Goal: Task Accomplishment & Management: Complete application form

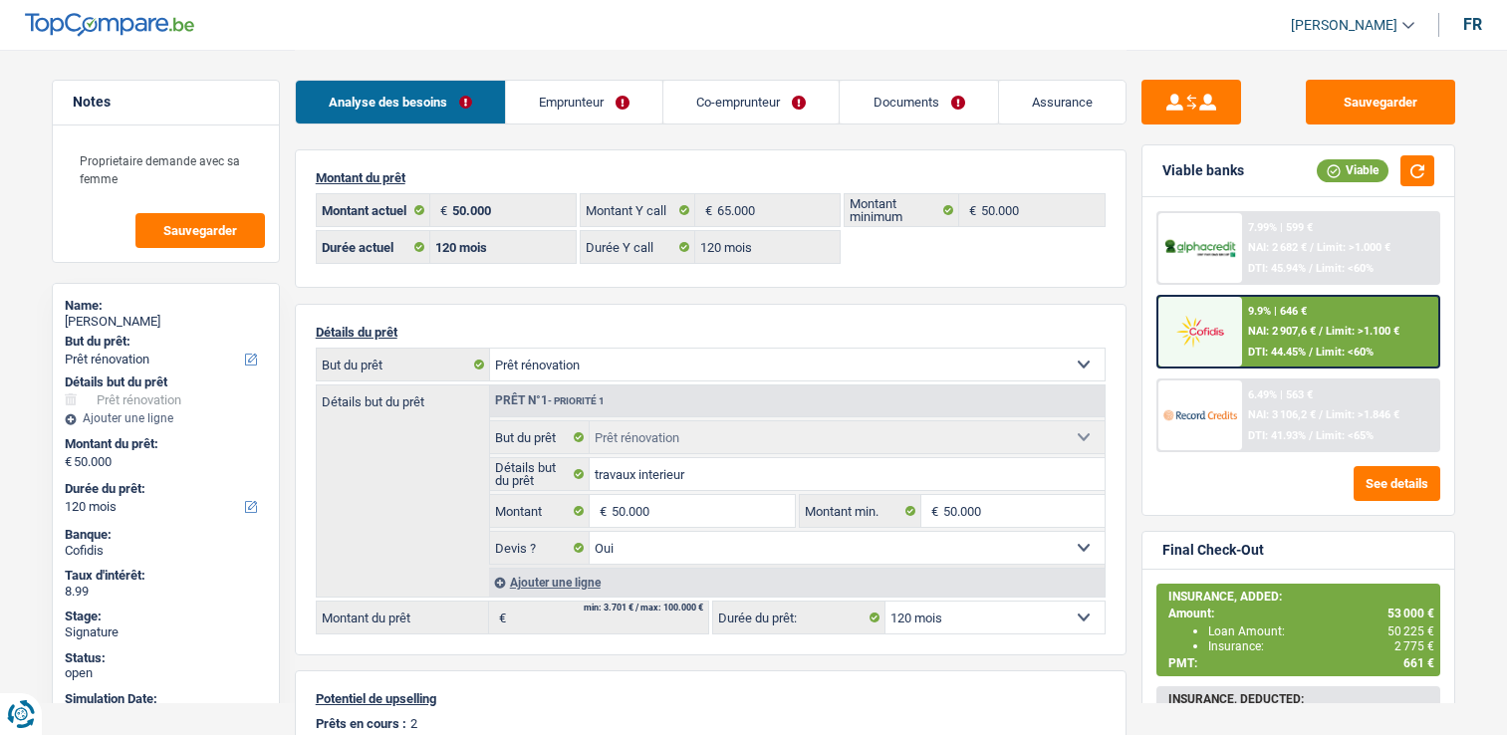
select select "renovation"
select select "120"
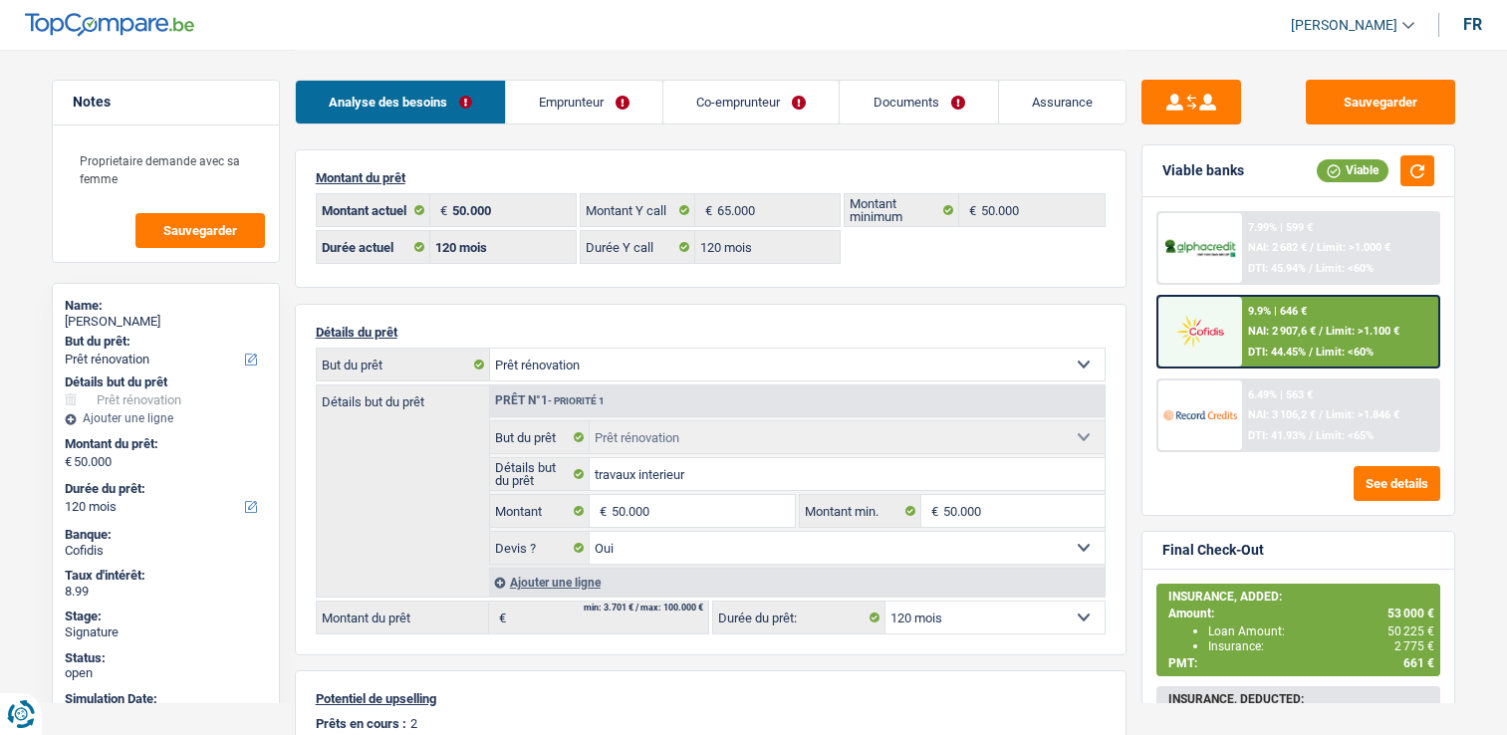
select select "renovation"
select select "yes"
select select "120"
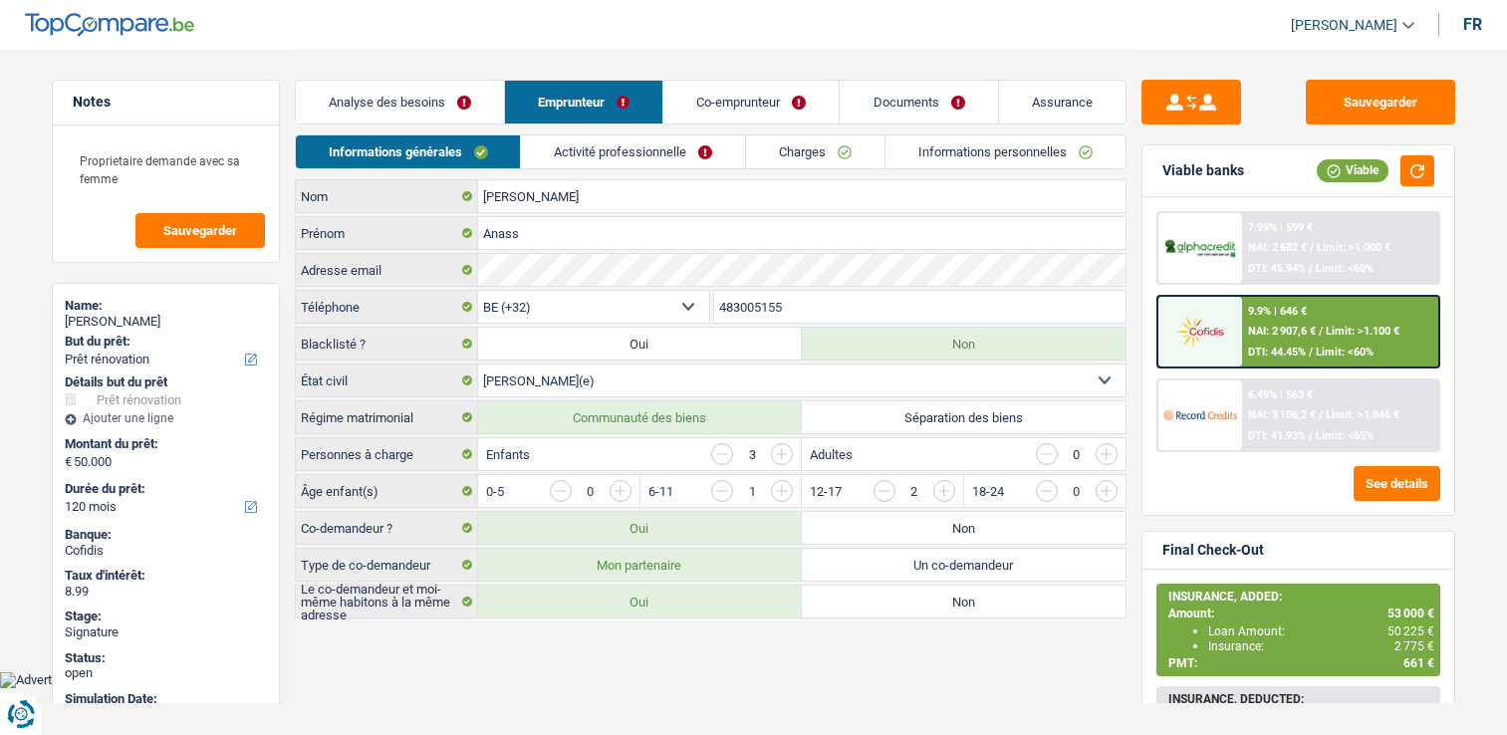
select select "renovation"
select select "120"
select select "32"
select select "married"
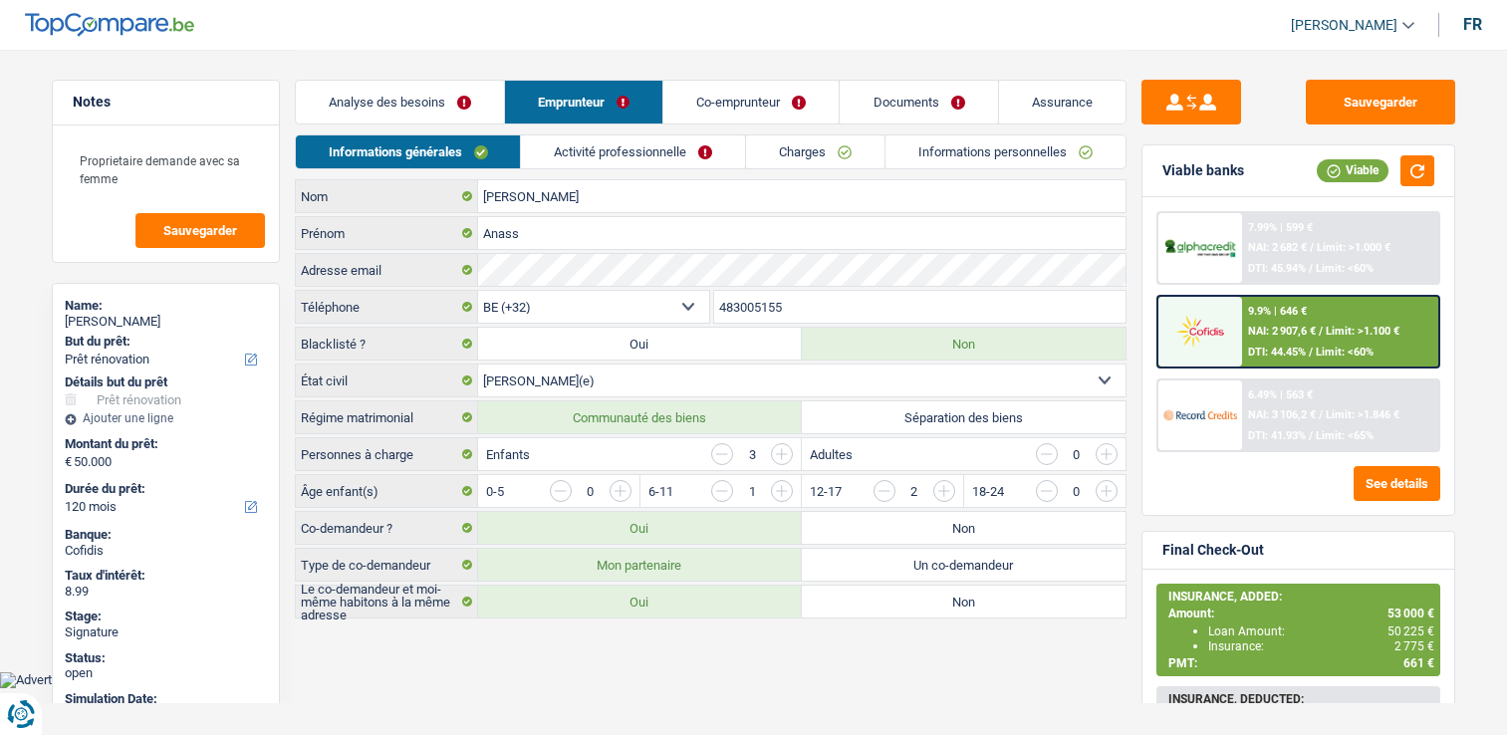
select select "ownerWithMortgage"
select select "BE"
select select "mortgage"
select select "240"
select select "personalLoan"
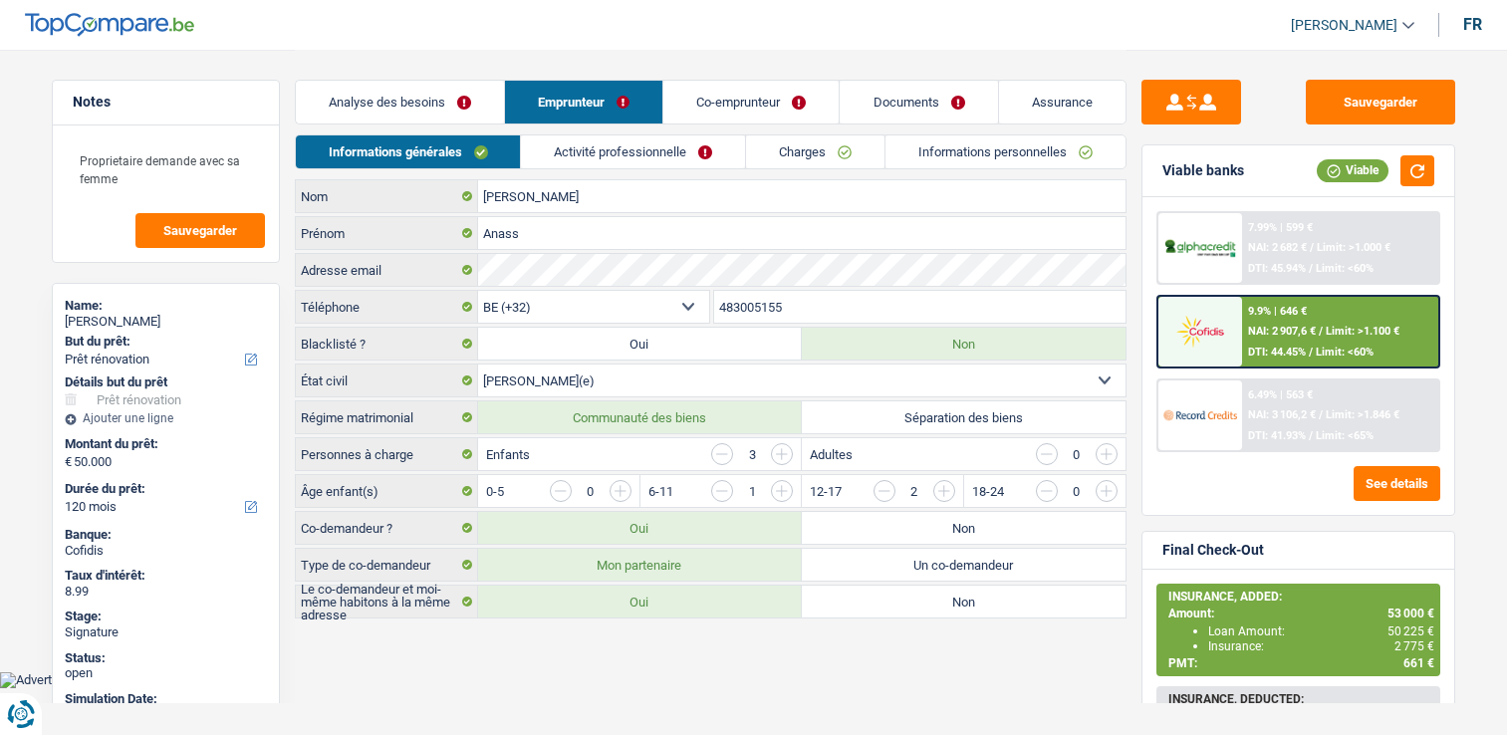
select select "homeFurnishingOrRelocation"
select select "84"
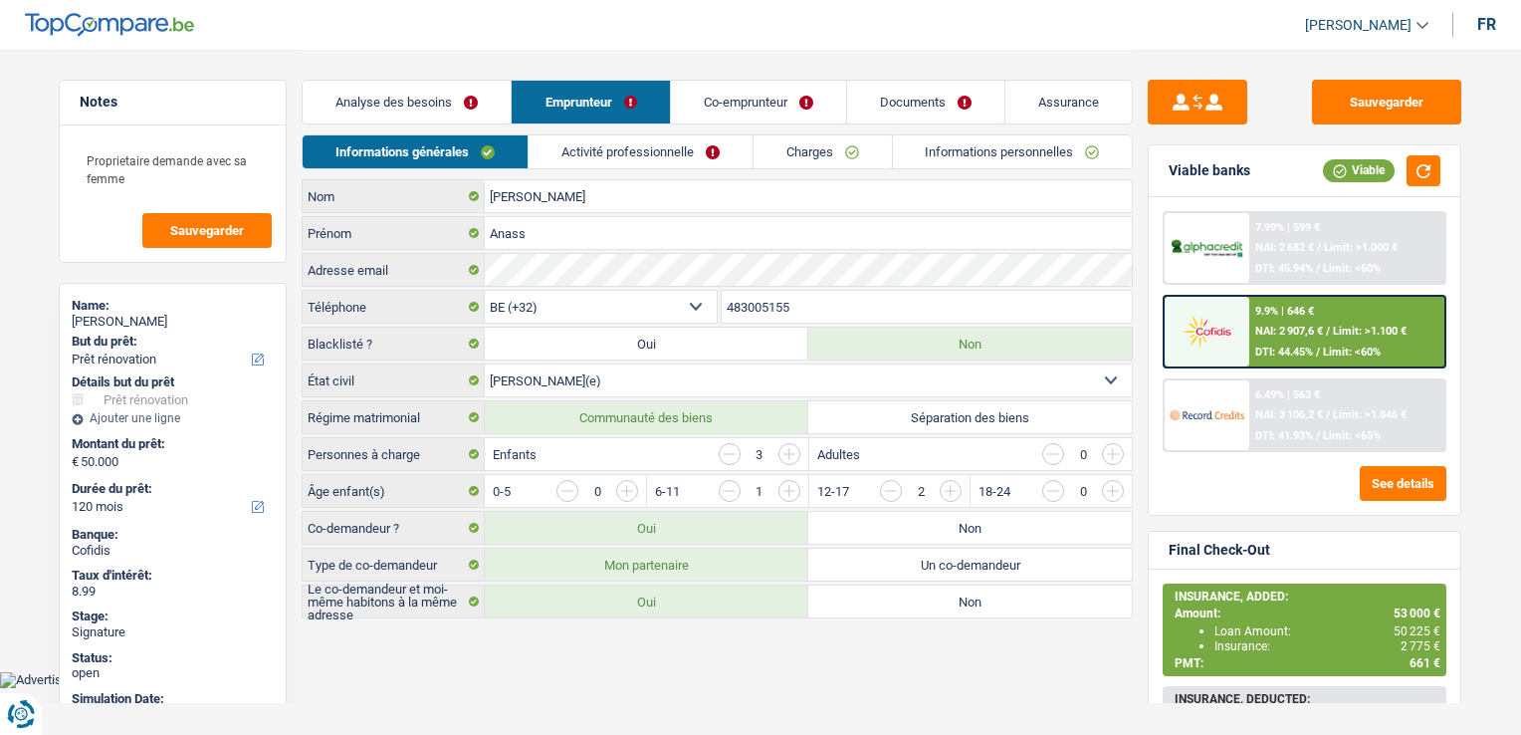
click at [585, 147] on link "Activité professionnelle" at bounding box center [641, 151] width 224 height 33
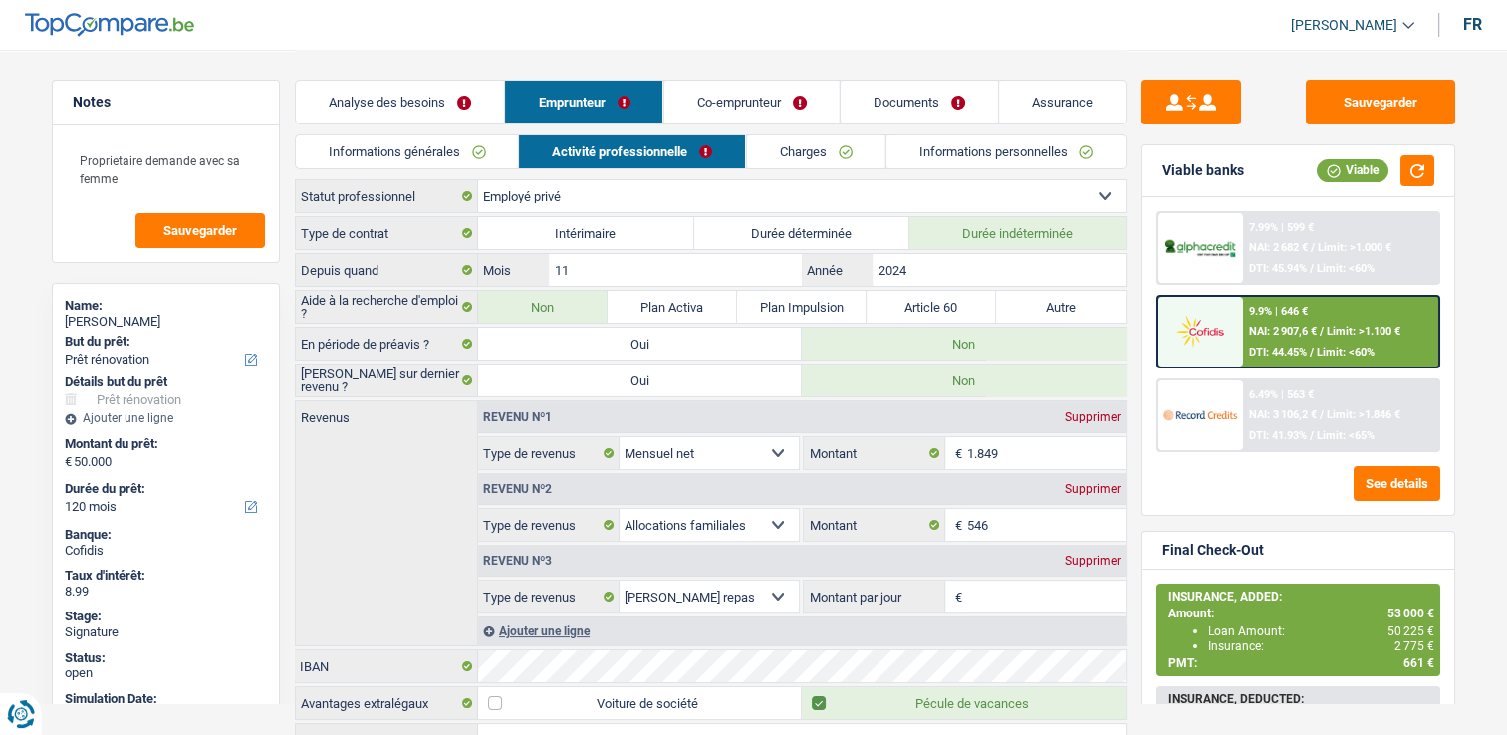
click at [914, 149] on link "Informations personnelles" at bounding box center [1005, 151] width 240 height 33
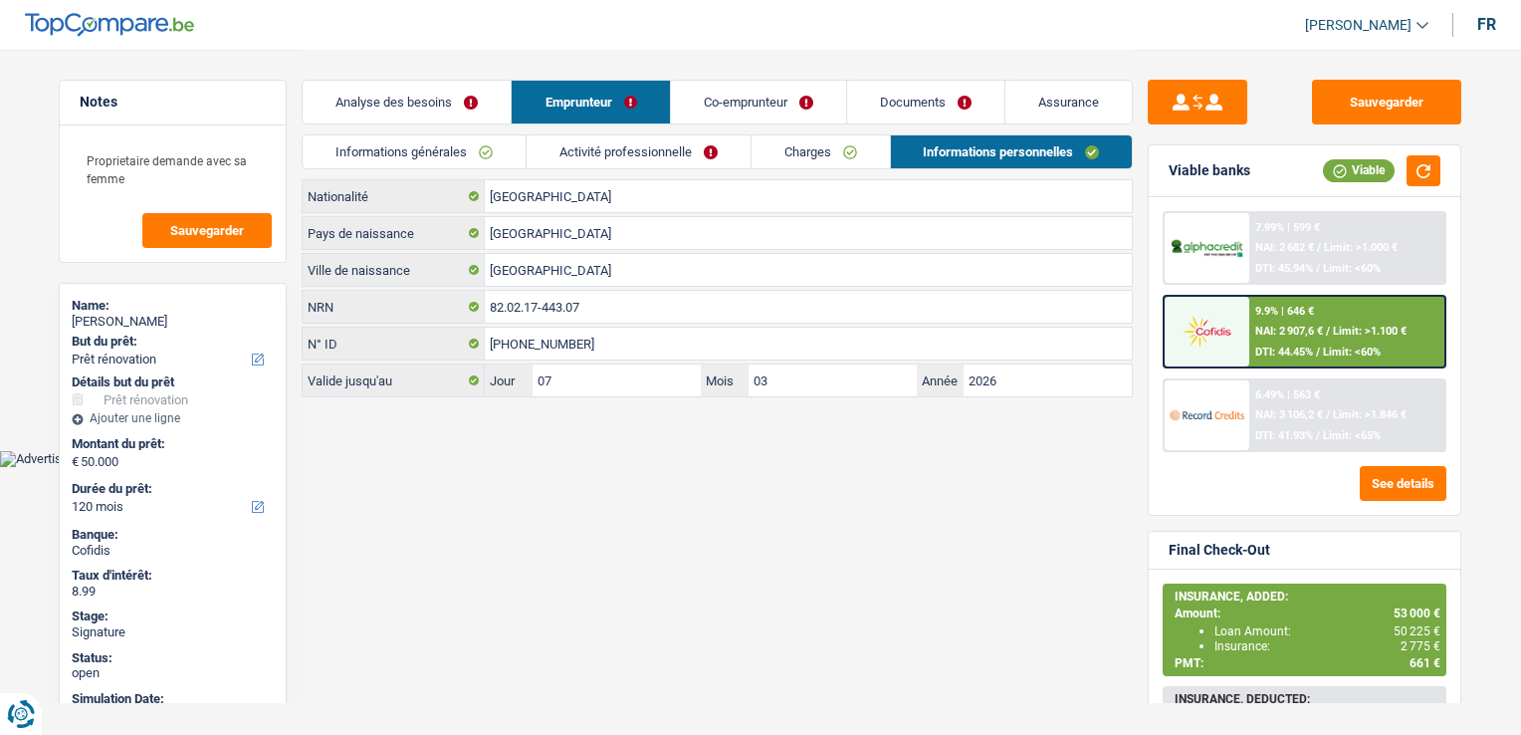
click at [709, 140] on link "Activité professionnelle" at bounding box center [639, 151] width 224 height 33
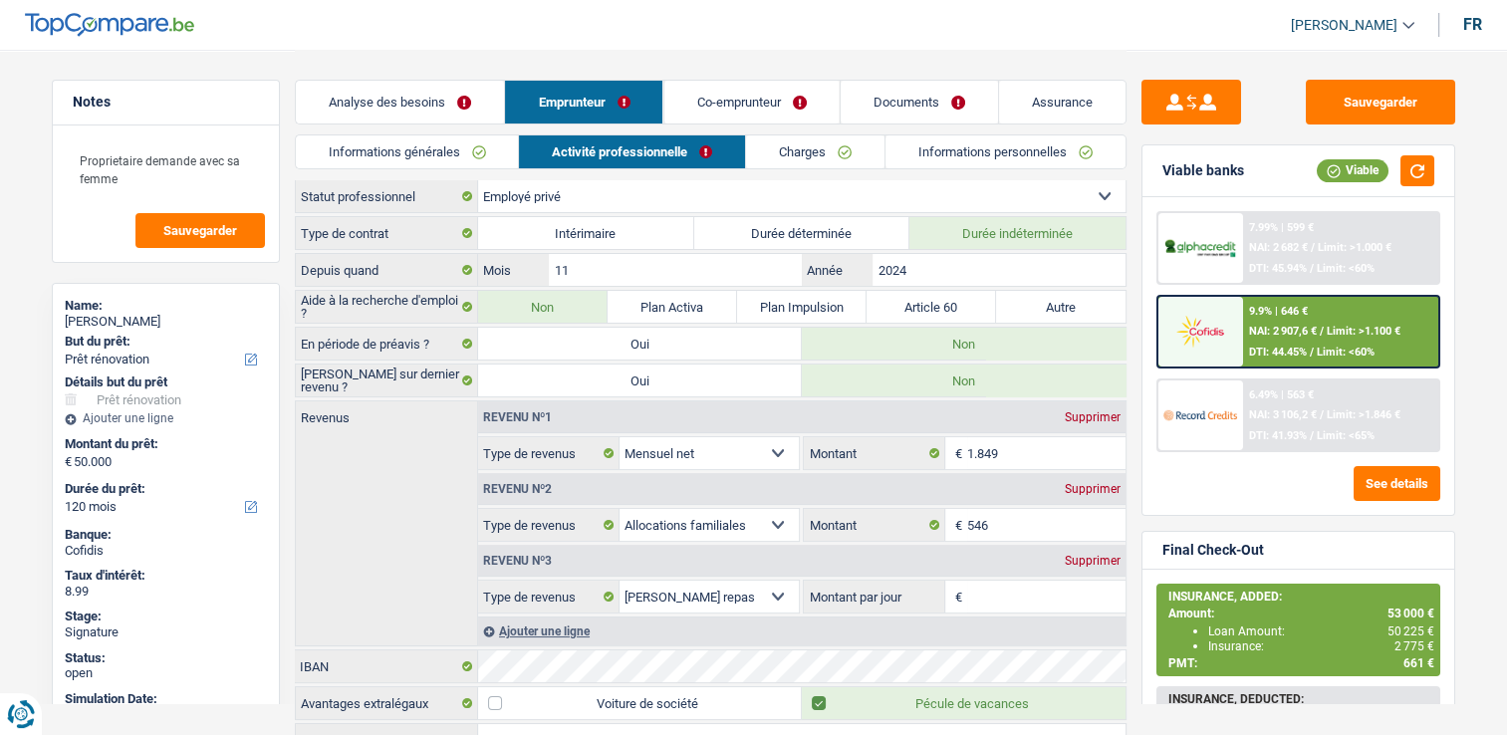
click at [790, 149] on link "Charges" at bounding box center [815, 151] width 138 height 33
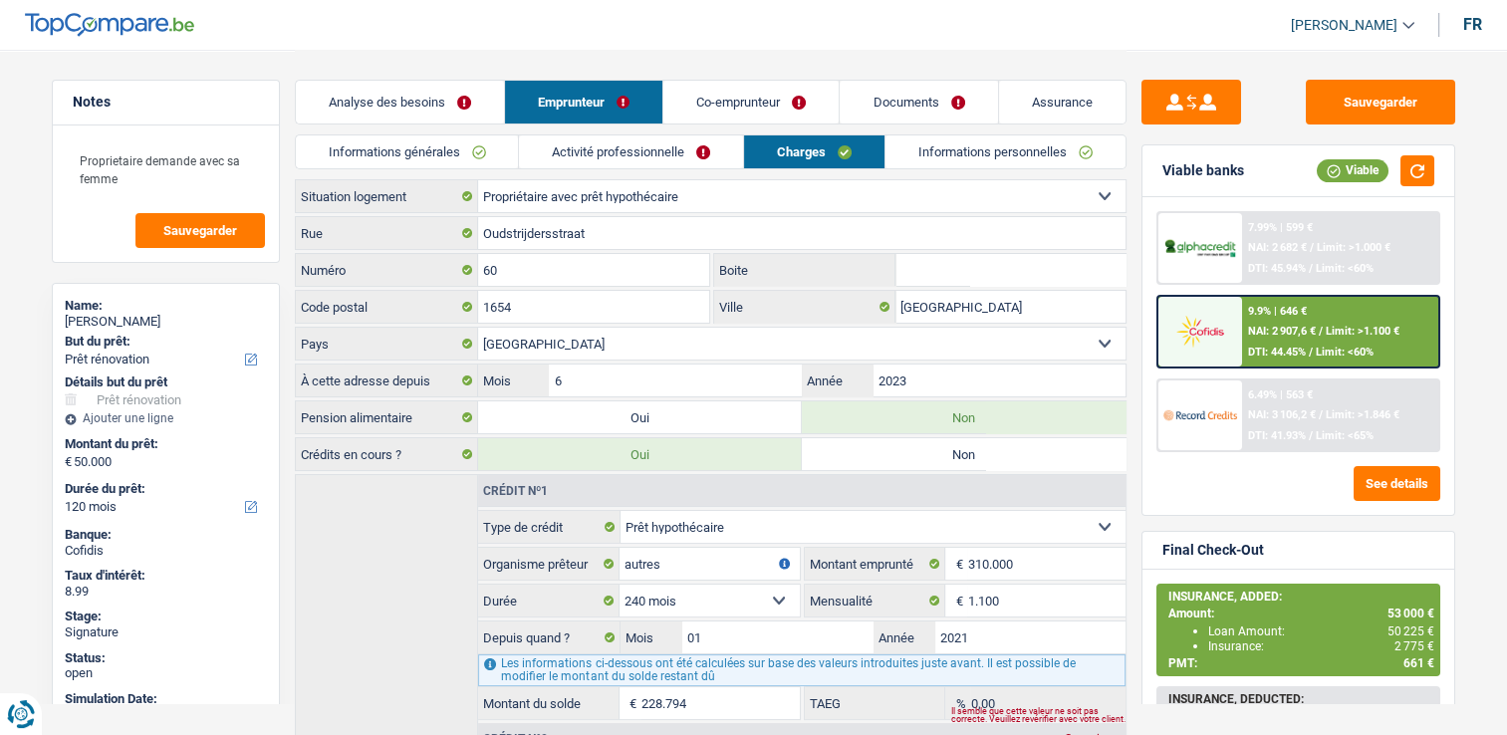
click at [718, 93] on link "Co-emprunteur" at bounding box center [750, 102] width 175 height 43
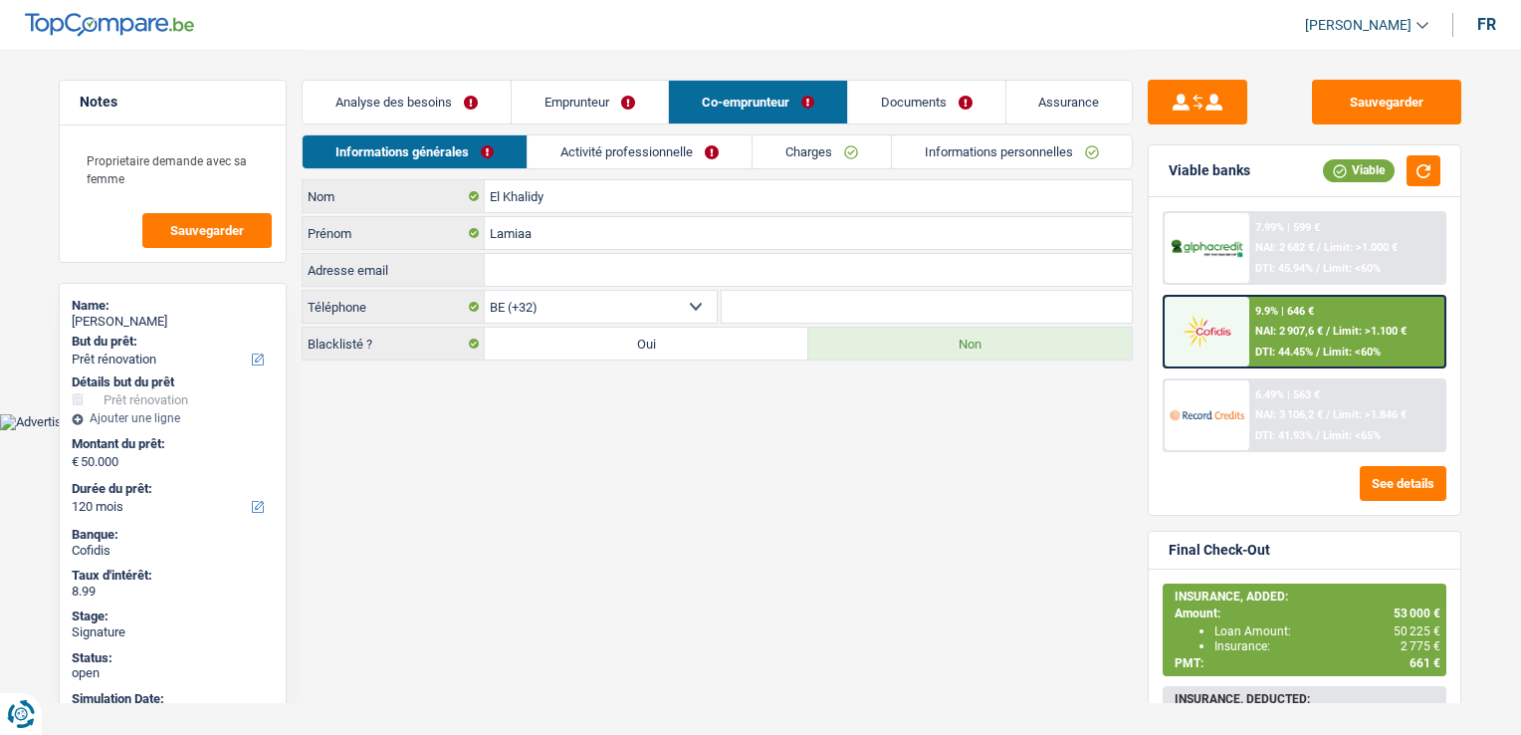
click at [637, 152] on link "Activité professionnelle" at bounding box center [640, 151] width 224 height 33
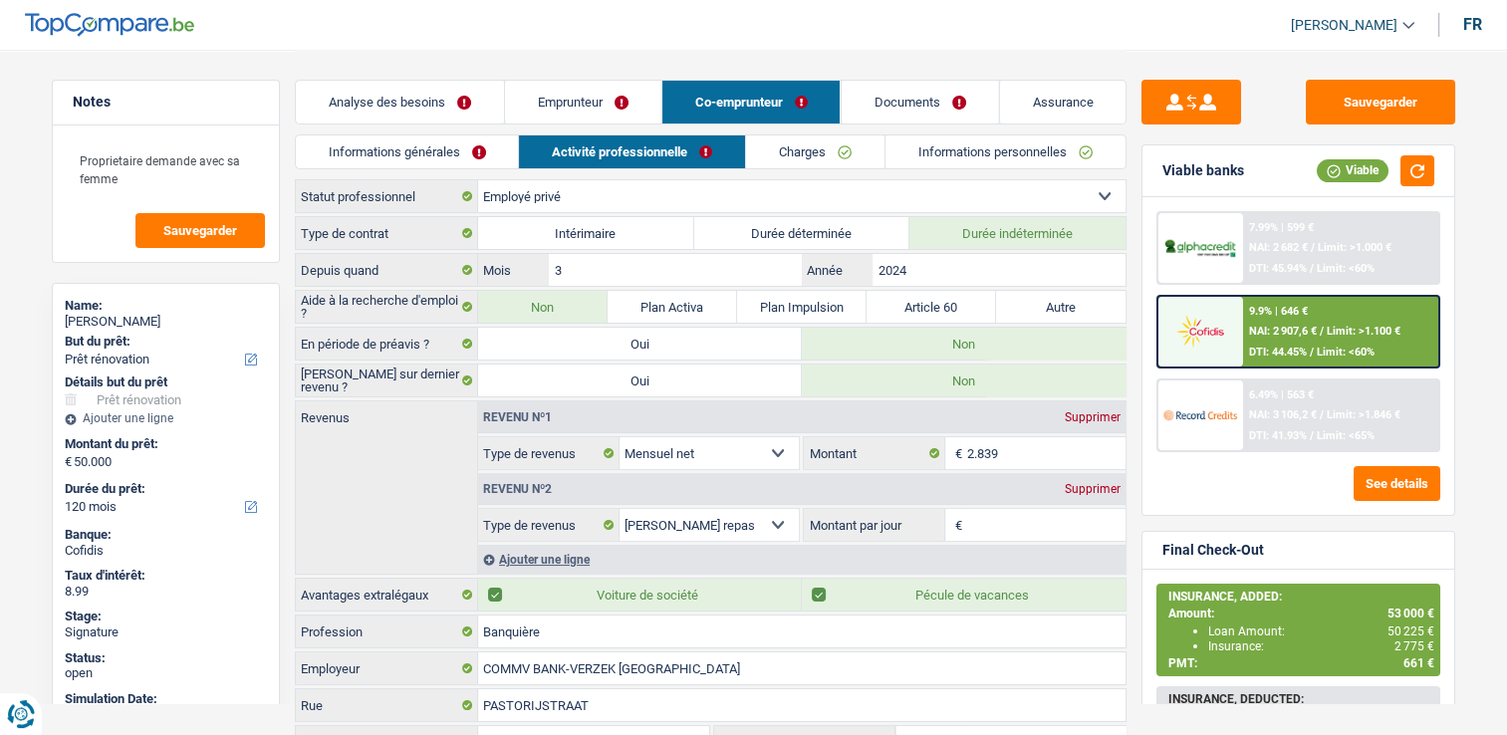
click at [808, 149] on link "Charges" at bounding box center [815, 151] width 138 height 33
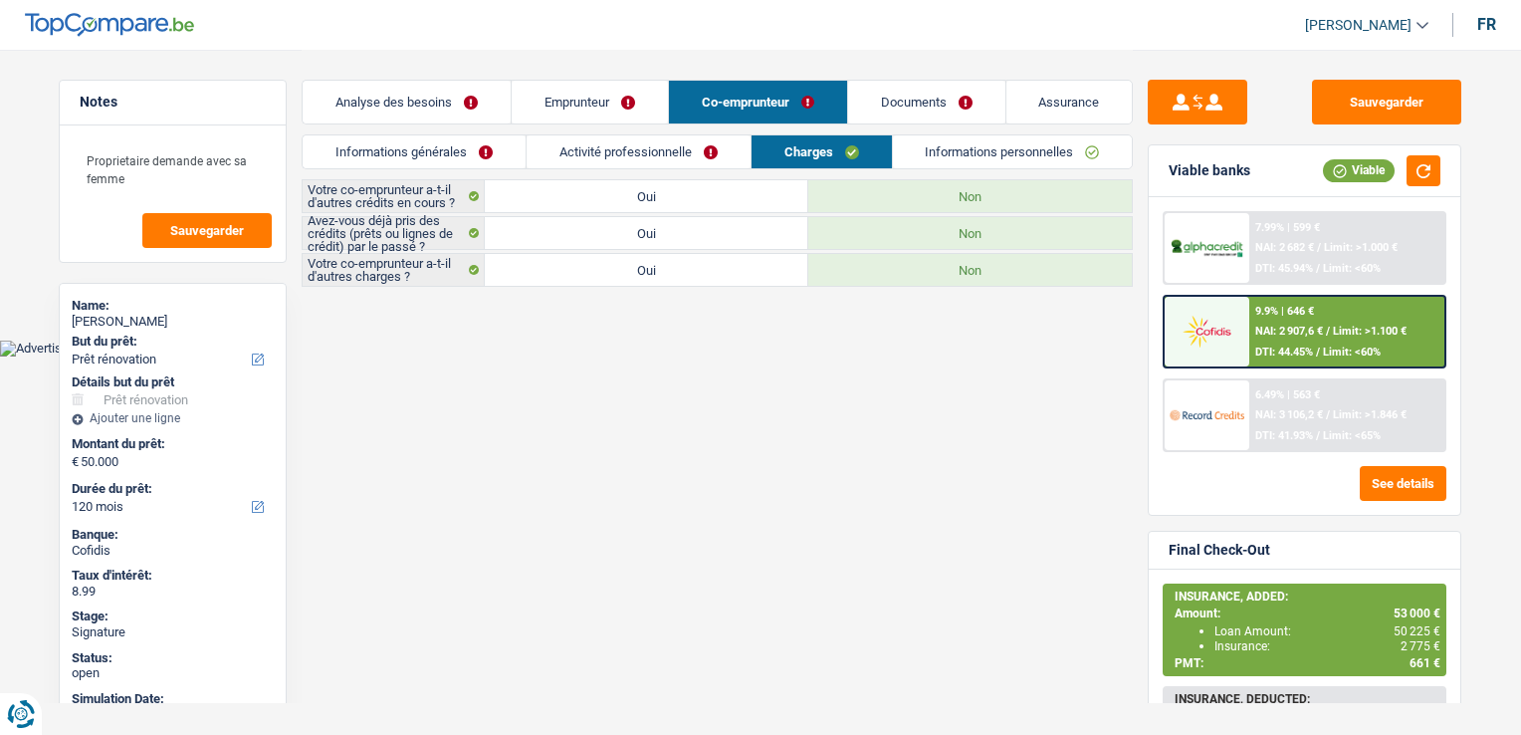
click at [674, 94] on link "Co-emprunteur" at bounding box center [758, 102] width 178 height 43
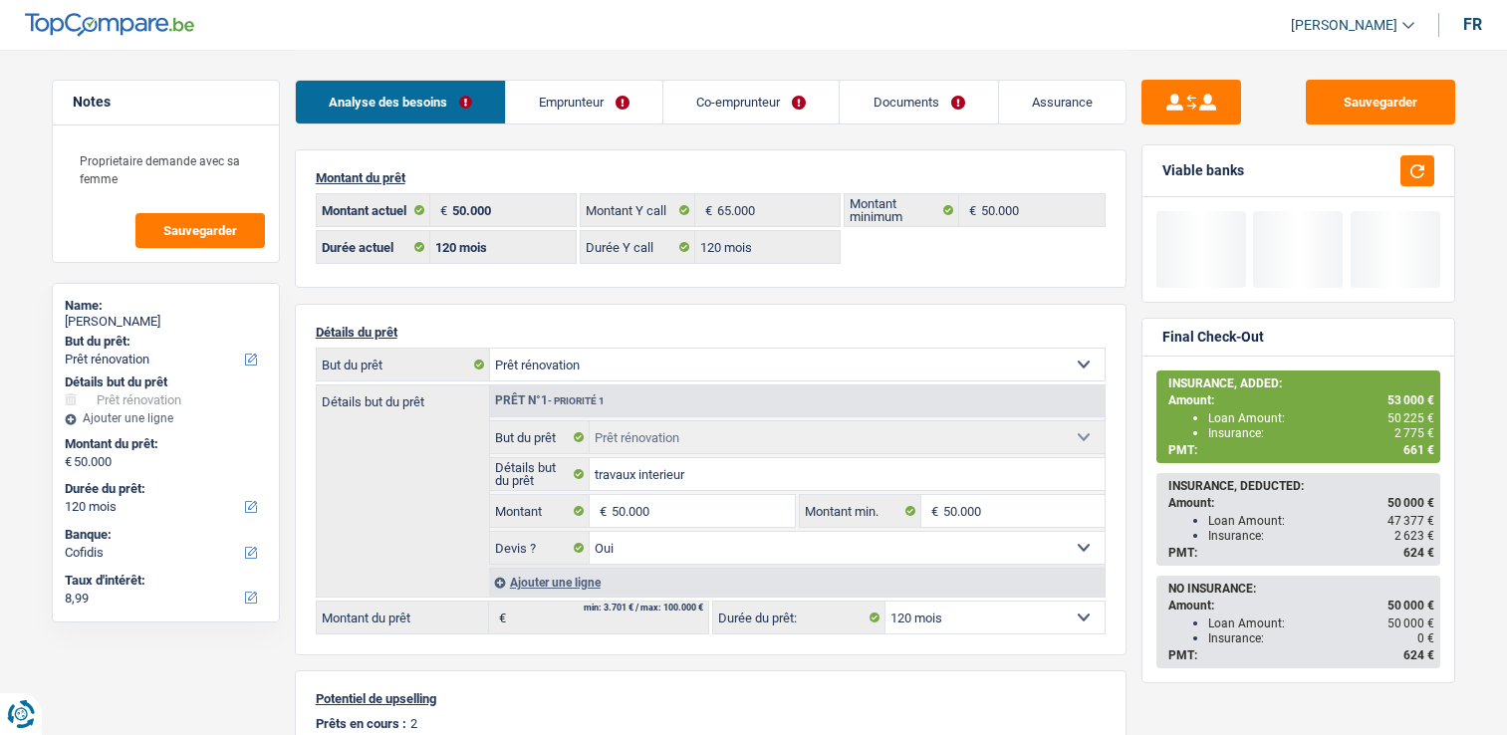
select select "renovation"
select select "120"
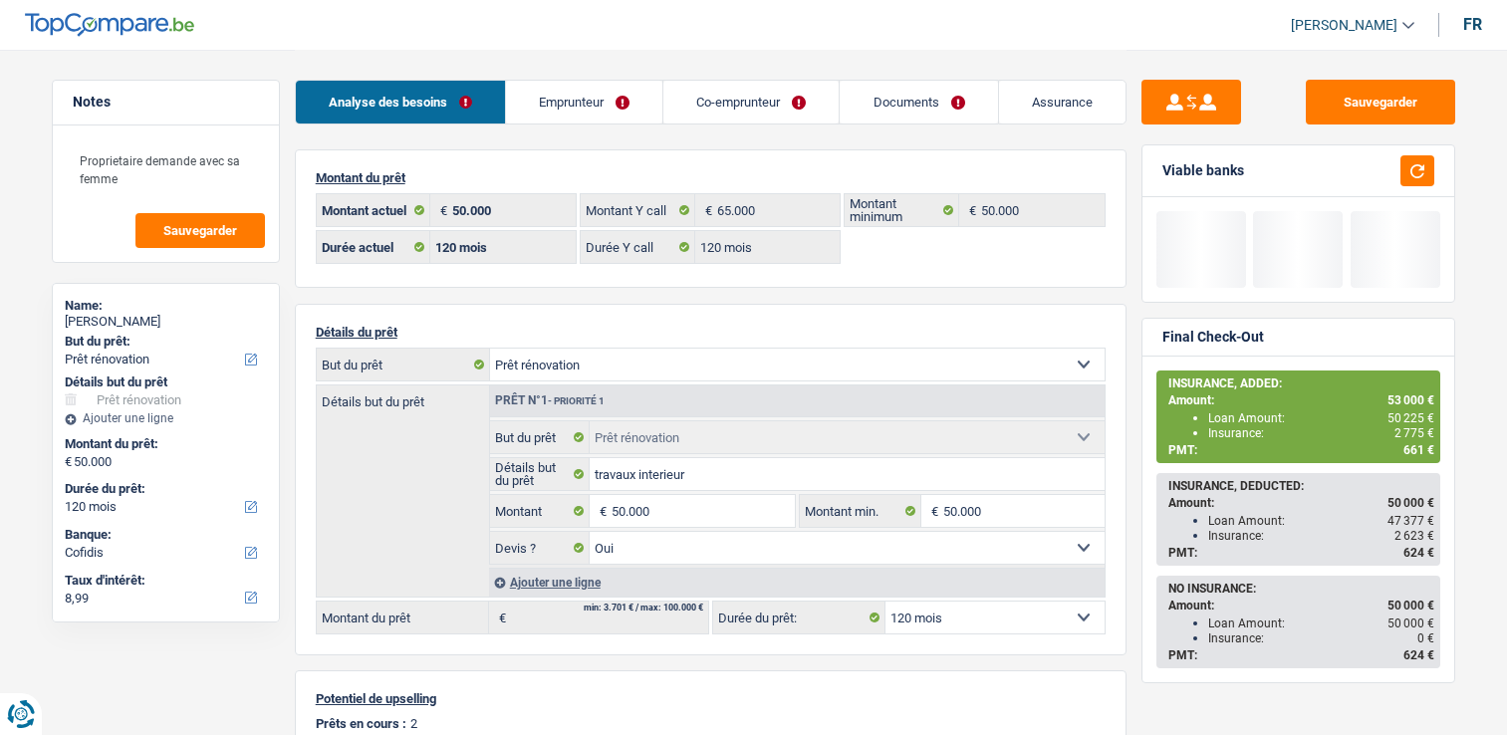
select select "renovation"
select select "yes"
select select "120"
select select "32"
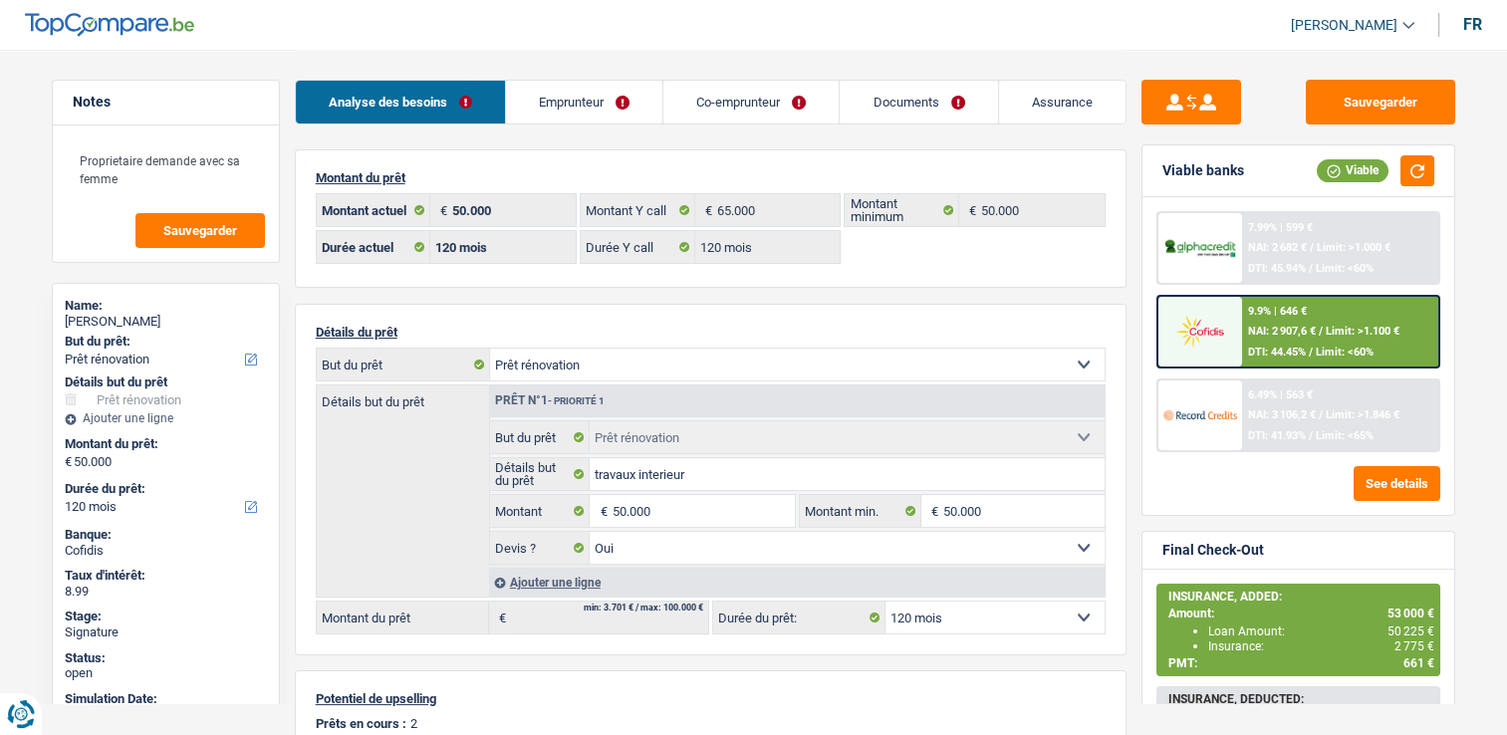
click at [582, 100] on link "Emprunteur" at bounding box center [584, 102] width 156 height 43
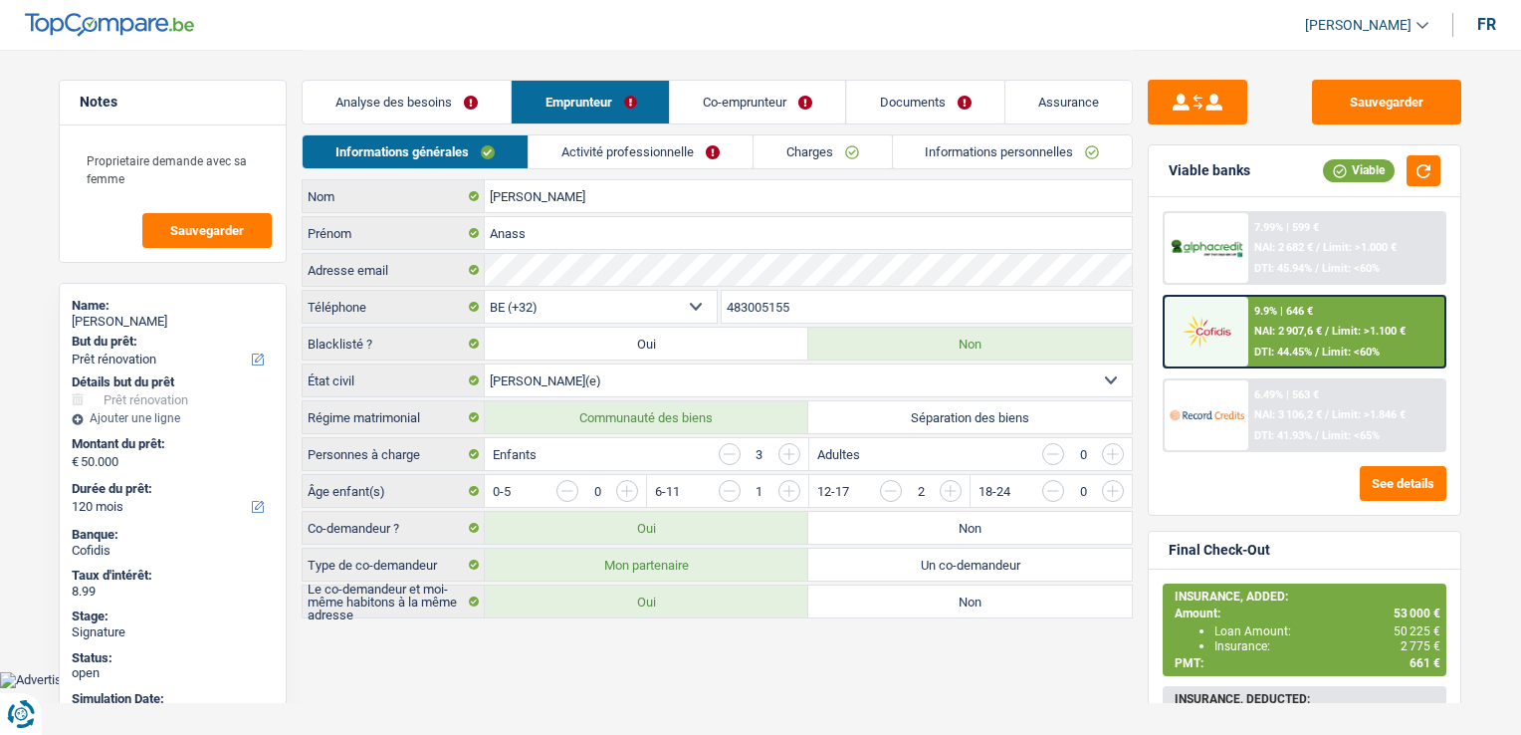
click at [602, 176] on div "Informations générales Activité professionnelle Charges Informations personnell…" at bounding box center [717, 156] width 831 height 45
click at [597, 159] on link "Activité professionnelle" at bounding box center [641, 151] width 224 height 33
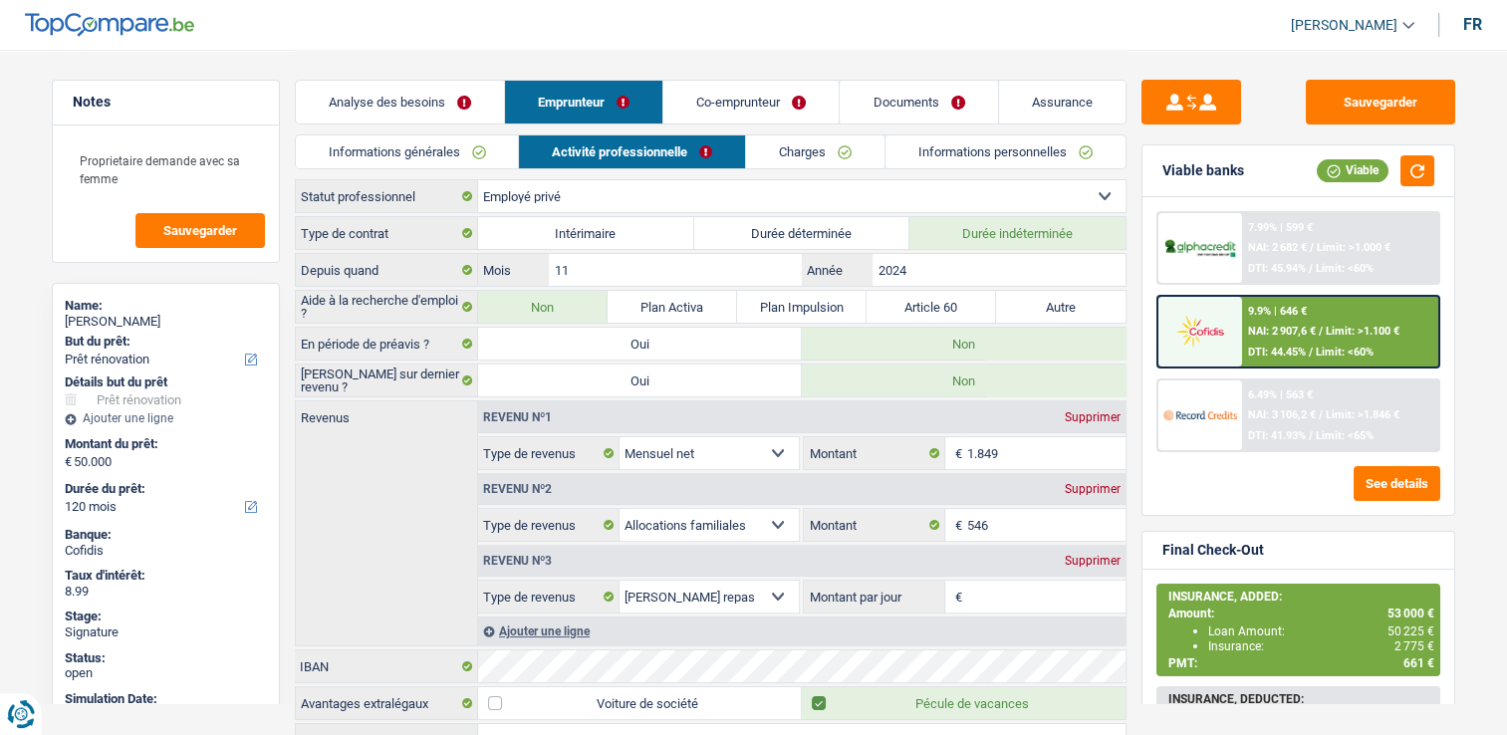
drag, startPoint x: 757, startPoint y: 105, endPoint x: 685, endPoint y: 161, distance: 91.4
click at [755, 105] on link "Co-emprunteur" at bounding box center [750, 102] width 175 height 43
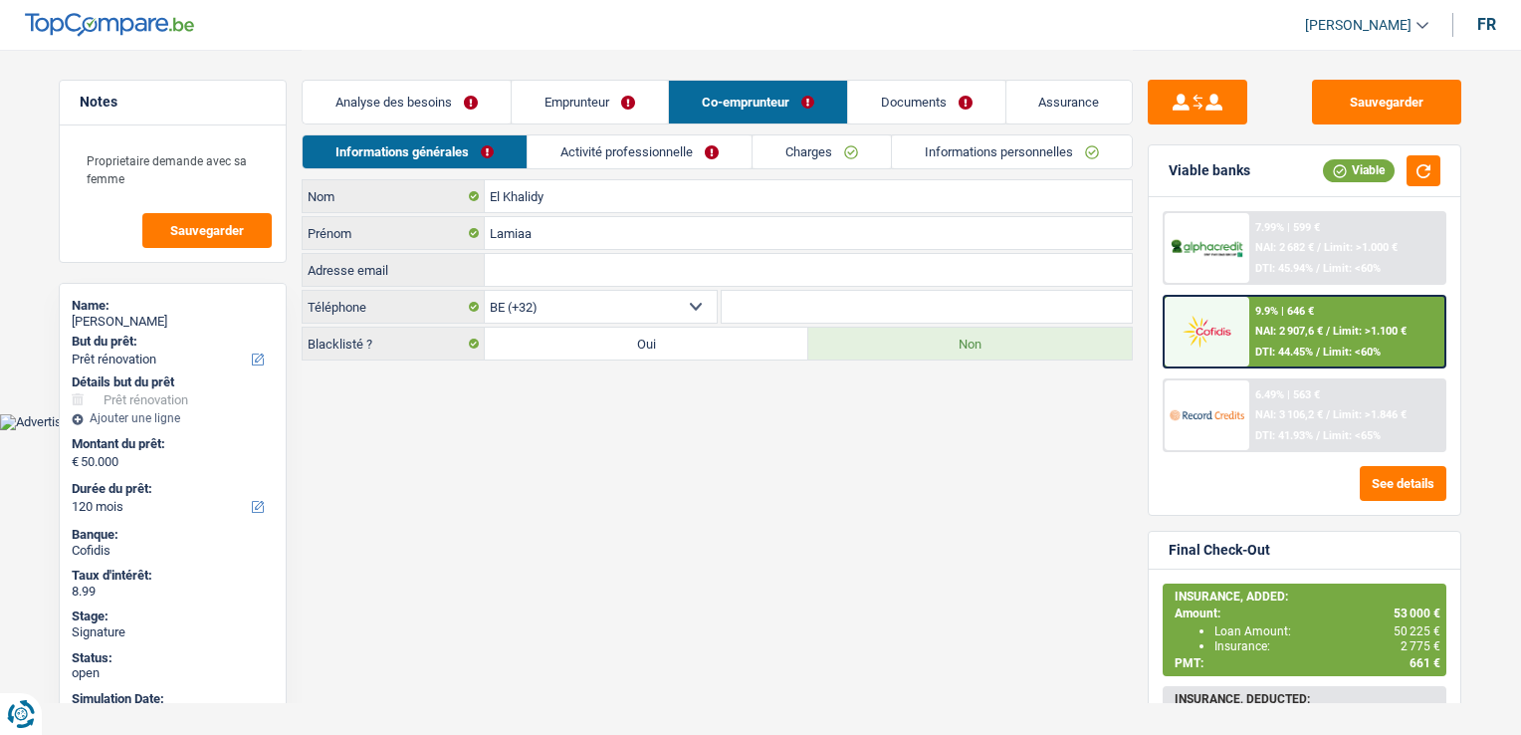
click at [683, 163] on link "Activité professionnelle" at bounding box center [640, 151] width 224 height 33
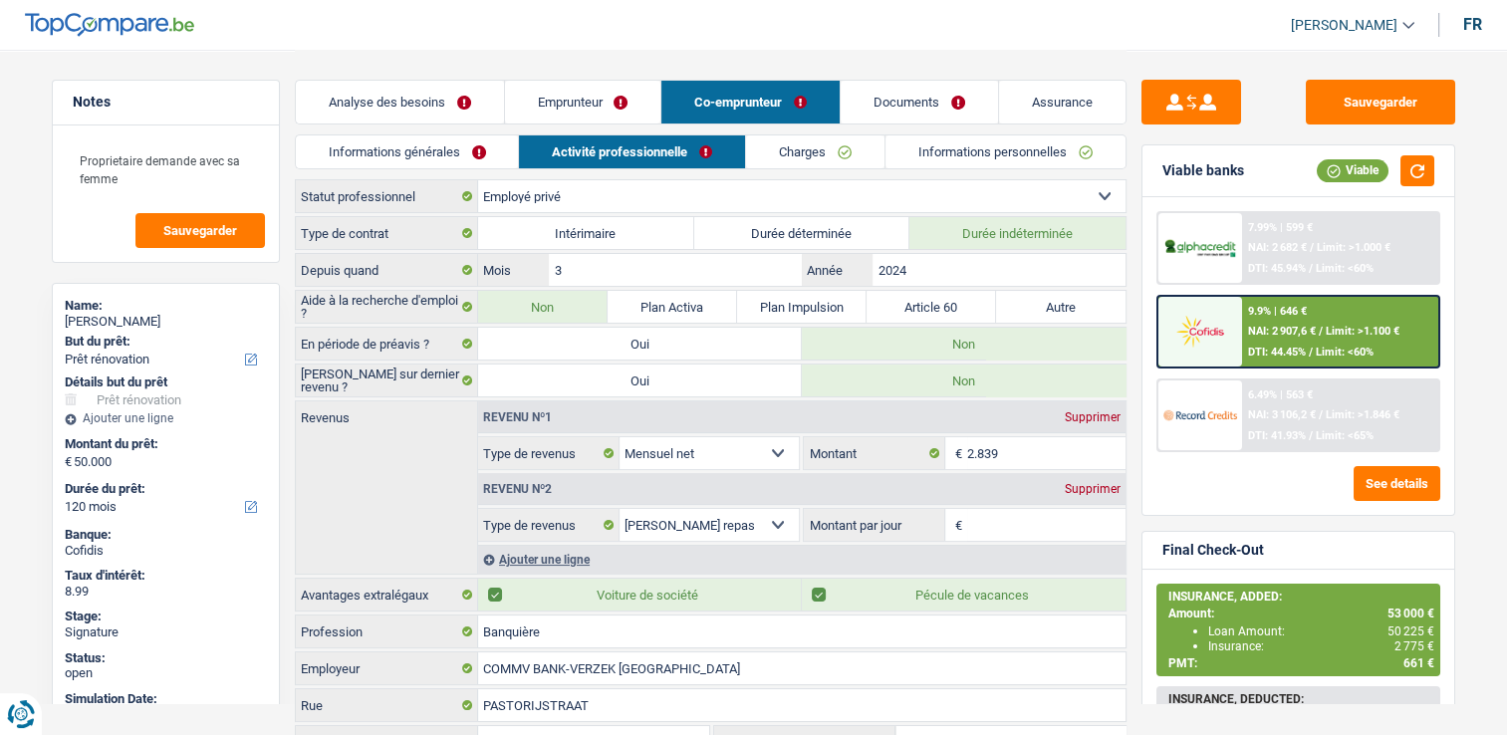
click at [467, 161] on link "Informations générales" at bounding box center [407, 151] width 223 height 33
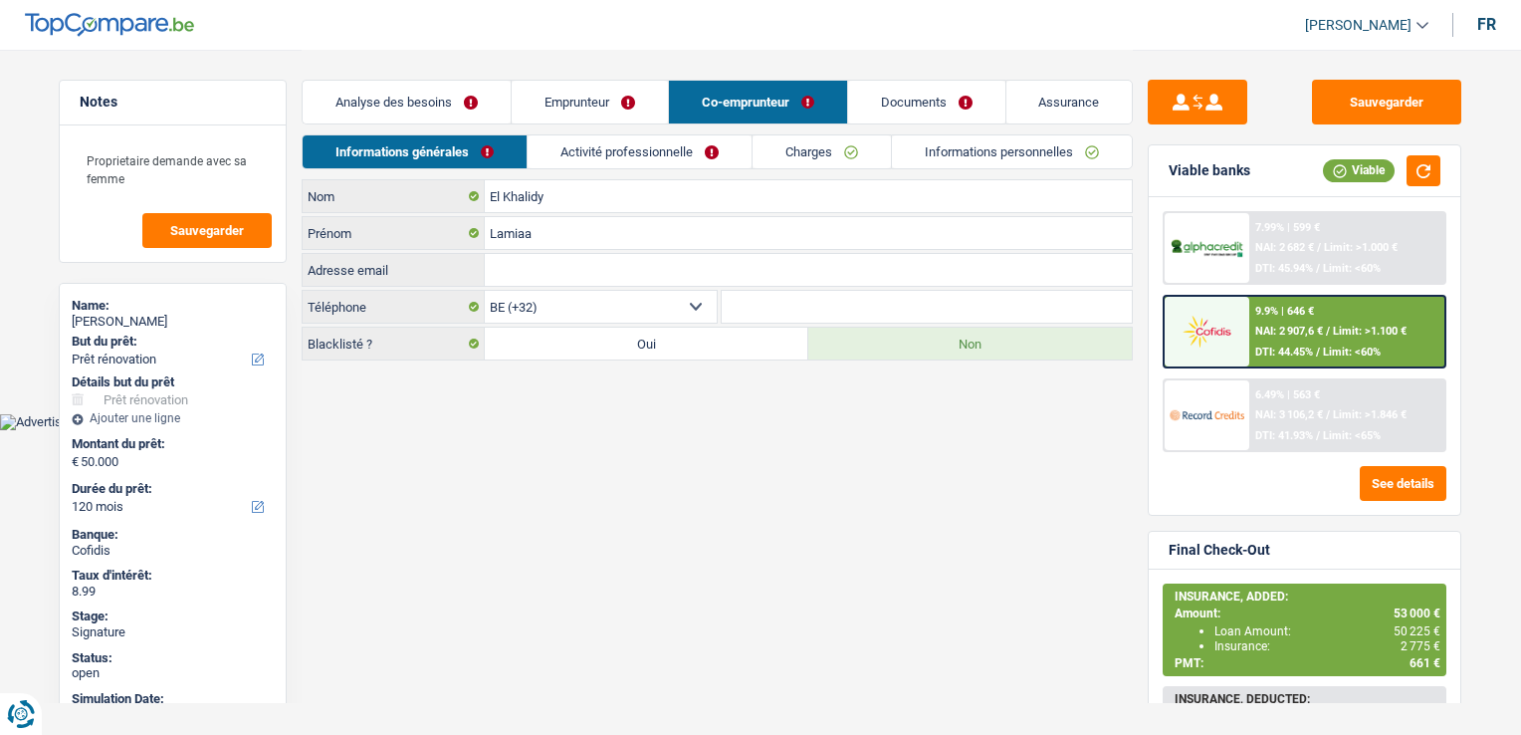
click at [589, 153] on link "Activité professionnelle" at bounding box center [640, 151] width 224 height 33
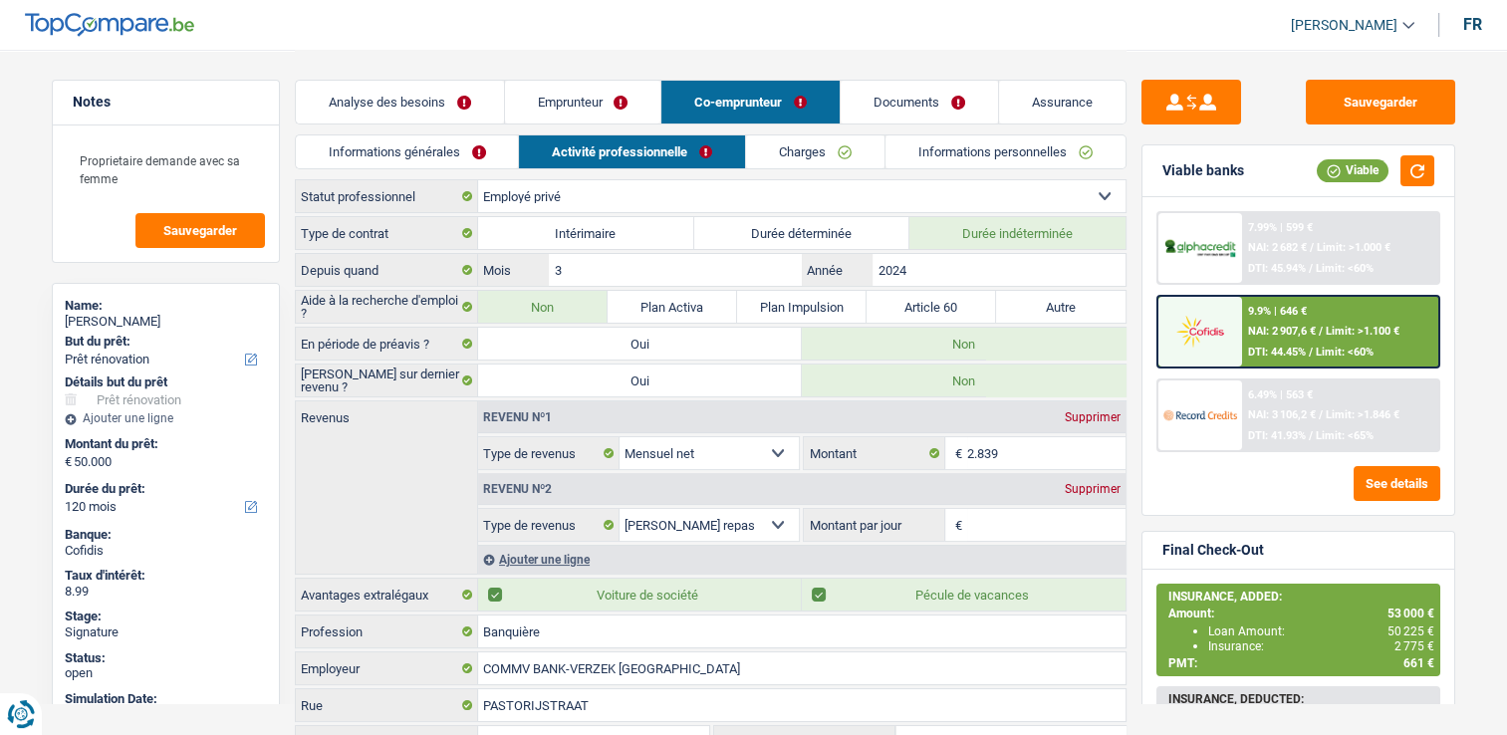
click at [609, 88] on link "Emprunteur" at bounding box center [583, 102] width 156 height 43
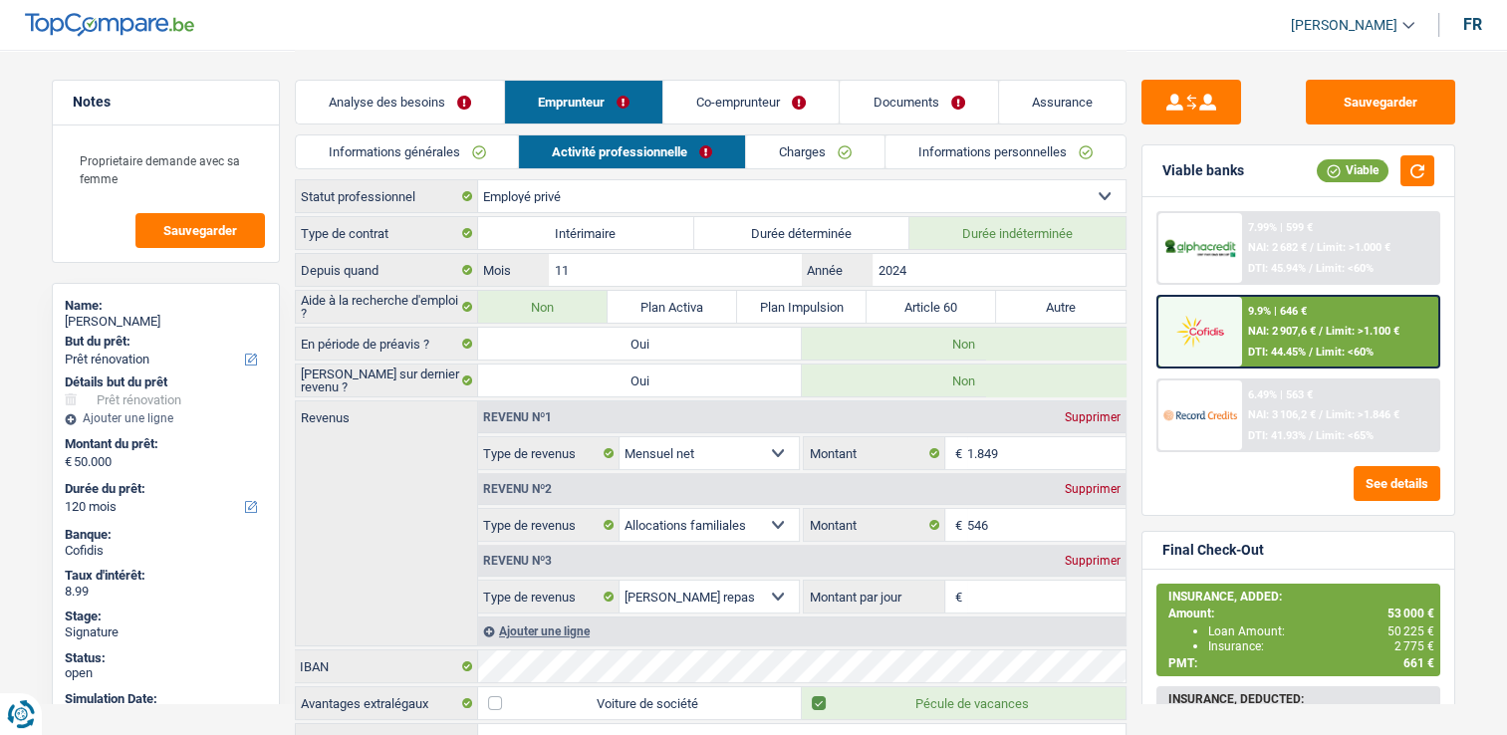
scroll to position [145, 0]
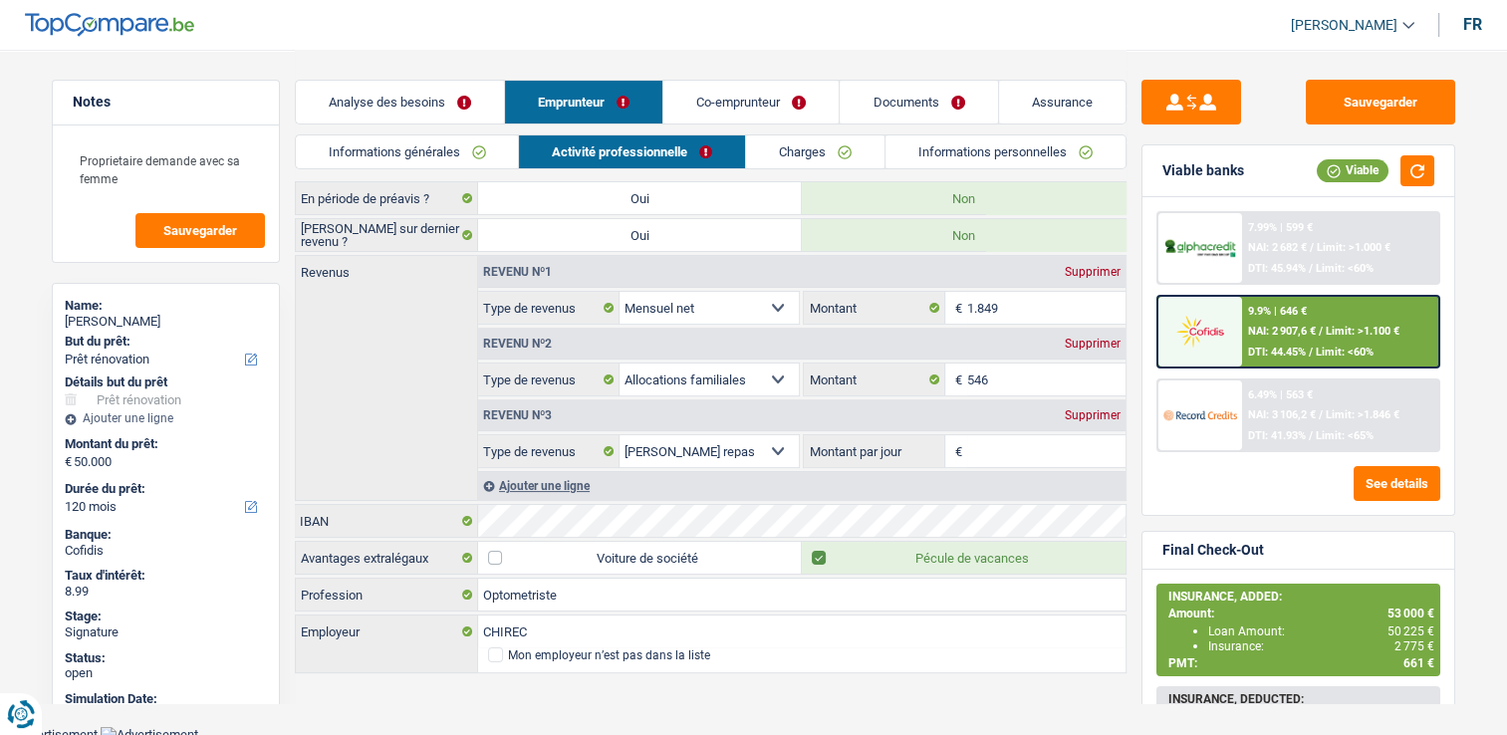
click at [460, 152] on link "Informations générales" at bounding box center [407, 151] width 223 height 33
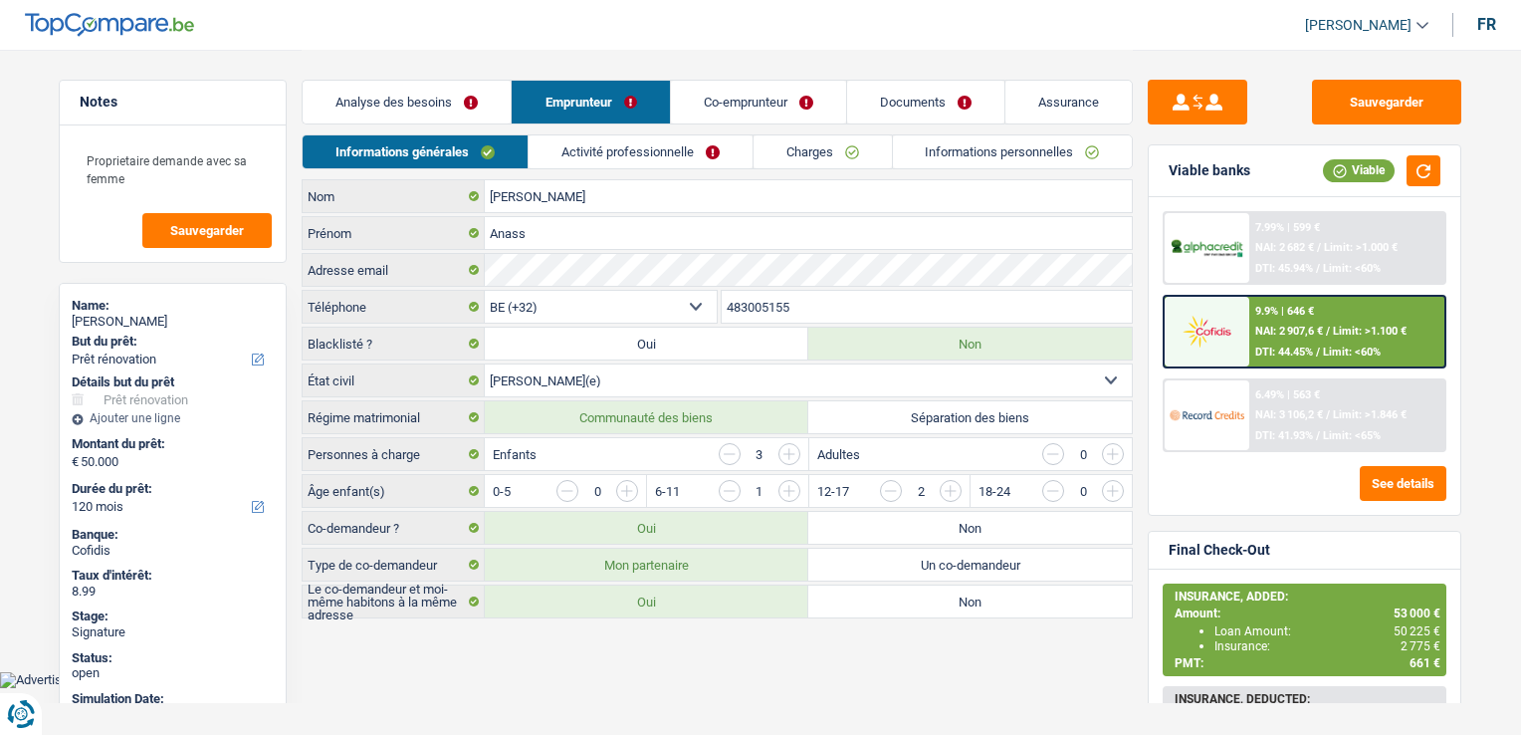
click at [596, 129] on div "Analyse des besoins Emprunteur Co-emprunteur Documents Assurance" at bounding box center [717, 92] width 831 height 85
click at [609, 146] on link "Activité professionnelle" at bounding box center [641, 151] width 224 height 33
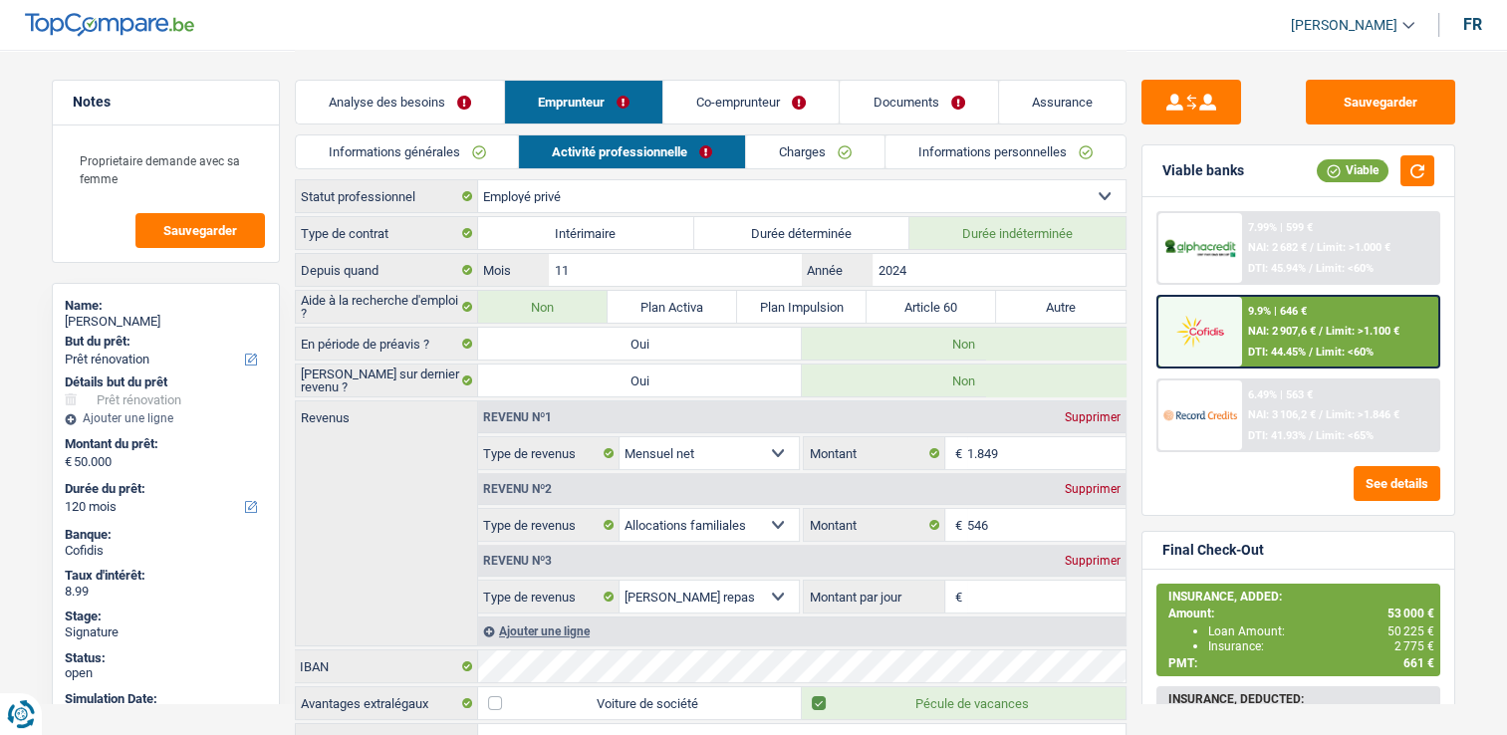
click at [691, 126] on div "Analyse des besoins Emprunteur Co-emprunteur Documents Assurance" at bounding box center [710, 92] width 831 height 85
click at [695, 112] on link "Co-emprunteur" at bounding box center [750, 102] width 175 height 43
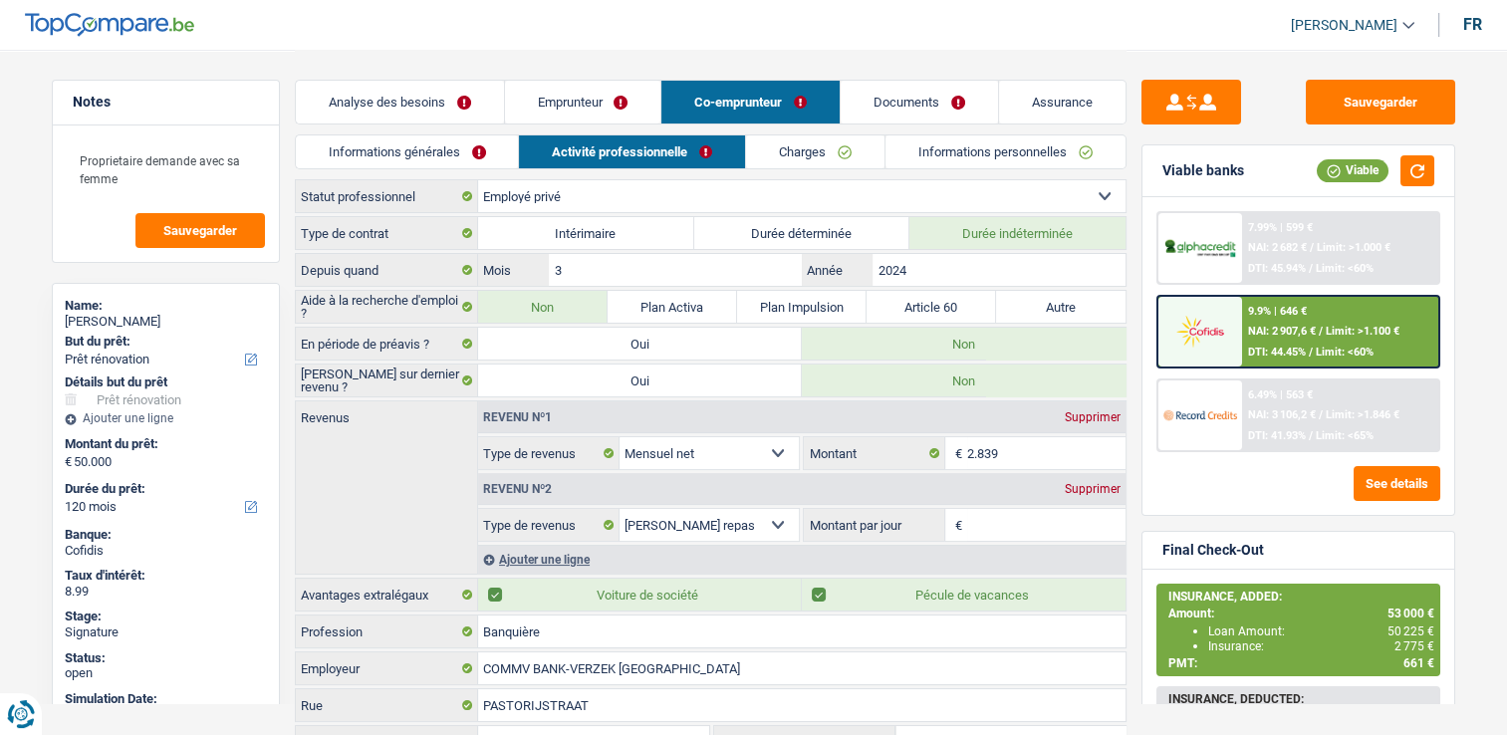
click at [680, 129] on div "Analyse des besoins Emprunteur Co-emprunteur Documents Assurance" at bounding box center [710, 92] width 831 height 85
click at [578, 664] on input "COMMV BANK-VERZEK ZUID-BRABANT" at bounding box center [801, 668] width 647 height 32
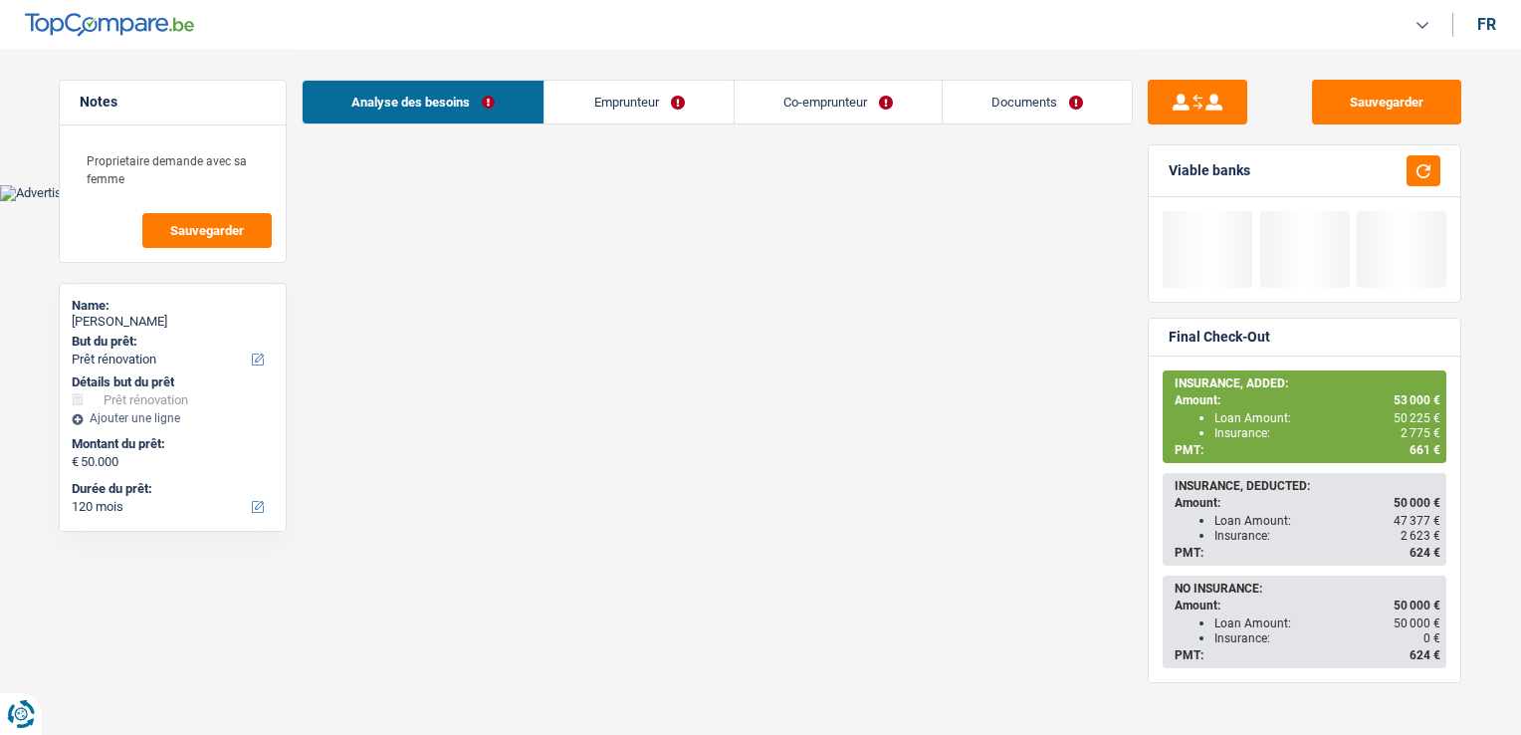
select select "renovation"
select select "120"
select select "32"
click at [814, 111] on link "Co-emprunteur" at bounding box center [838, 102] width 207 height 43
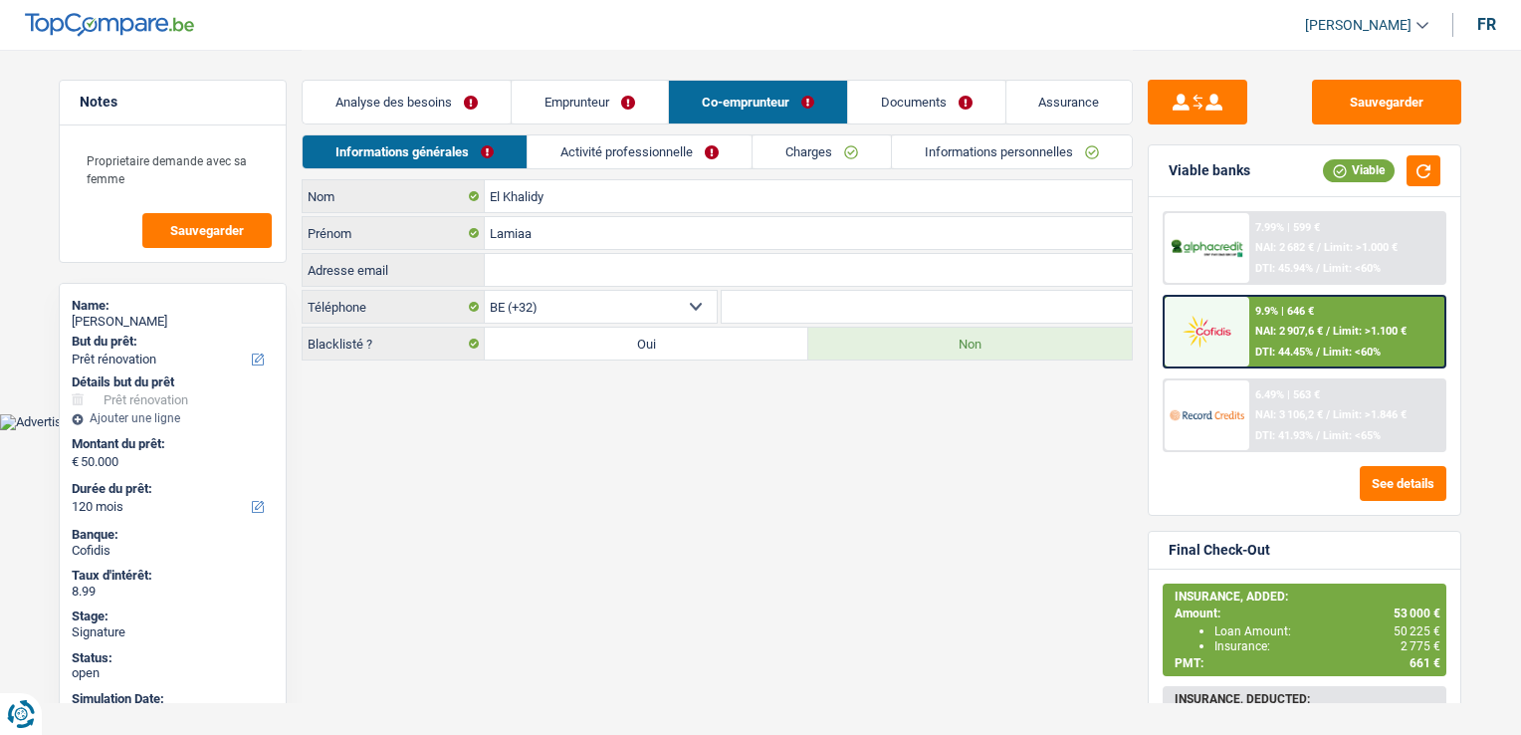
click at [968, 103] on link "Documents" at bounding box center [926, 102] width 157 height 43
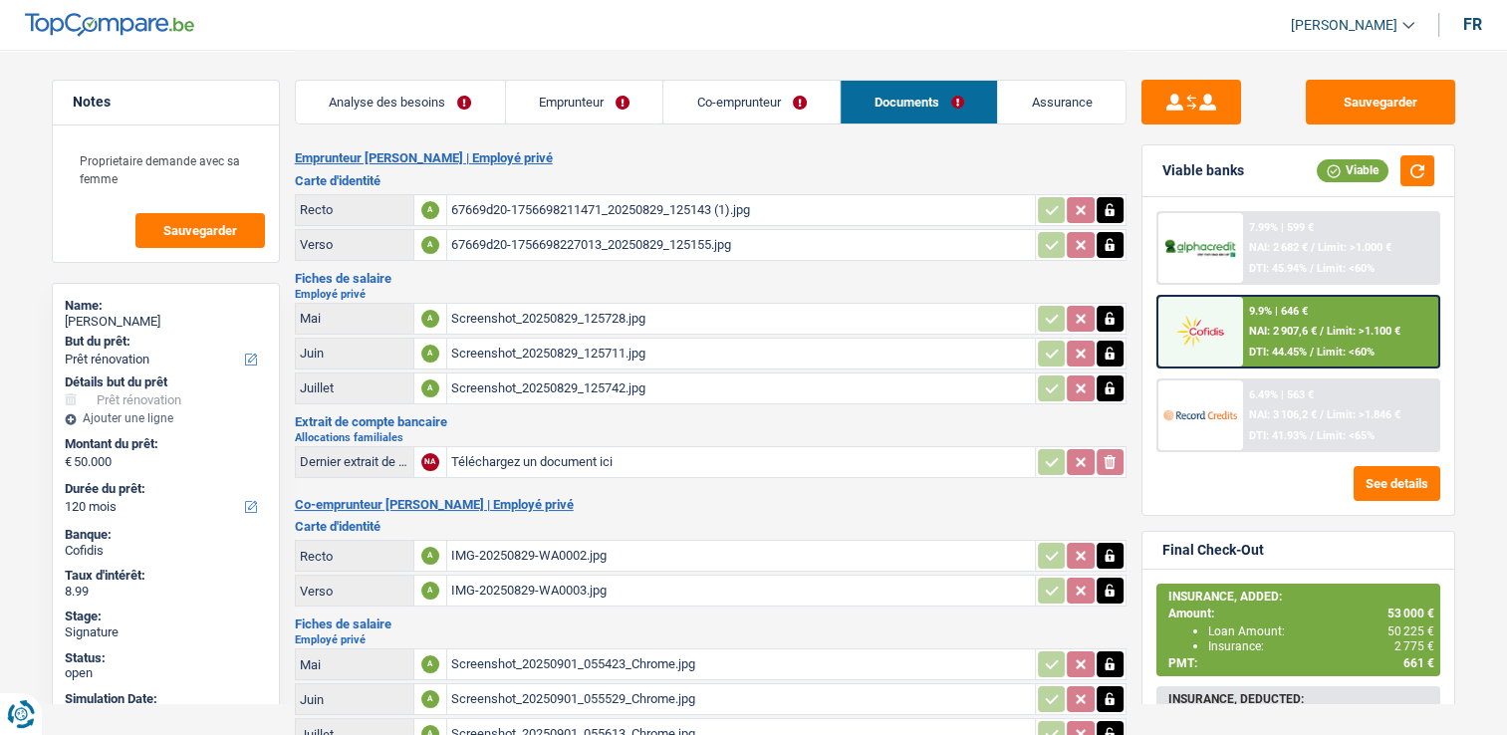
scroll to position [235, 0]
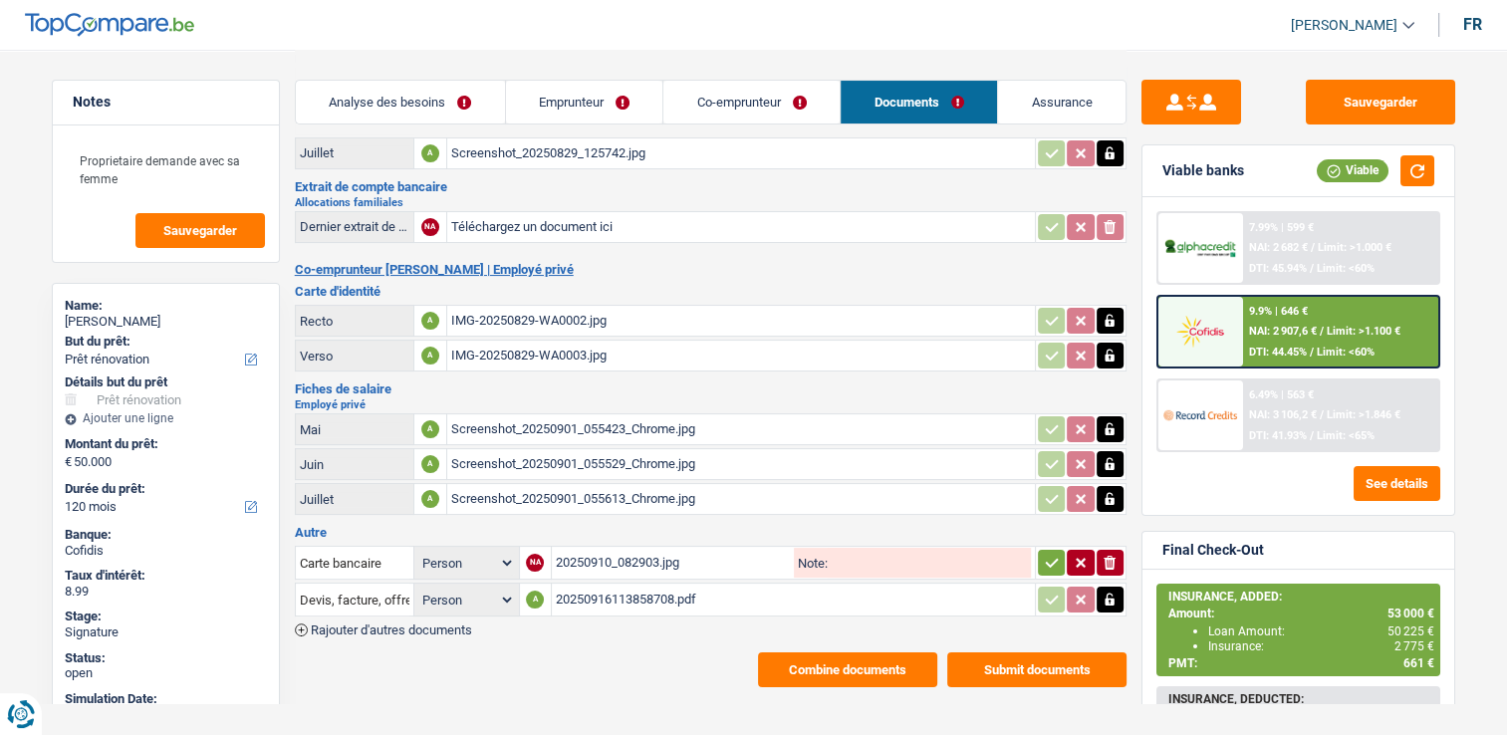
click at [605, 585] on div "20250916113858708.pdf" at bounding box center [793, 600] width 475 height 30
click at [653, 548] on div "20250910_082903.jpg" at bounding box center [673, 563] width 235 height 30
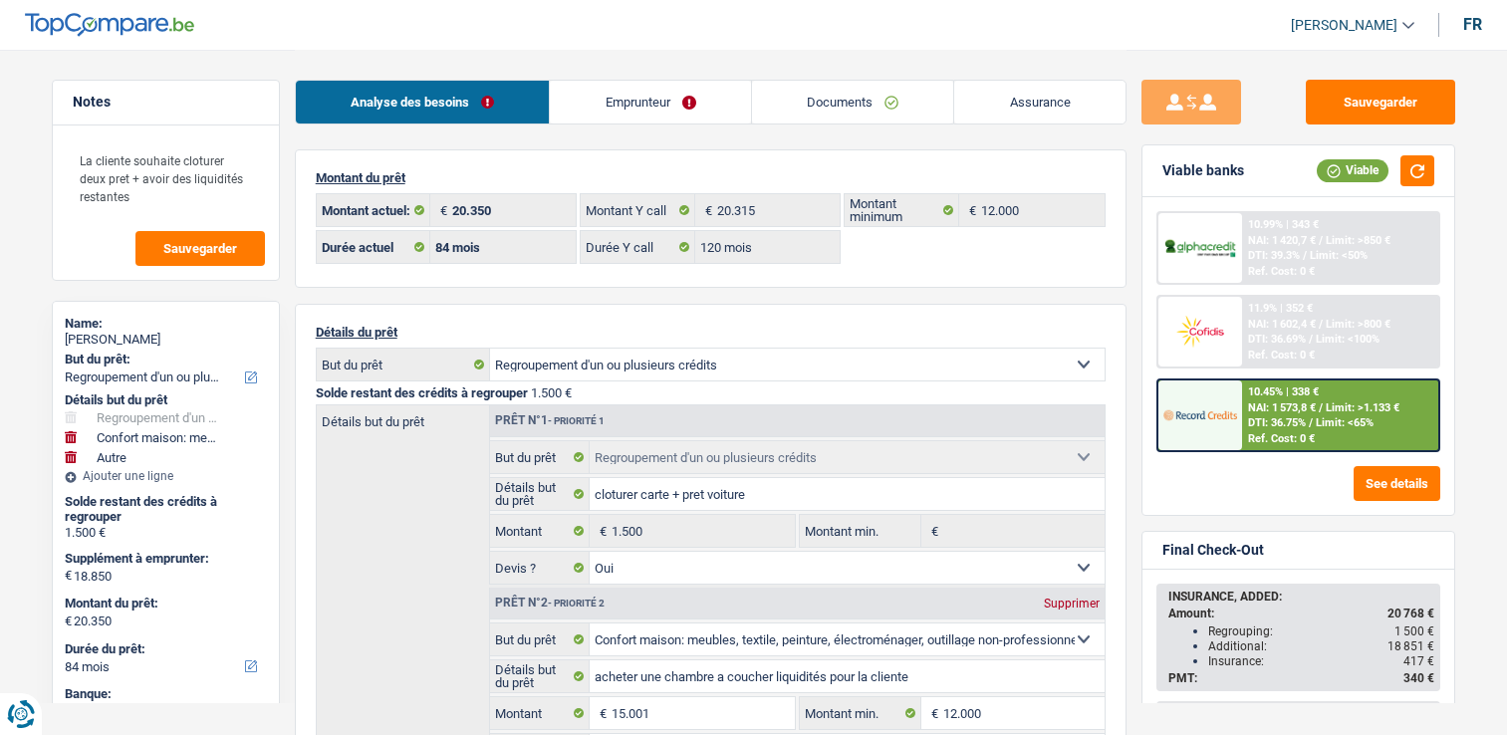
select select "refinancing"
select select "household"
select select "other"
select select "84"
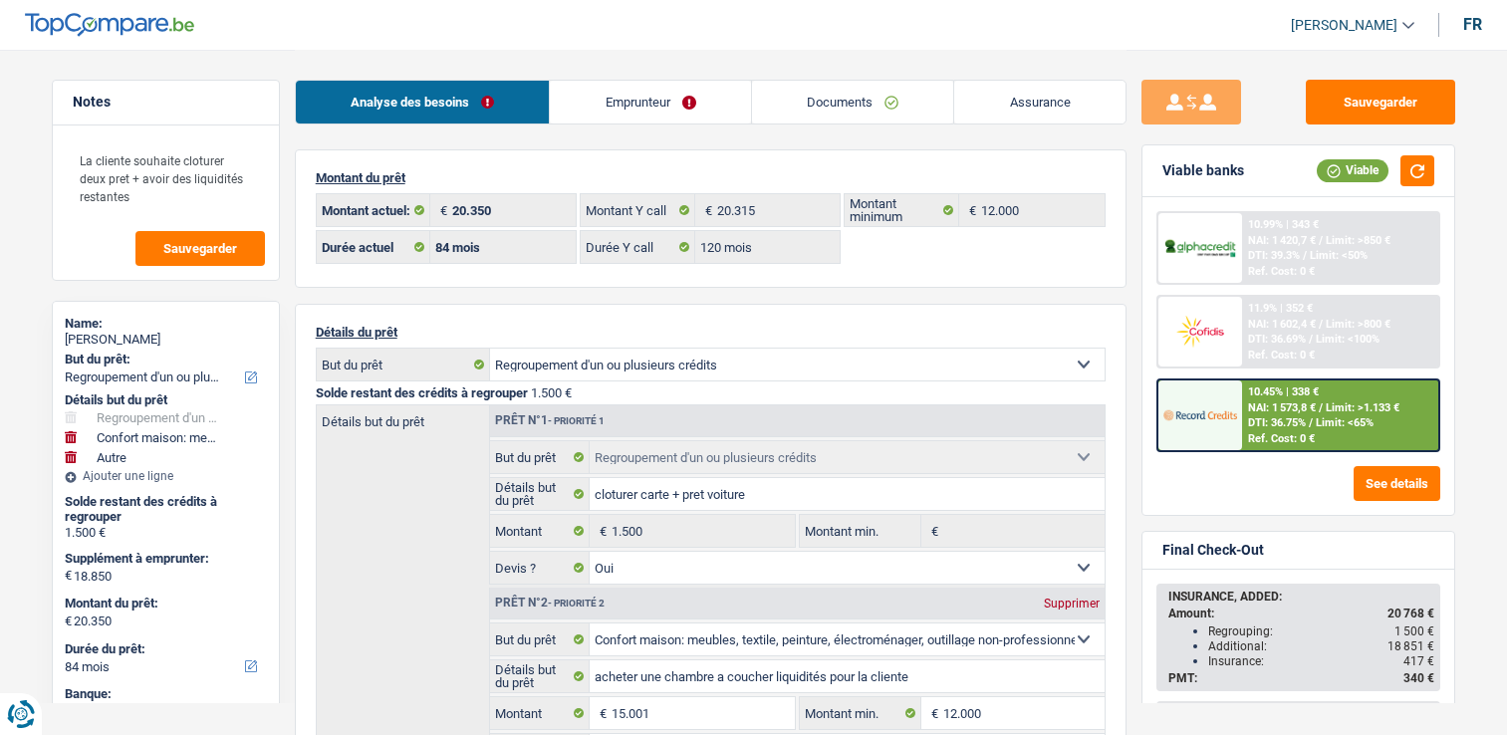
select select "32"
select select "single"
click at [629, 109] on link "Emprunteur" at bounding box center [650, 102] width 201 height 43
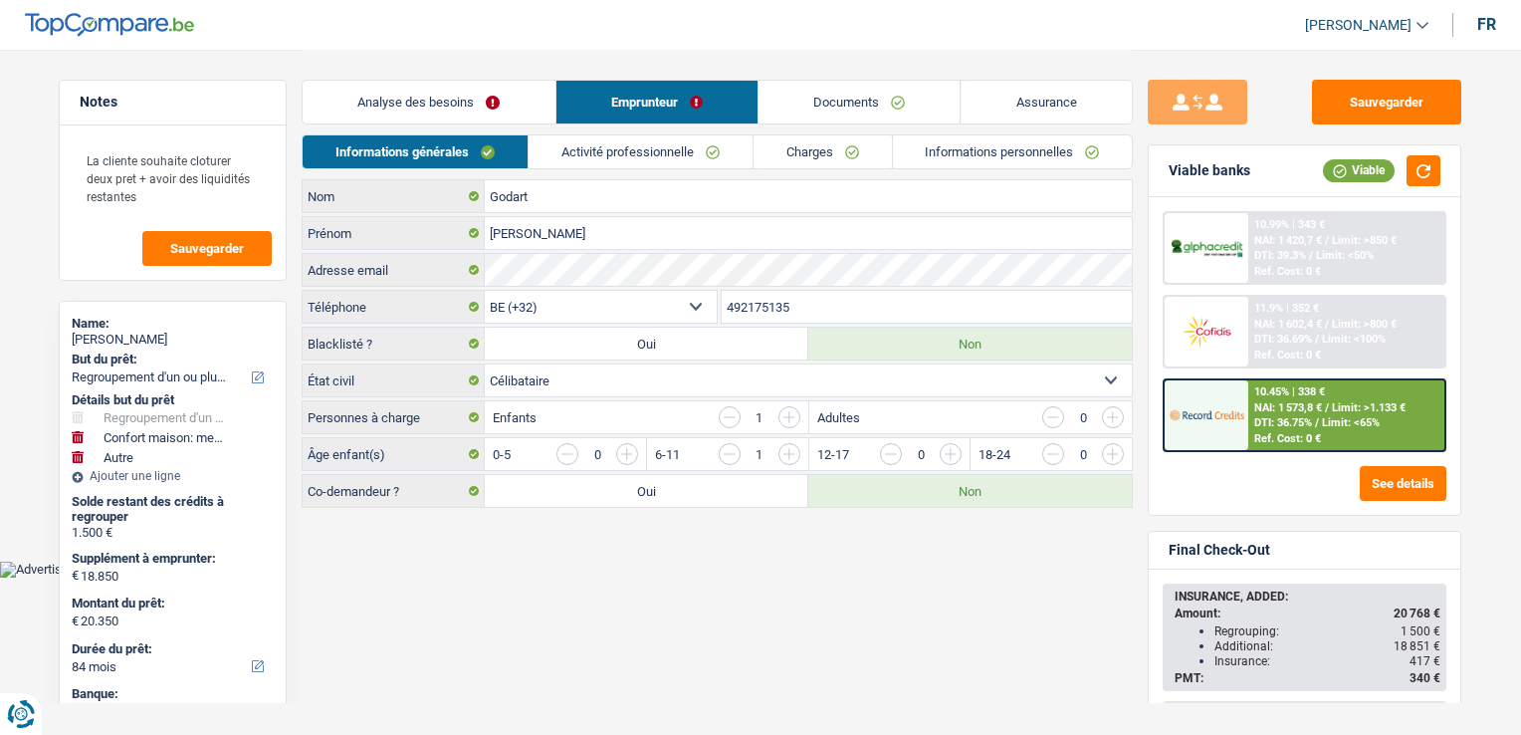
click at [585, 256] on div "Godart Nom Wendy Prénom Adresse email BE (+32) LU (+352) Sélectionner une optio…" at bounding box center [717, 343] width 831 height 329
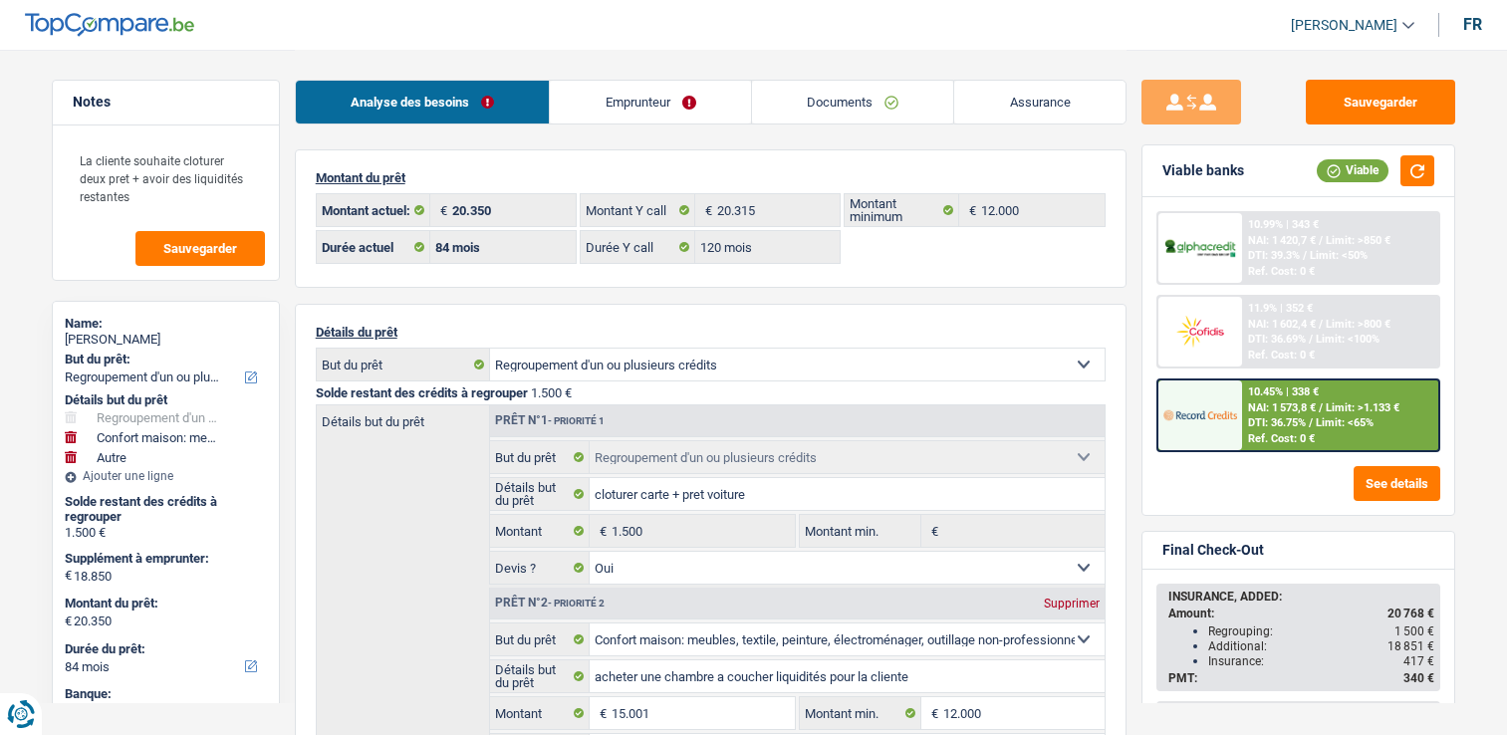
select select "refinancing"
select select "household"
select select "other"
select select "84"
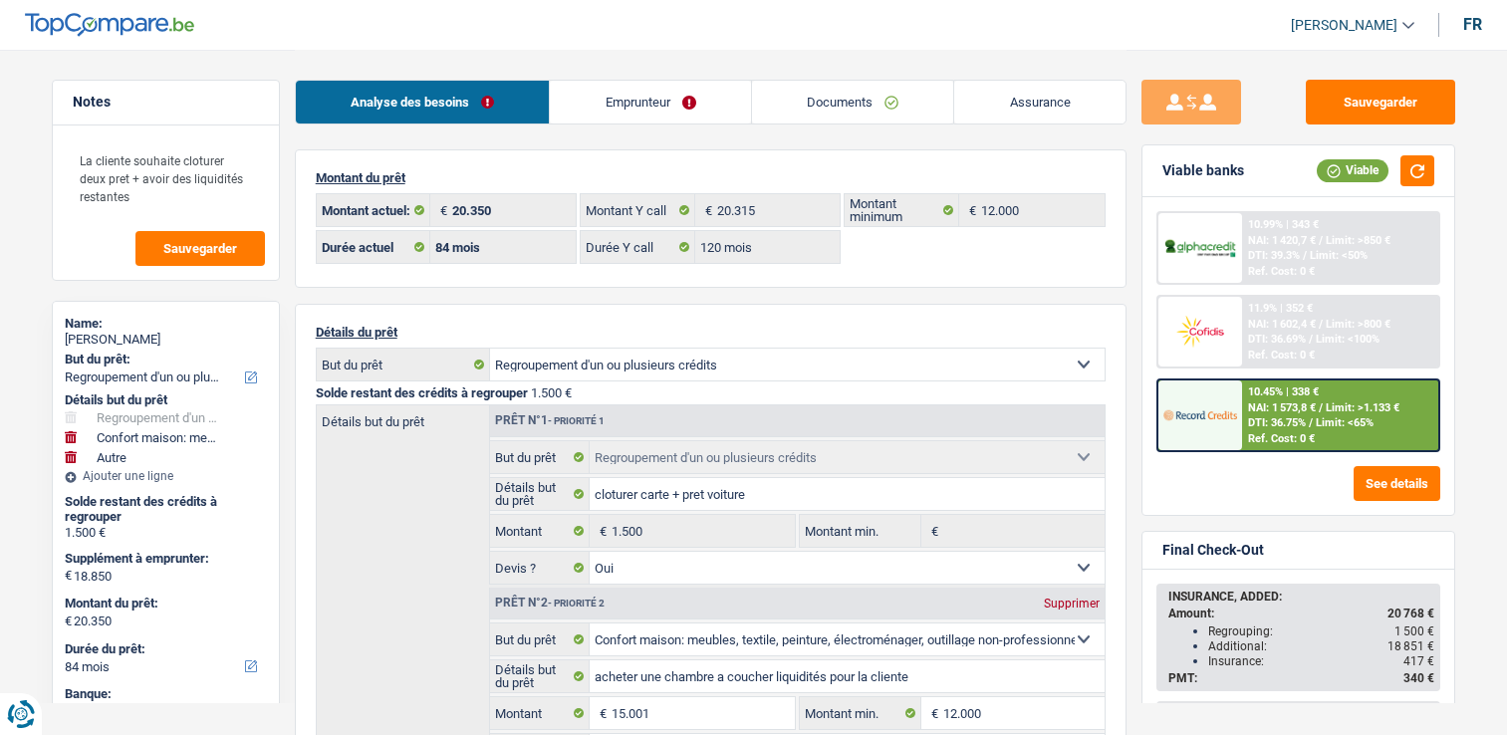
select select "84"
select select "120"
select select "refinancing"
select select "yes"
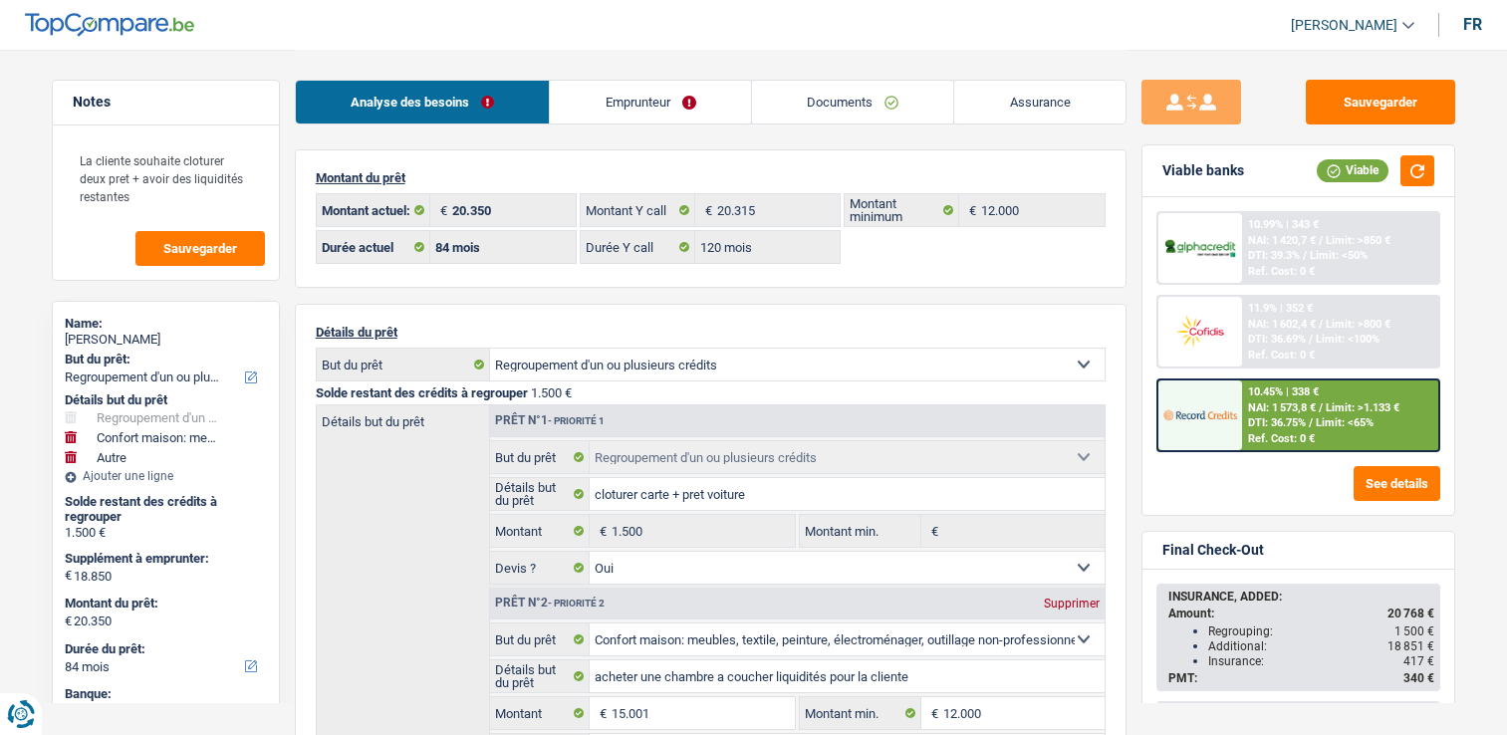
select select "household"
select select "false"
select select "other"
select select "84"
select select "publicEmployee"
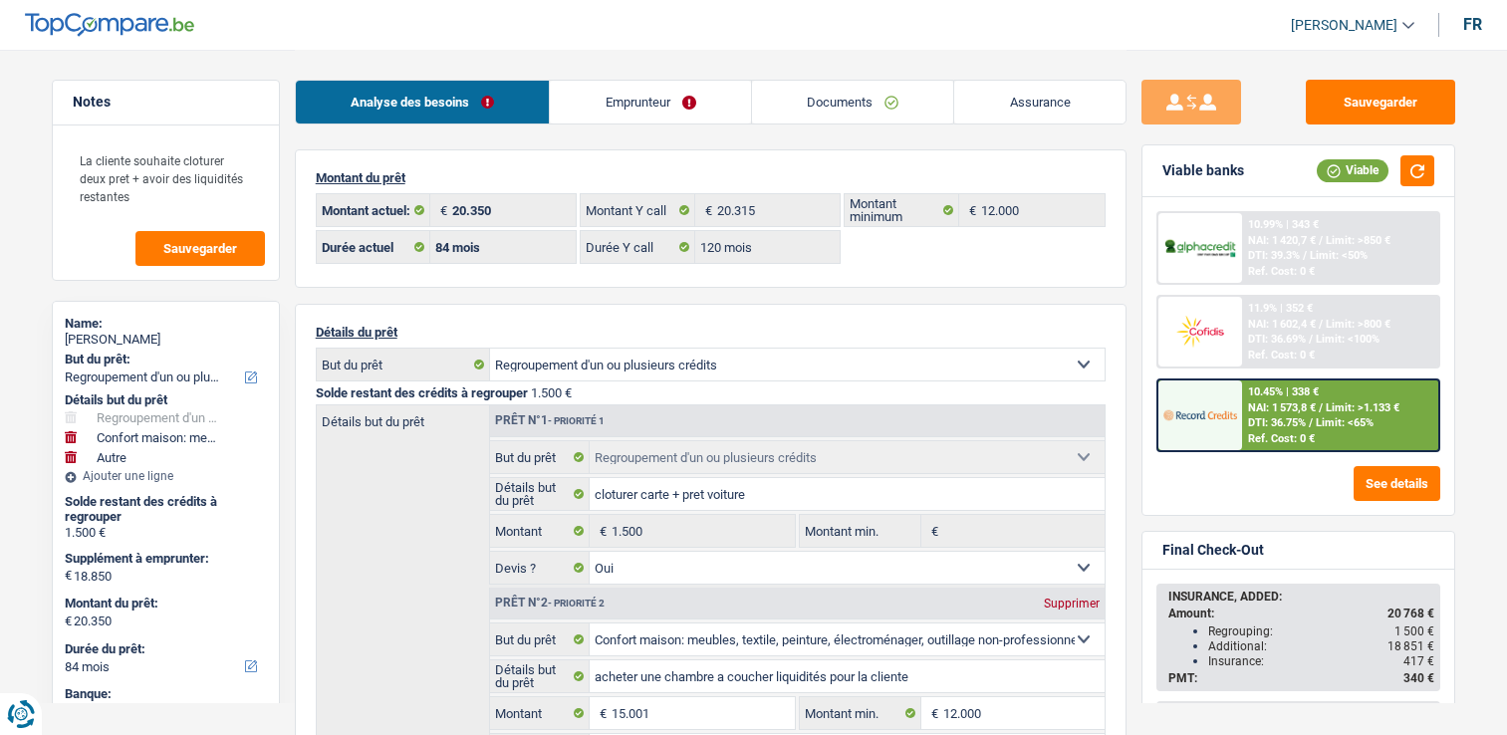
select select "familyAllowances"
select select "netSalary"
select select "mealVouchers"
select select "BE"
select select "otherInstitutions"
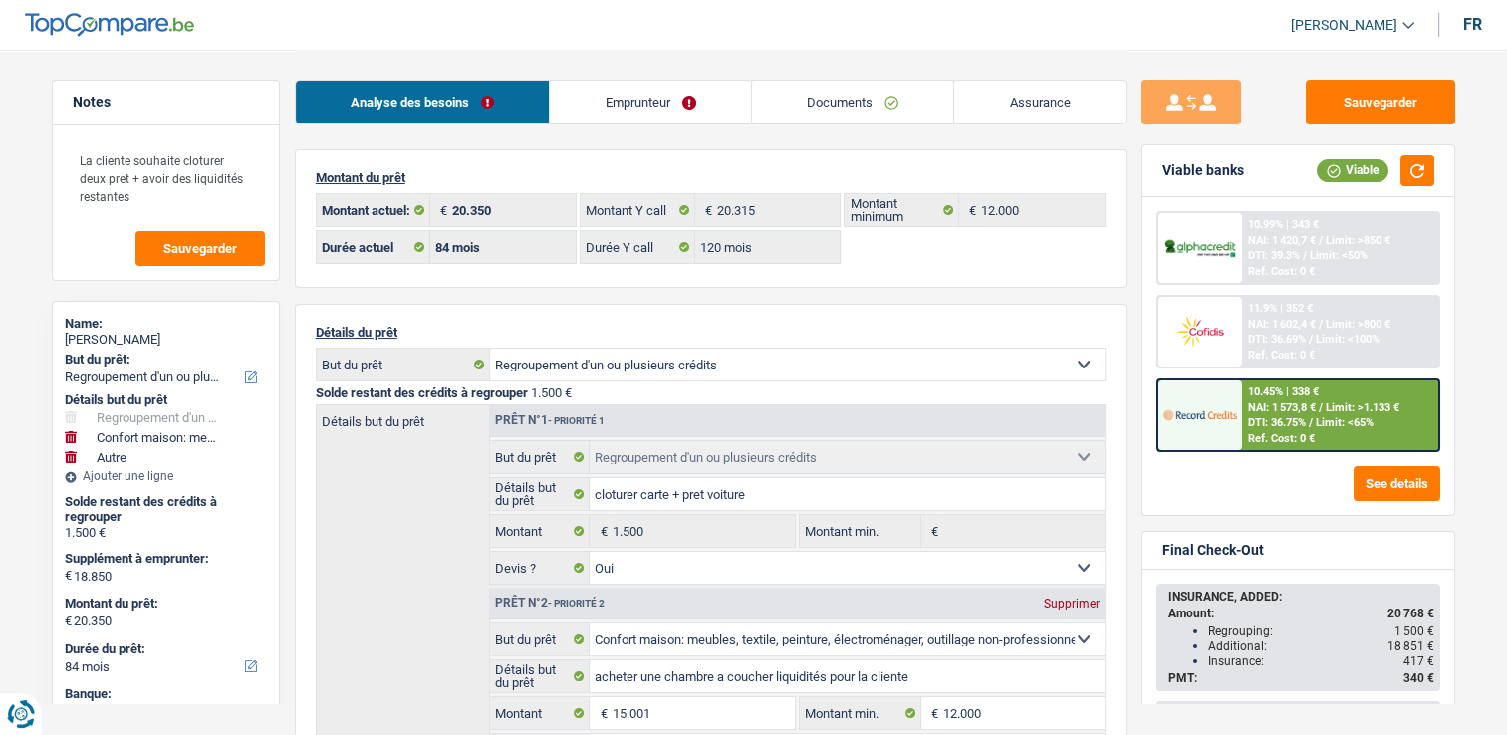
click at [615, 102] on link "Emprunteur" at bounding box center [650, 102] width 201 height 43
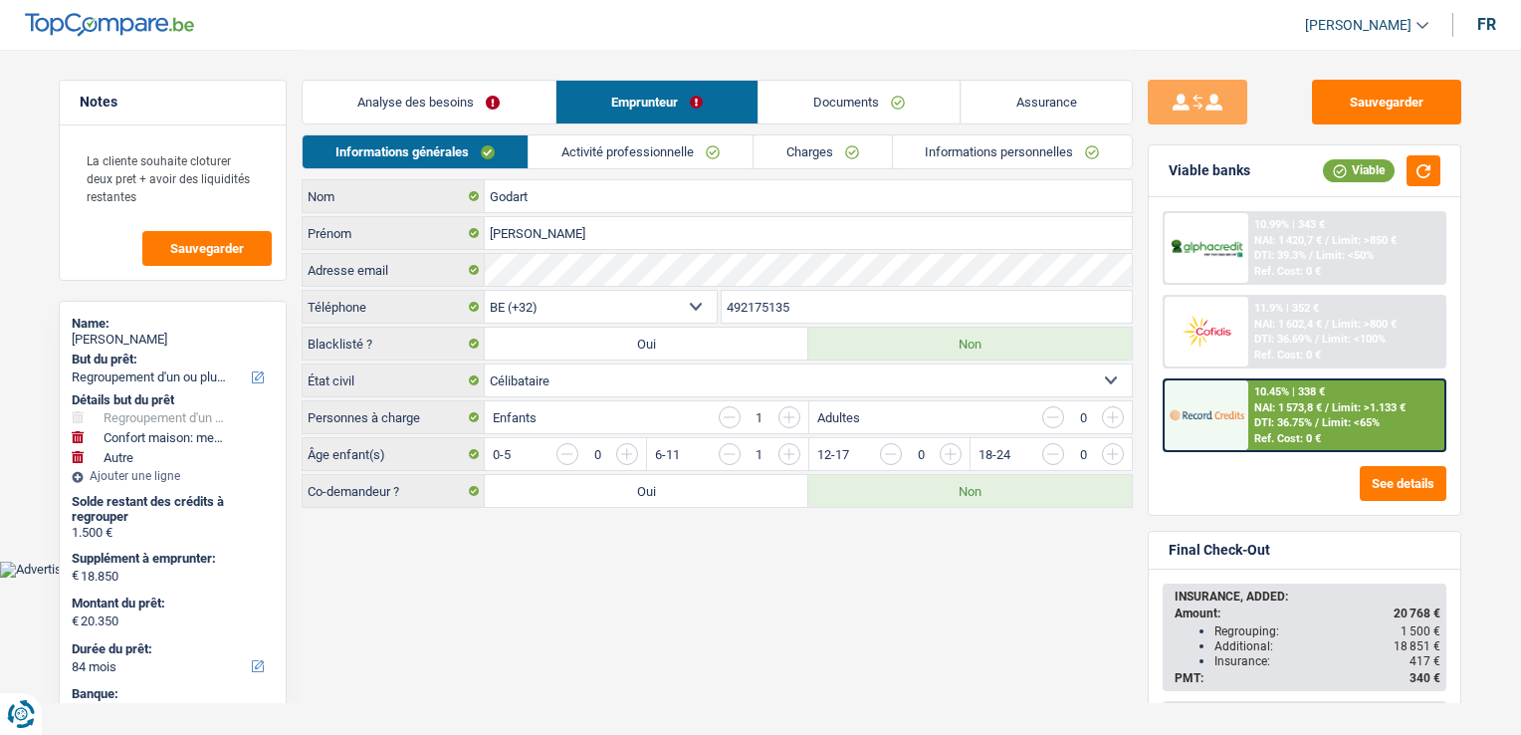
click at [596, 153] on link "Activité professionnelle" at bounding box center [641, 151] width 224 height 33
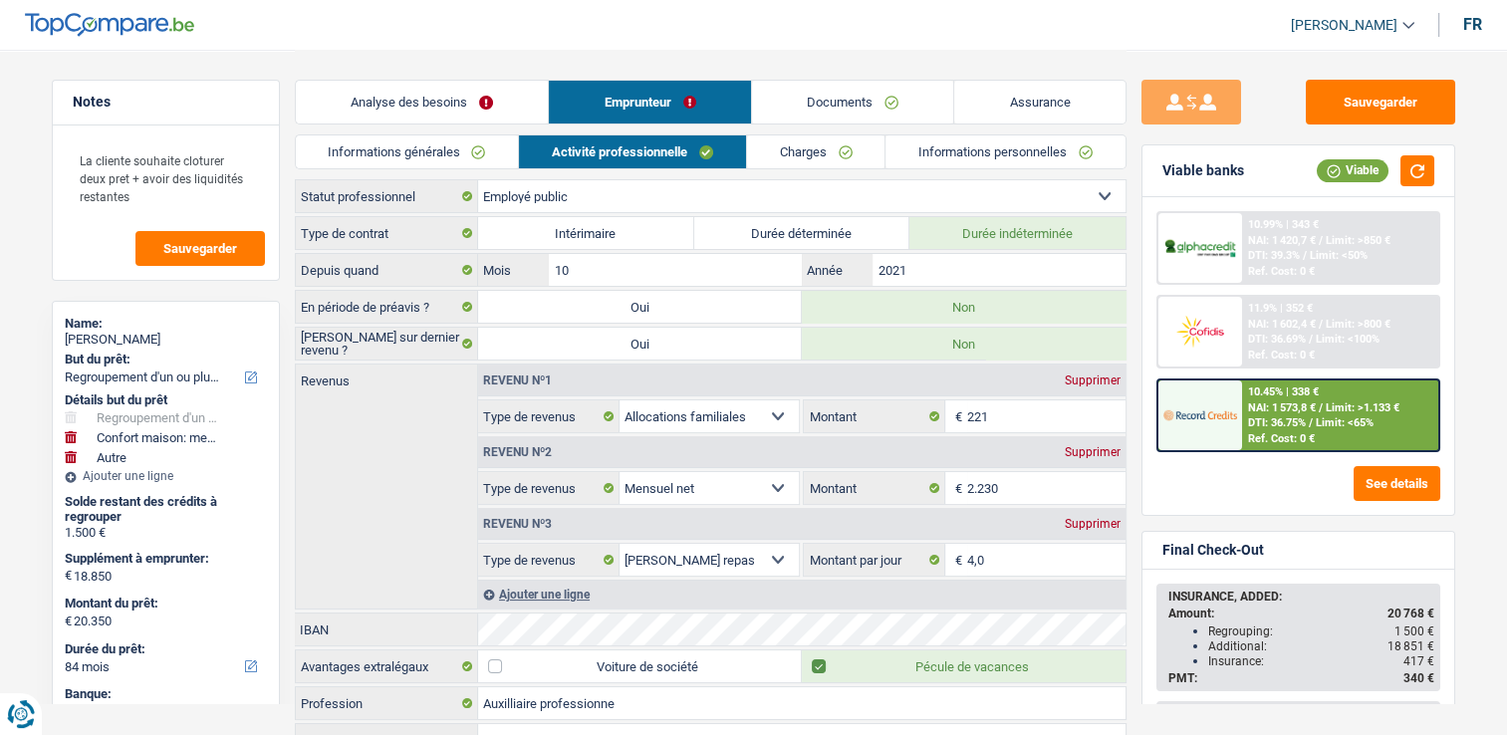
click at [971, 156] on link "Informations personnelles" at bounding box center [1005, 151] width 240 height 33
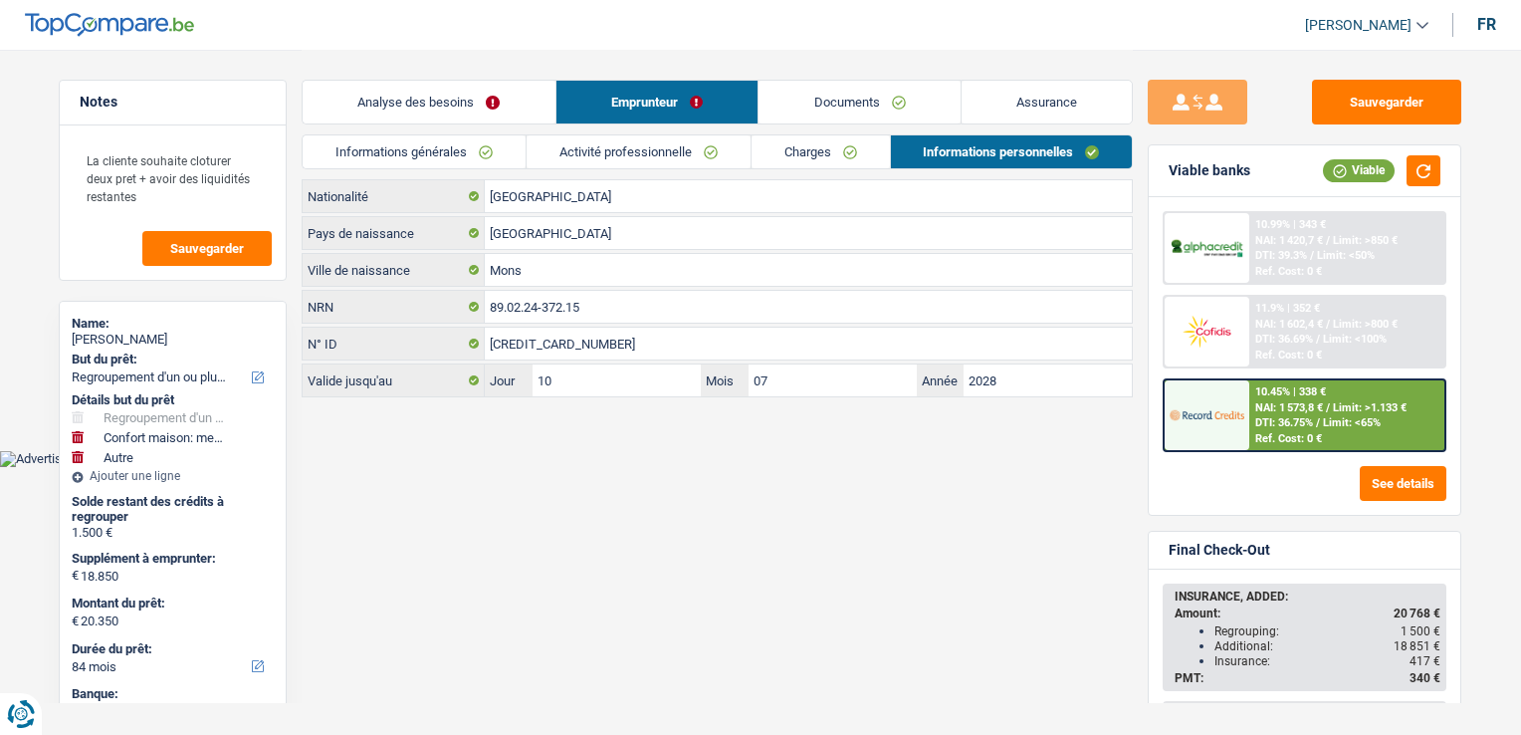
click at [836, 102] on link "Documents" at bounding box center [860, 102] width 202 height 43
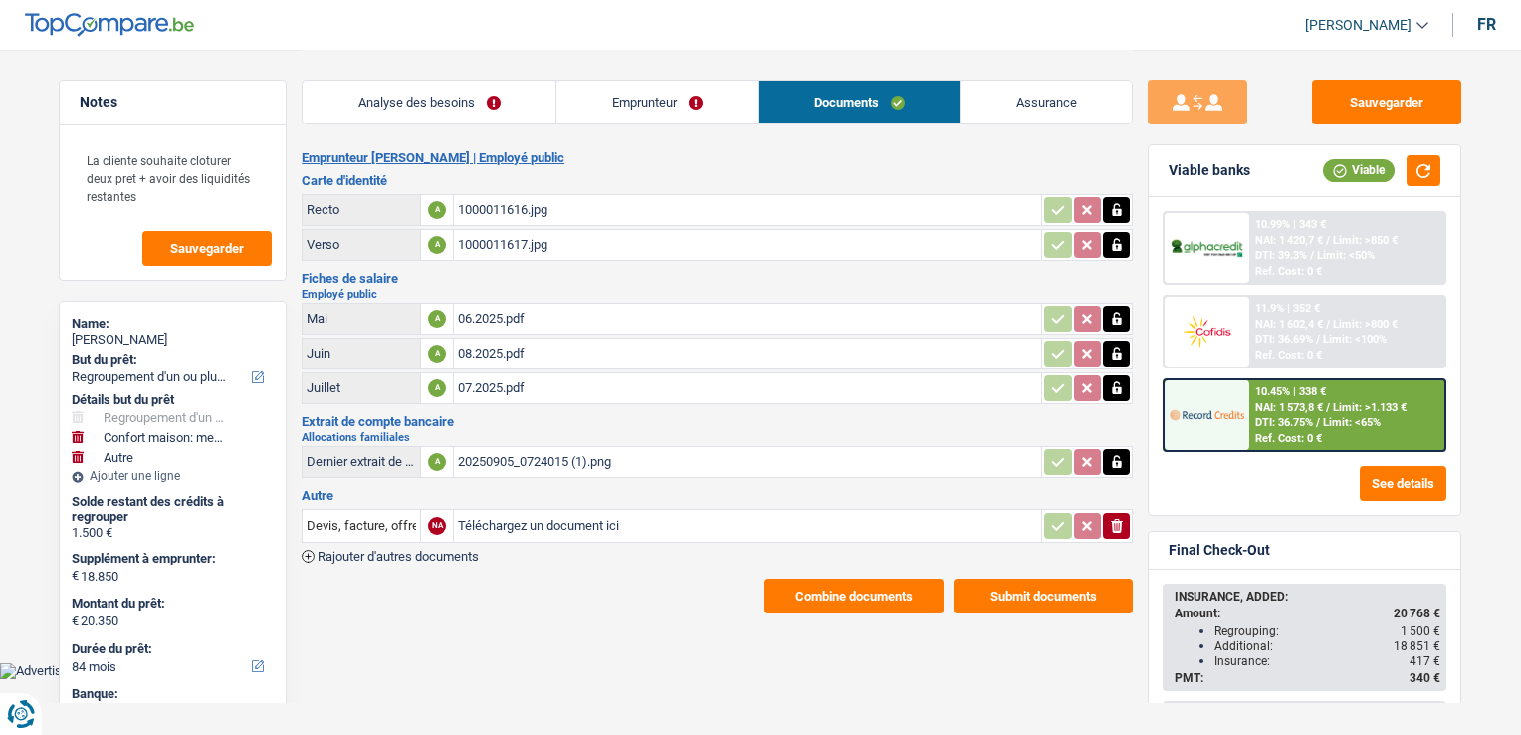
click at [483, 464] on div "20250905_0724015 (1).png" at bounding box center [748, 462] width 580 height 30
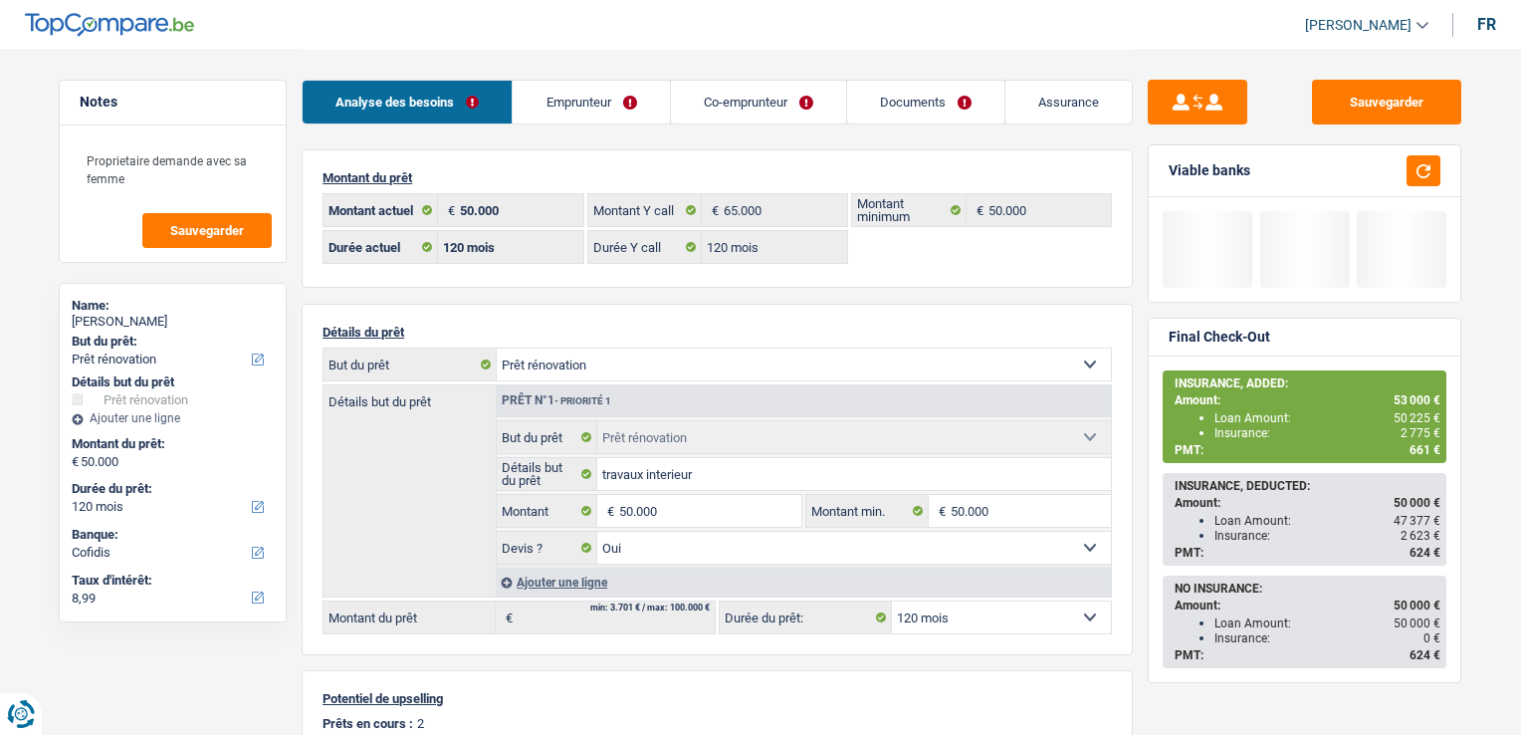
select select "renovation"
select select "120"
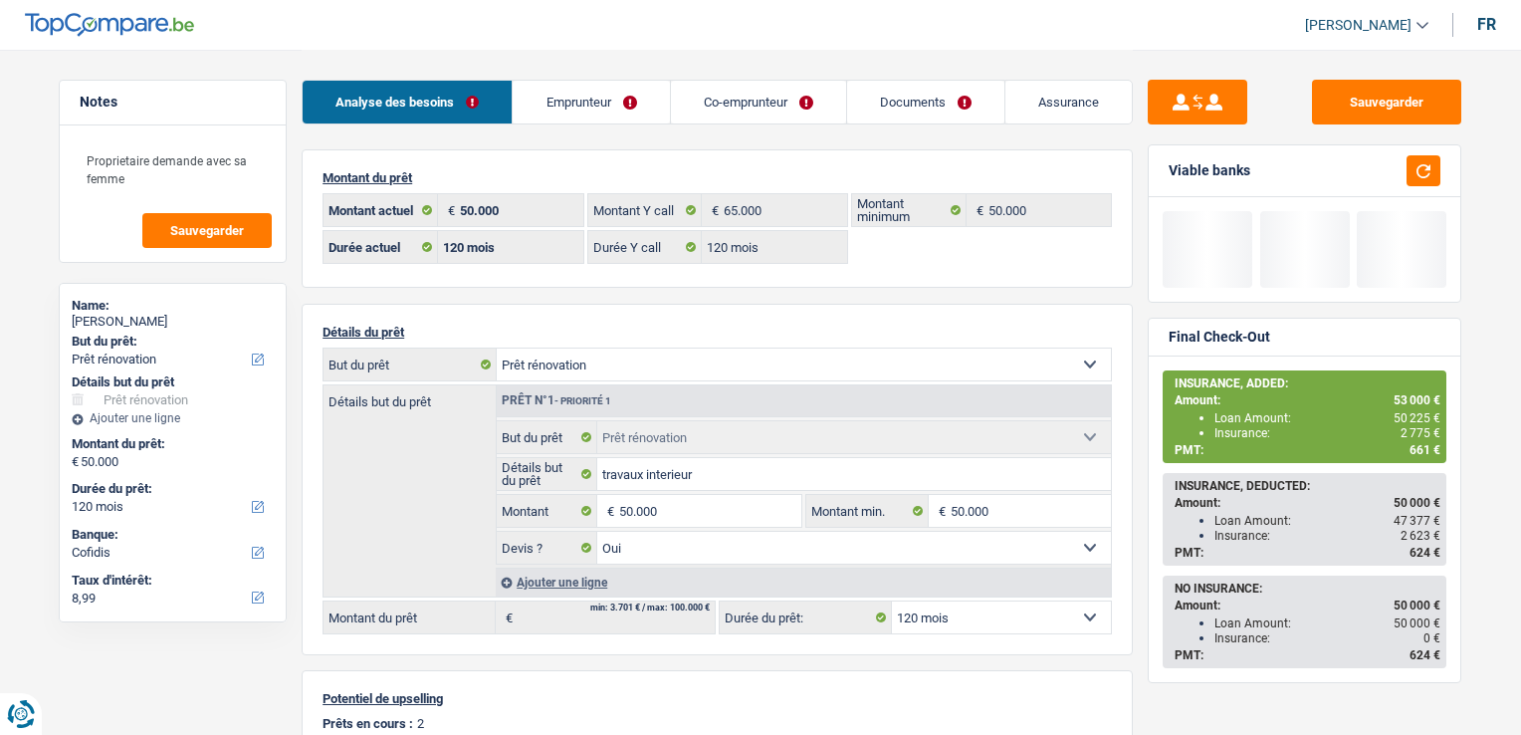
select select "renovation"
select select "yes"
select select "120"
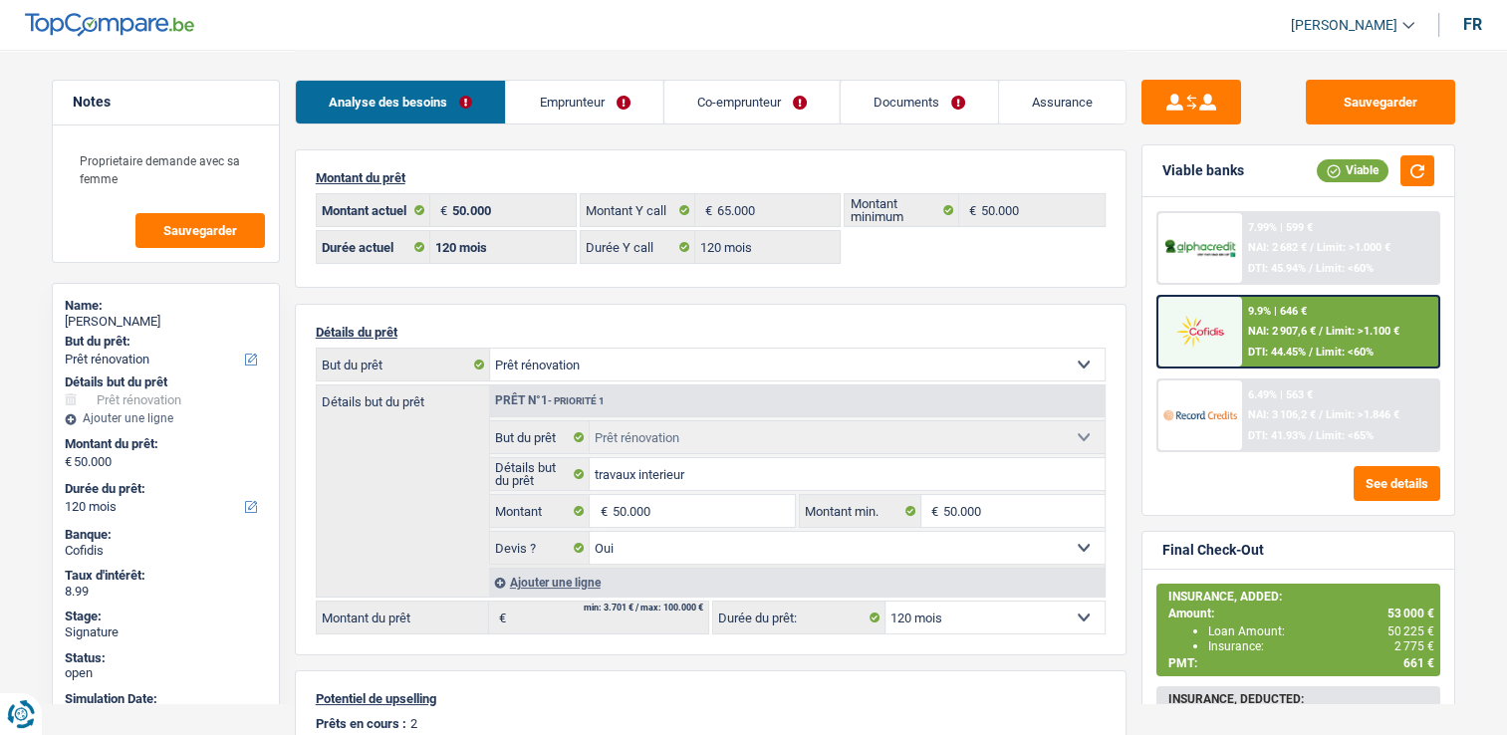
click at [925, 106] on link "Documents" at bounding box center [917, 102] width 157 height 43
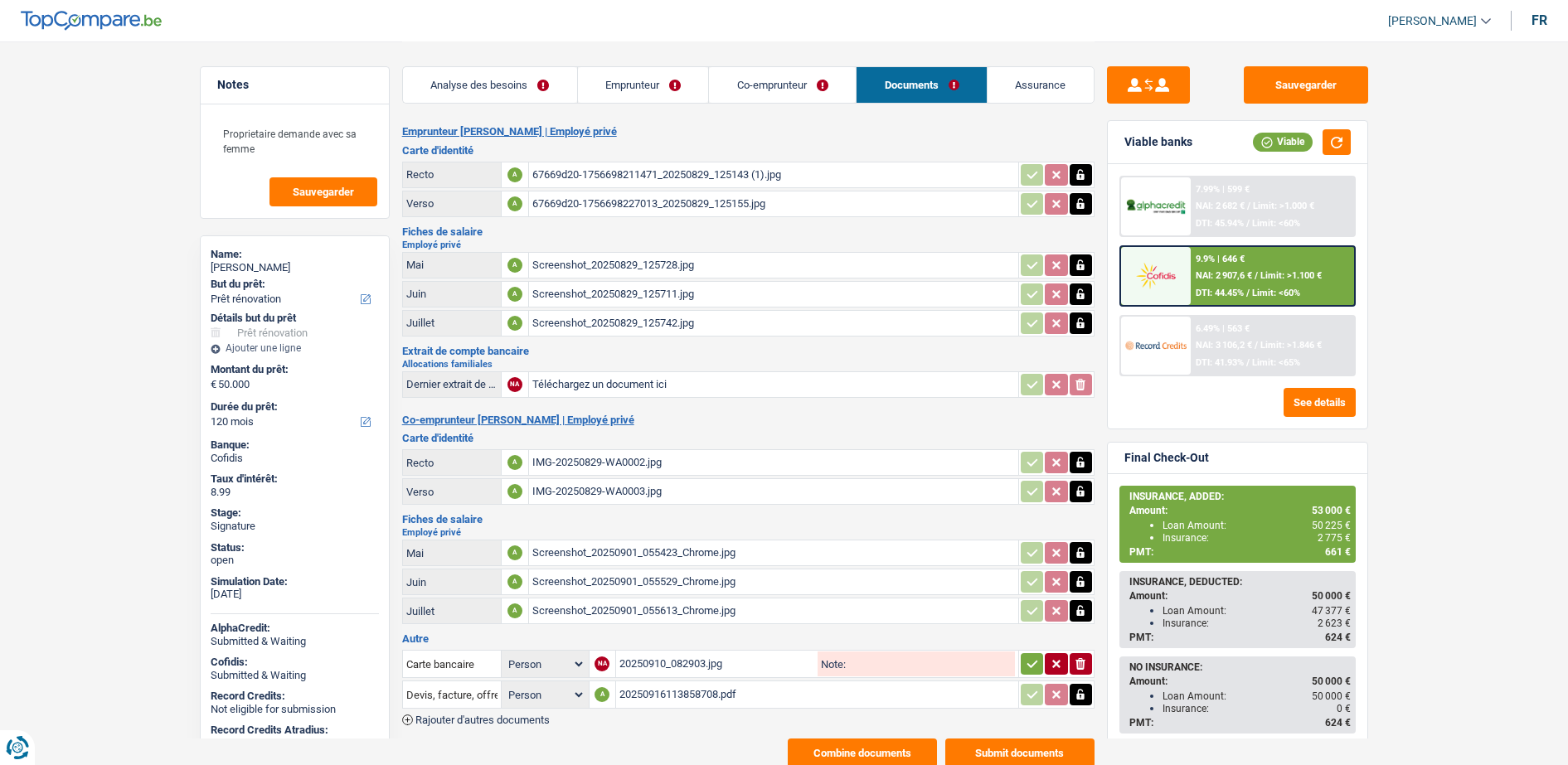
click at [661, 611] on div "20250910_082903.jpg" at bounding box center [717, 664] width 196 height 25
click at [660, 611] on div "20250916113858708.pdf" at bounding box center [817, 694] width 396 height 25
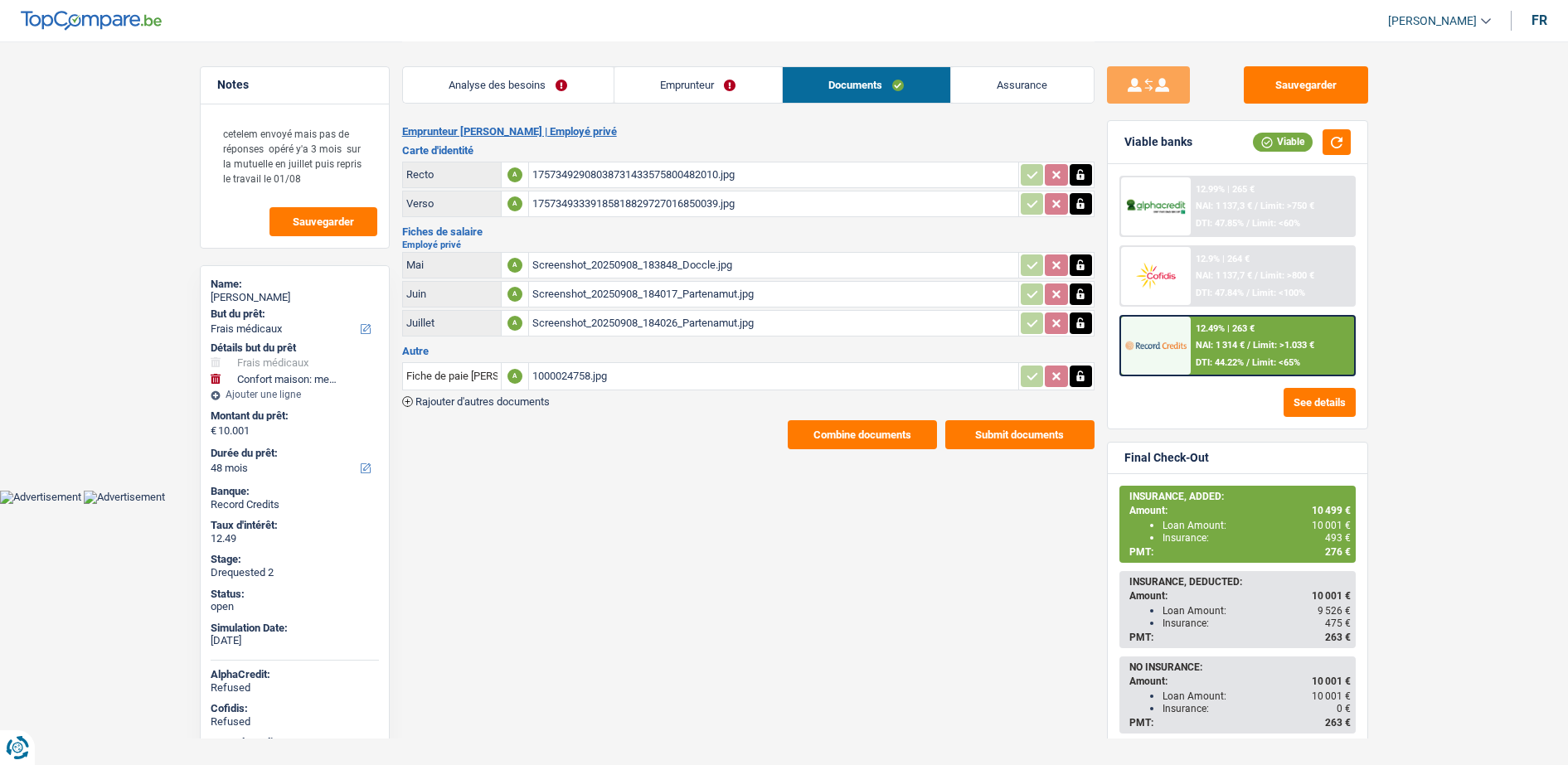
select select "medical"
select select "household"
select select "48"
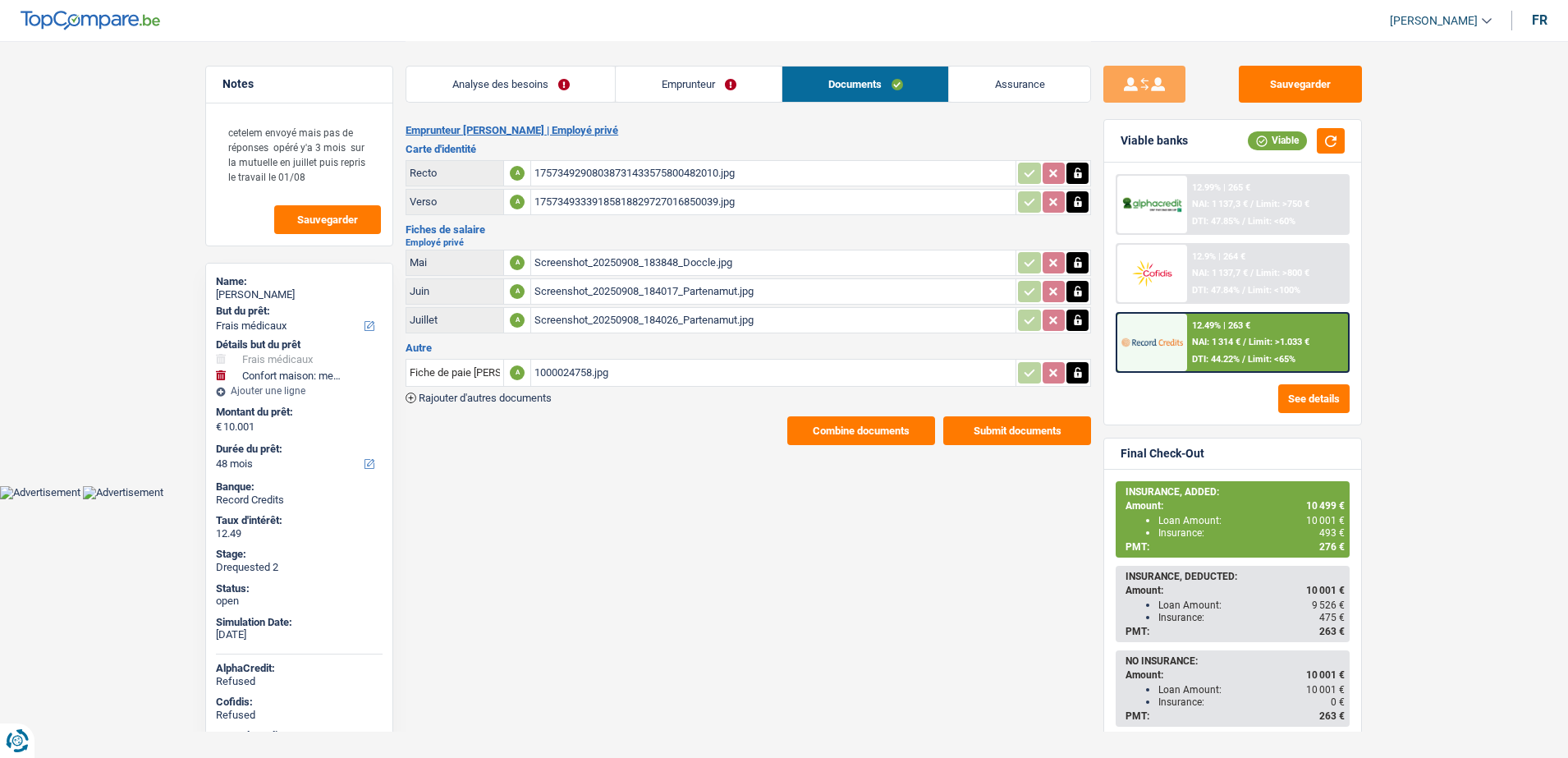
click at [603, 319] on div "Screenshot_20250908_184026_Partenamut.jpg" at bounding box center [773, 320] width 478 height 25
click at [670, 284] on div "Screenshot_20250908_184017_Partenamut.jpg" at bounding box center [773, 292] width 478 height 25
click at [645, 259] on div "Screenshot_20250908_183848_Doccle.jpg" at bounding box center [773, 263] width 478 height 25
click at [643, 253] on div "Screenshot_20250908_183848_Doccle.jpg" at bounding box center [773, 263] width 478 height 25
click at [676, 316] on div "Screenshot_20250908_184026_Partenamut.jpg" at bounding box center [773, 320] width 478 height 25
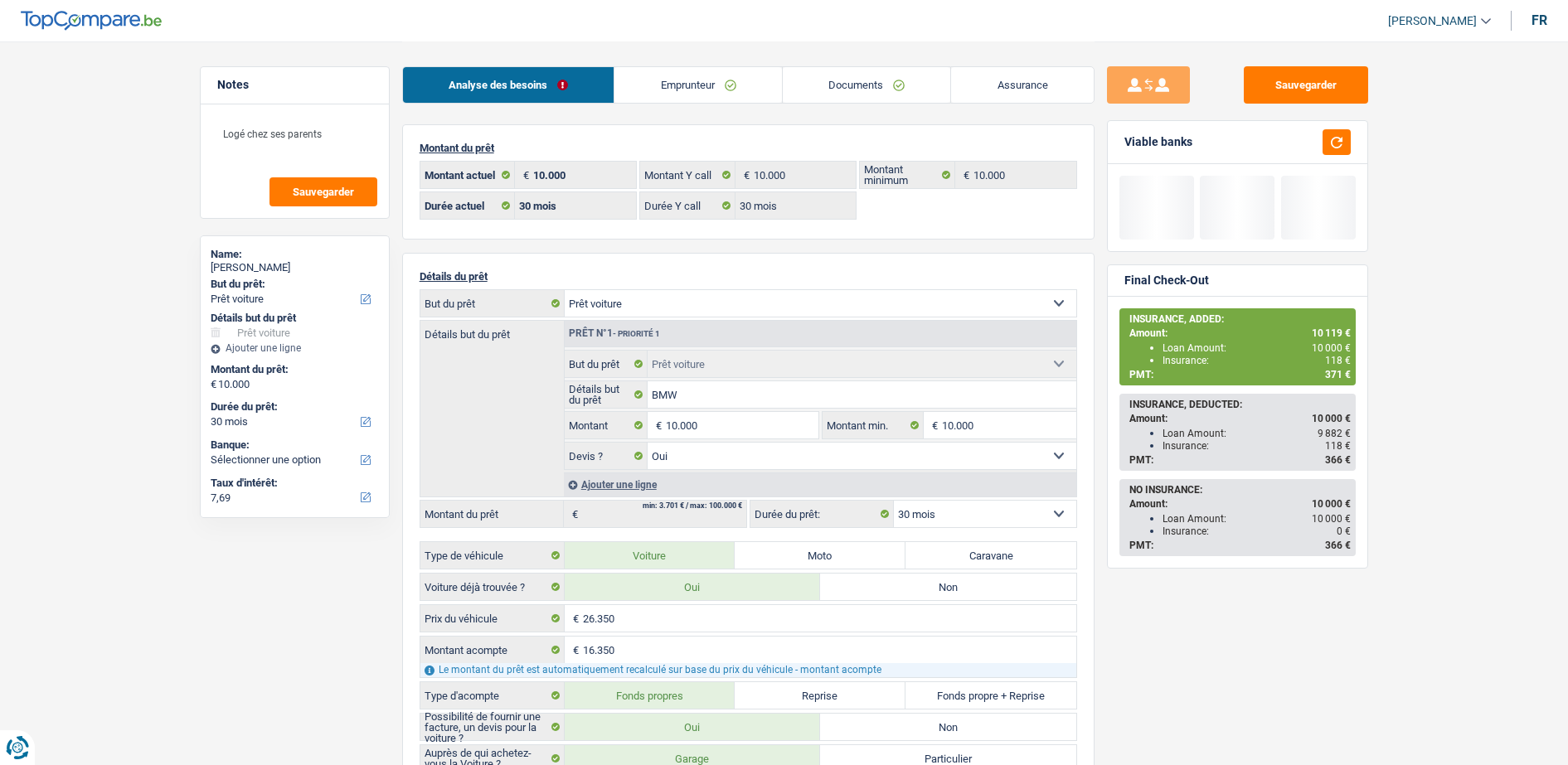
select select "car"
select select "30"
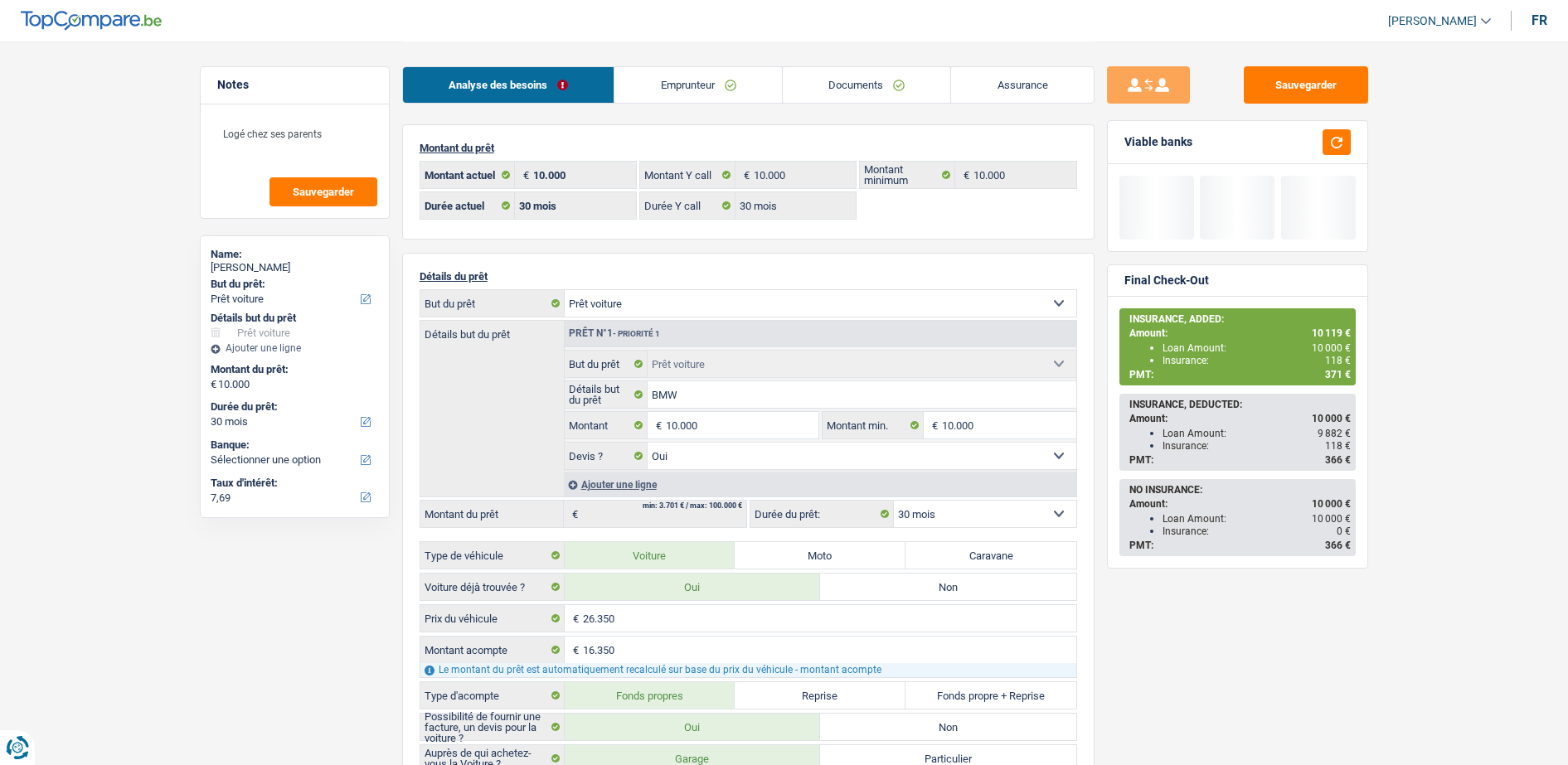
select select "car"
select select "yes"
select select "30"
click at [970, 97] on link "Assurance" at bounding box center [1022, 85] width 142 height 36
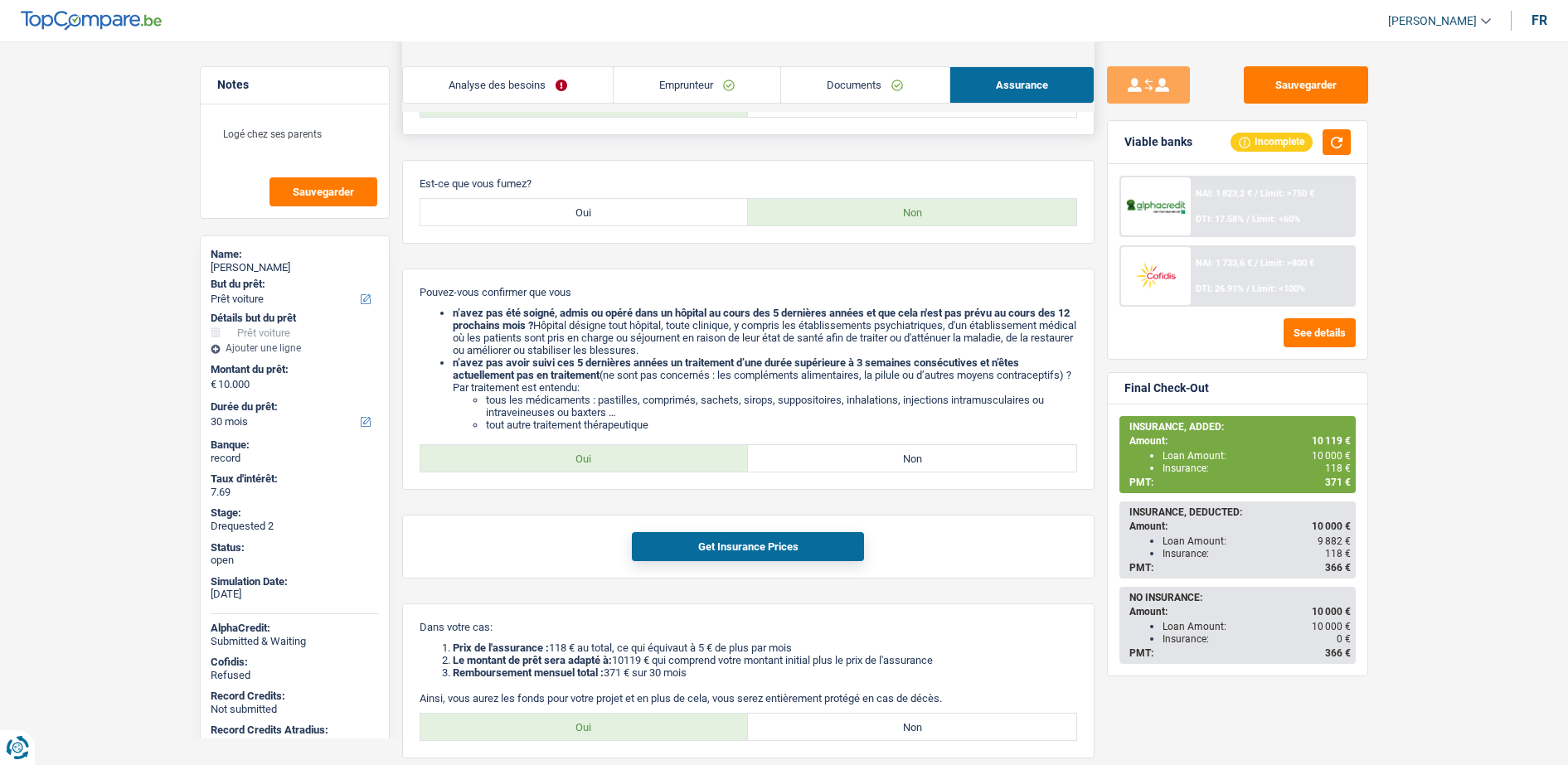
scroll to position [592, 0]
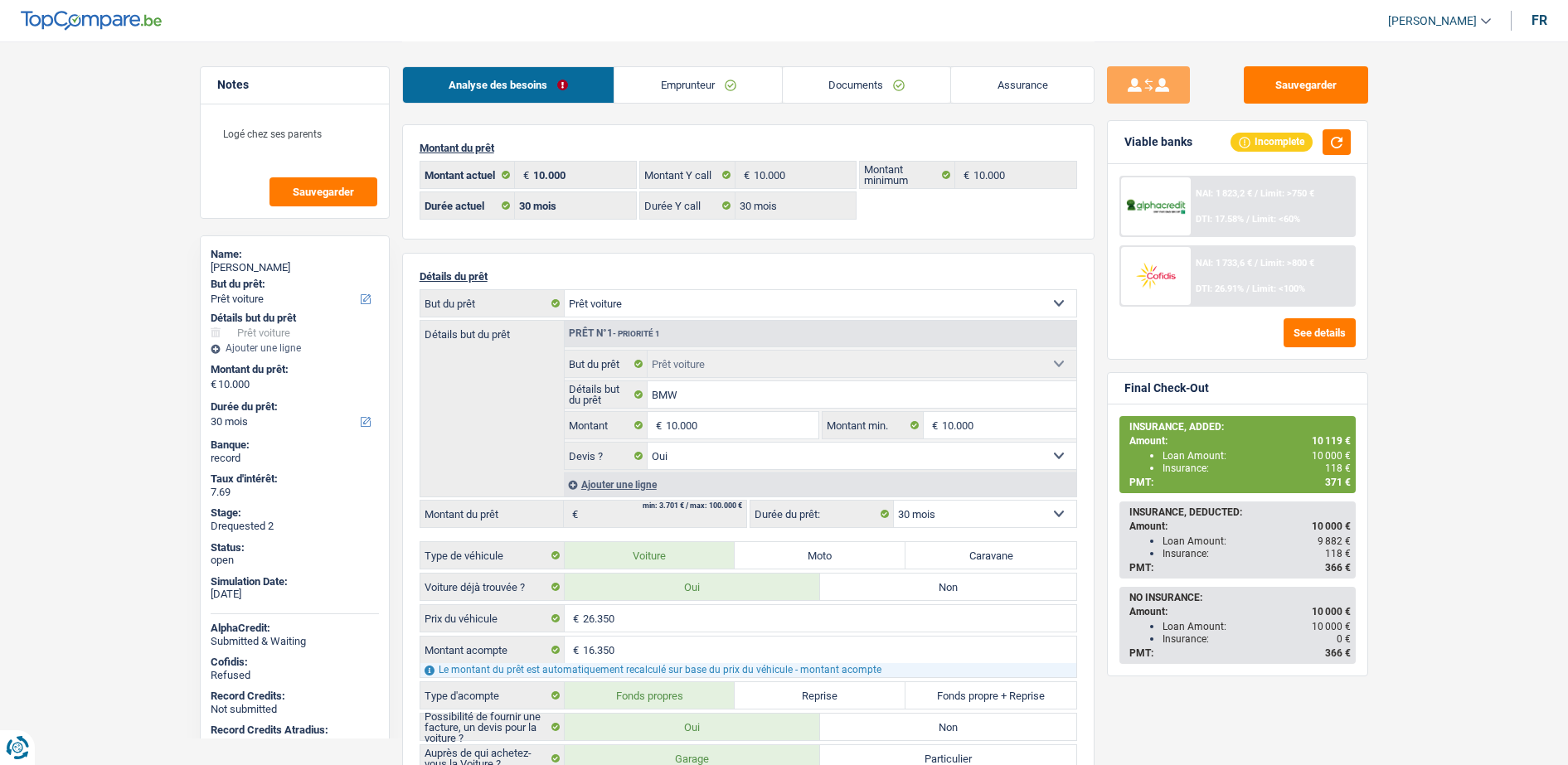
select select "car"
select select "30"
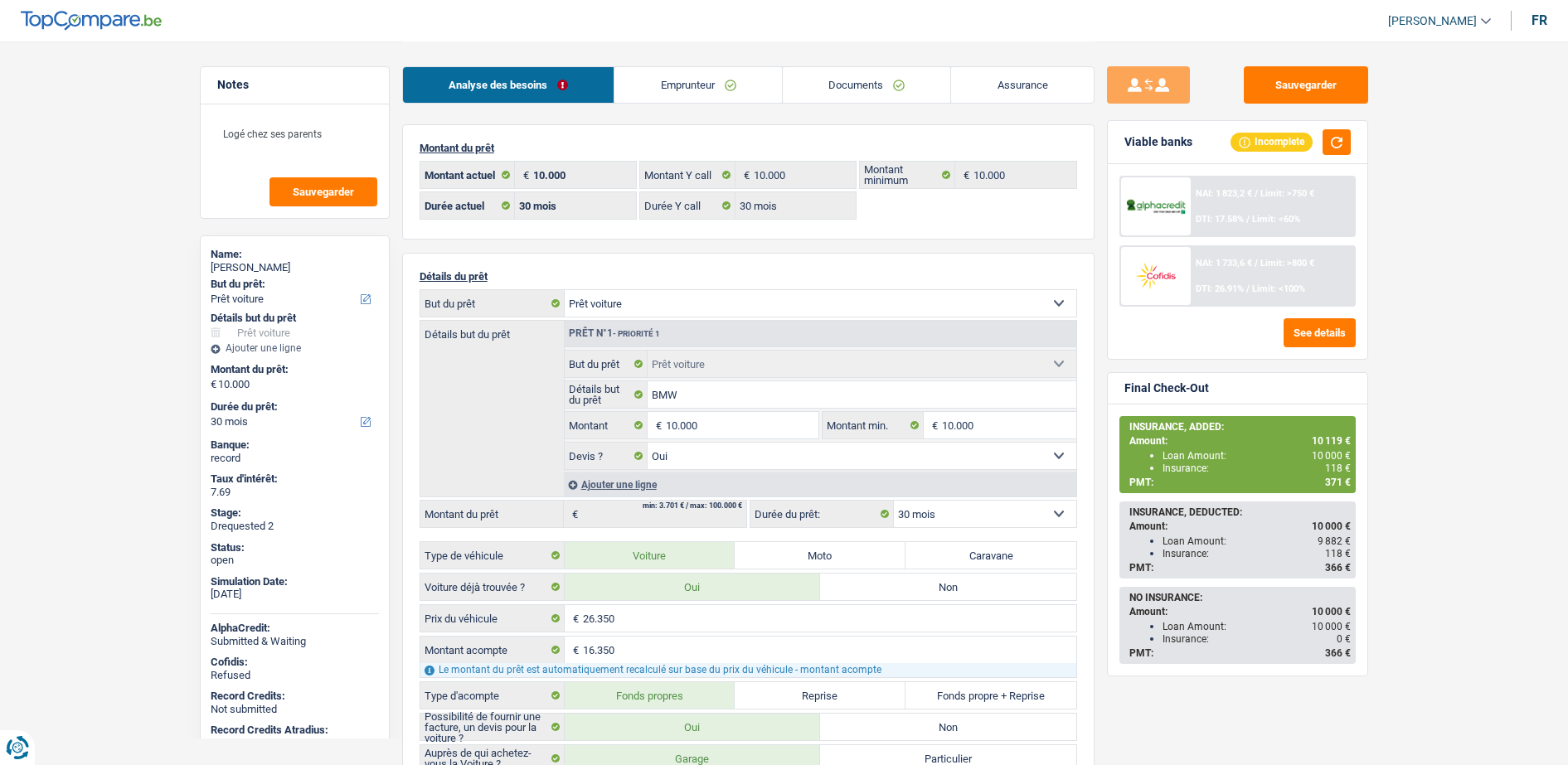
select select "car"
select select "yes"
select select "30"
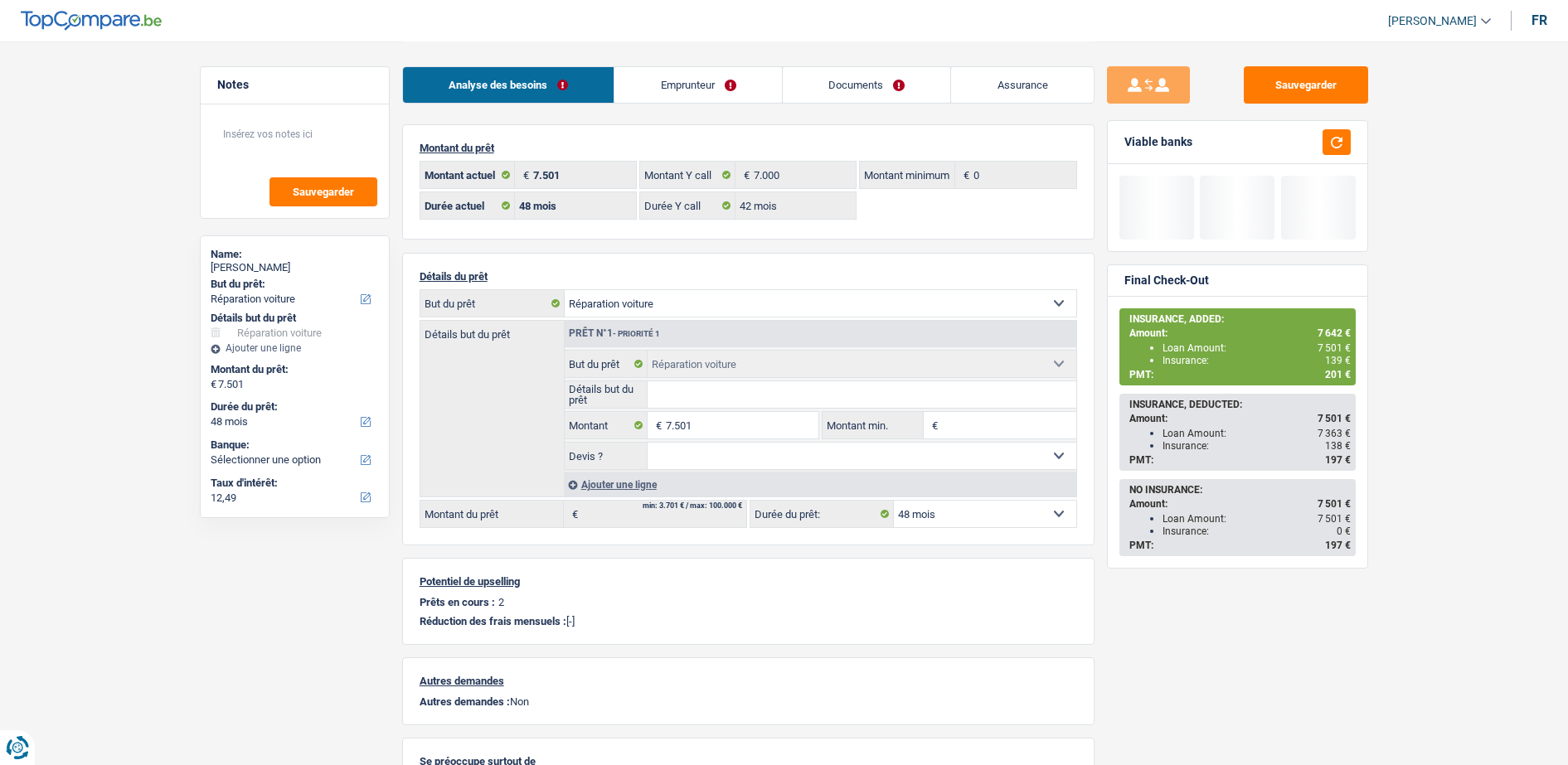
select select "carRepair"
select select "48"
select select "42"
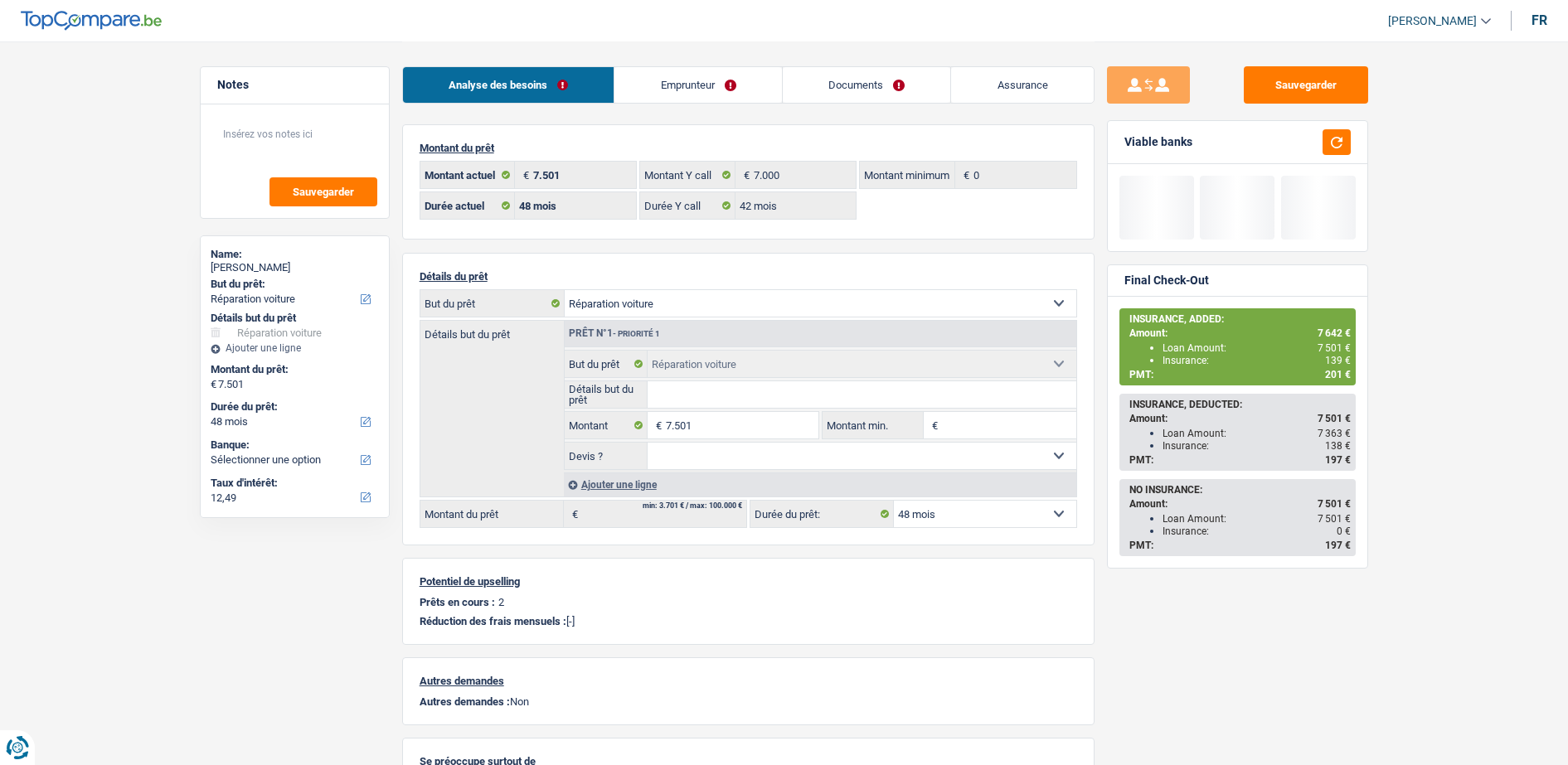
select select "carRepair"
select select "48"
select select "32"
select select "single"
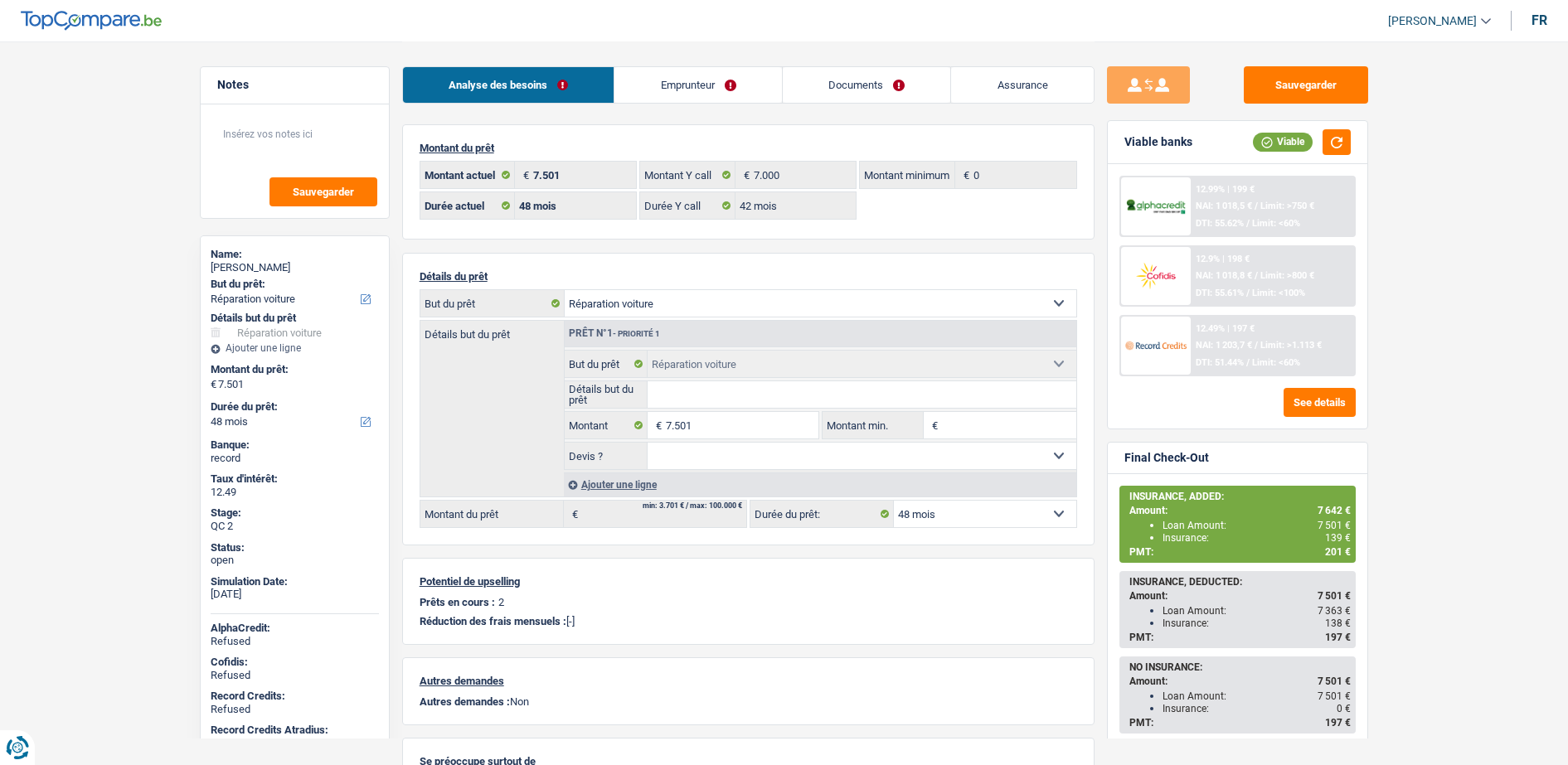
click at [665, 80] on link "Emprunteur" at bounding box center [698, 85] width 167 height 36
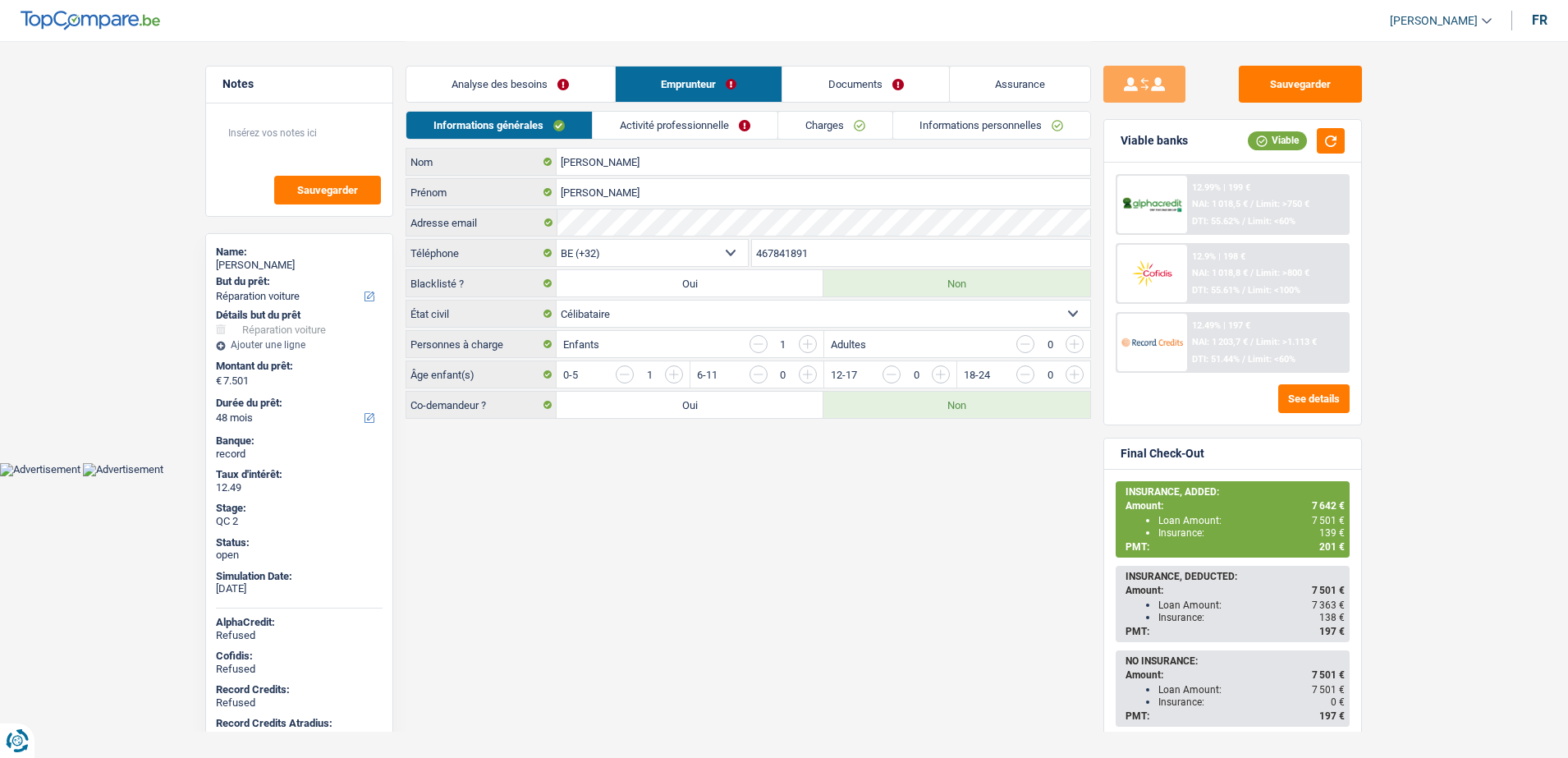
click at [808, 340] on input "button" at bounding box center [808, 344] width 18 height 18
click at [676, 371] on input "button" at bounding box center [1007, 379] width 683 height 26
click at [1333, 144] on button "button" at bounding box center [1331, 140] width 28 height 26
click at [1302, 389] on button "See details" at bounding box center [1313, 398] width 72 height 29
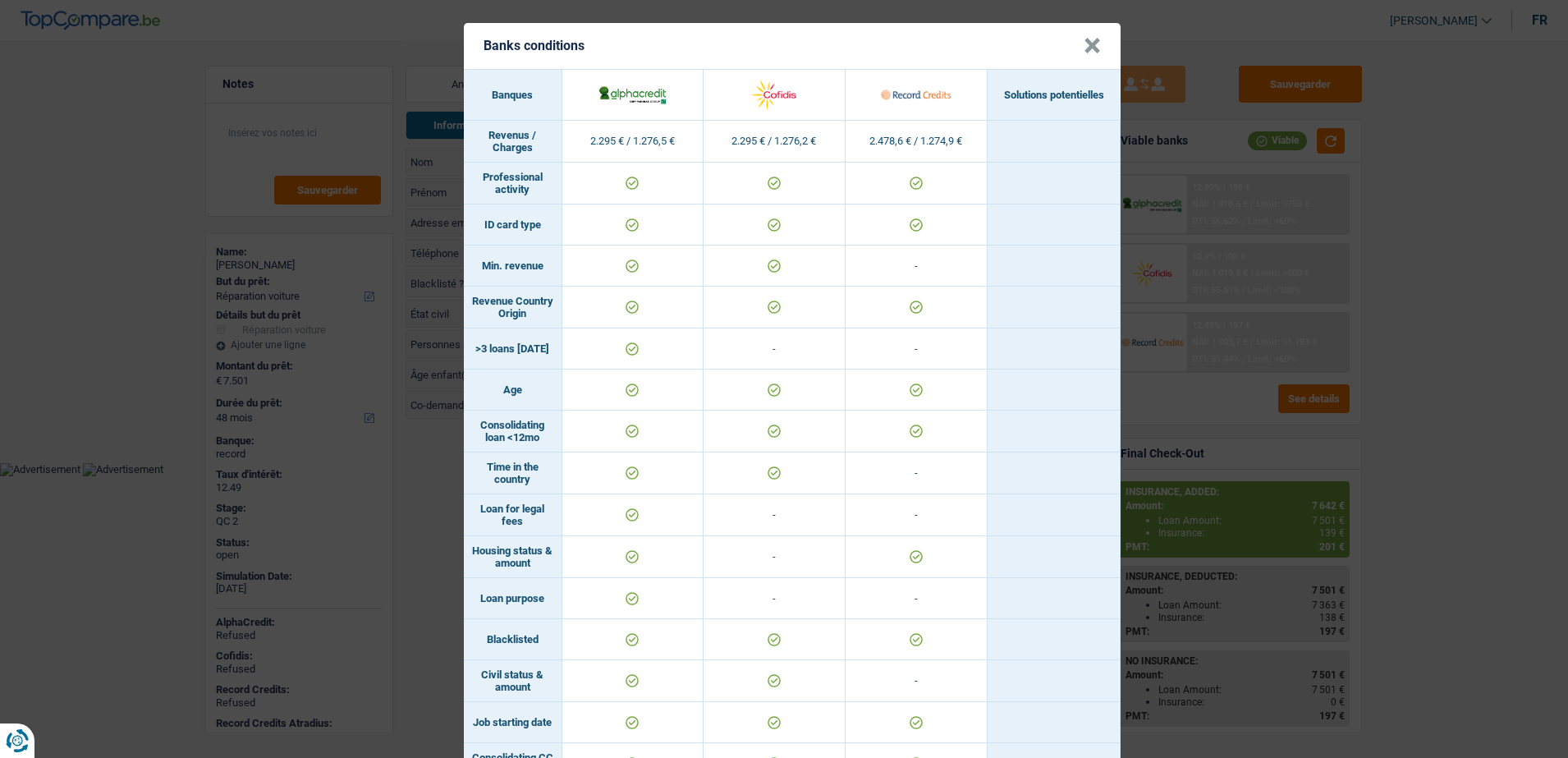
click at [1083, 45] on button "×" at bounding box center [1091, 46] width 17 height 16
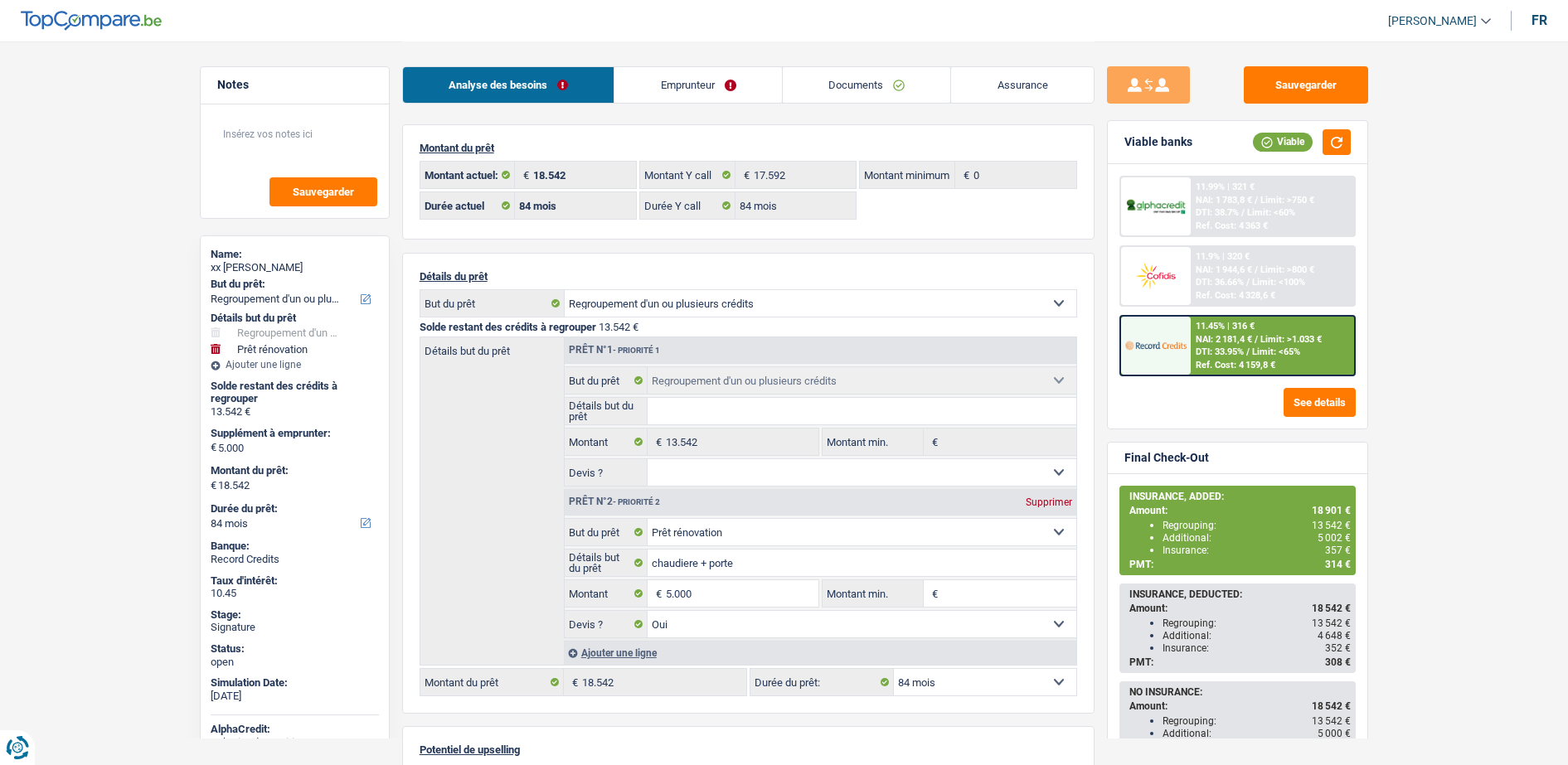
select select "refinancing"
select select "renovation"
select select "84"
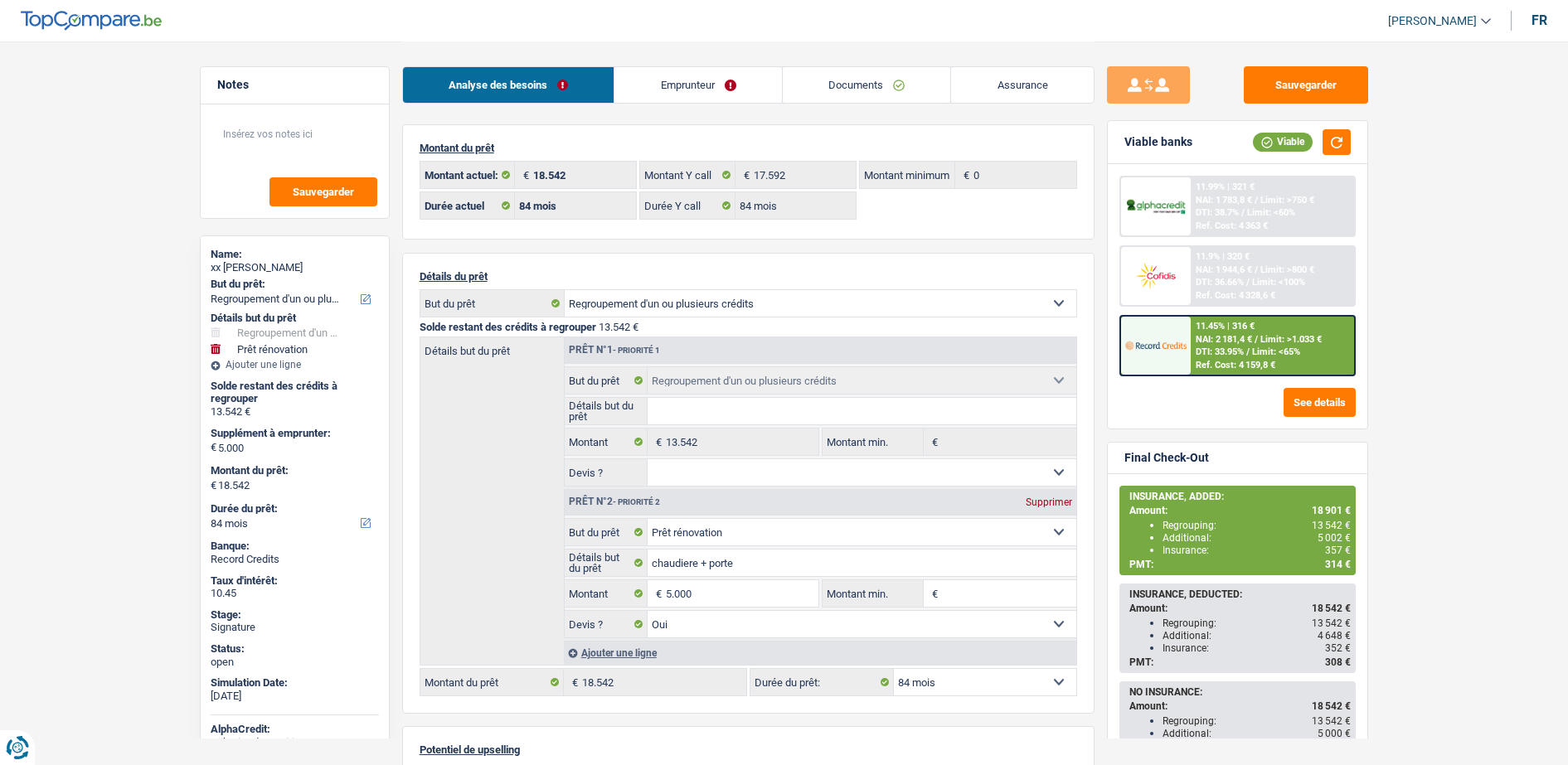
select select "84"
select select "refinancing"
select select "renovation"
select select "yes"
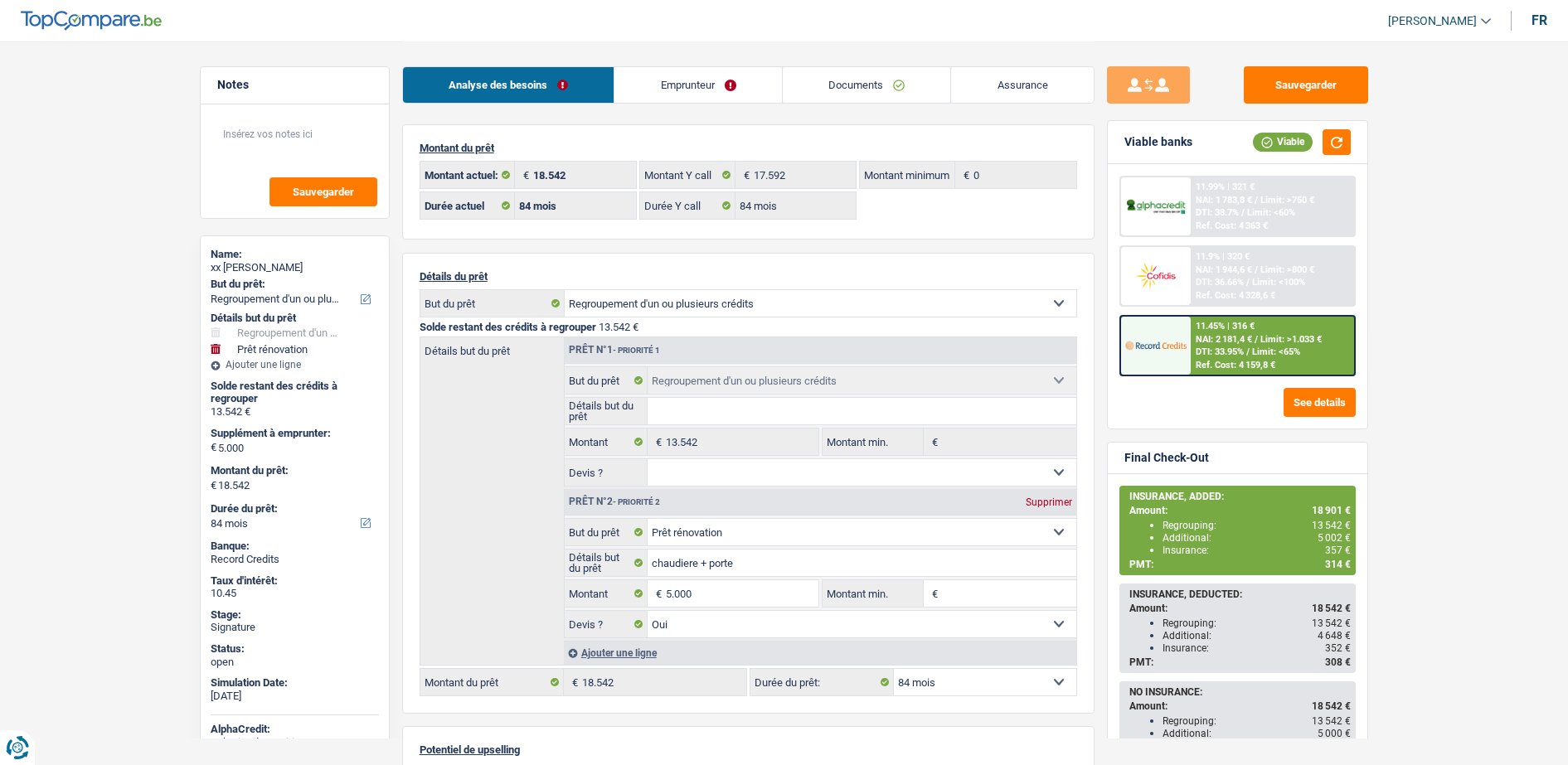
select select "84"
select select "32"
select select "single"
click at [675, 105] on div "Analyse des besoins Emprunteur Documents Assurance" at bounding box center [748, 77] width 692 height 71
click at [676, 98] on link "Emprunteur" at bounding box center [698, 85] width 167 height 36
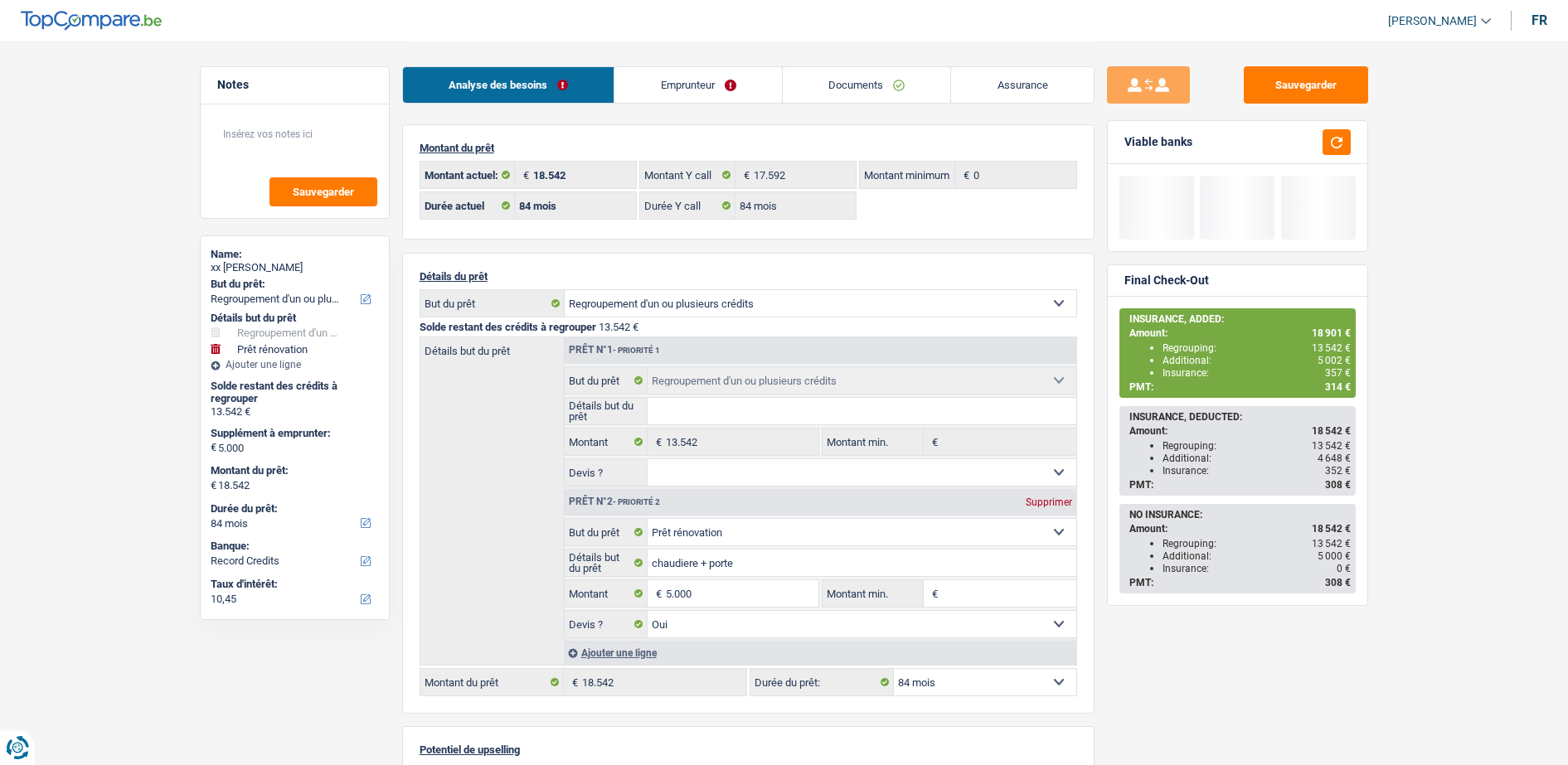
select select "refinancing"
select select "renovation"
select select "84"
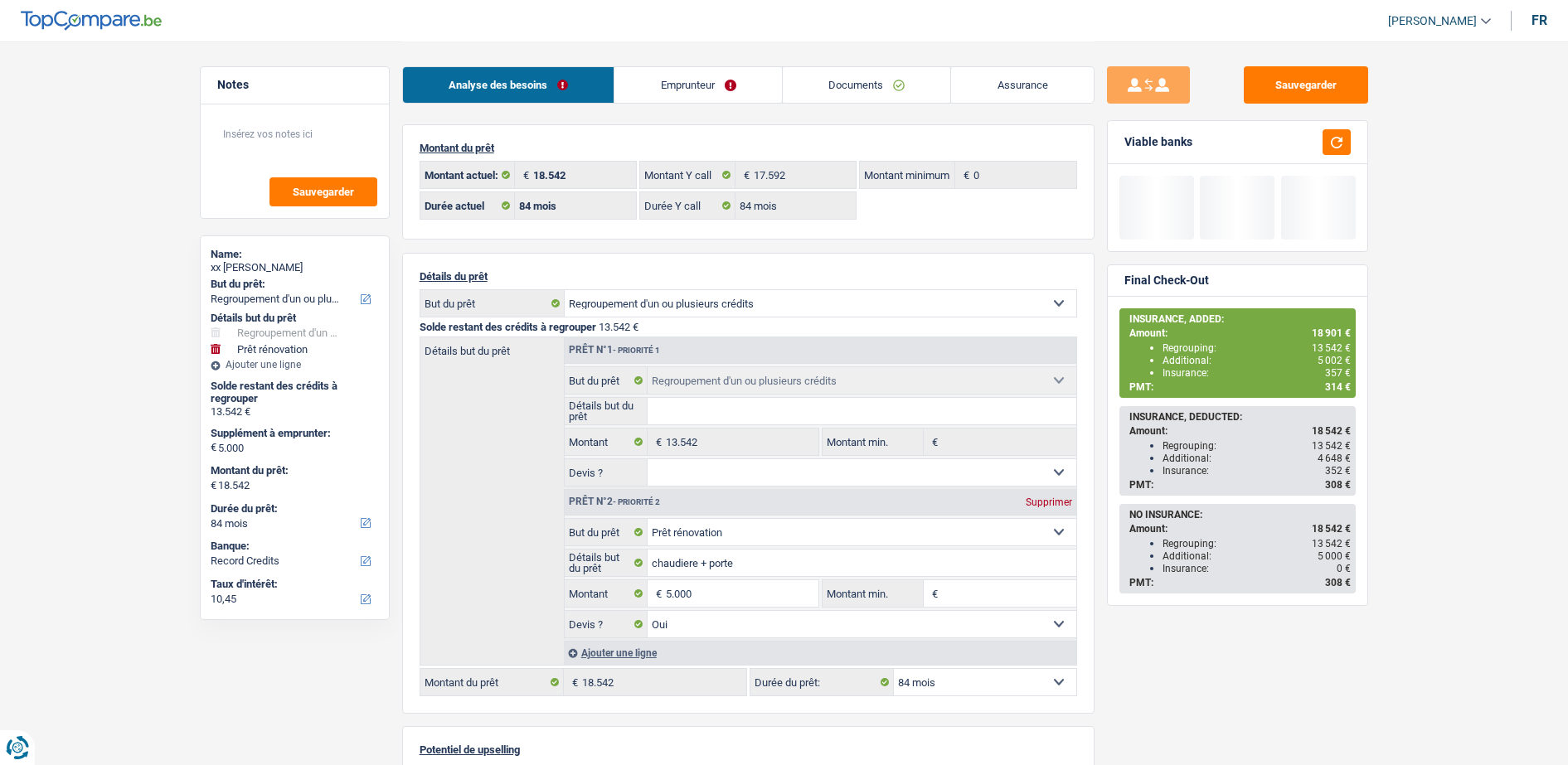
select select "84"
select select "refinancing"
select select "renovation"
select select "yes"
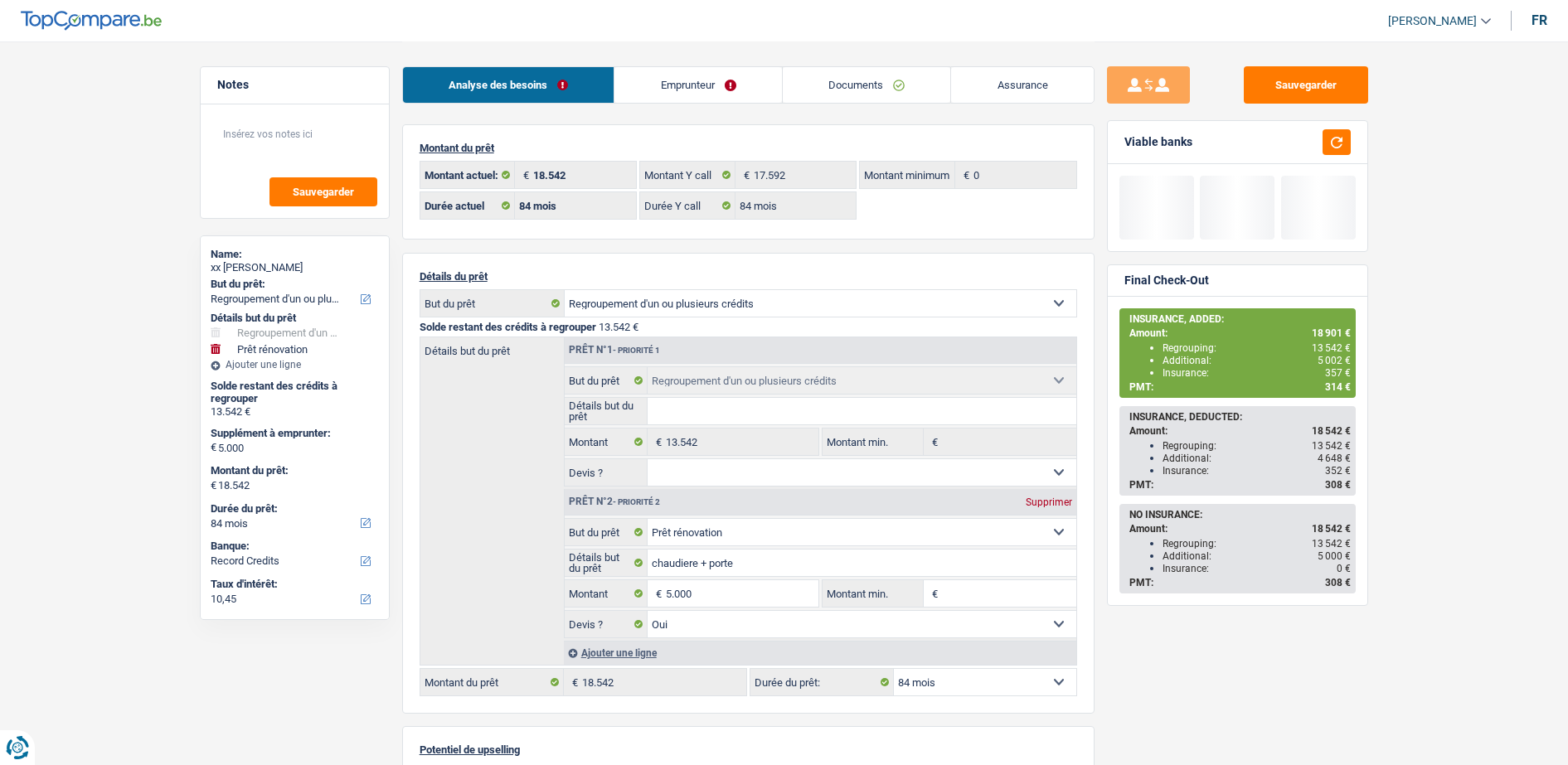
select select "84"
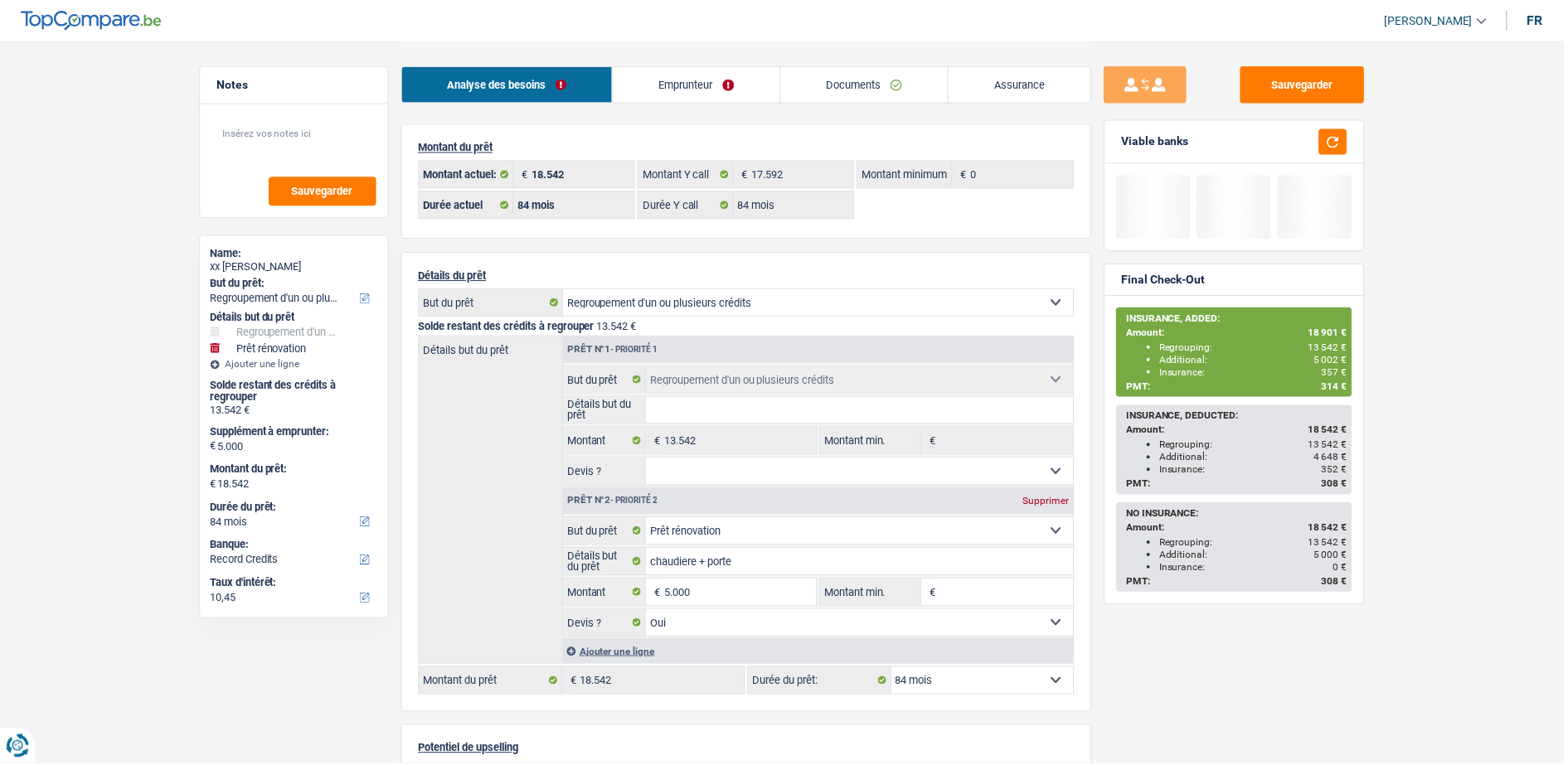
drag, startPoint x: 0, startPoint y: 0, endPoint x: 864, endPoint y: 118, distance: 872.0
click at [891, 95] on link "Documents" at bounding box center [867, 85] width 168 height 36
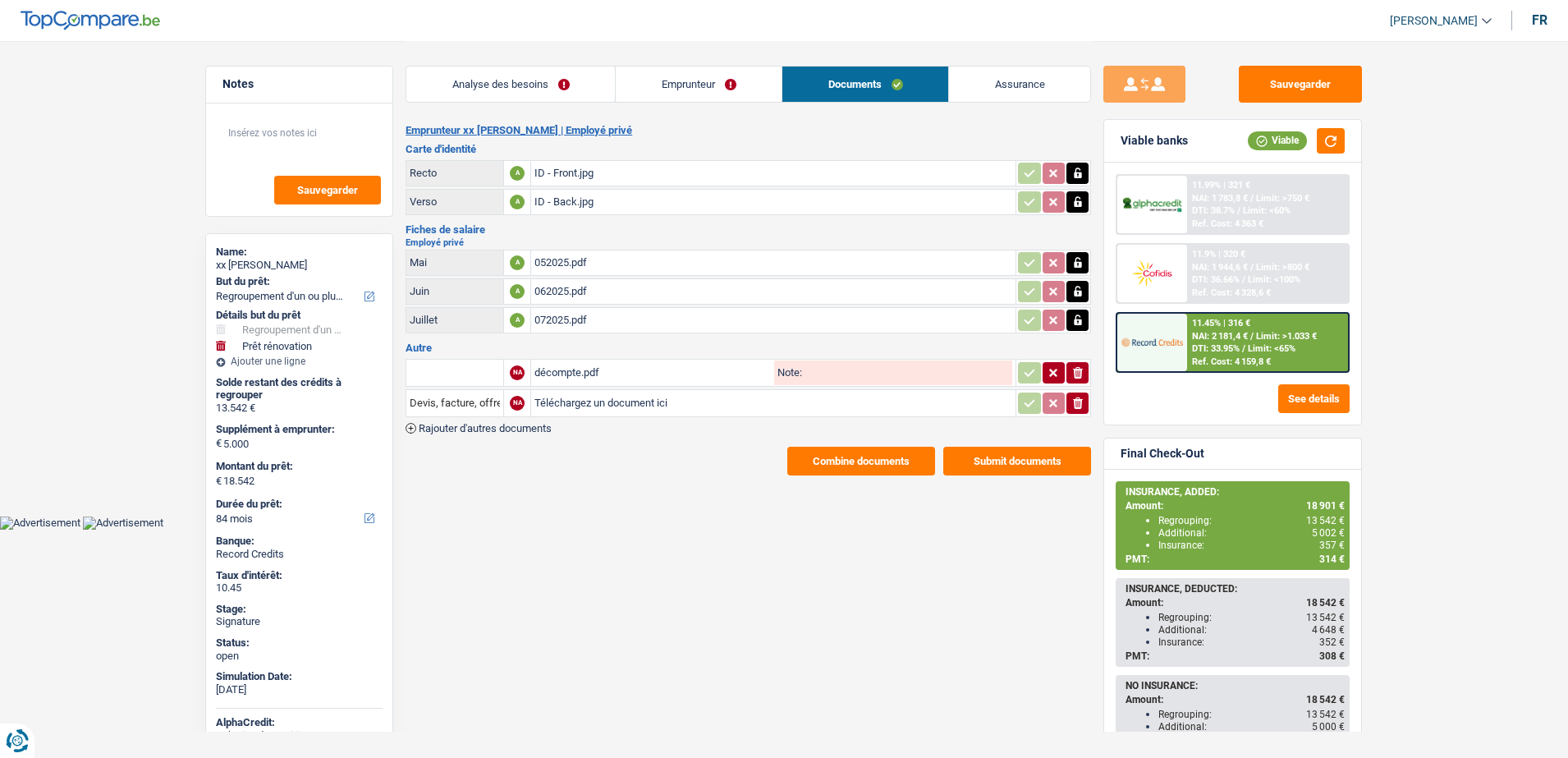
click at [809, 463] on button "Combine documents" at bounding box center [861, 461] width 148 height 29
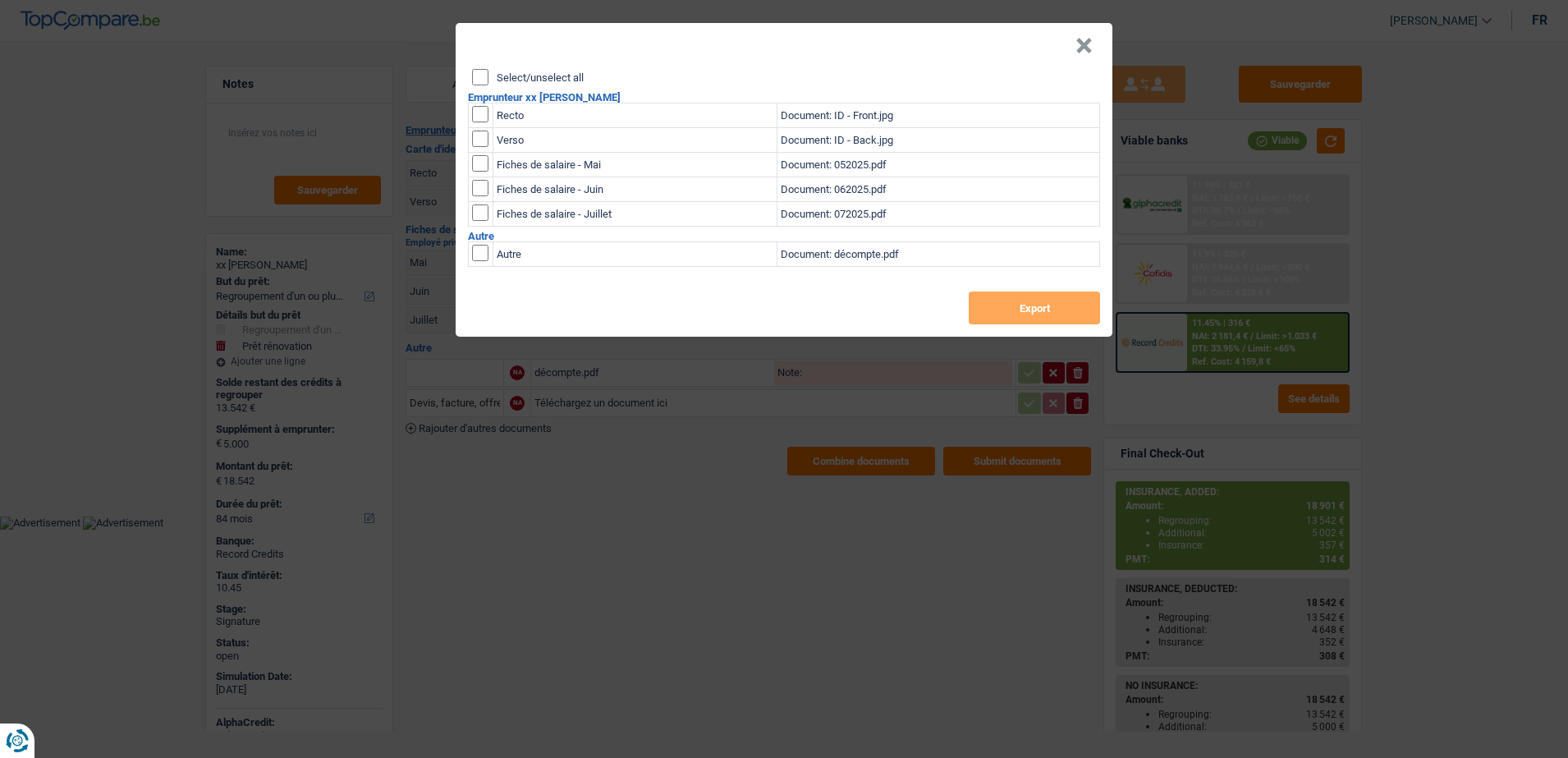
click at [481, 108] on input "checkbox" at bounding box center [481, 114] width 16 height 16
checkbox input "true"
click at [477, 148] on td at bounding box center [481, 140] width 25 height 25
click at [485, 133] on input "checkbox" at bounding box center [481, 139] width 16 height 16
checkbox input "true"
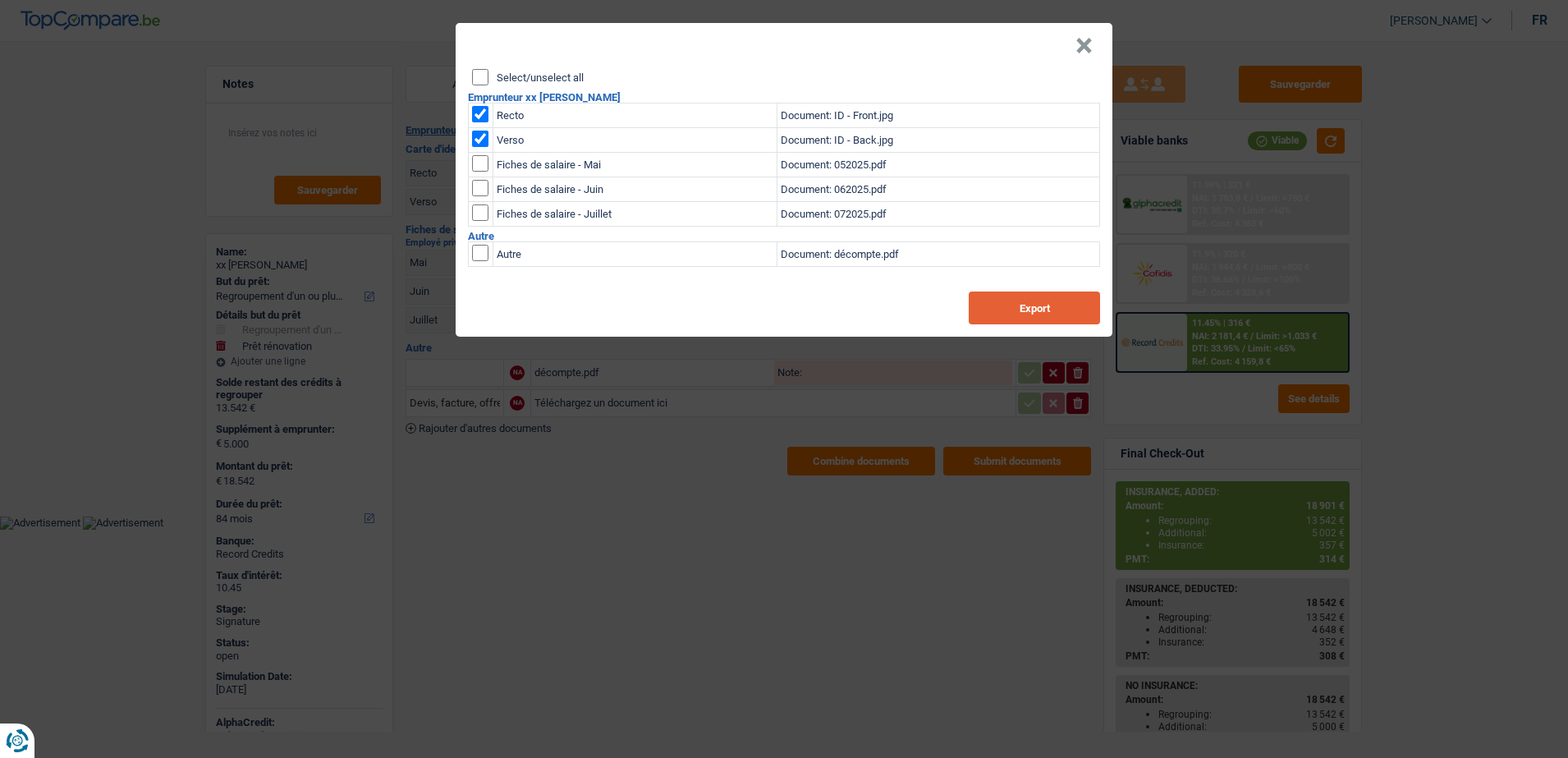
click at [1005, 311] on button "Export" at bounding box center [1034, 308] width 131 height 33
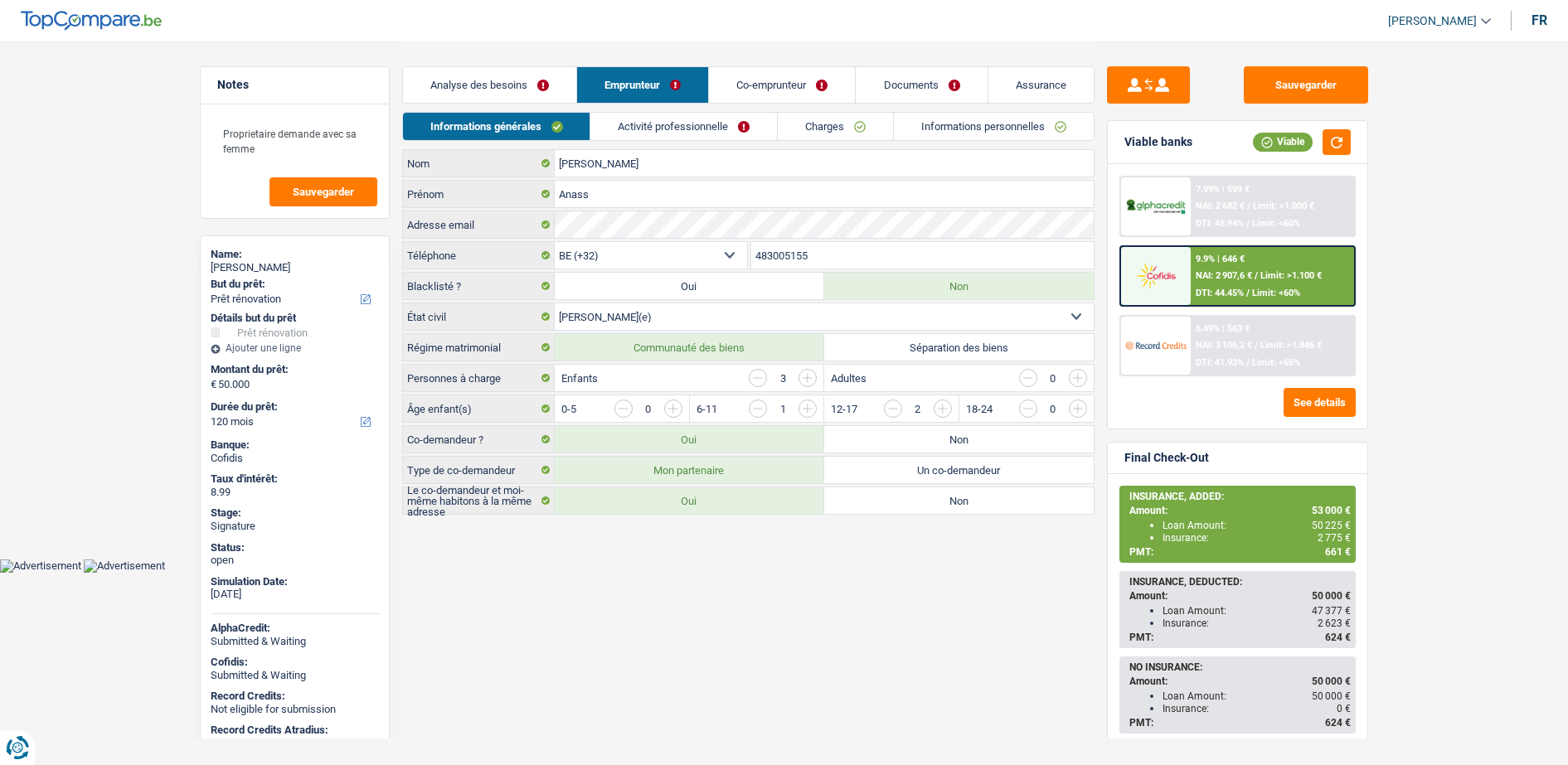
select select "renovation"
select select "120"
select select "32"
select select "married"
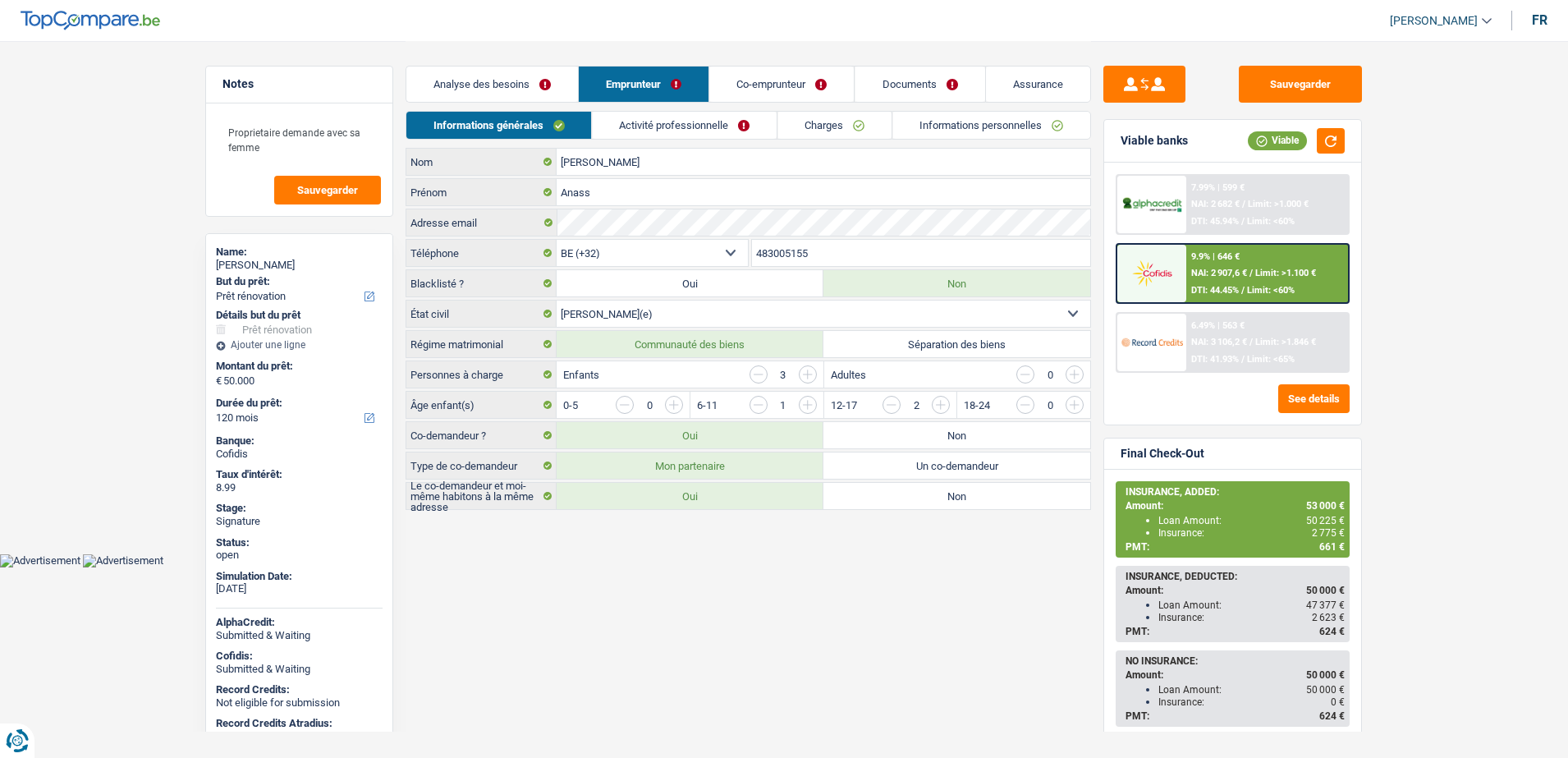
click at [674, 123] on link "Activité professionnelle" at bounding box center [685, 125] width 185 height 27
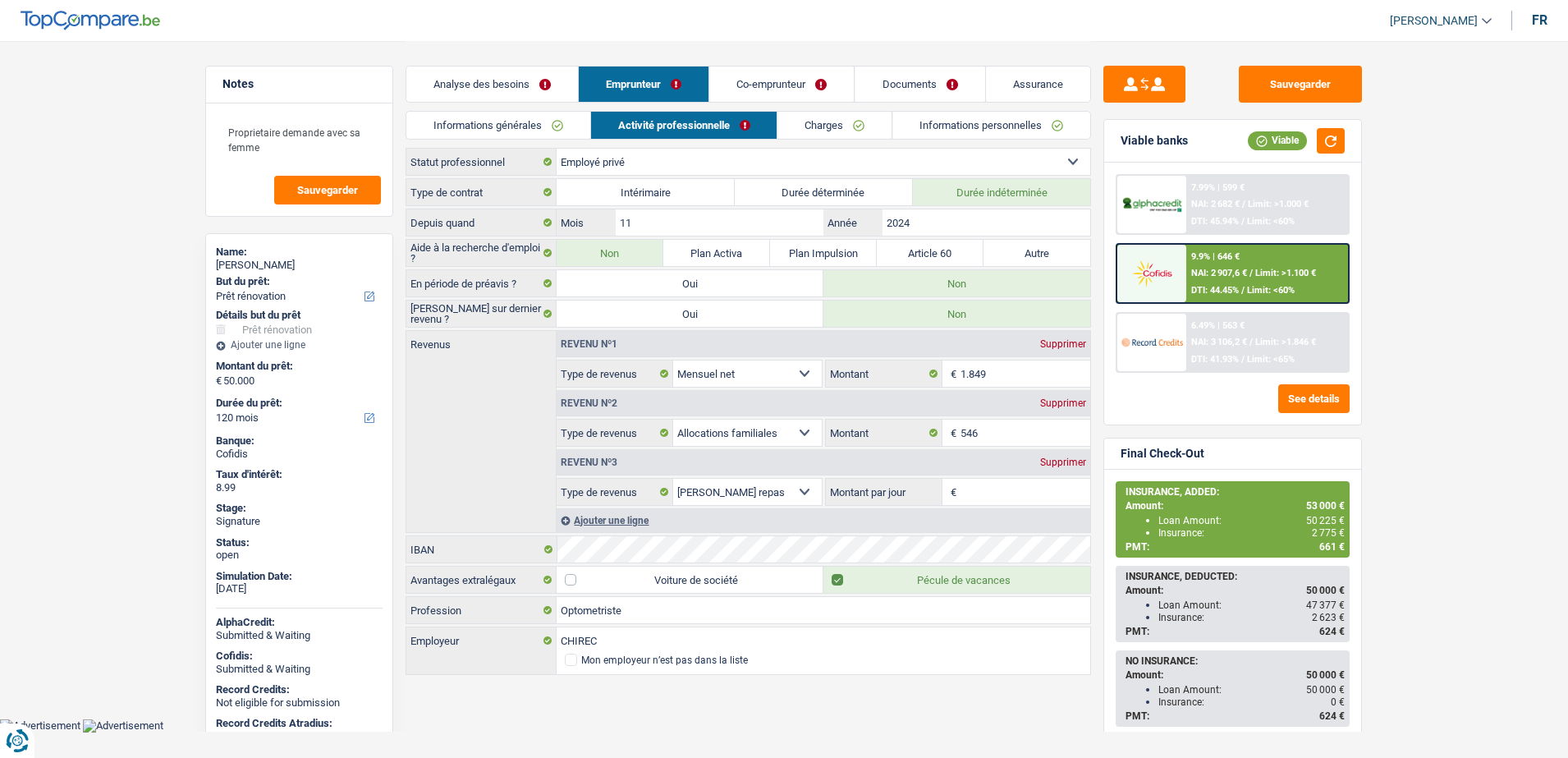
click at [532, 119] on link "Informations générales" at bounding box center [498, 125] width 184 height 27
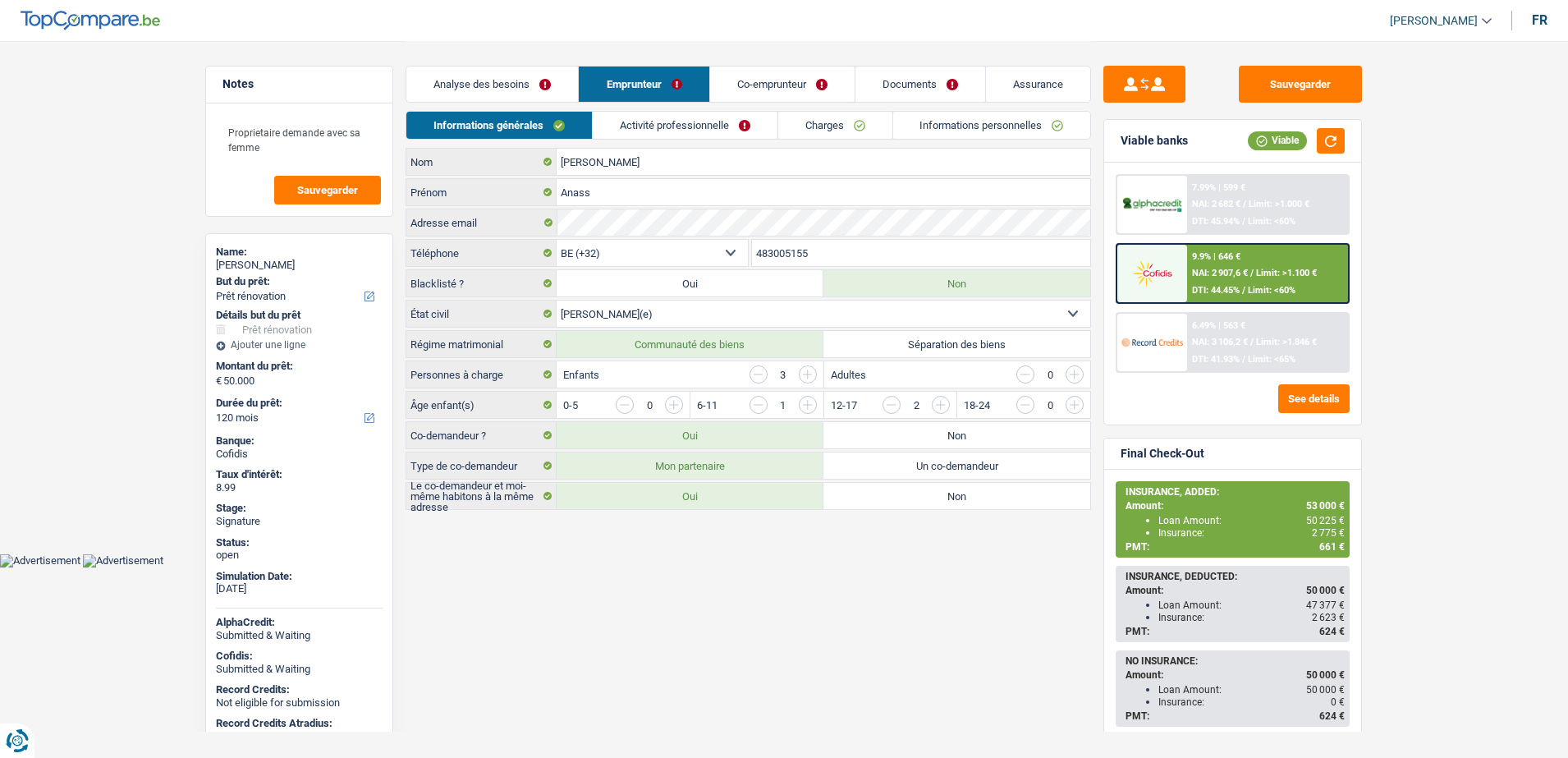
click at [909, 122] on link "Informations personnelles" at bounding box center [992, 125] width 198 height 27
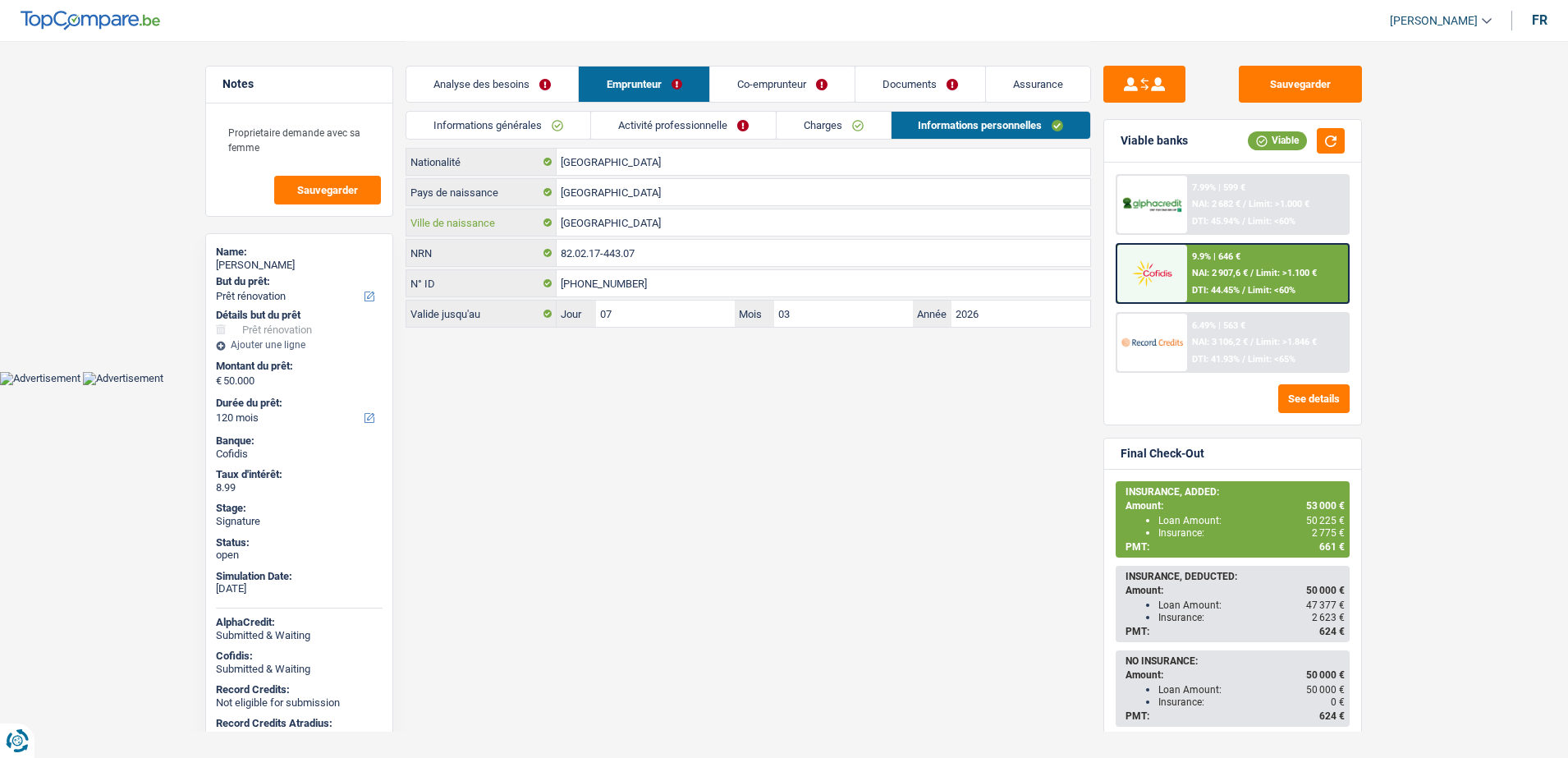
click at [649, 228] on input "Casablanca" at bounding box center [823, 223] width 533 height 26
click at [641, 248] on input "82.02.17-443.07" at bounding box center [823, 253] width 533 height 26
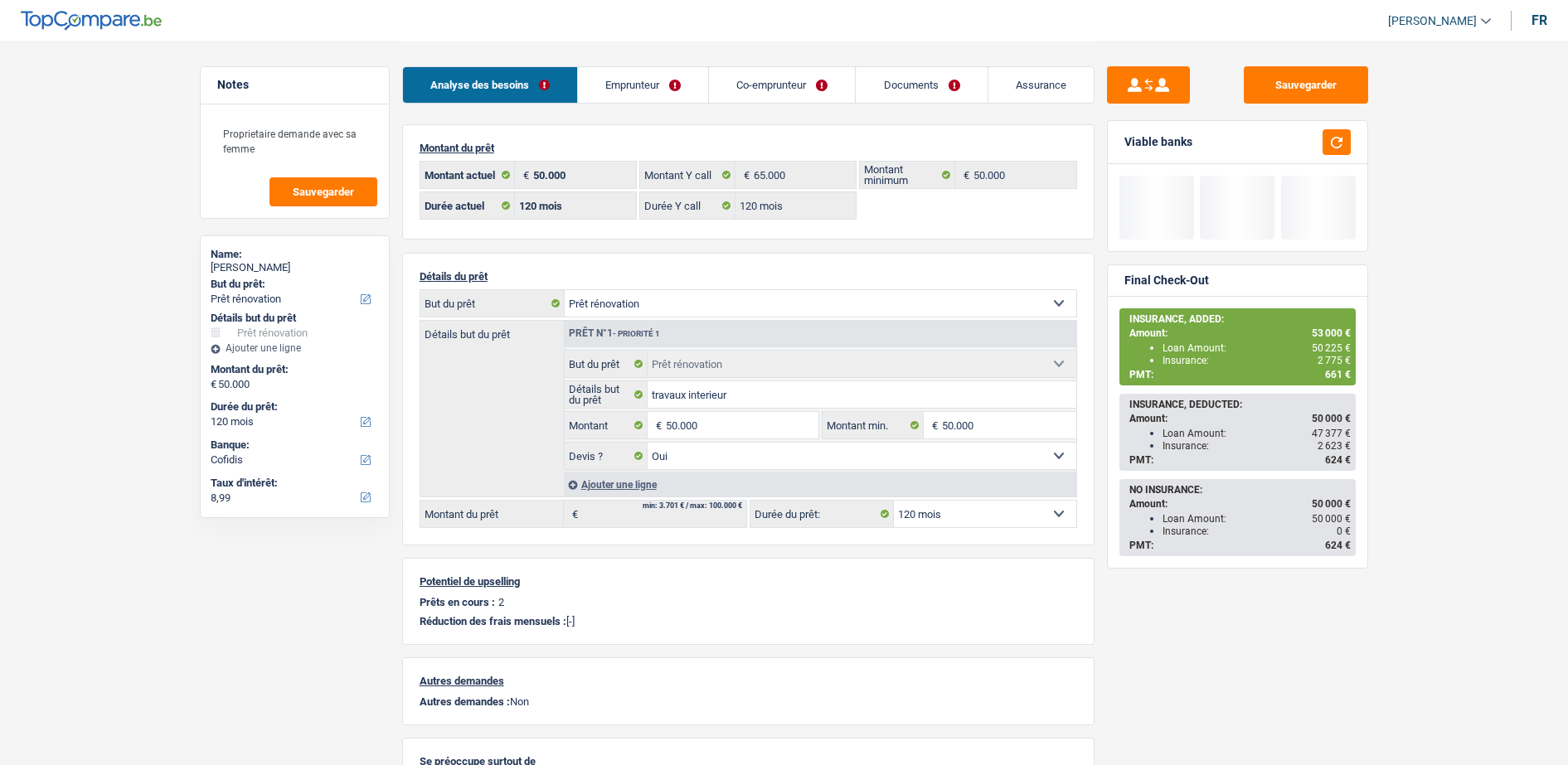
select select "renovation"
select select "120"
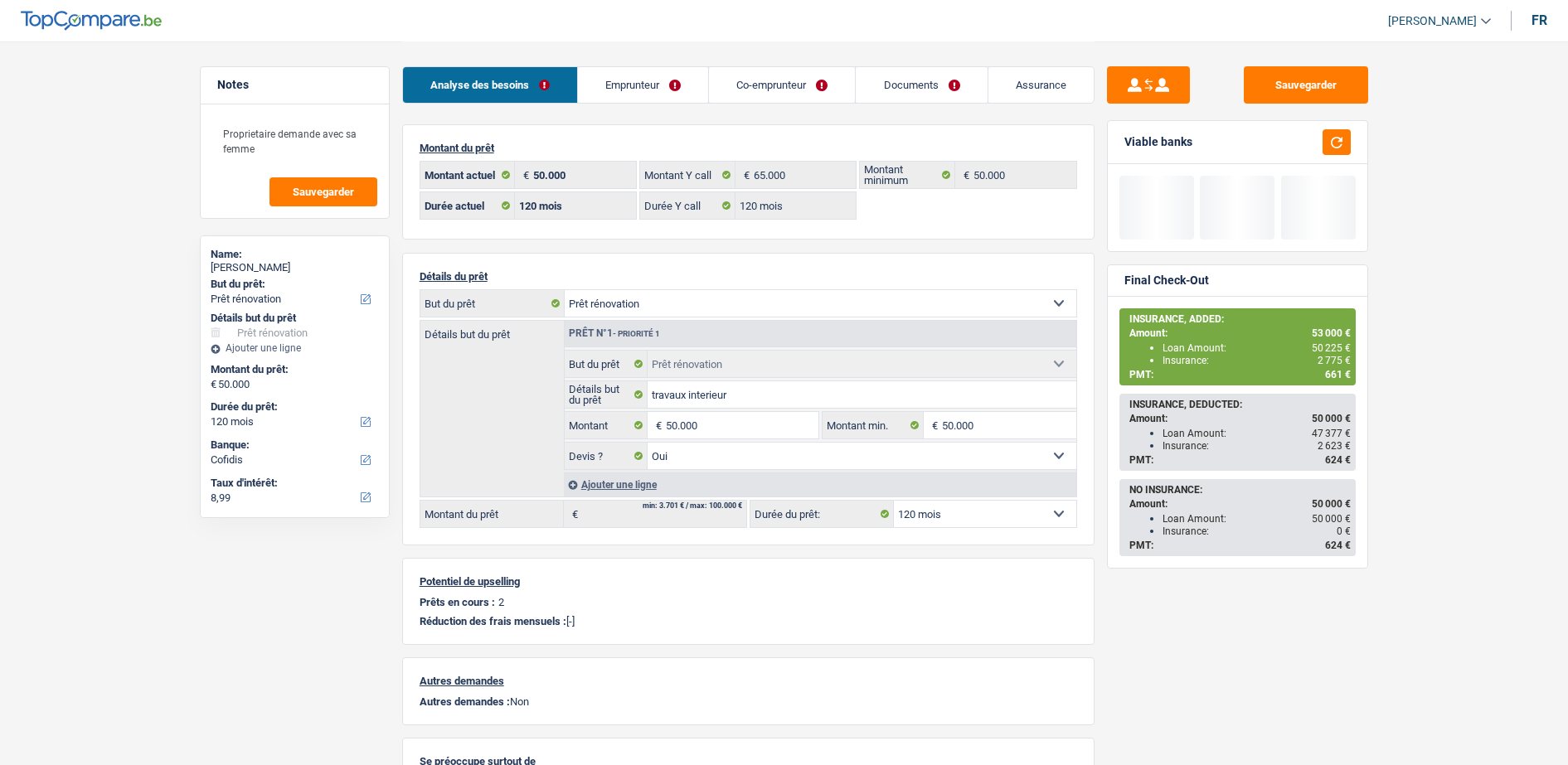
select select "renovation"
select select "yes"
select select "120"
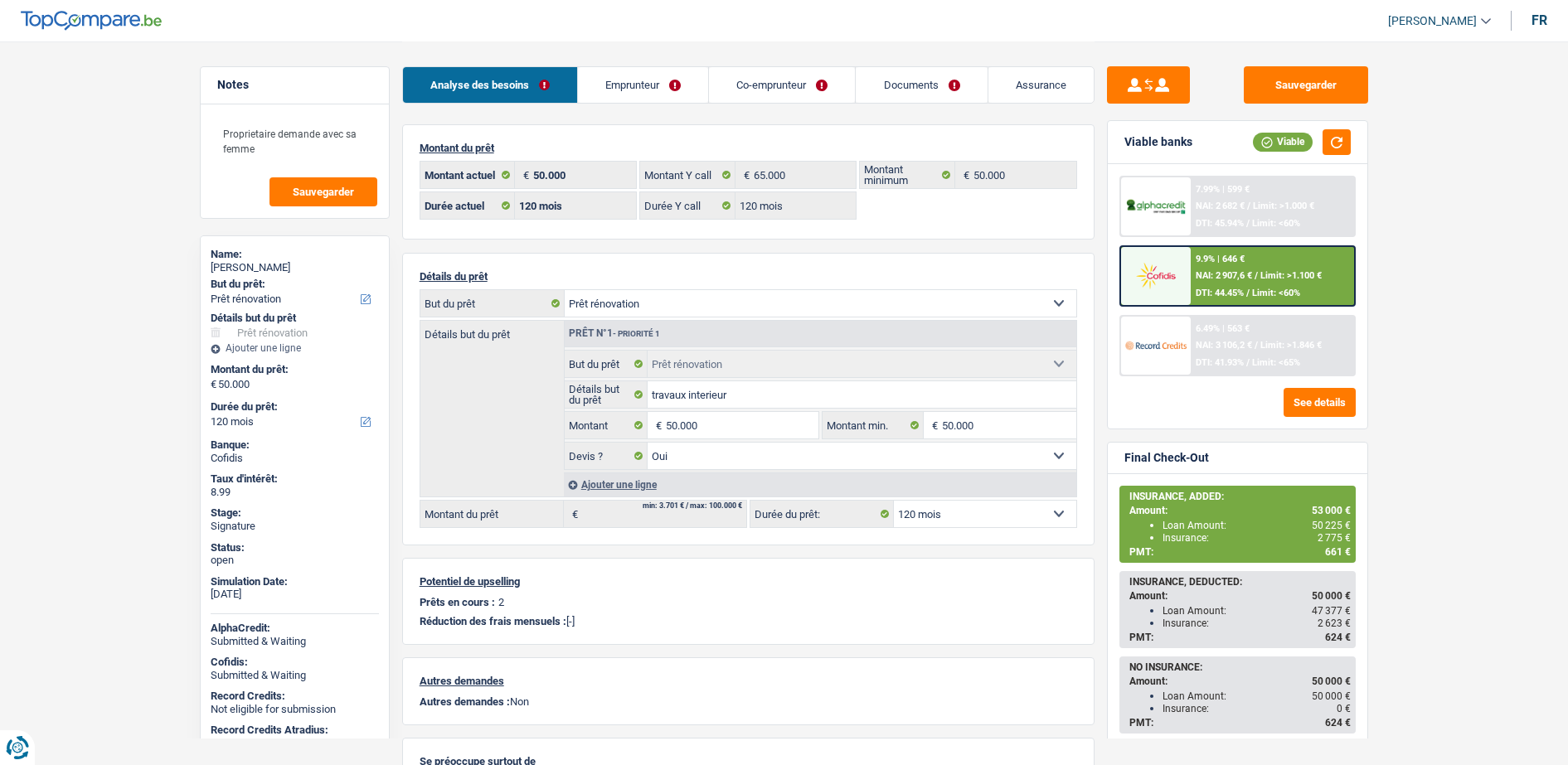
click at [1202, 279] on span "NAI: 2 907,6 €" at bounding box center [1224, 276] width 57 height 11
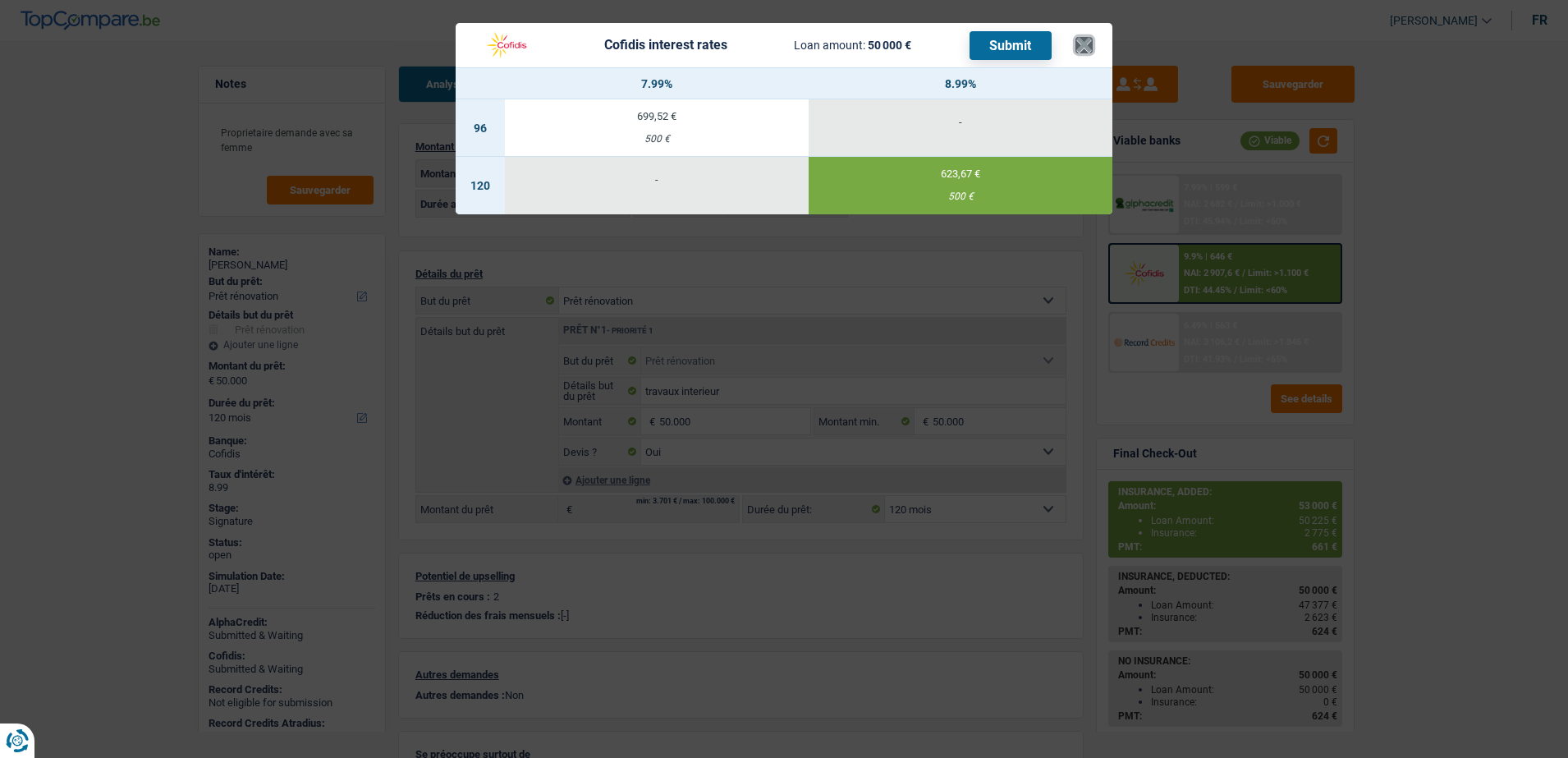
drag, startPoint x: 1080, startPoint y: 42, endPoint x: 902, endPoint y: 35, distance: 178.1
click at [1078, 42] on button "×" at bounding box center [1083, 45] width 17 height 16
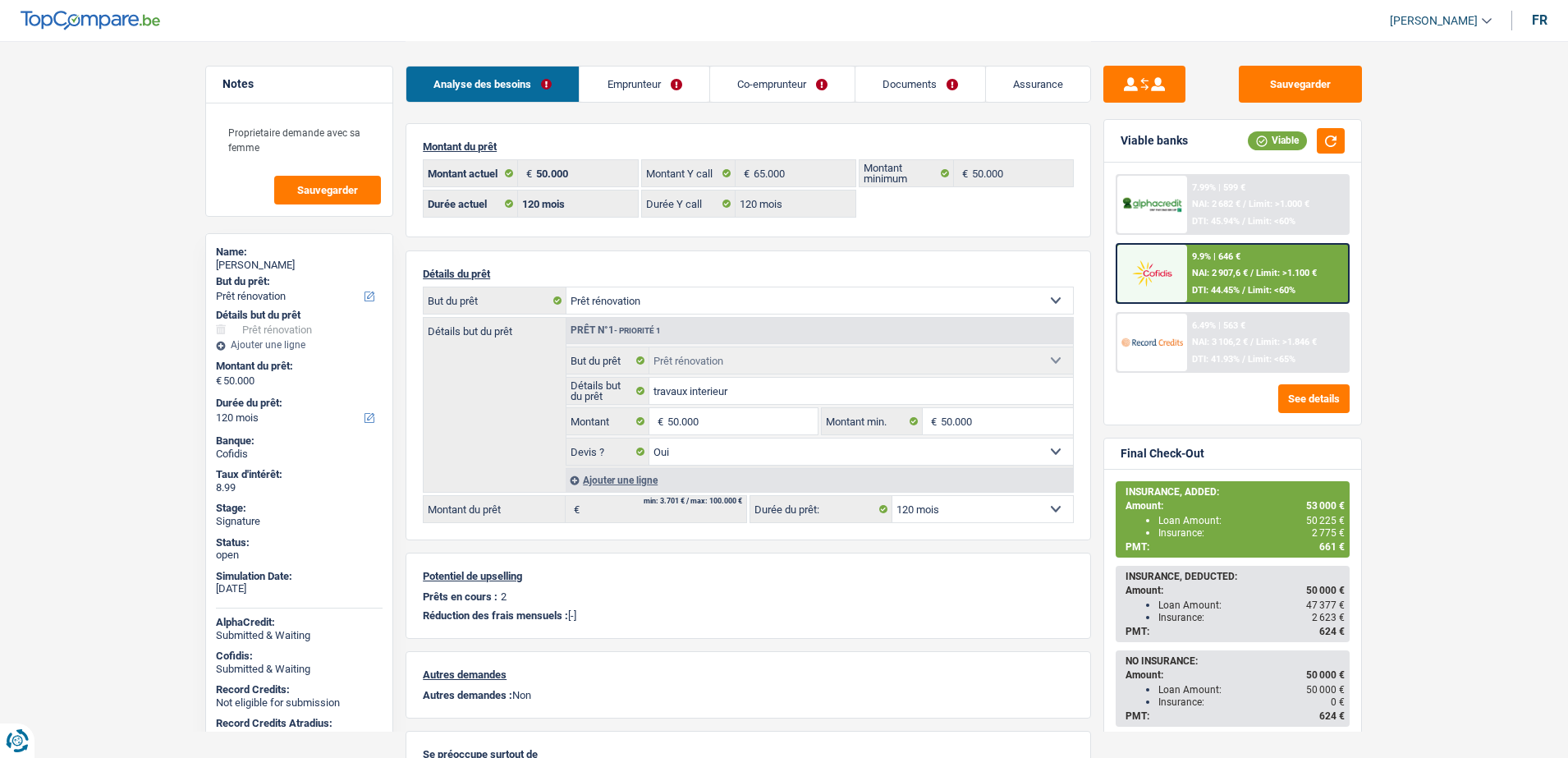
select select "renovation"
select select "120"
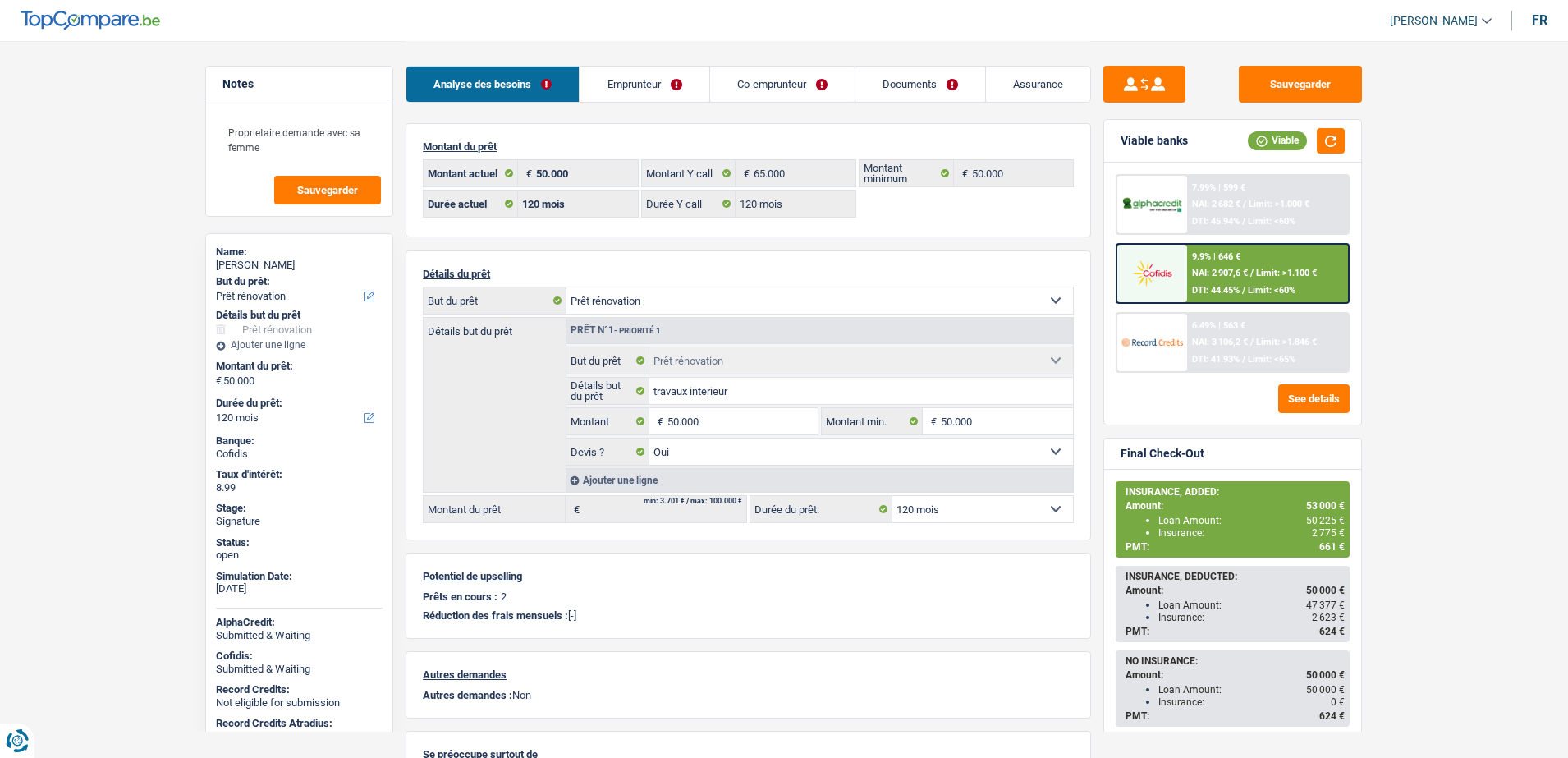
select select "renovation"
select select "yes"
select select "120"
select select "32"
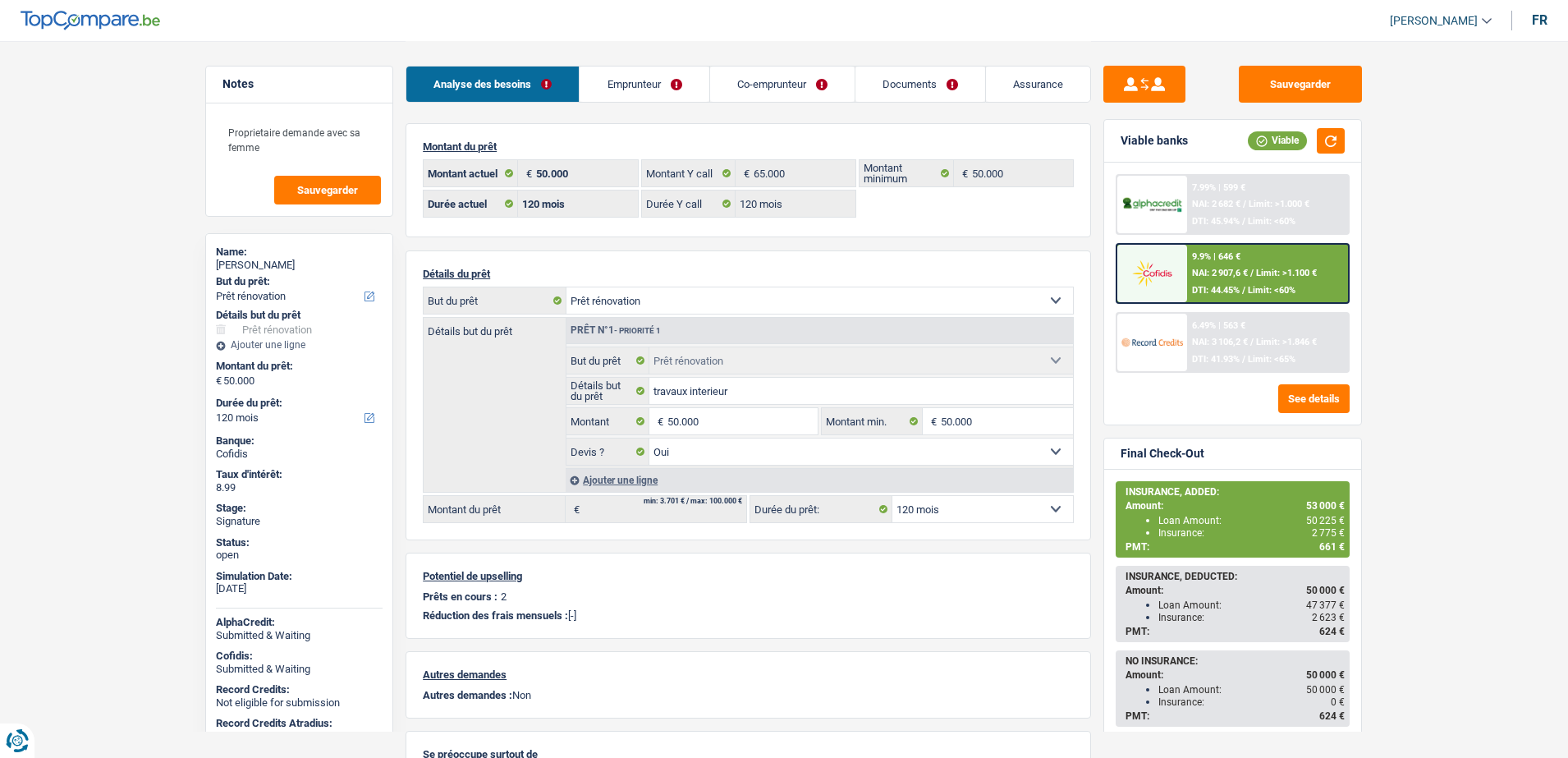
select select "married"
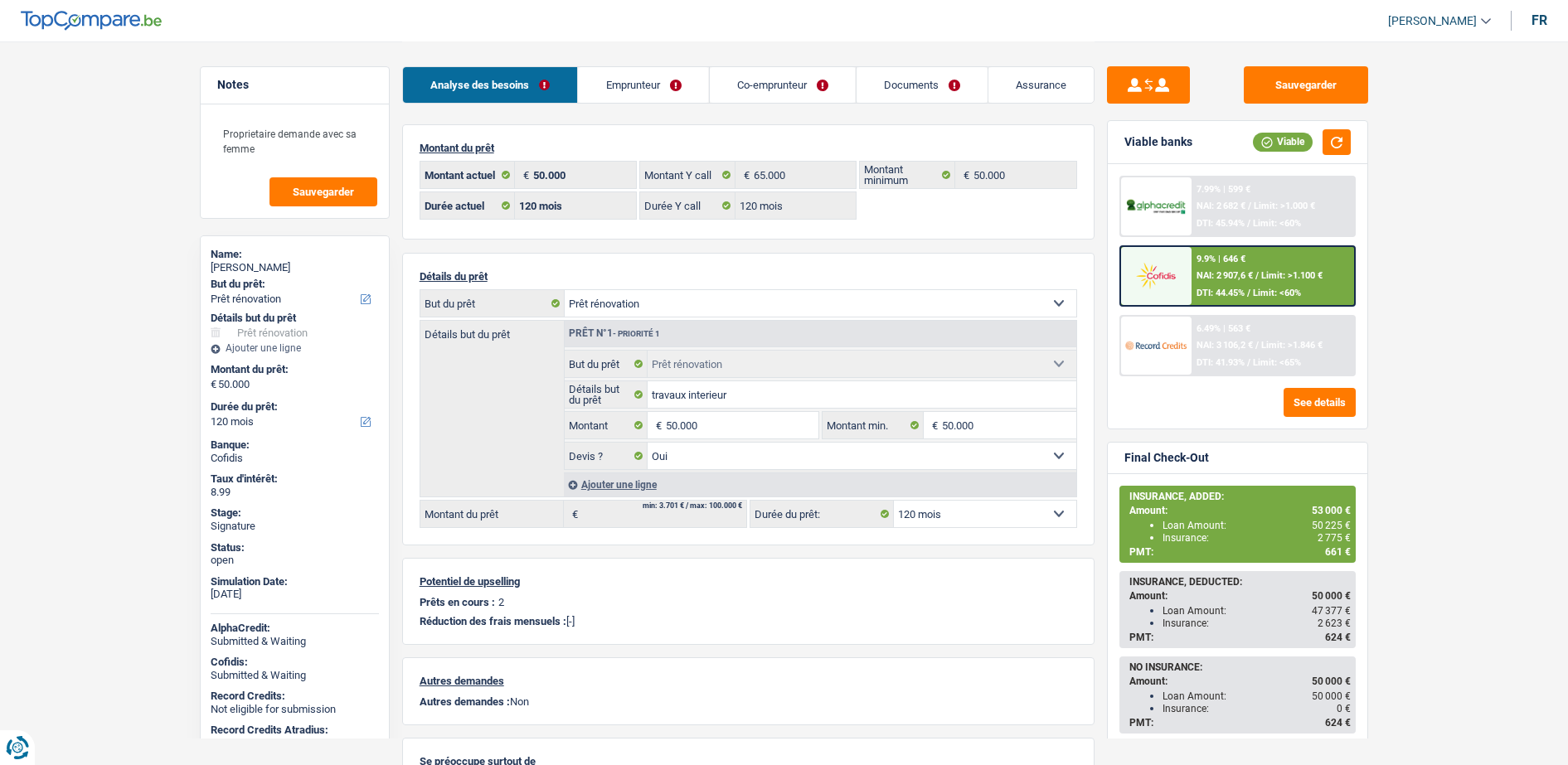
click at [646, 69] on link "Emprunteur" at bounding box center [643, 85] width 130 height 36
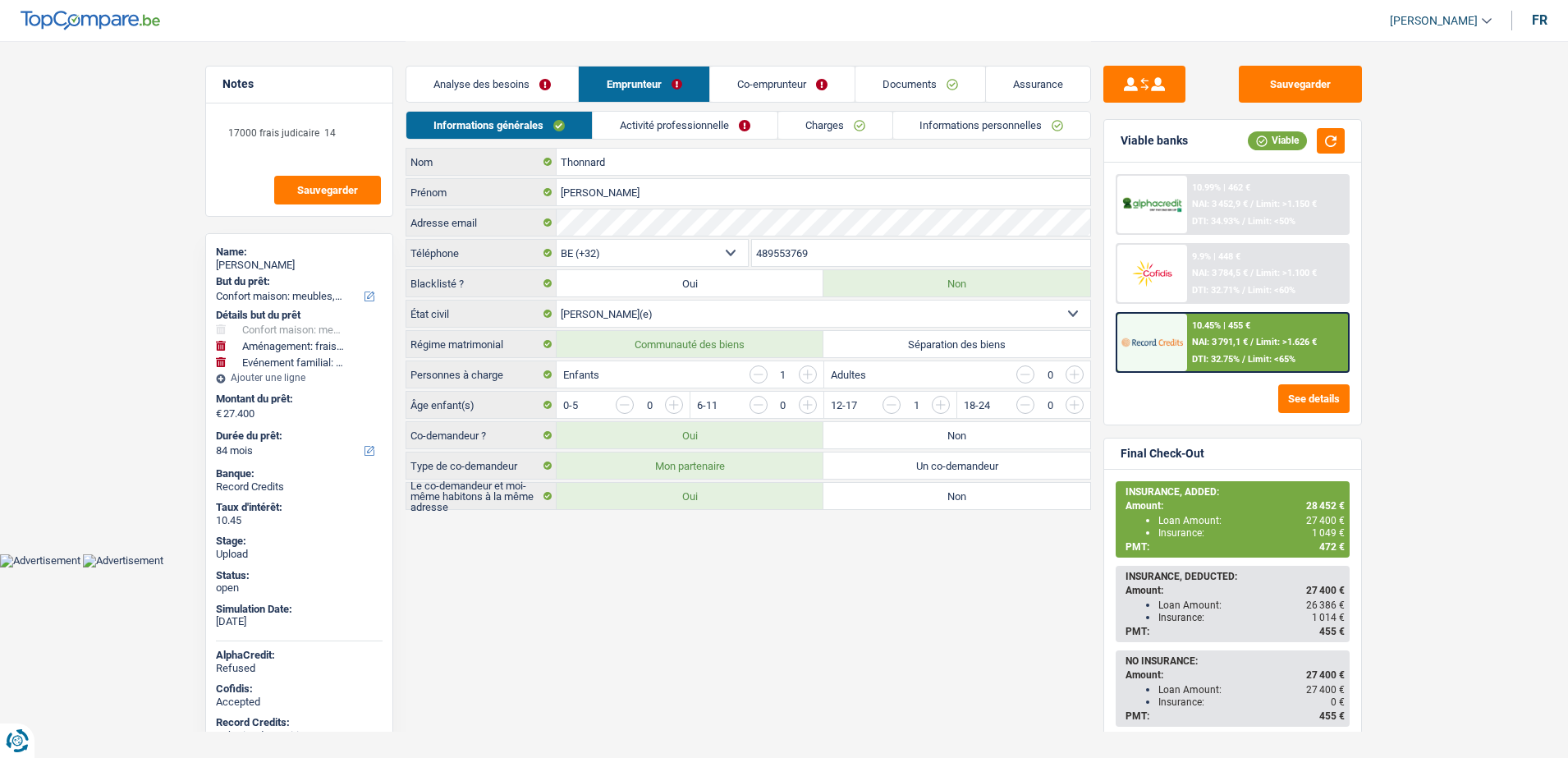
select select "household"
select select "movingOrInstallation"
select select "familyEvent"
select select "84"
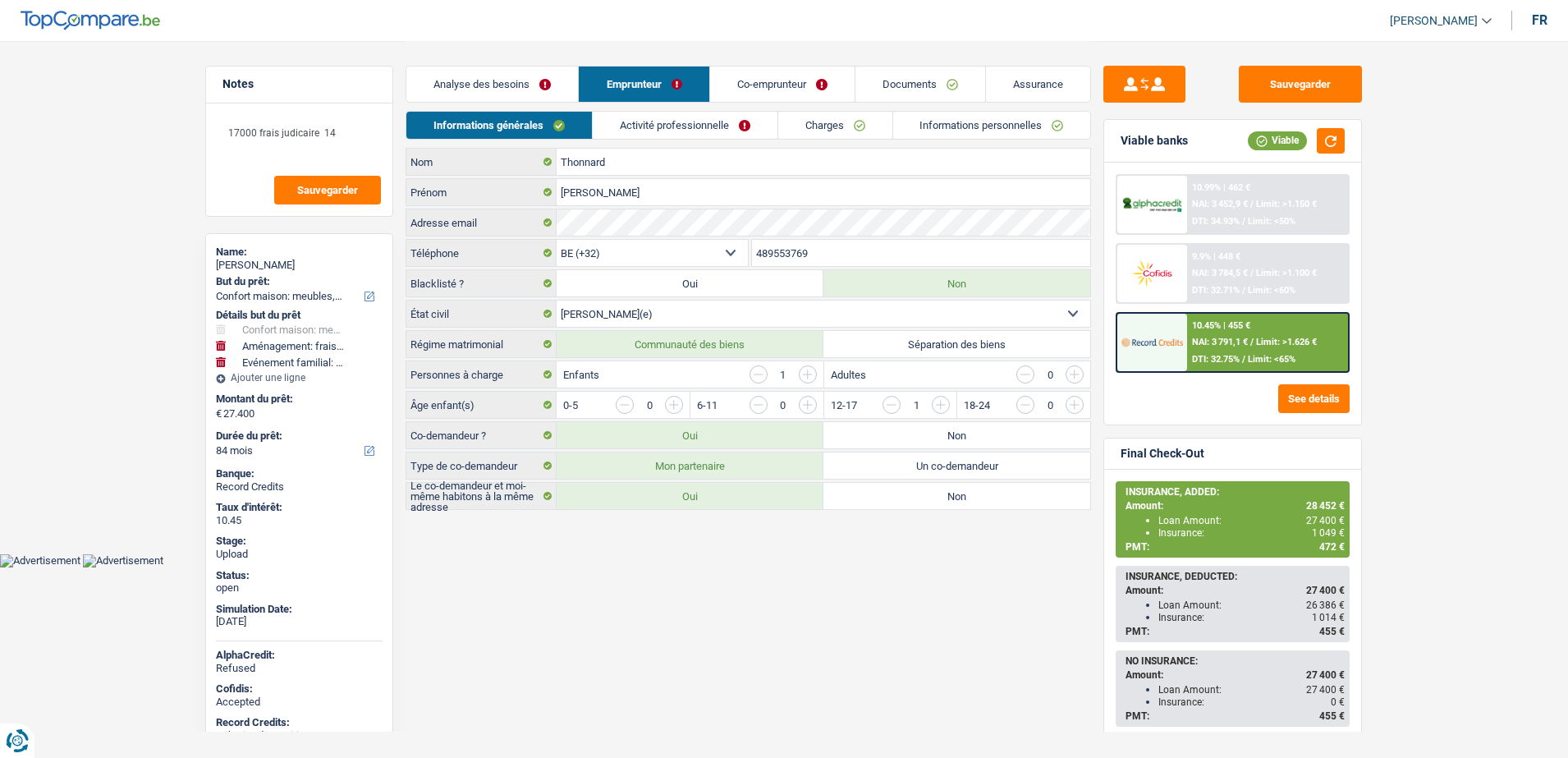
select select "32"
select select "married"
click at [917, 87] on link "Documents" at bounding box center [920, 84] width 129 height 35
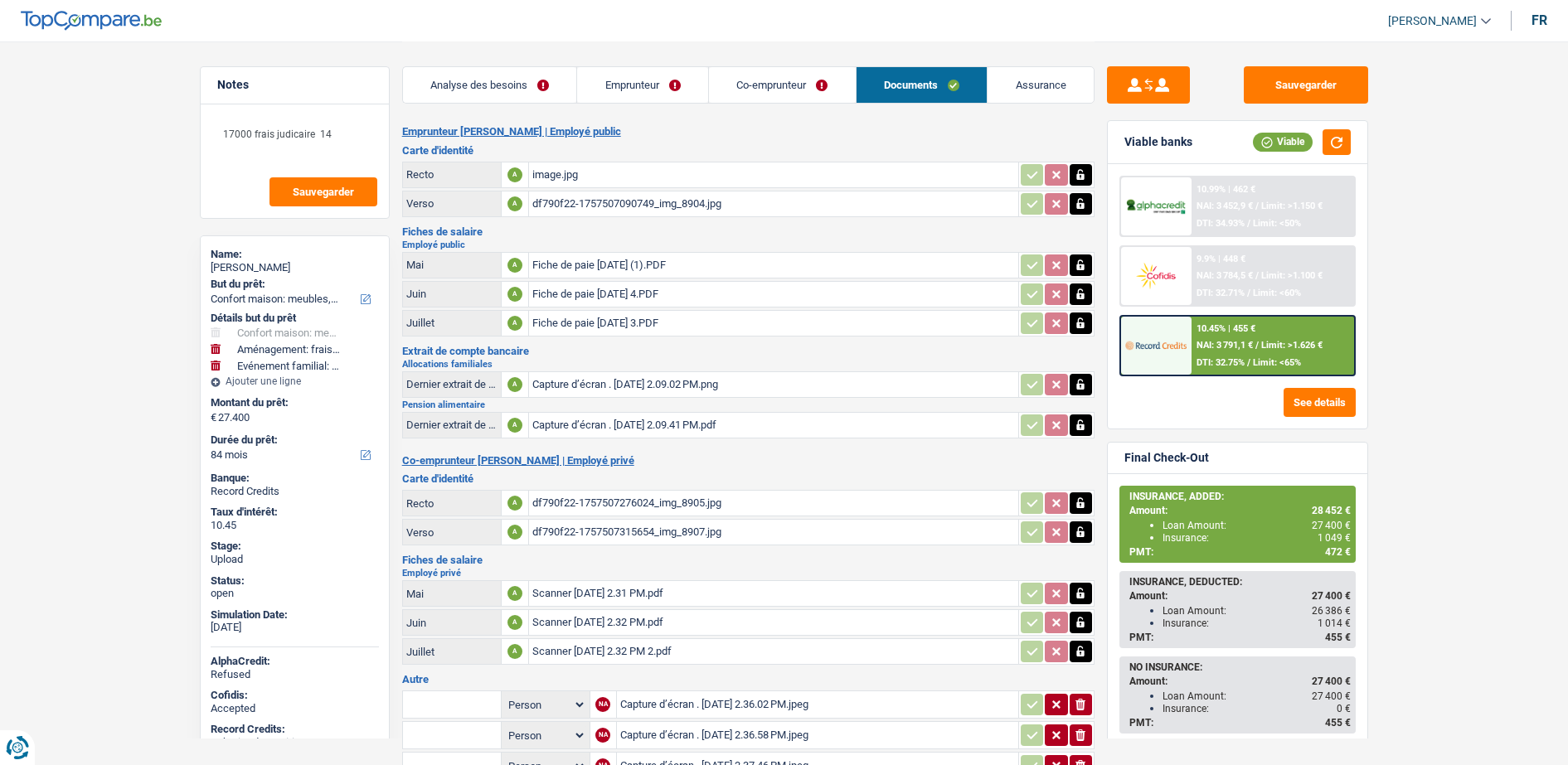
click at [559, 177] on div "image.jpg" at bounding box center [774, 175] width 483 height 25
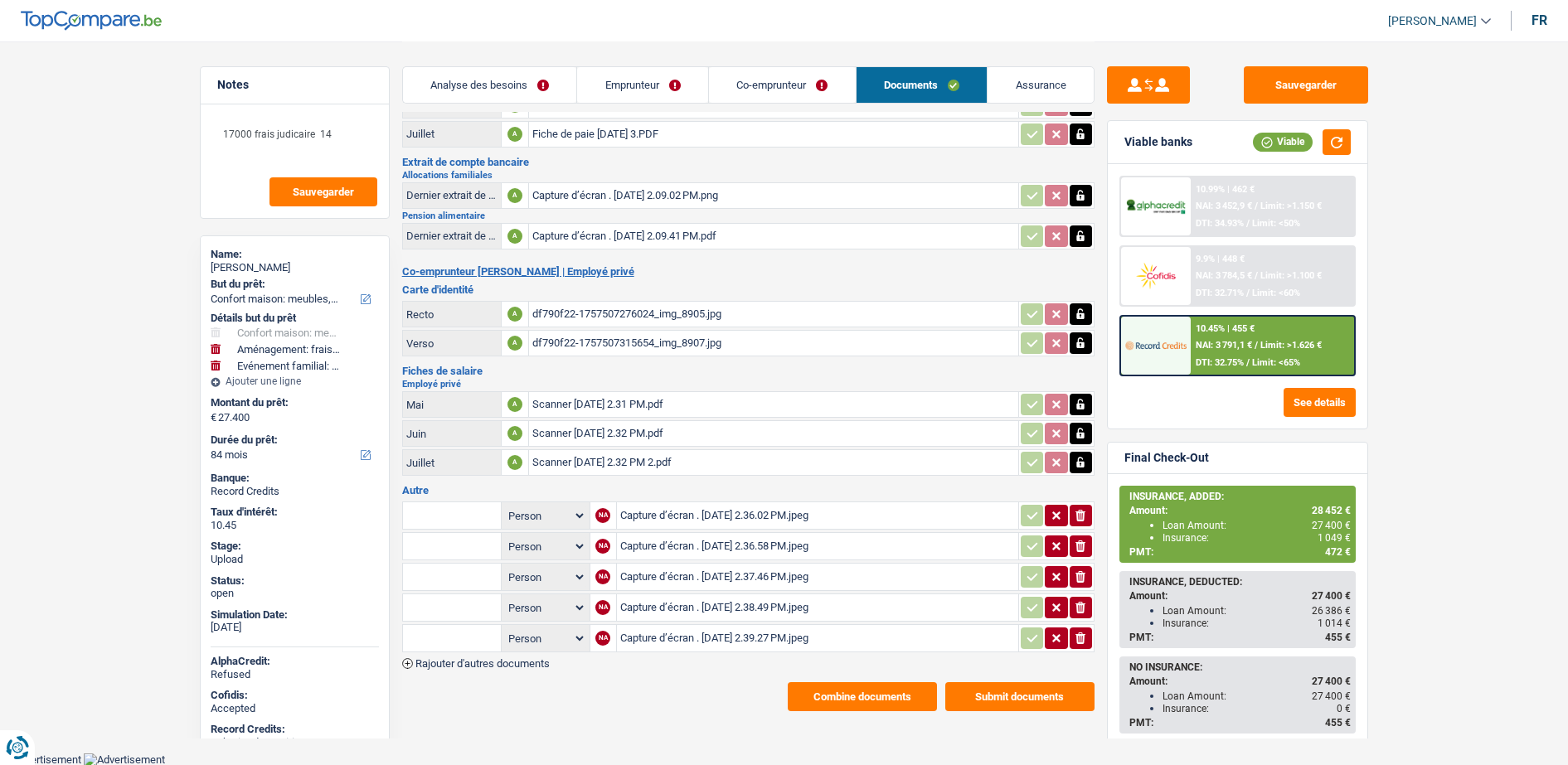
click at [862, 693] on button "Combine documents" at bounding box center [862, 696] width 149 height 29
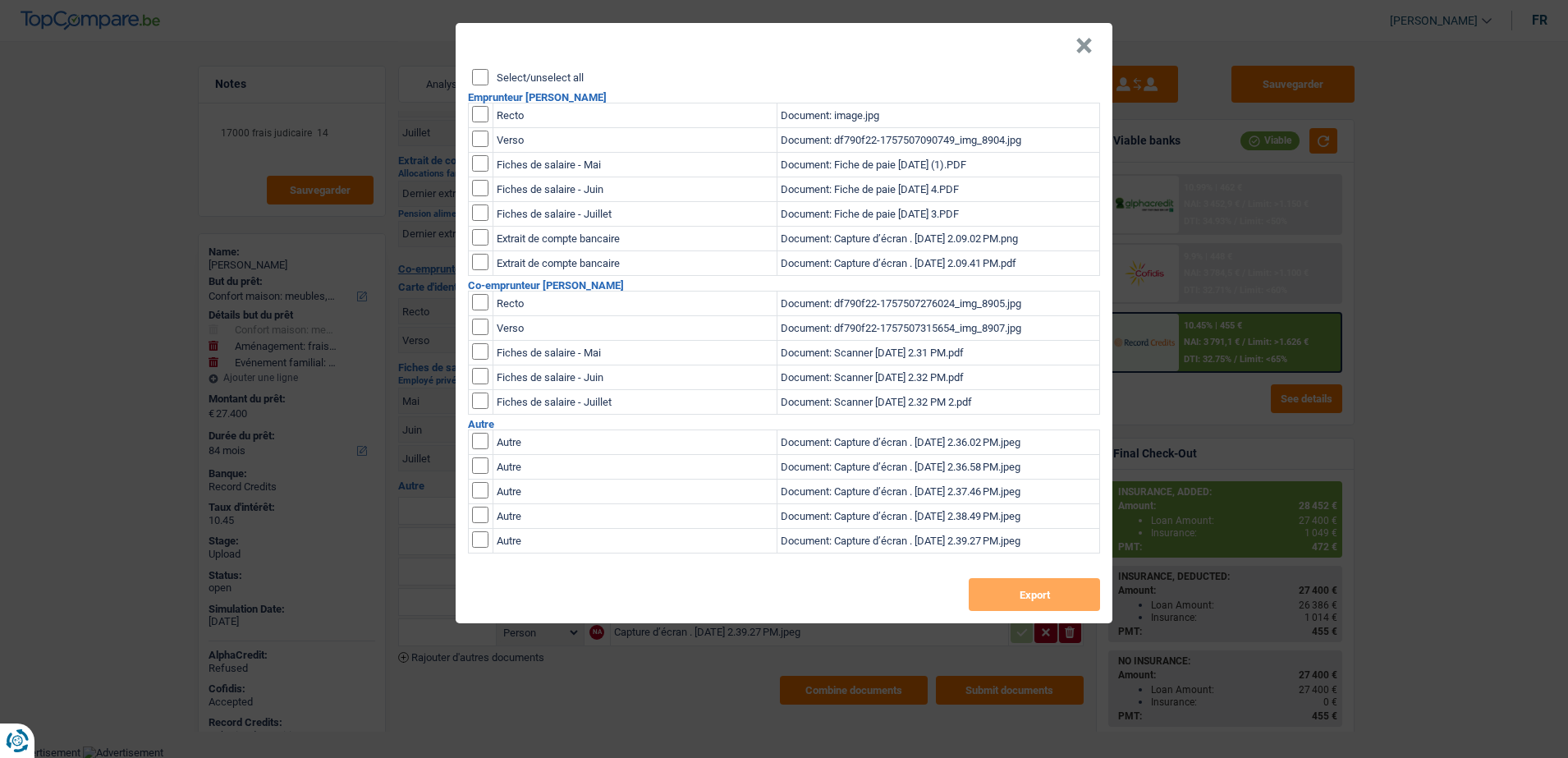
click at [482, 114] on input "checkbox" at bounding box center [481, 114] width 16 height 16
checkbox input "true"
drag, startPoint x: 481, startPoint y: 133, endPoint x: 548, endPoint y: 208, distance: 100.6
click at [480, 133] on input "checkbox" at bounding box center [481, 139] width 16 height 16
checkbox input "true"
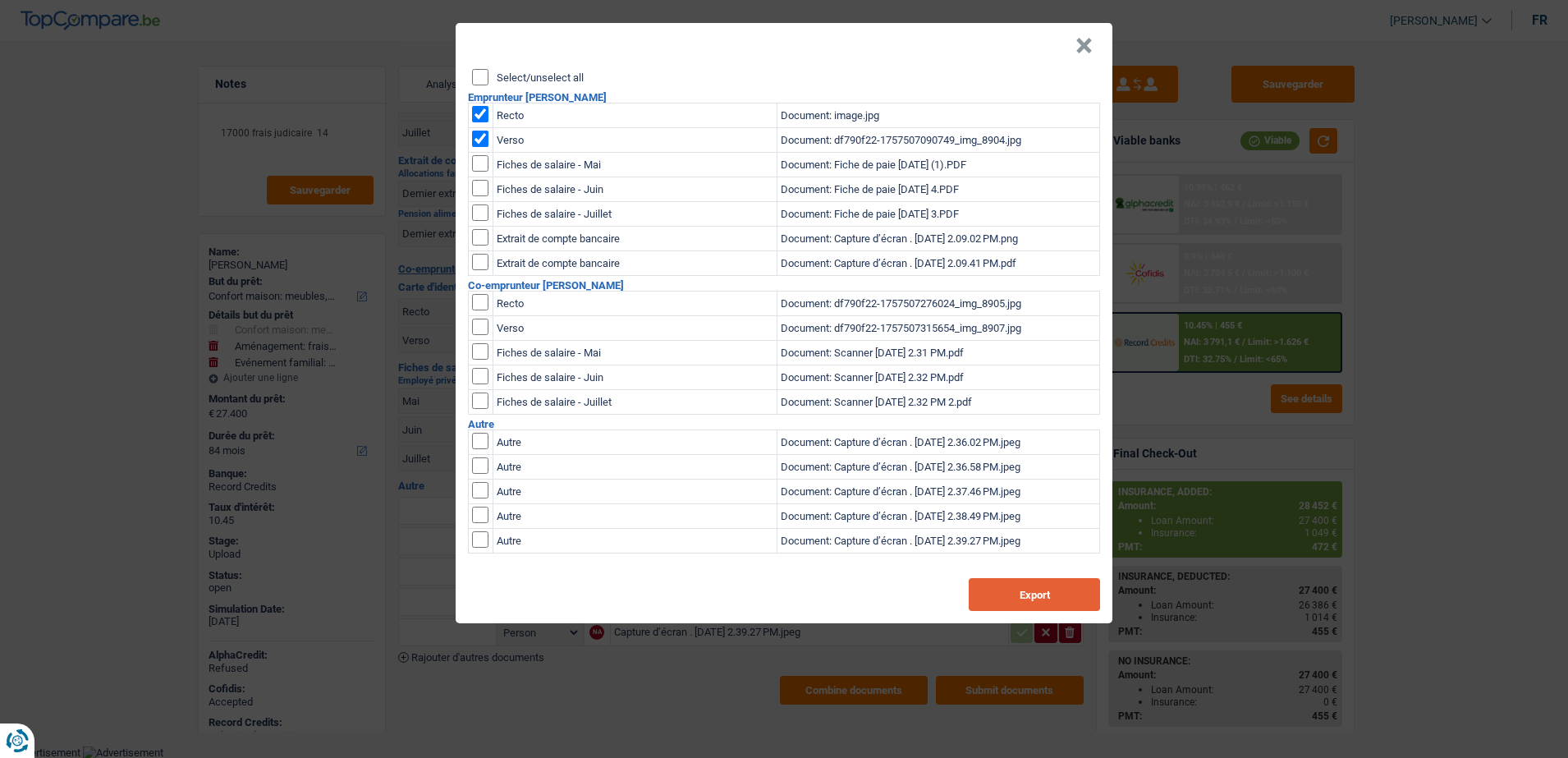
click at [1039, 581] on button "Export" at bounding box center [1034, 595] width 131 height 33
click at [482, 312] on td at bounding box center [481, 304] width 25 height 25
click at [481, 333] on td at bounding box center [481, 328] width 25 height 25
drag, startPoint x: 481, startPoint y: 330, endPoint x: 479, endPoint y: 290, distance: 40.0
click at [479, 290] on h2 "Co-emprunteur [PERSON_NAME]" at bounding box center [784, 285] width 632 height 11
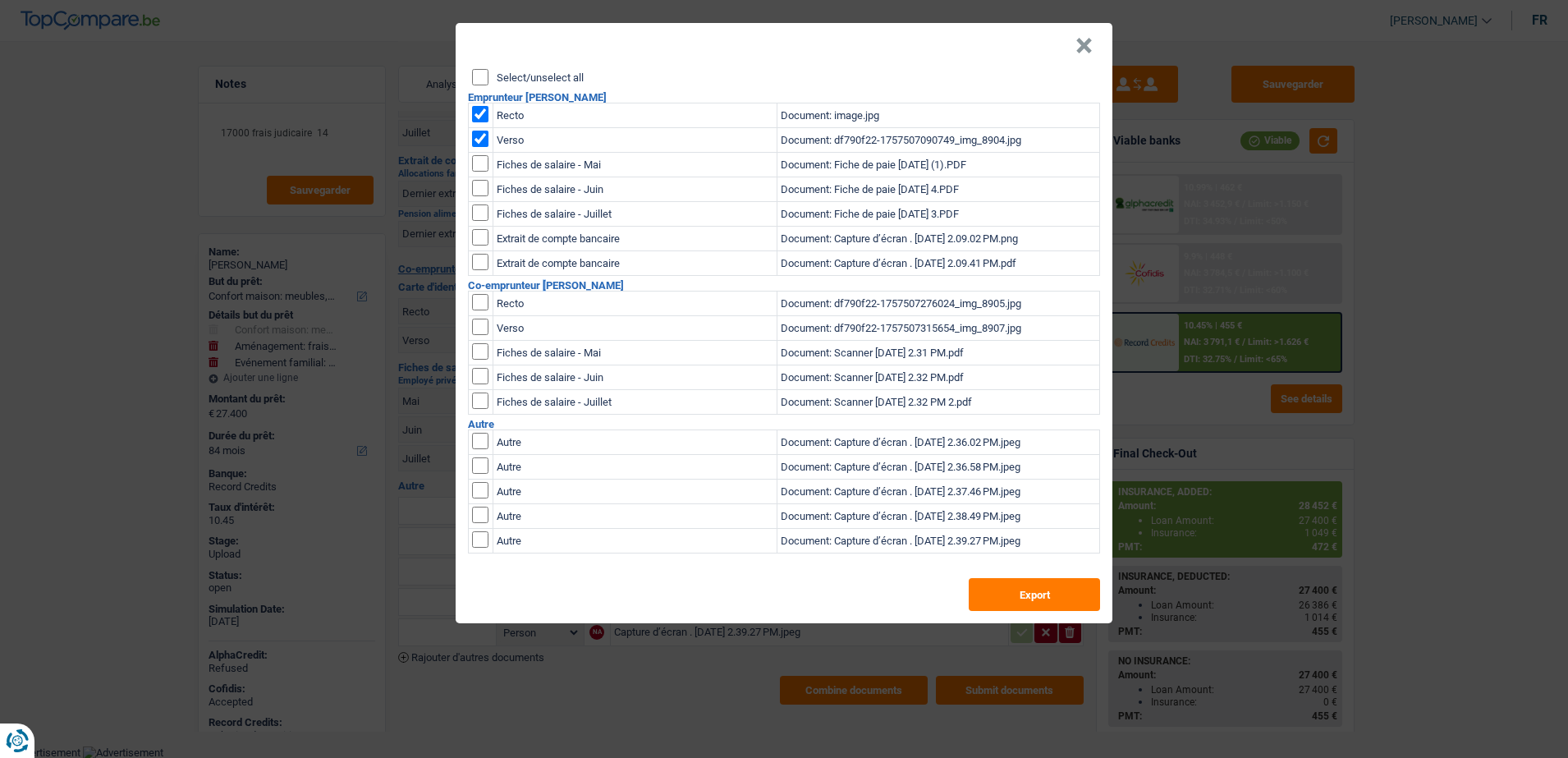
drag, startPoint x: 479, startPoint y: 290, endPoint x: 476, endPoint y: 124, distance: 166.0
click at [475, 109] on input "checkbox" at bounding box center [481, 114] width 16 height 16
checkbox input "false"
click at [477, 142] on input "checkbox" at bounding box center [481, 139] width 16 height 16
checkbox input "false"
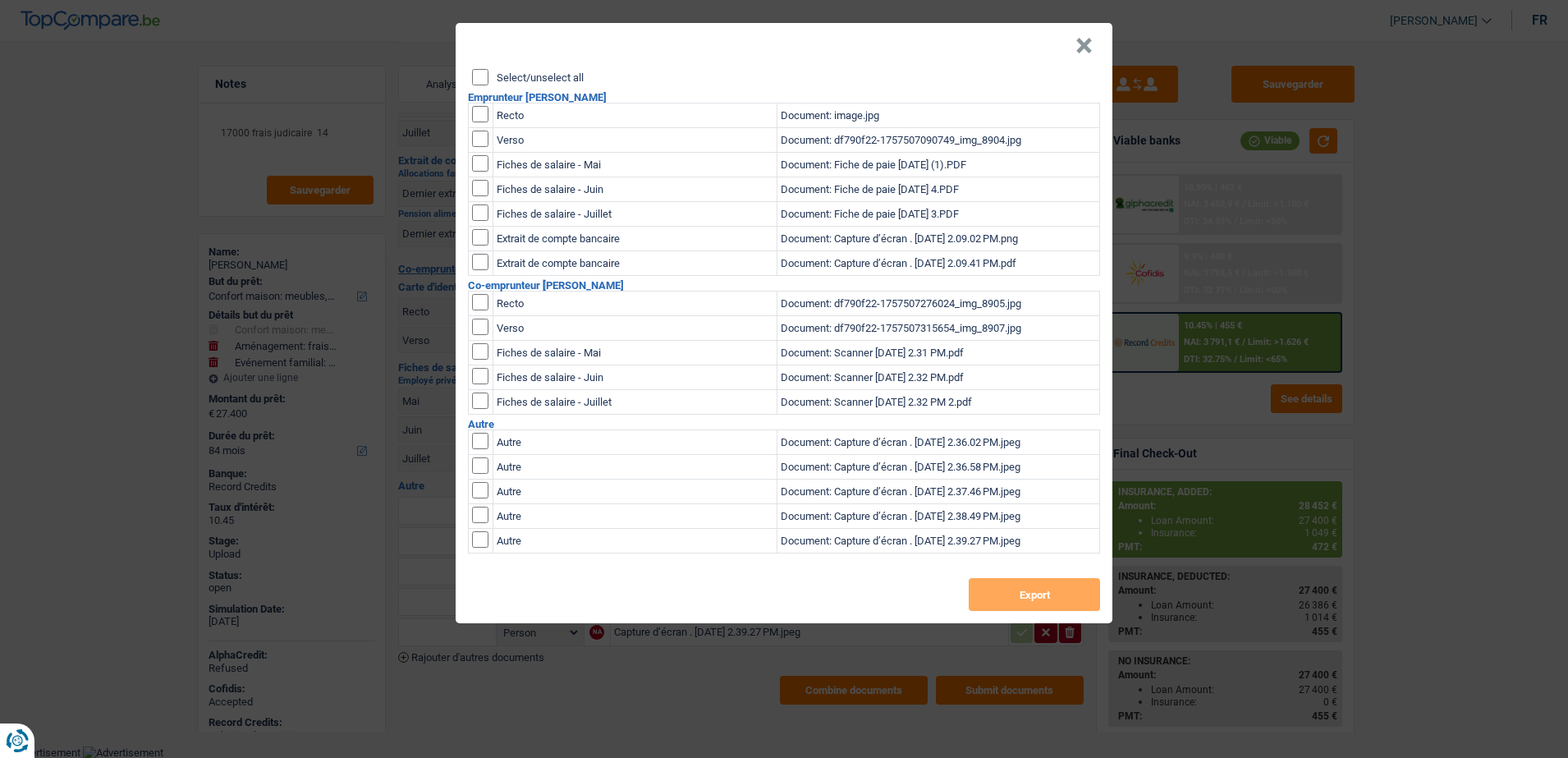
click at [477, 302] on input "checkbox" at bounding box center [481, 302] width 16 height 16
checkbox input "true"
click at [480, 321] on input "checkbox" at bounding box center [481, 327] width 16 height 16
checkbox input "true"
click at [985, 598] on button "Export" at bounding box center [1034, 595] width 131 height 33
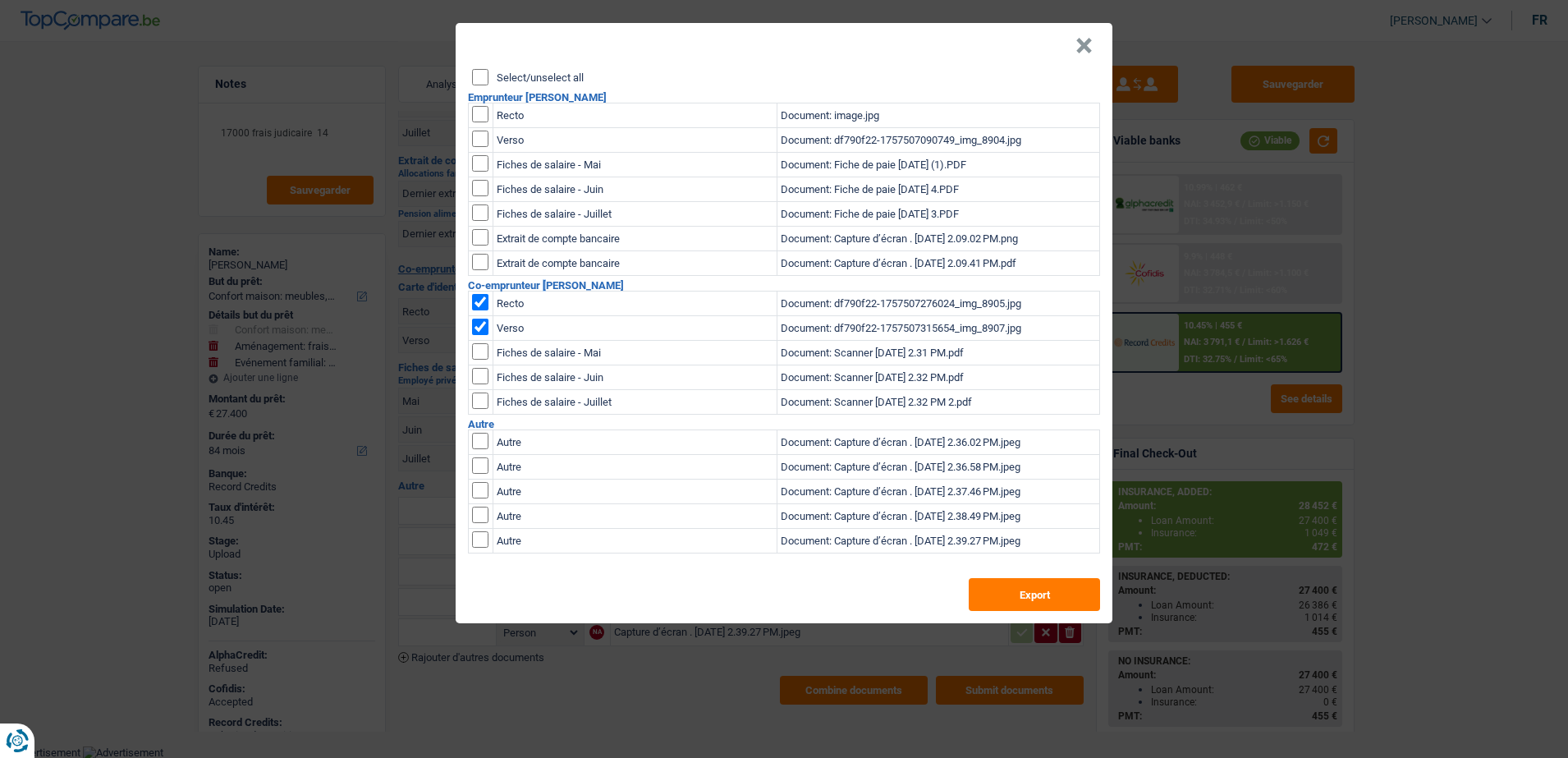
click at [1085, 47] on button "×" at bounding box center [1083, 46] width 17 height 16
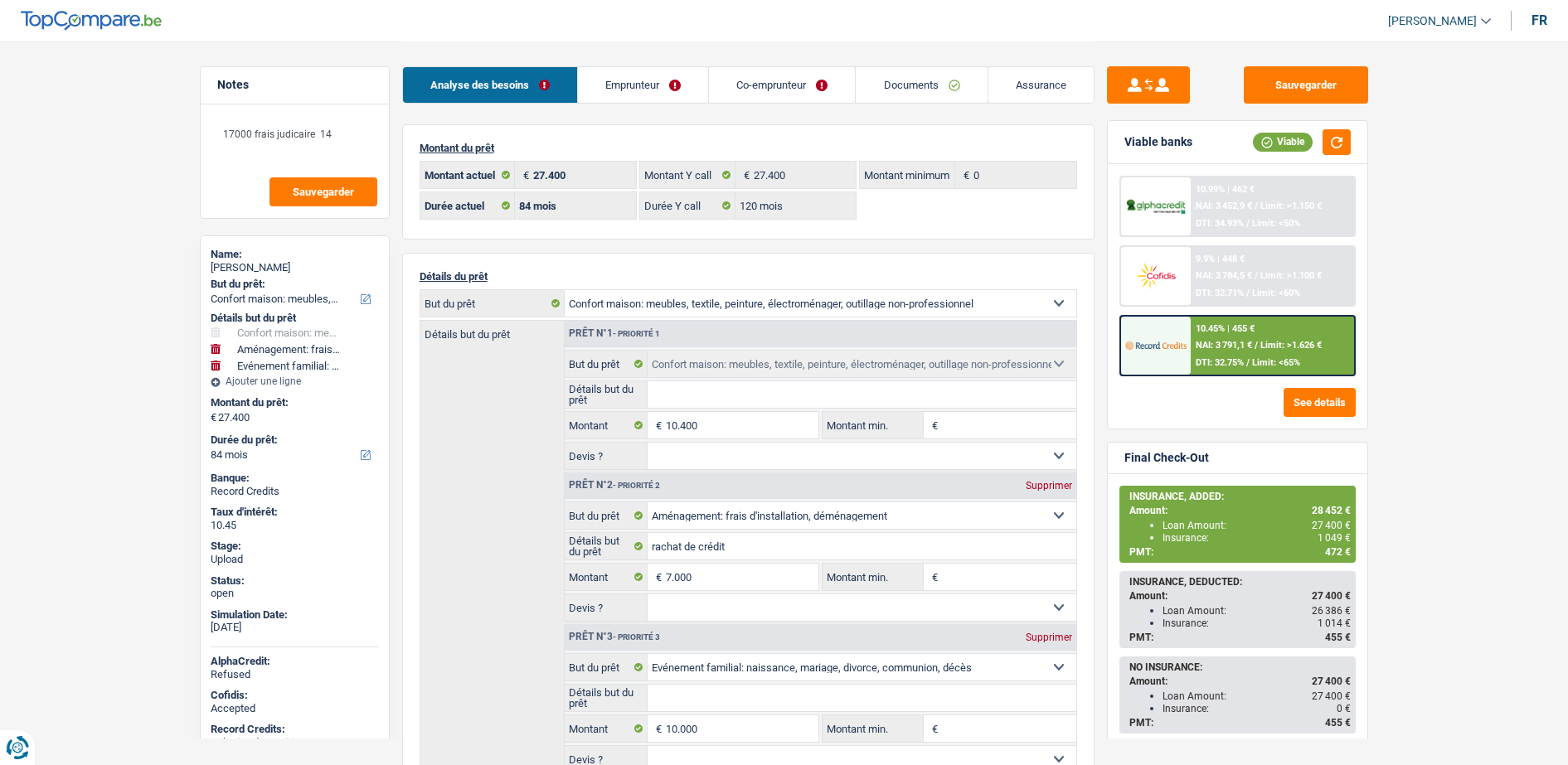
select select "household"
select select "movingOrInstallation"
select select "familyEvent"
select select "84"
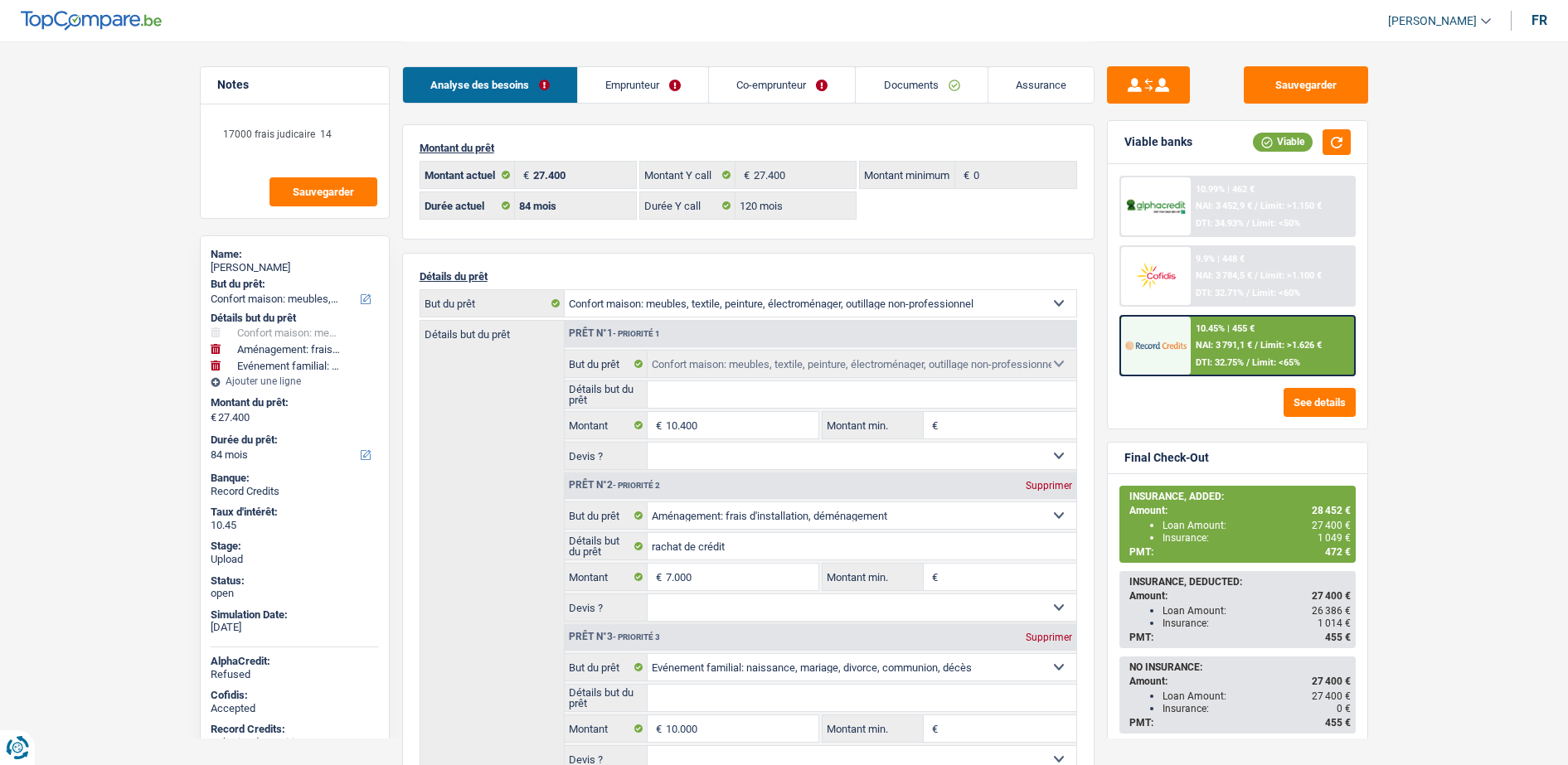
select select "32"
select select "married"
click at [582, 68] on link "Emprunteur" at bounding box center [643, 85] width 130 height 36
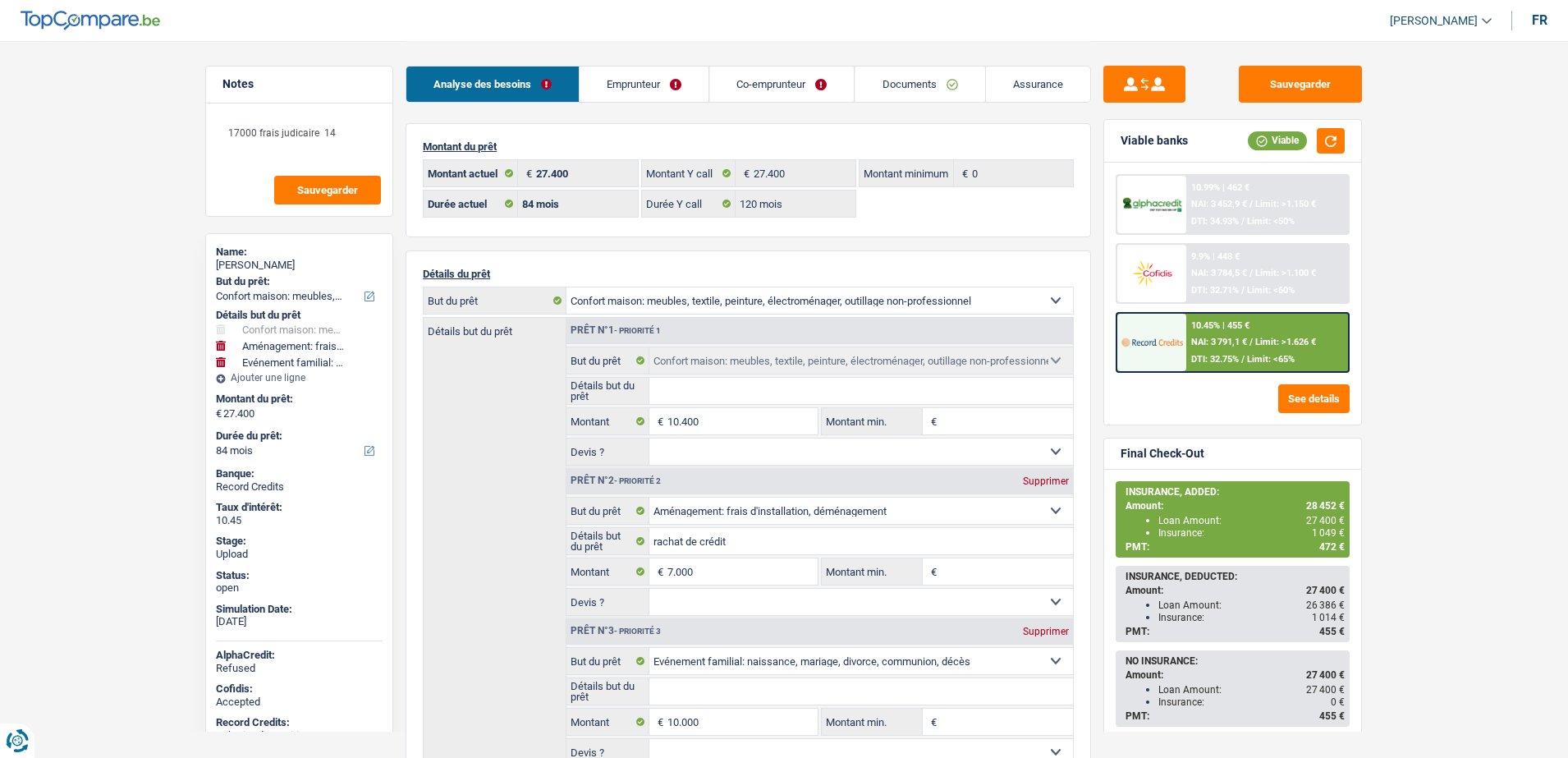
click at [598, 84] on link "Emprunteur" at bounding box center [644, 84] width 129 height 35
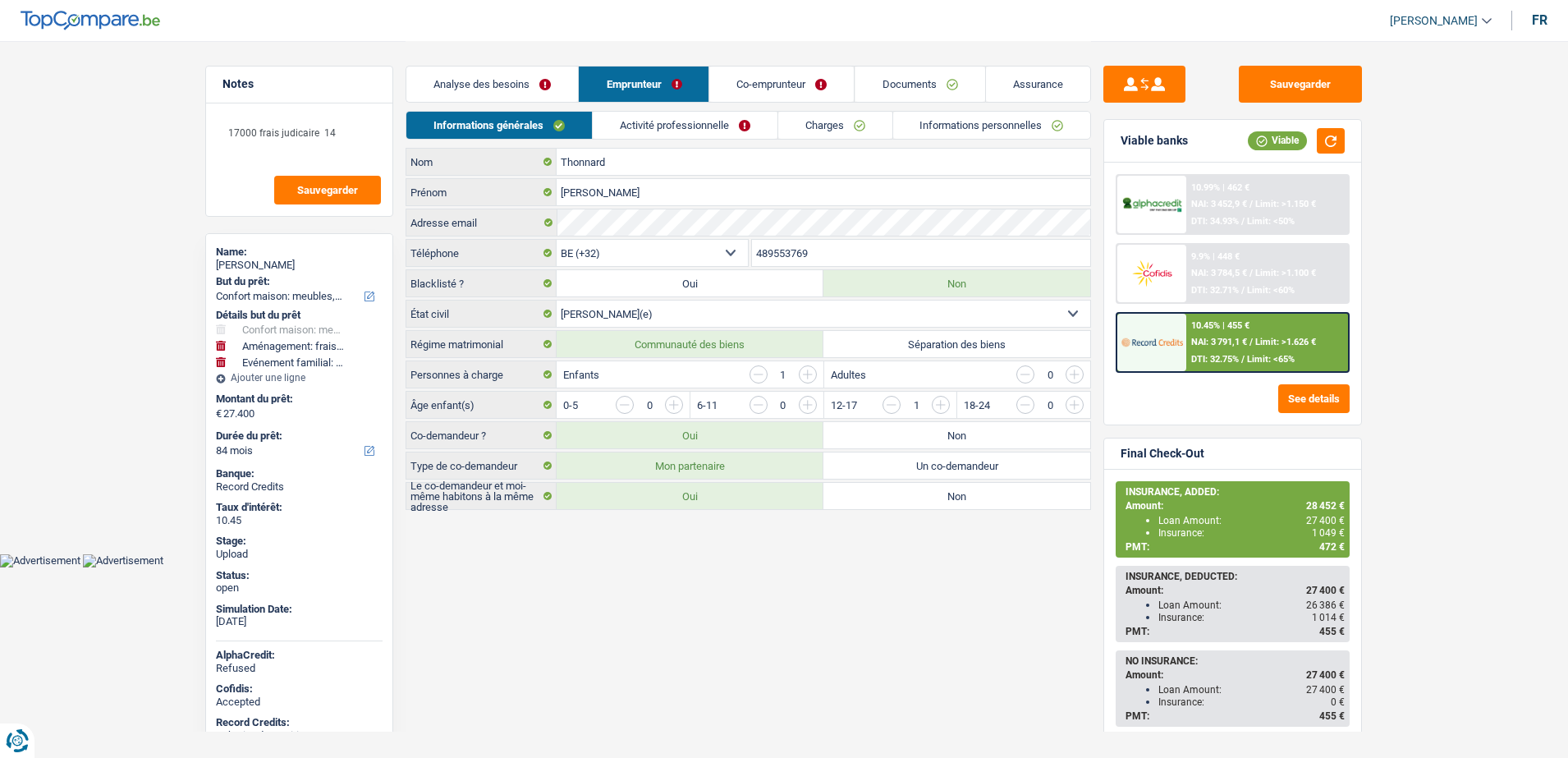
click at [766, 261] on input "489553769" at bounding box center [921, 253] width 339 height 26
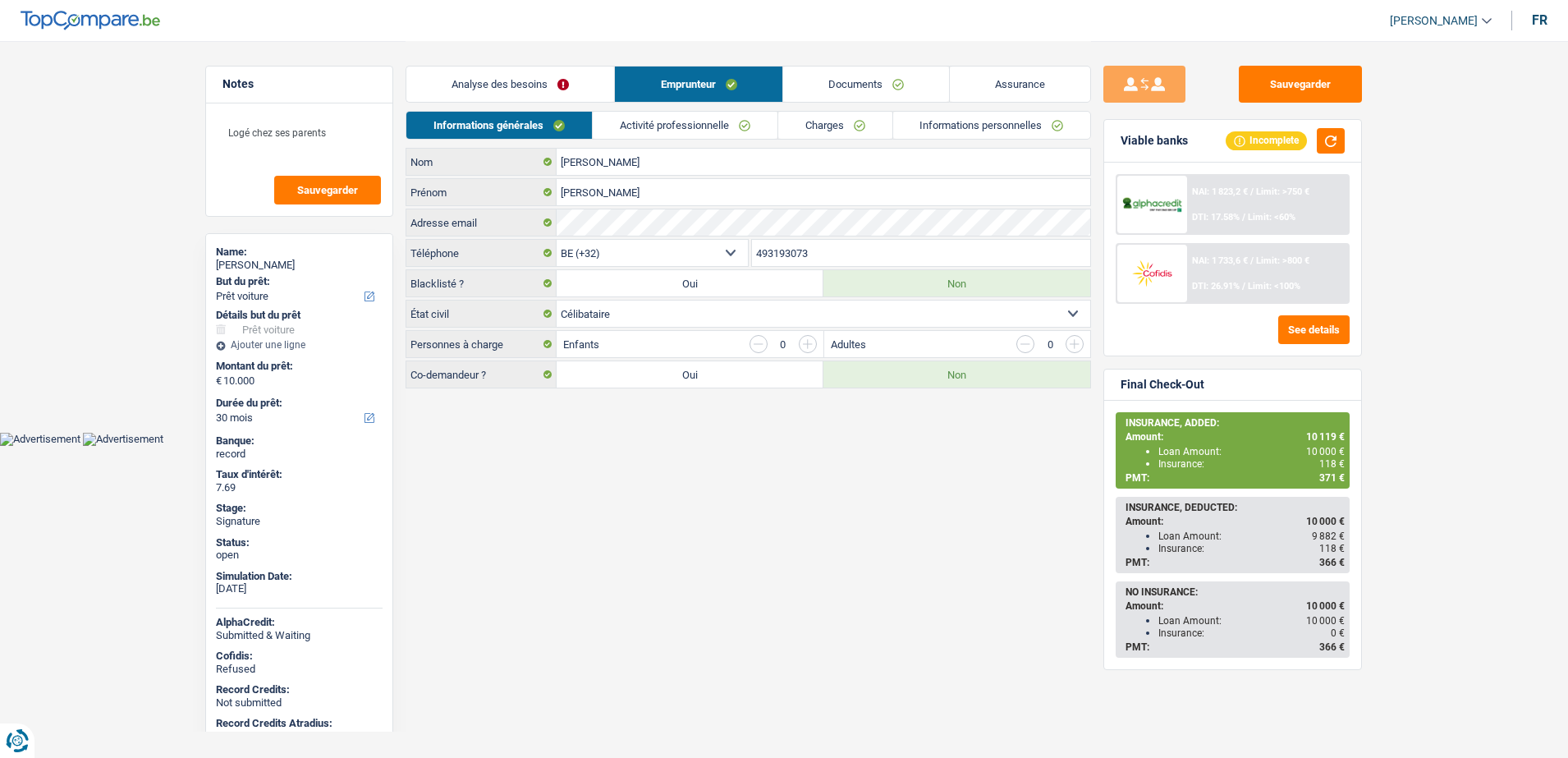
select select "car"
select select "30"
select select "32"
select select "single"
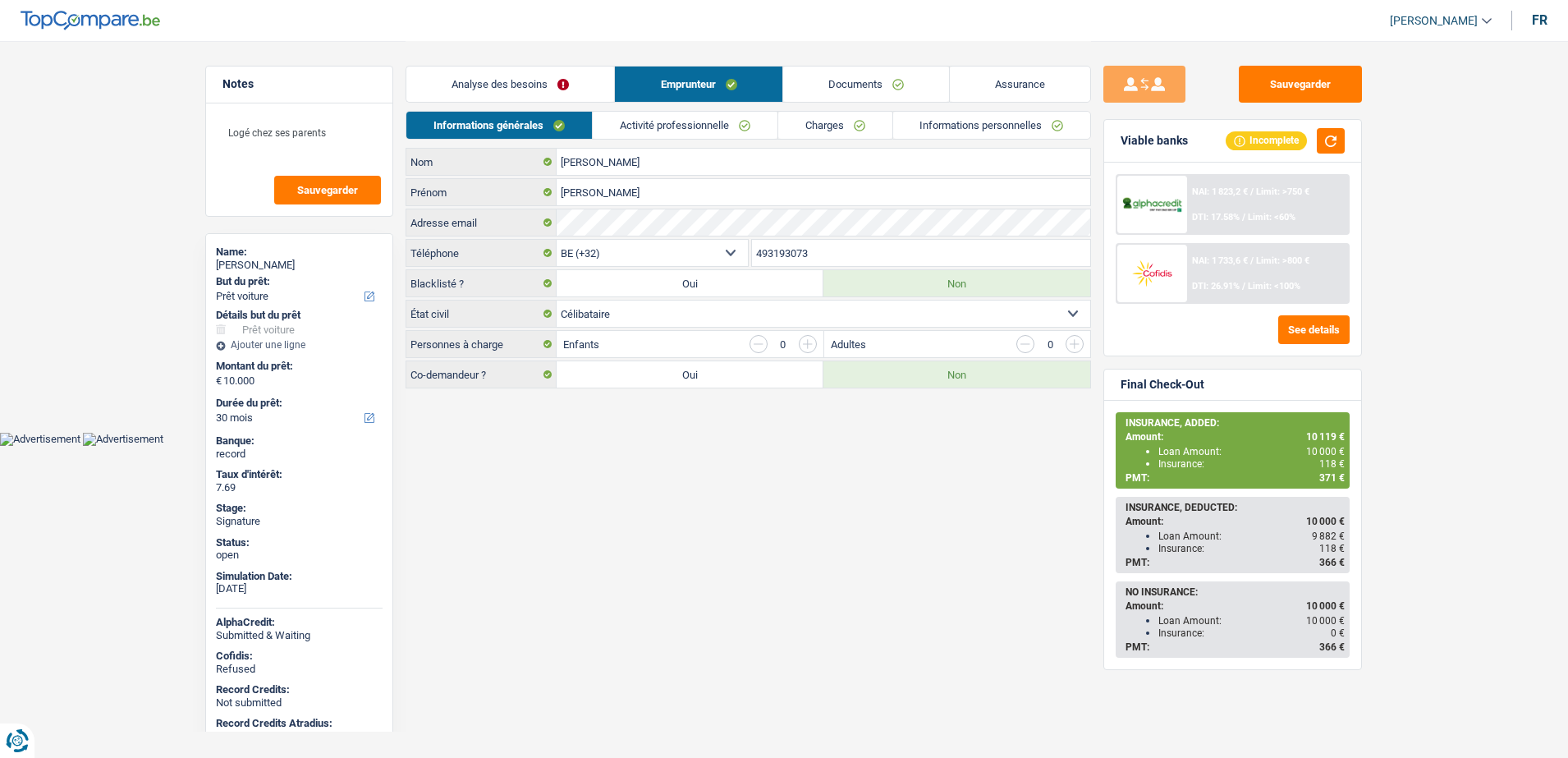
select select "worker"
select select "netSalary"
select select "mealVouchers"
select select "BE"
select select "bigCompanies"
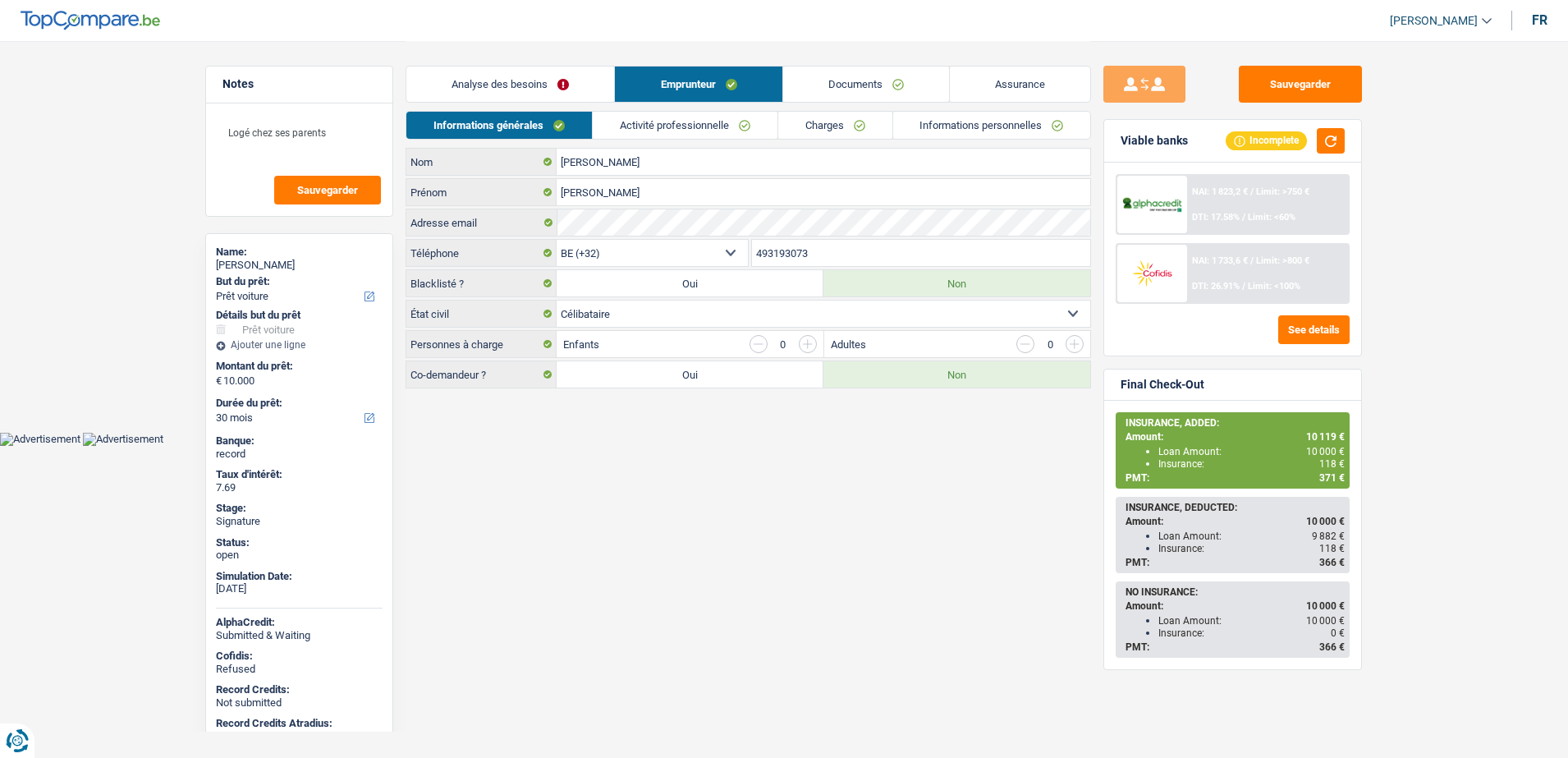
click at [675, 134] on link "Activité professionnelle" at bounding box center [685, 125] width 185 height 27
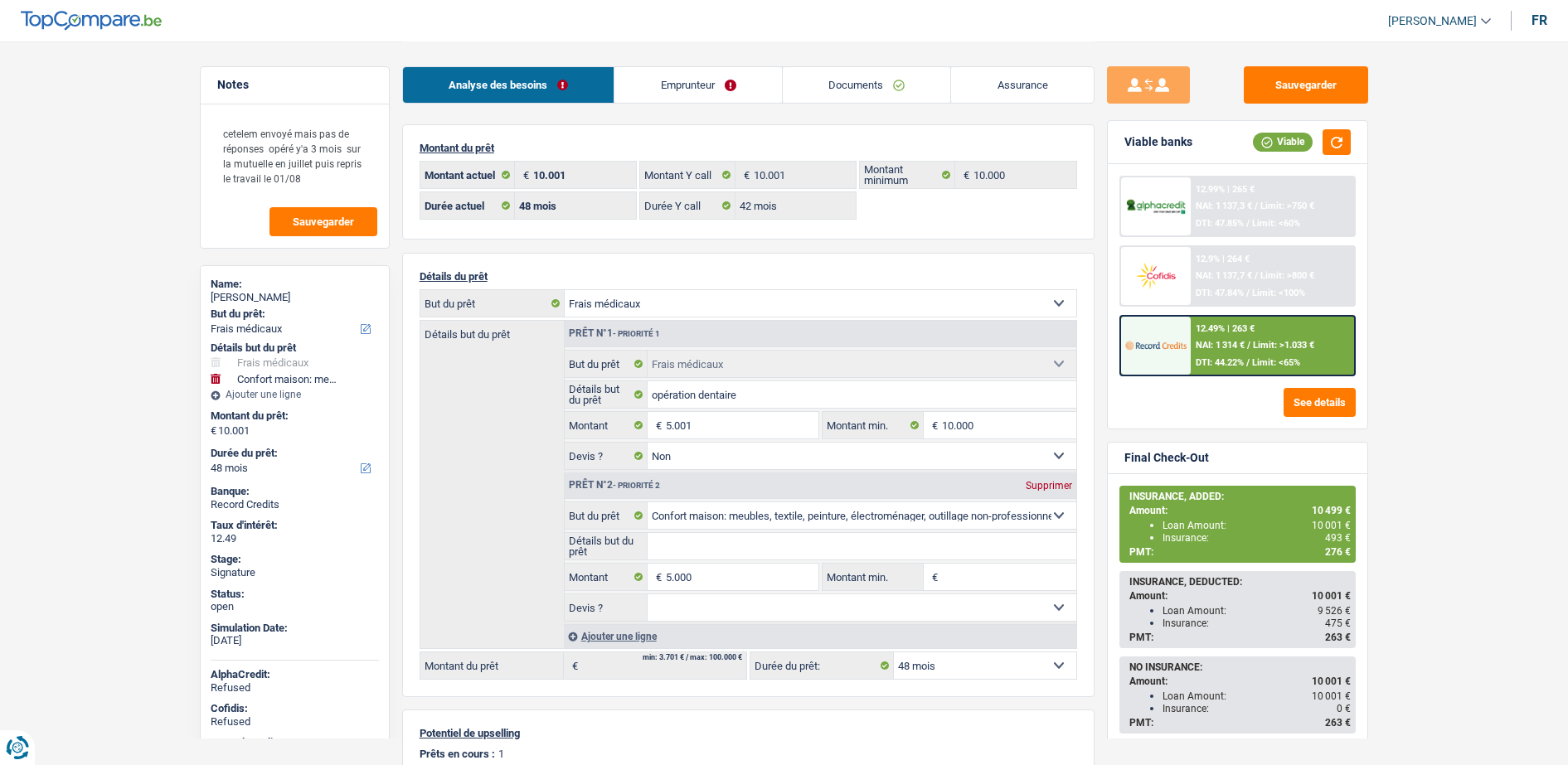
select select "medical"
select select "household"
select select "48"
select select "32"
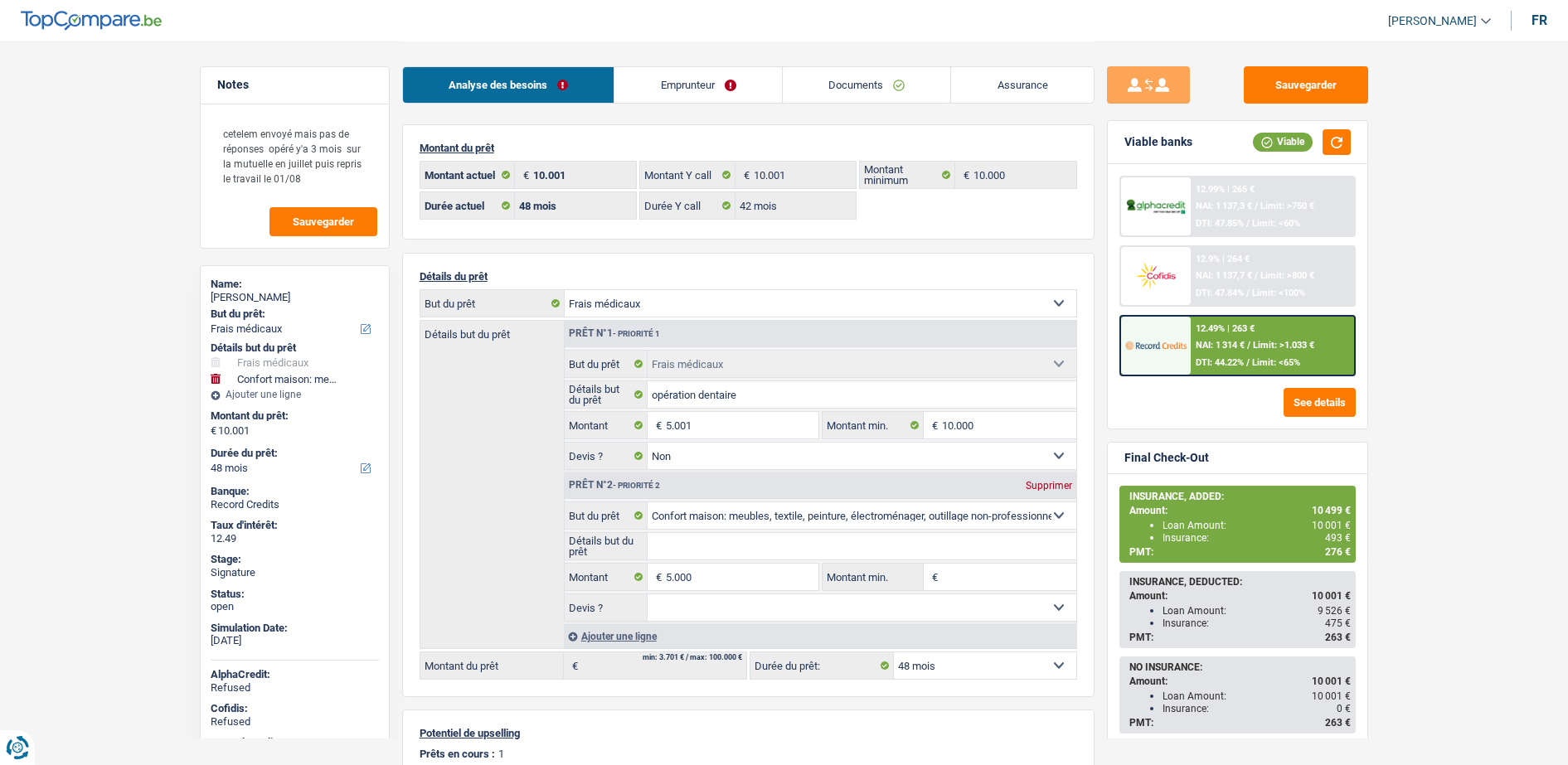
select select "divorced"
select select "rents"
select select "BE"
select select "carLoan"
select select "48"
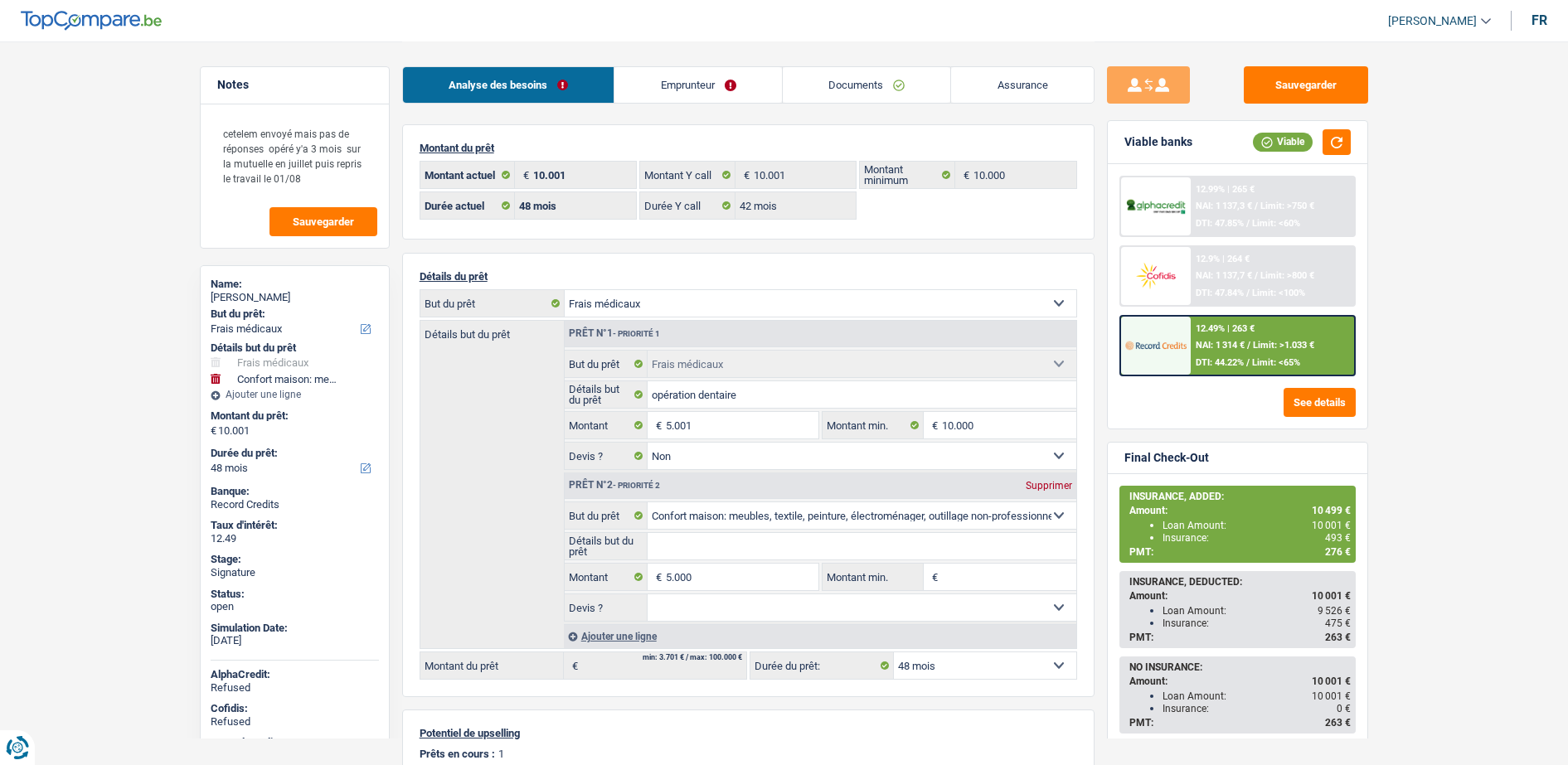
click at [661, 71] on link "Emprunteur" at bounding box center [698, 85] width 167 height 36
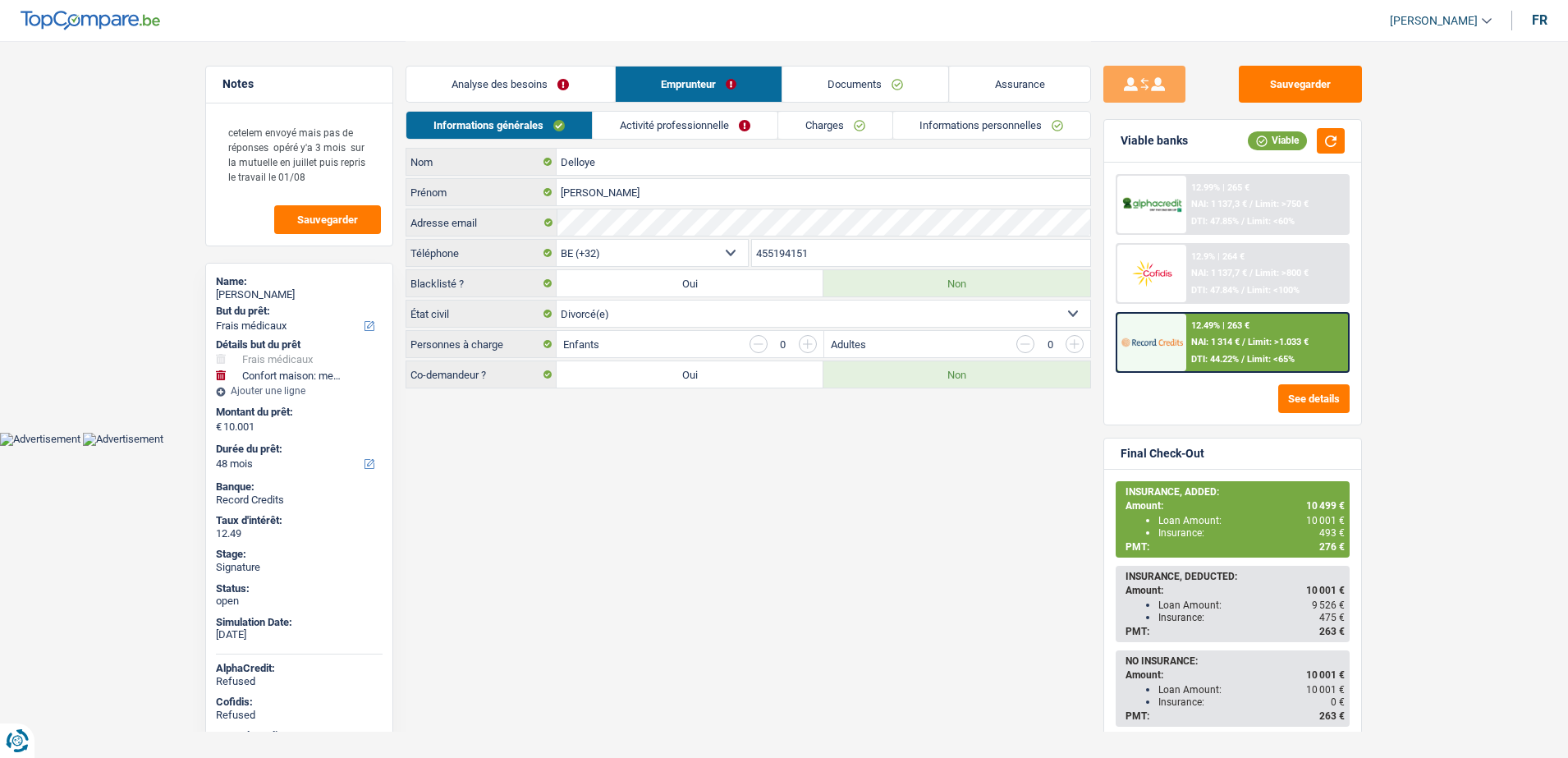
click at [655, 115] on link "Activité professionnelle" at bounding box center [685, 125] width 185 height 27
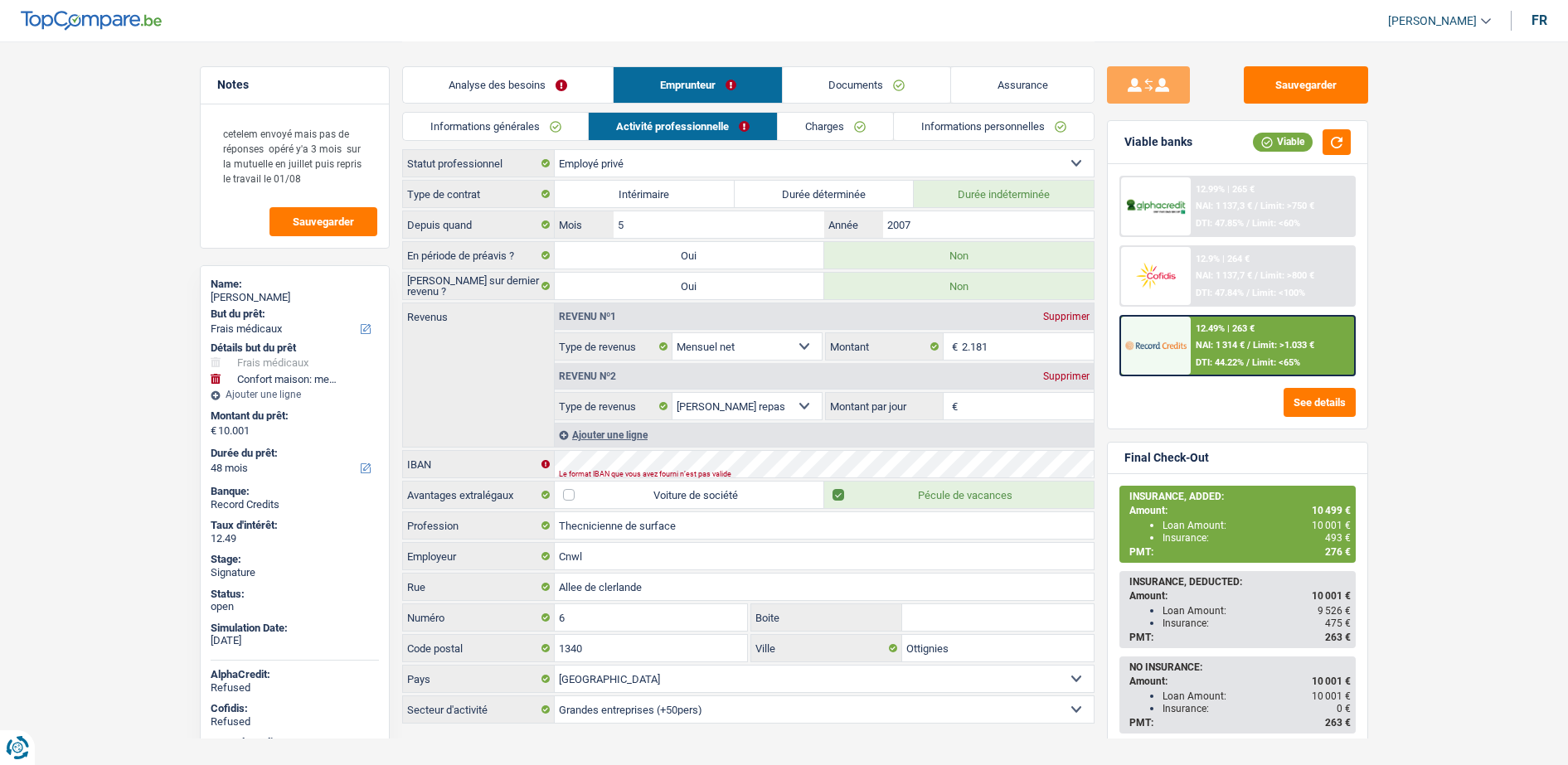
click at [813, 121] on link "Charges" at bounding box center [835, 126] width 115 height 27
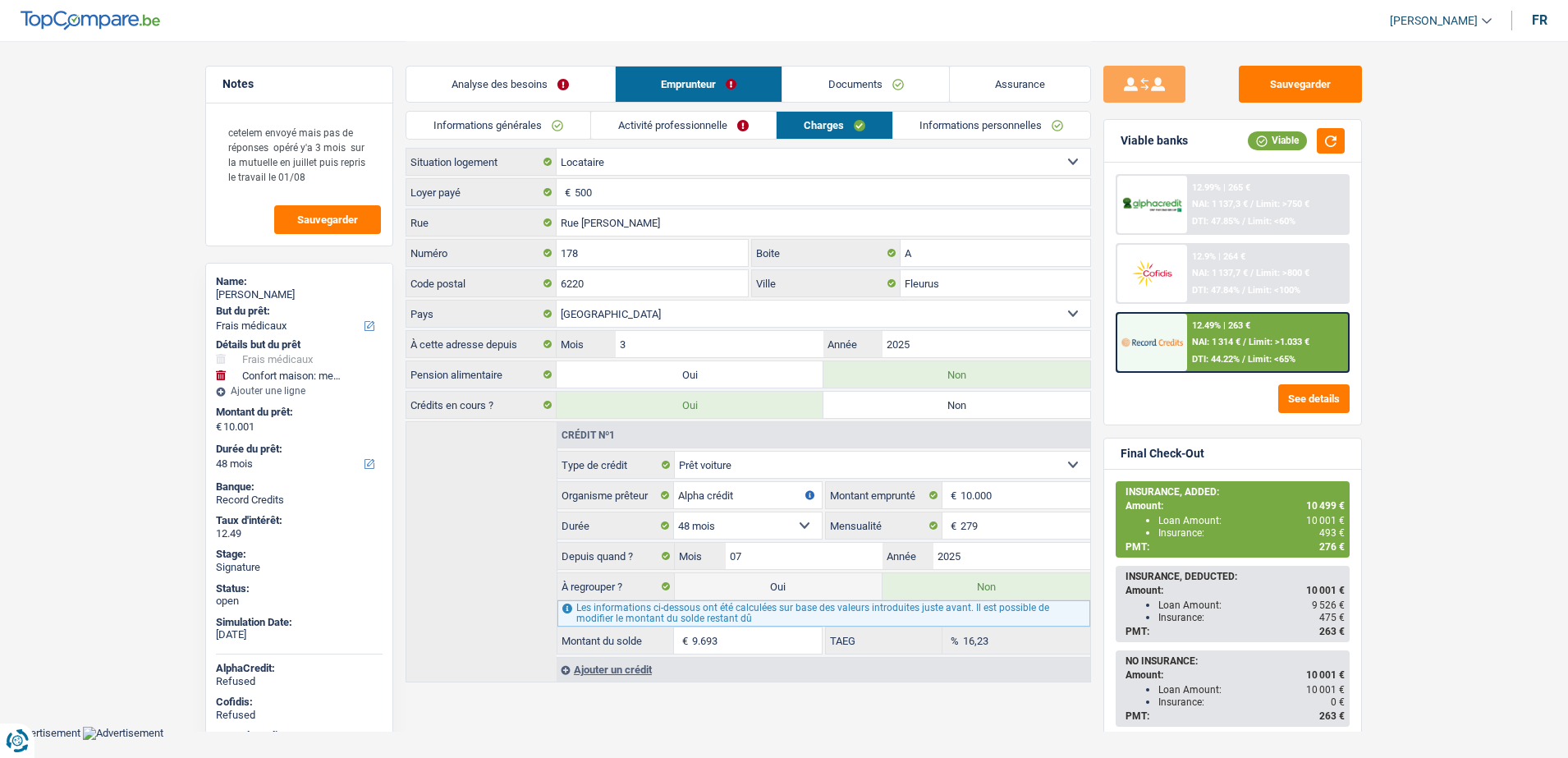
click at [716, 124] on link "Activité professionnelle" at bounding box center [683, 125] width 185 height 27
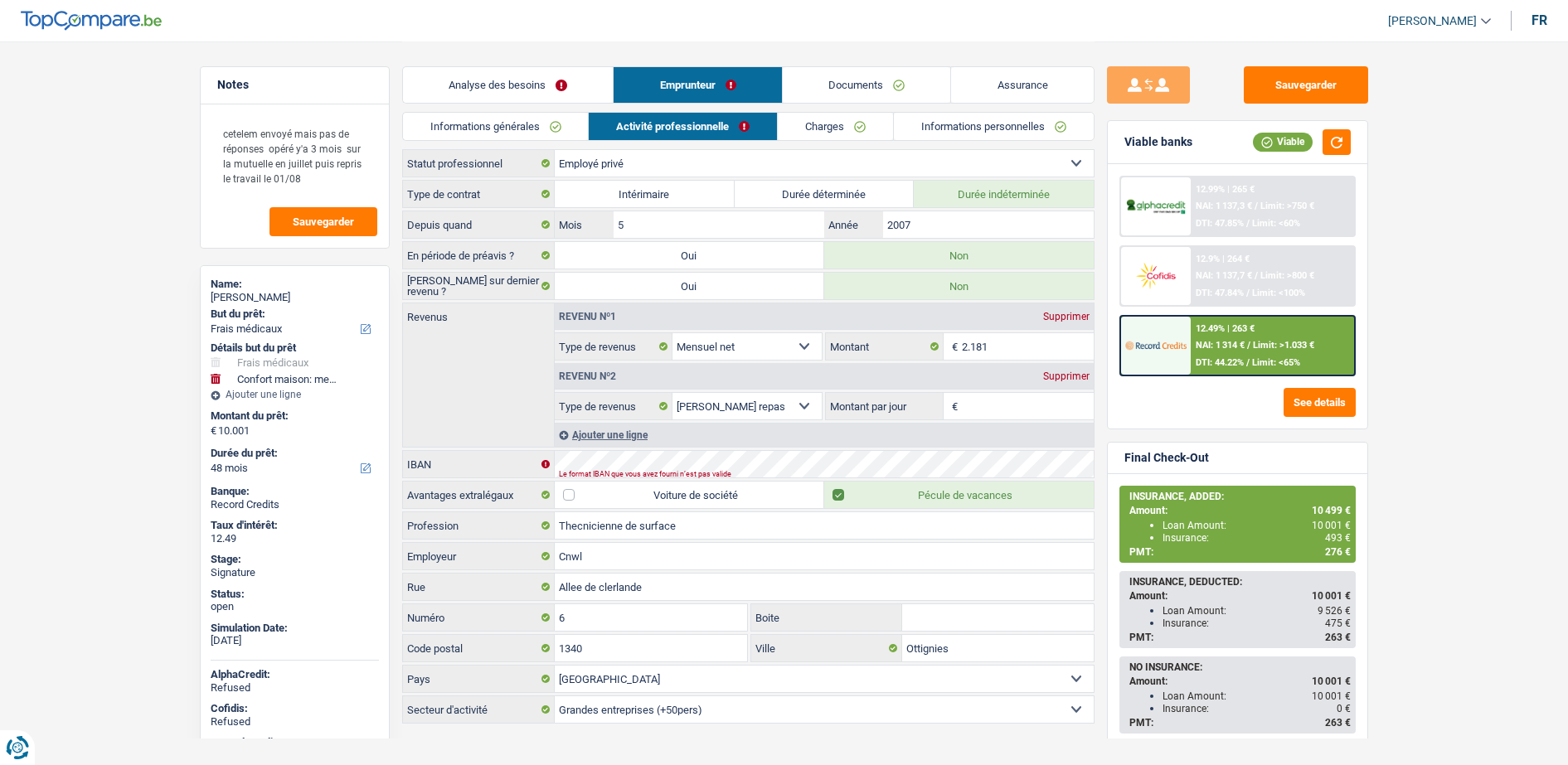
click at [839, 119] on link "Charges" at bounding box center [835, 126] width 115 height 27
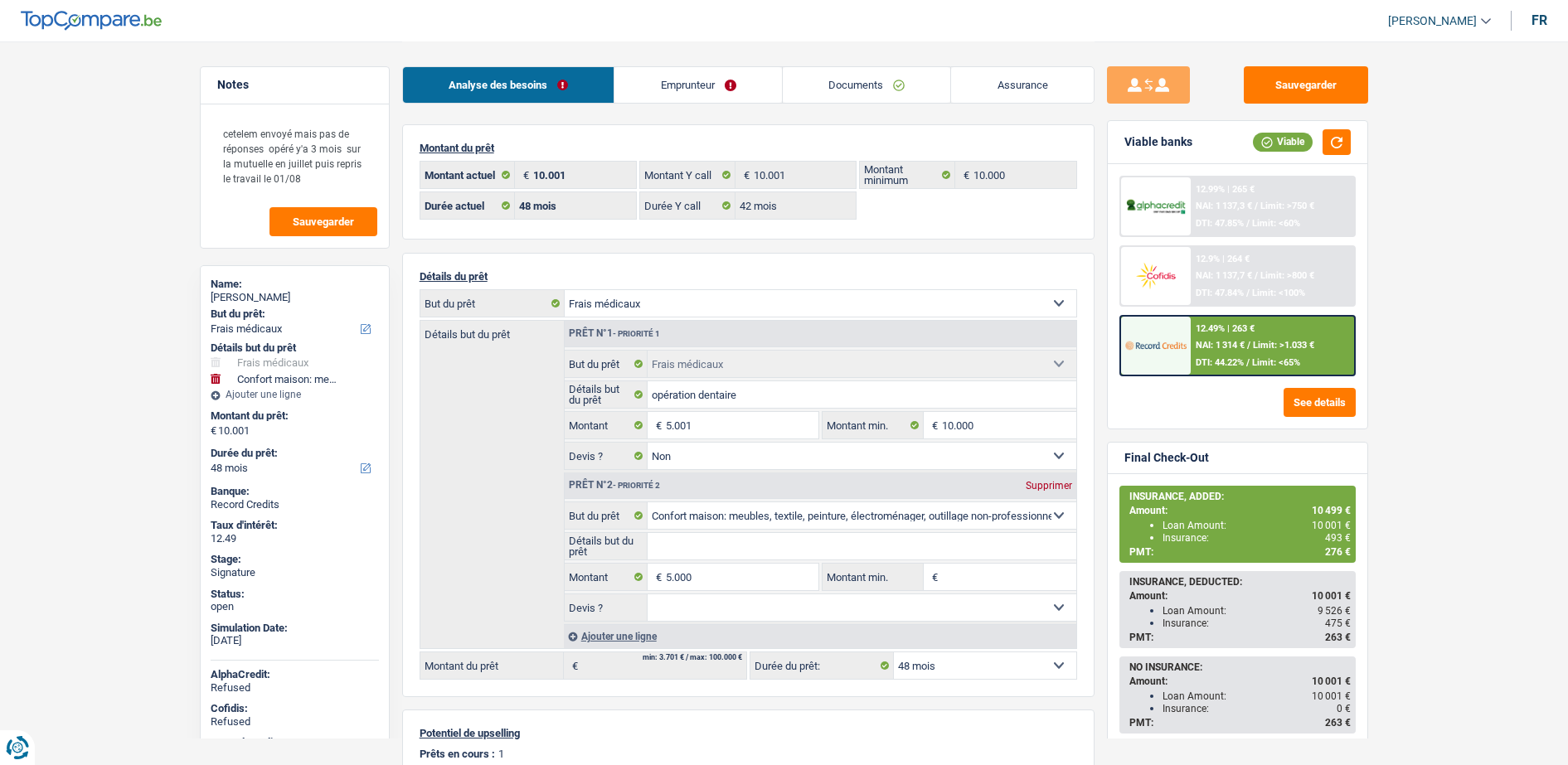
select select "medical"
select select "household"
select select "48"
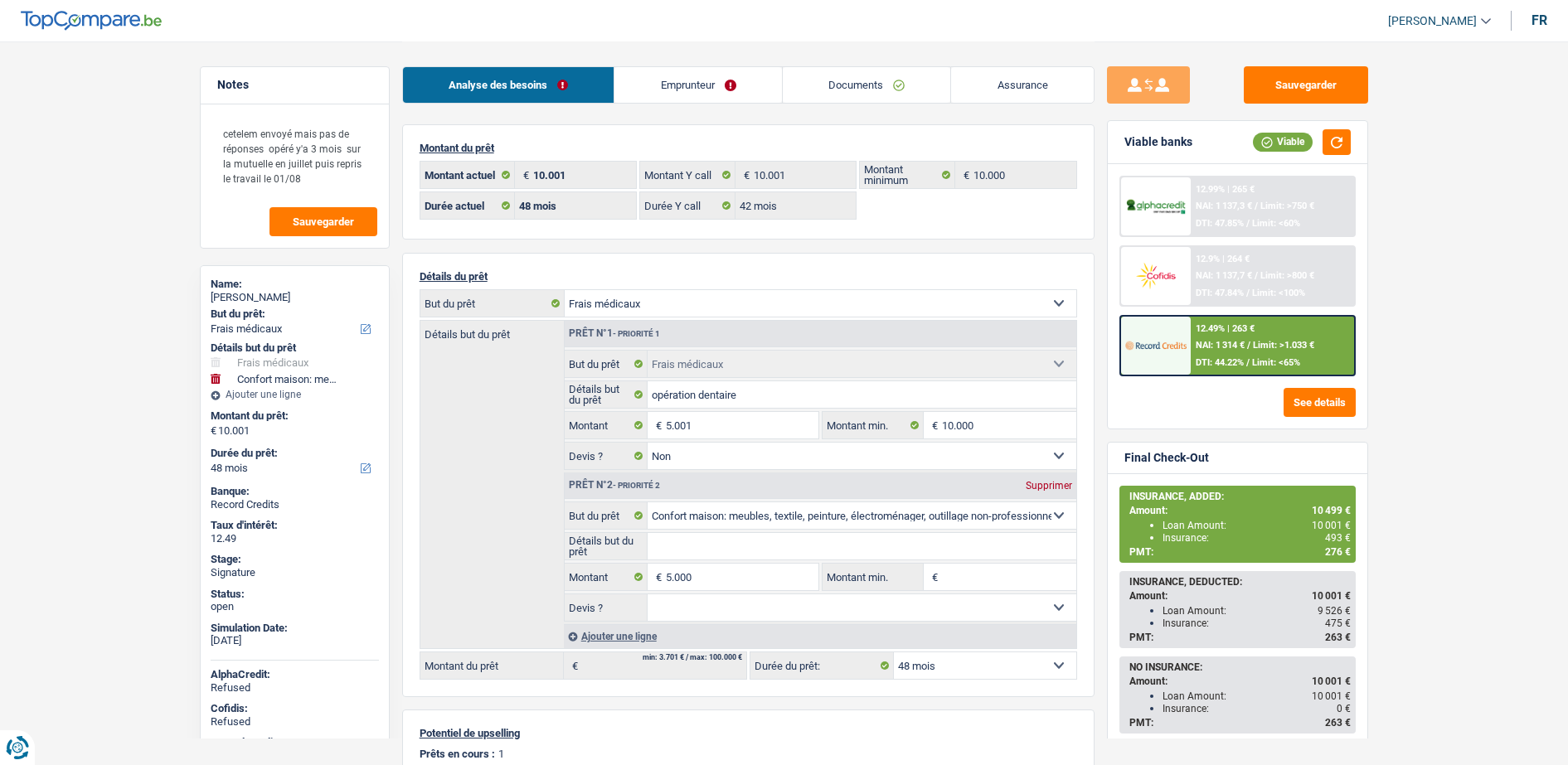
select select "42"
select select "medical"
select select "false"
select select "household"
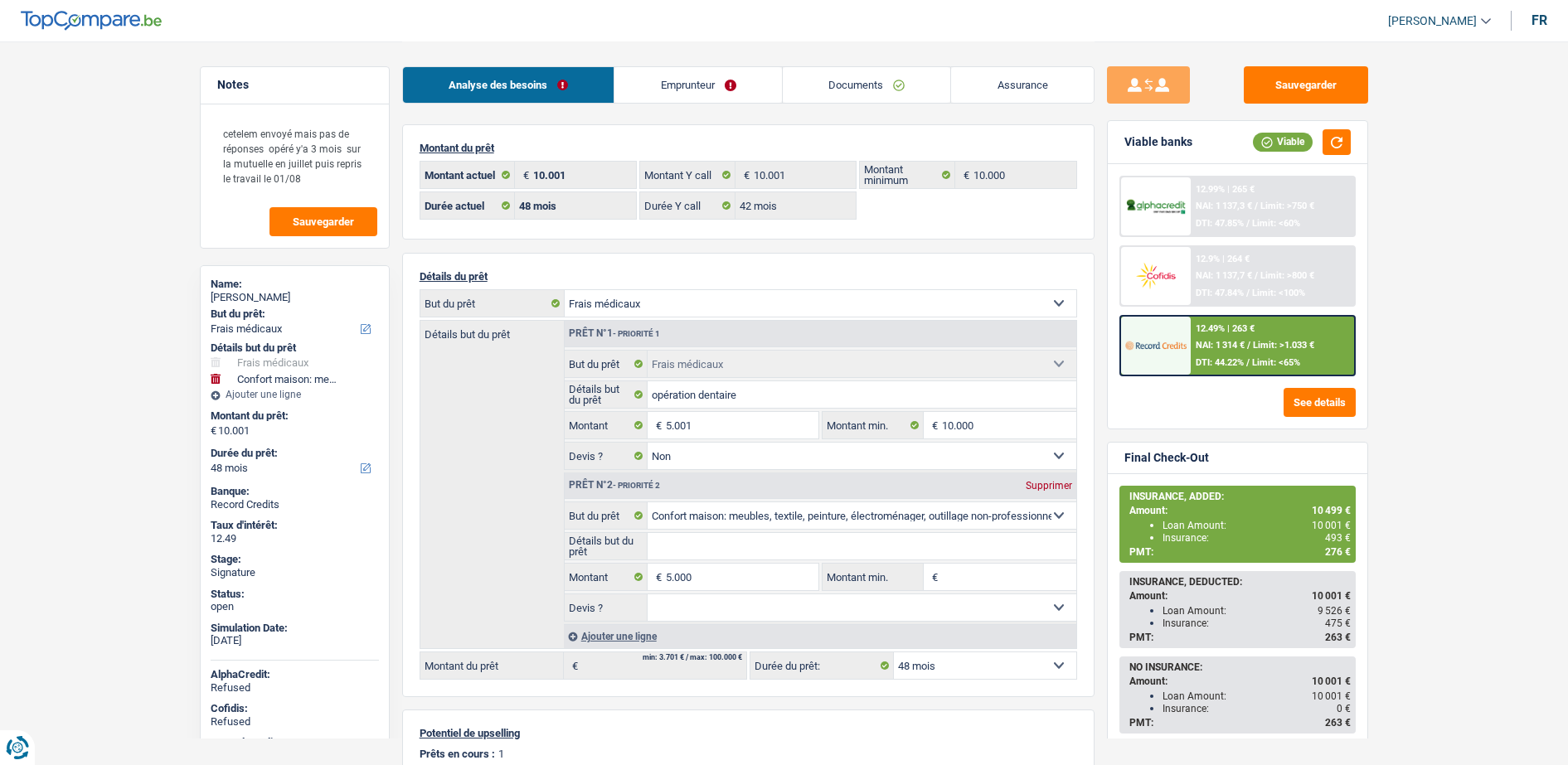
select select "48"
select select "32"
select select "divorced"
click at [679, 73] on link "Emprunteur" at bounding box center [698, 85] width 167 height 36
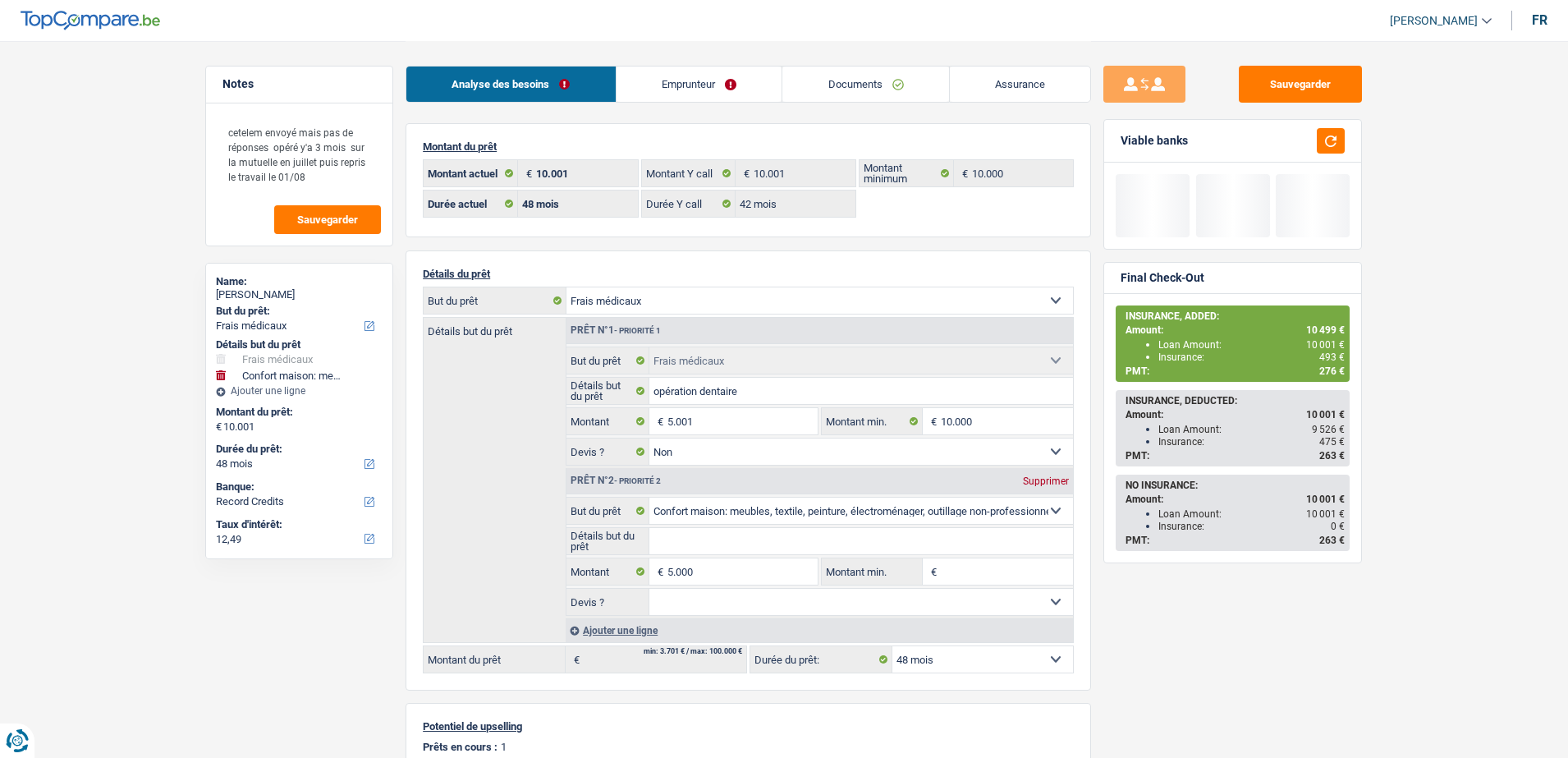
select select "medical"
select select "household"
select select "48"
select select "record credits"
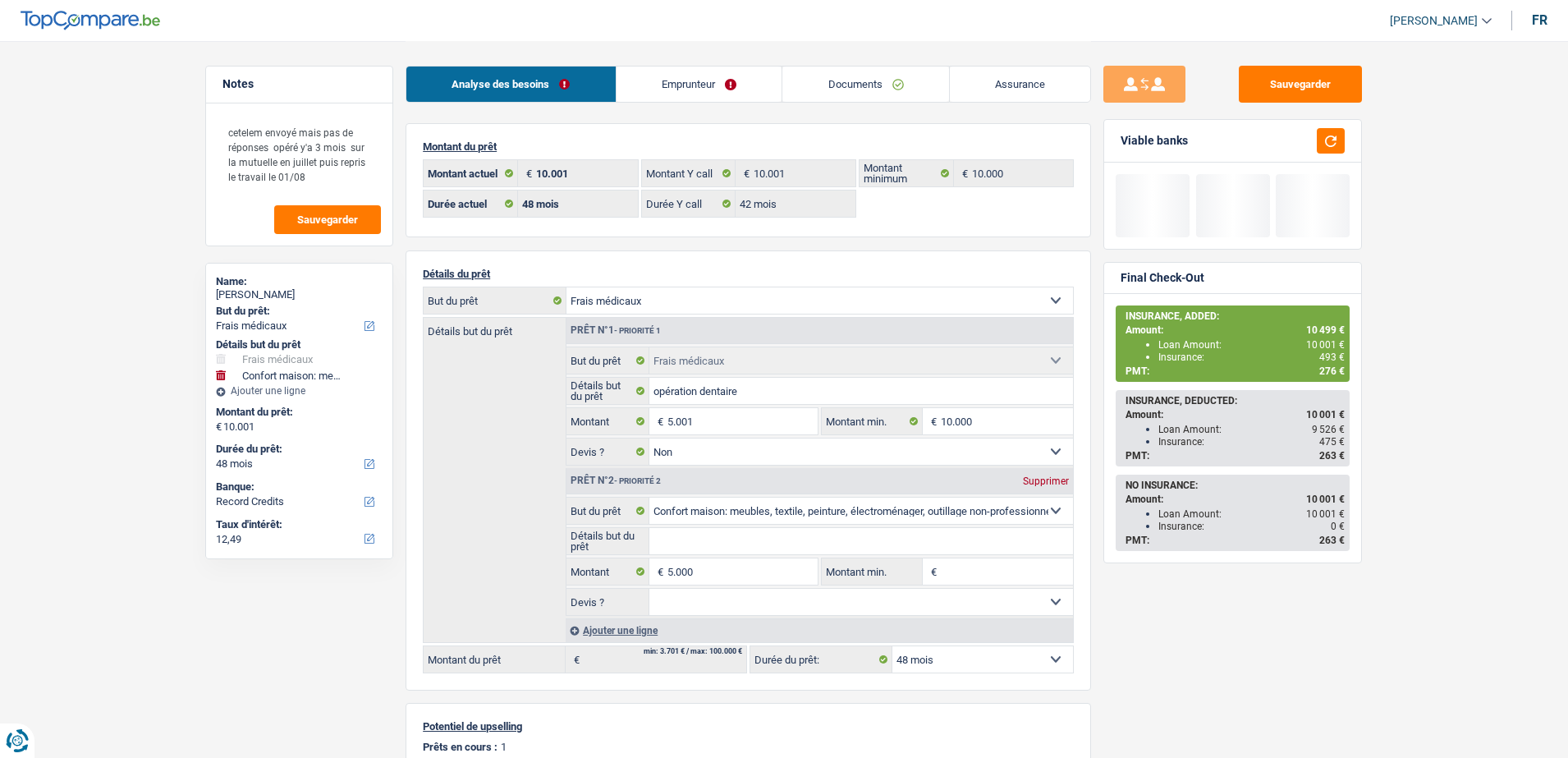
select select "48"
select select "42"
select select "medical"
select select "false"
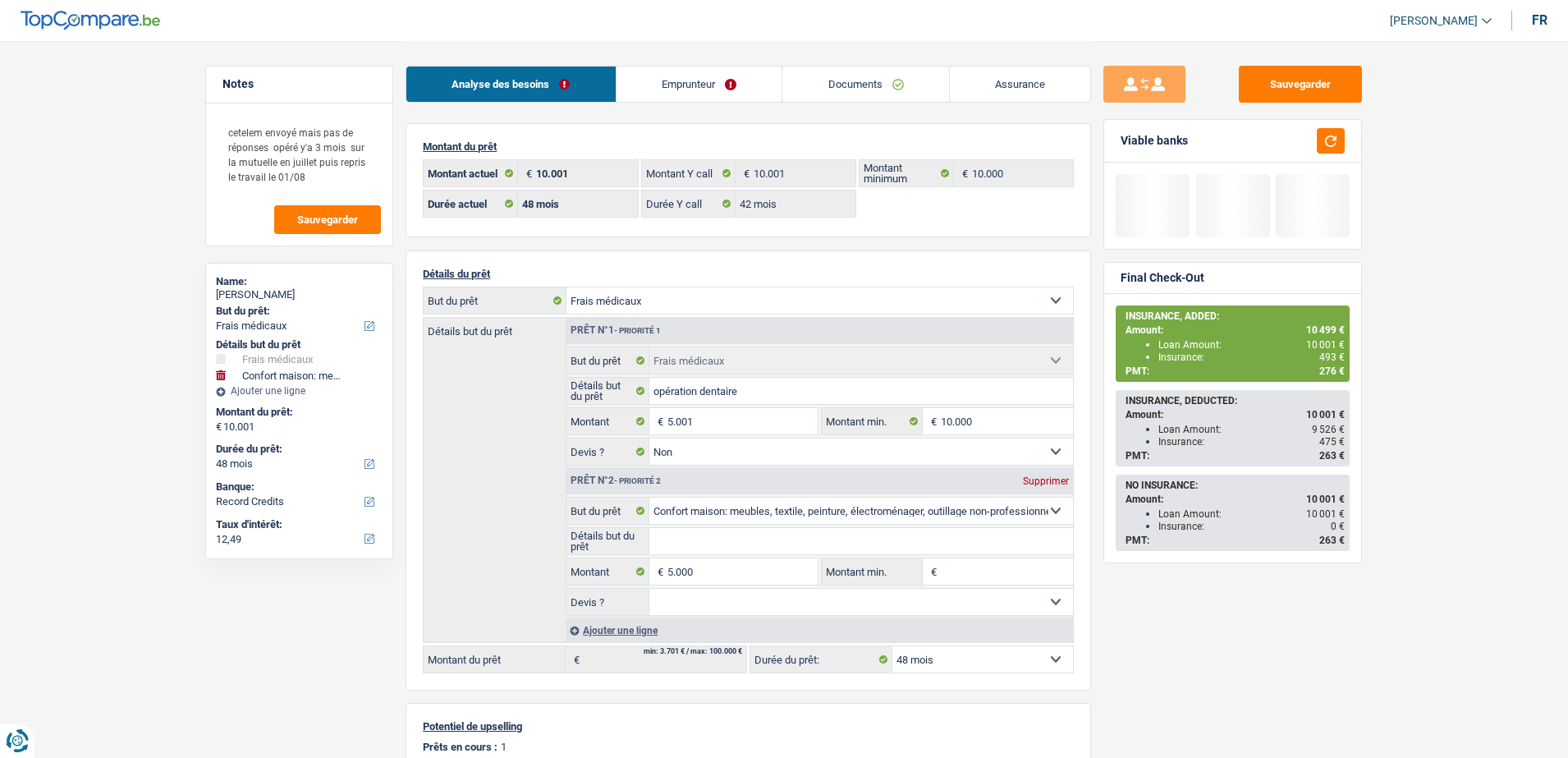
select select "household"
select select "48"
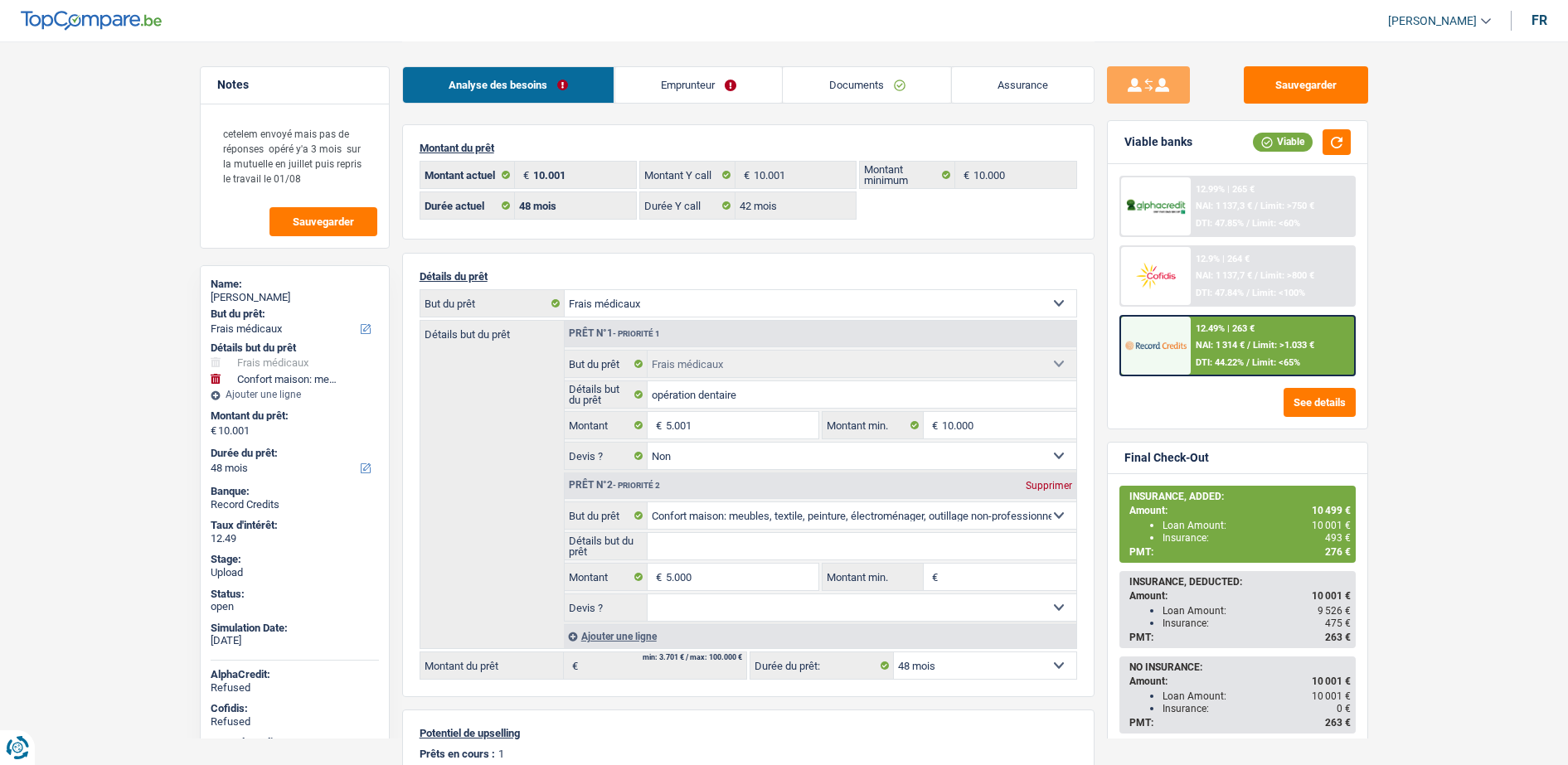
click at [1174, 355] on img at bounding box center [1156, 345] width 62 height 31
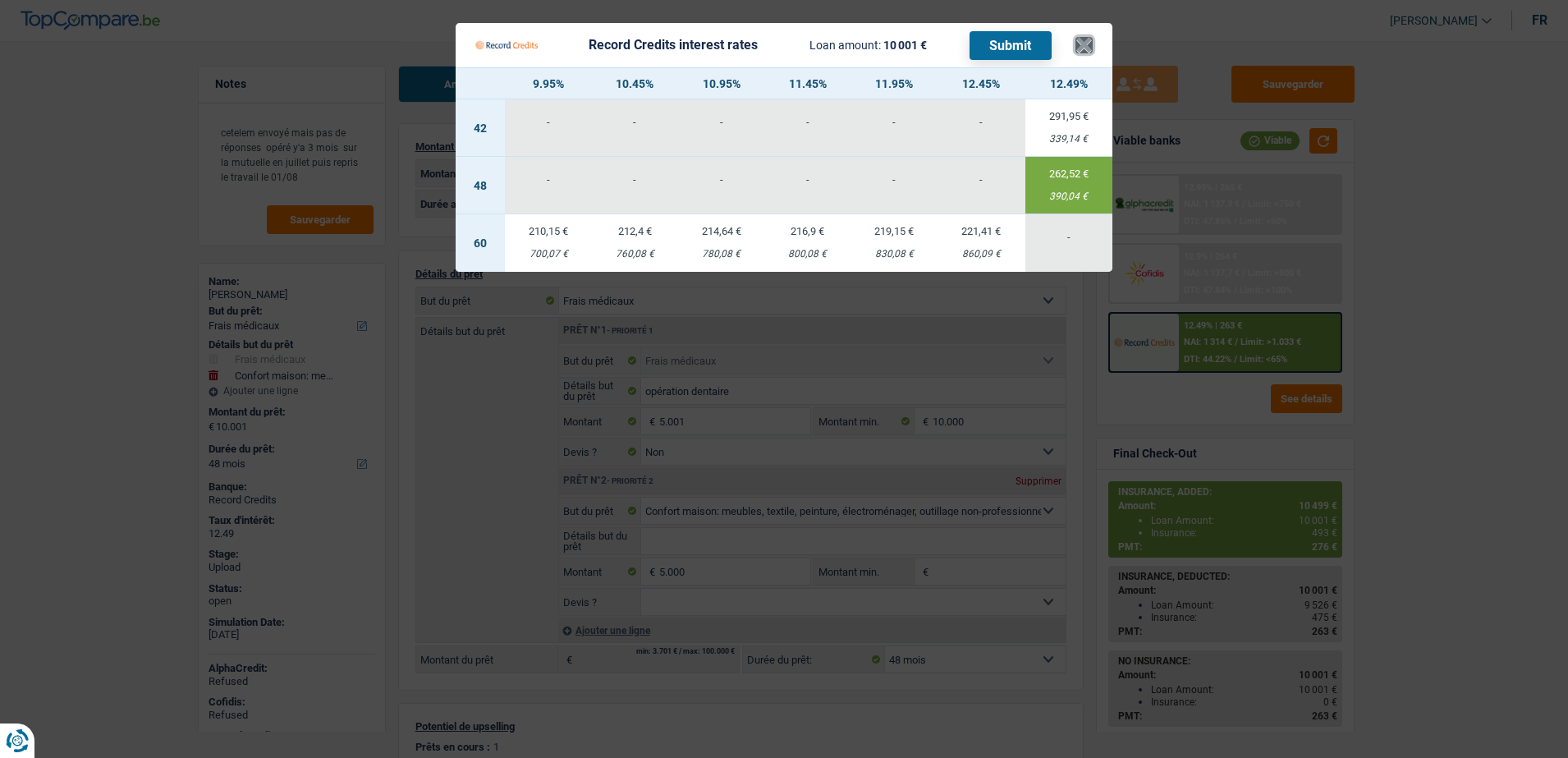
click at [1084, 43] on button "×" at bounding box center [1083, 45] width 17 height 16
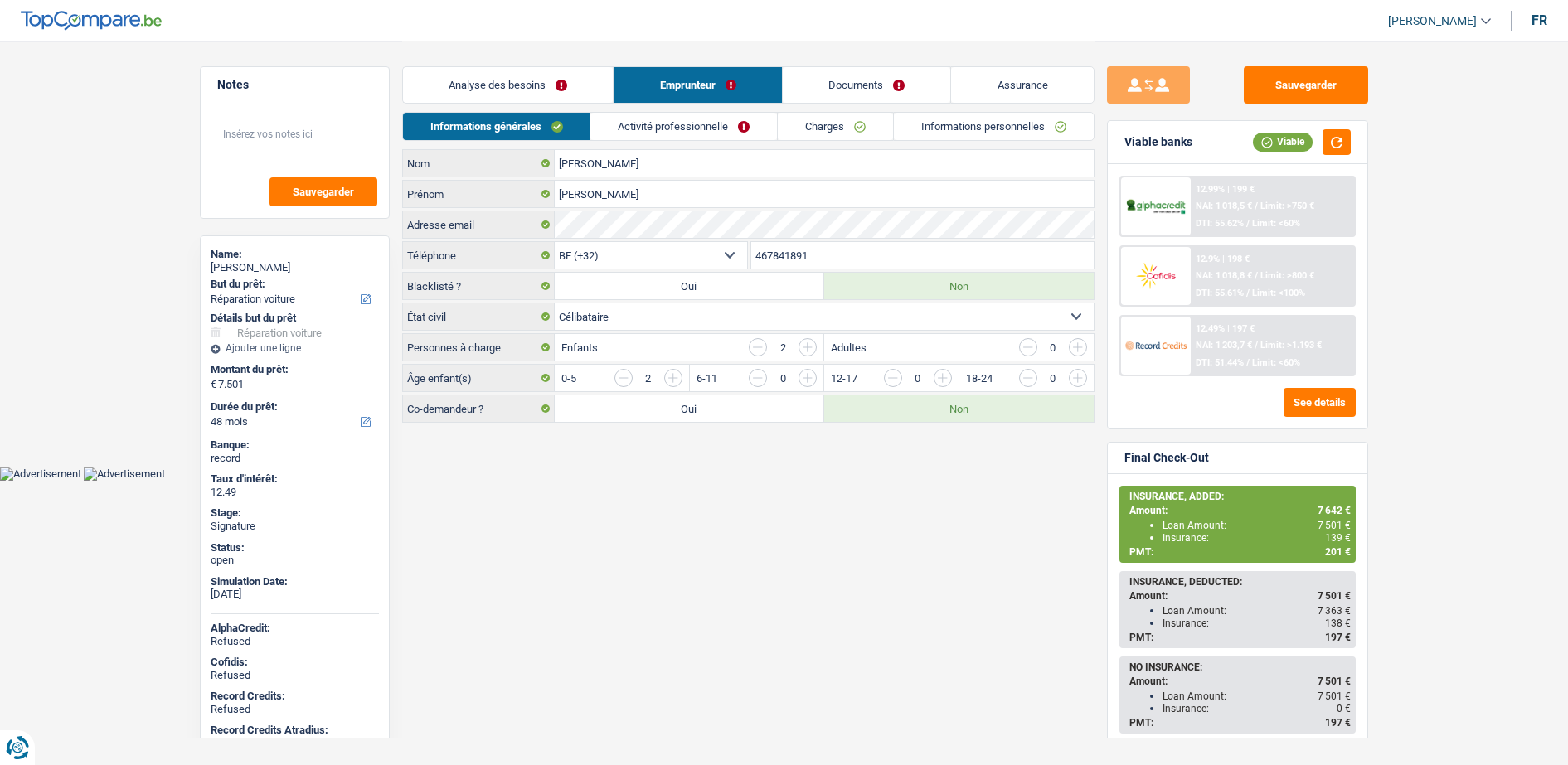
select select "carRepair"
select select "48"
select select "32"
select select "single"
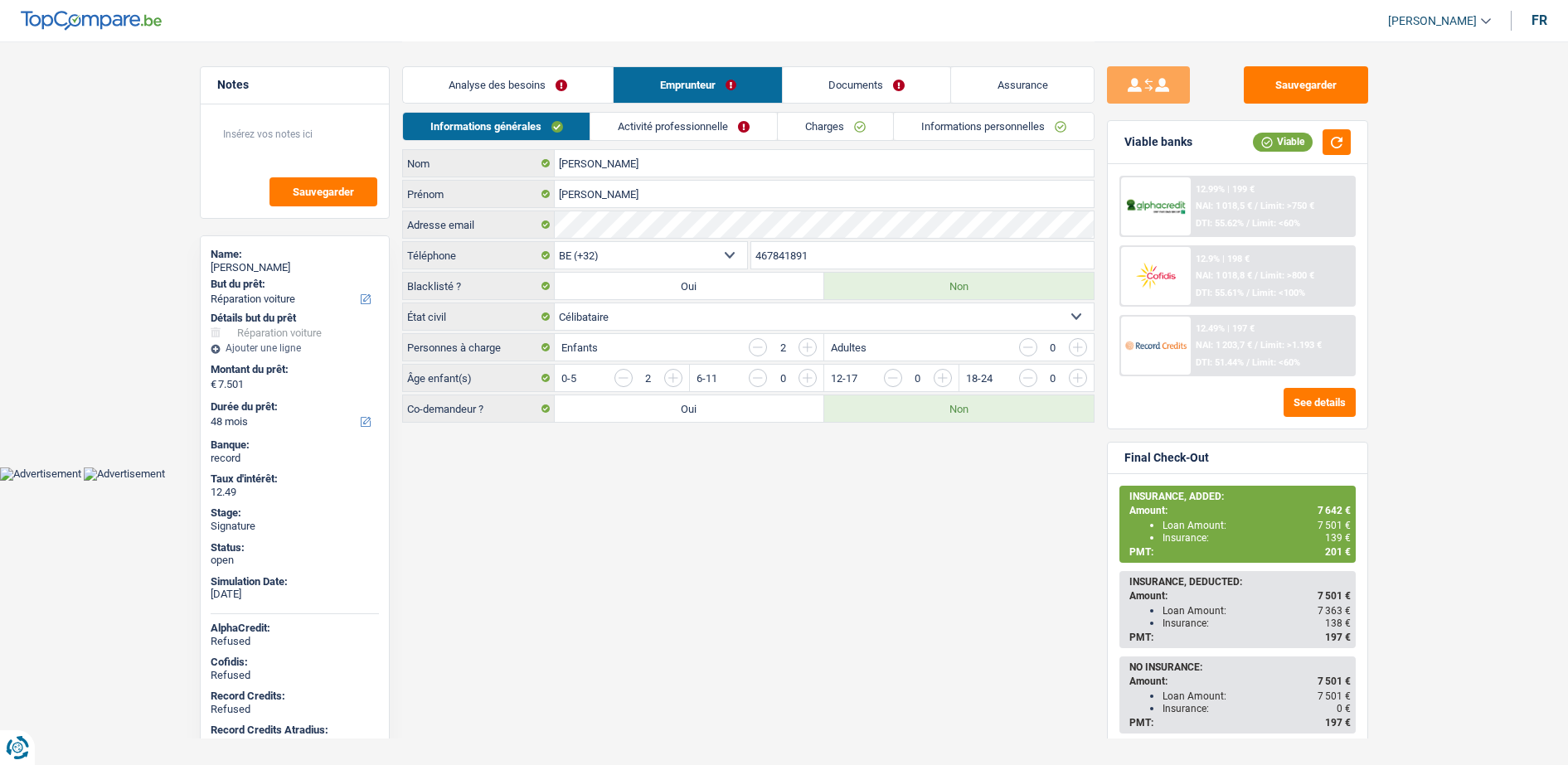
select select "rents"
select select "BE"
select select "carLoan"
select select "60"
select select "cardOrCredit"
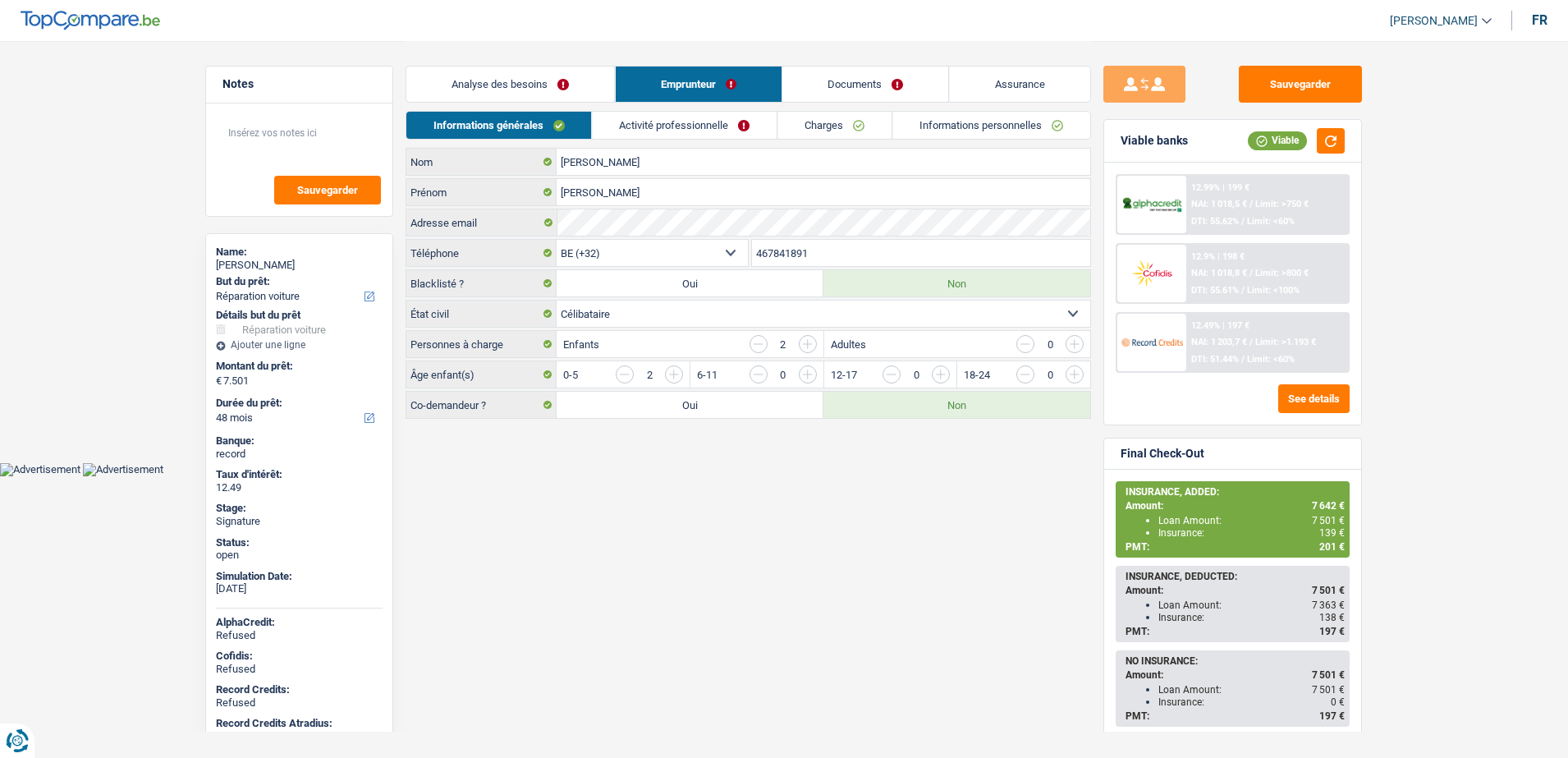
click at [693, 111] on li "Activité professionnelle" at bounding box center [684, 125] width 185 height 29
click at [698, 114] on link "Activité professionnelle" at bounding box center [685, 125] width 185 height 27
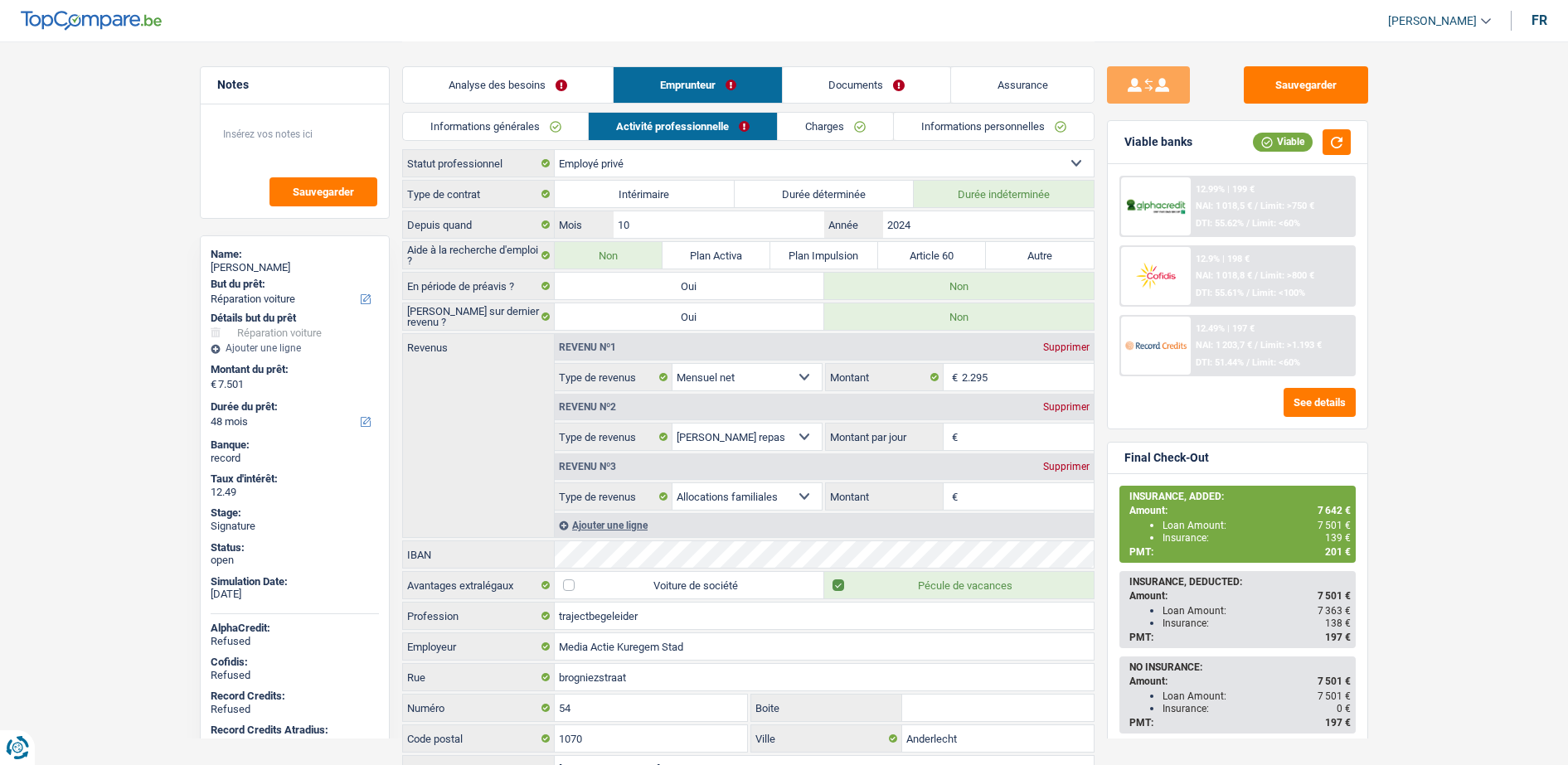
click at [799, 132] on link "Charges" at bounding box center [835, 126] width 115 height 27
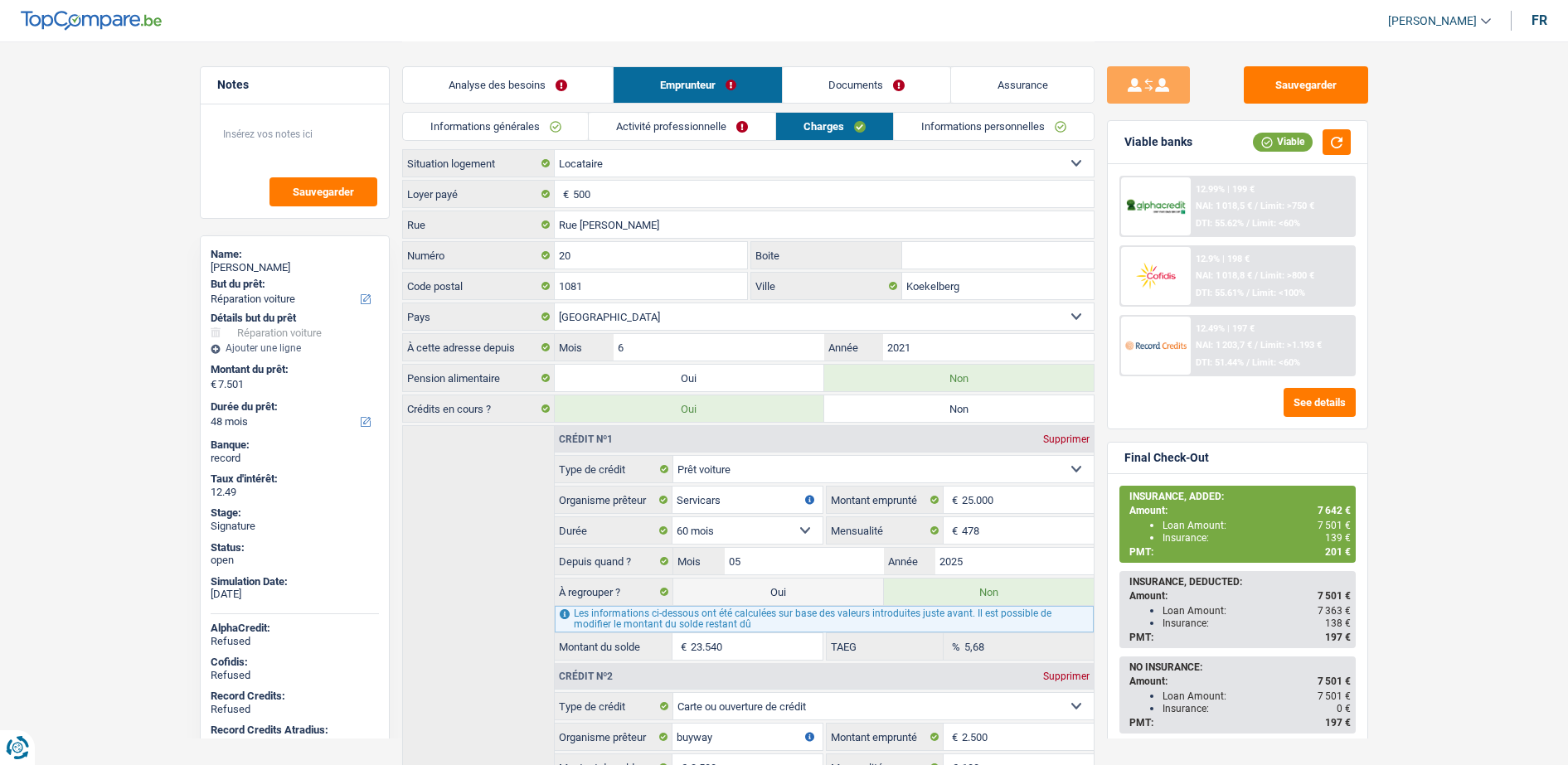
click at [735, 133] on link "Activité professionnelle" at bounding box center [682, 126] width 187 height 27
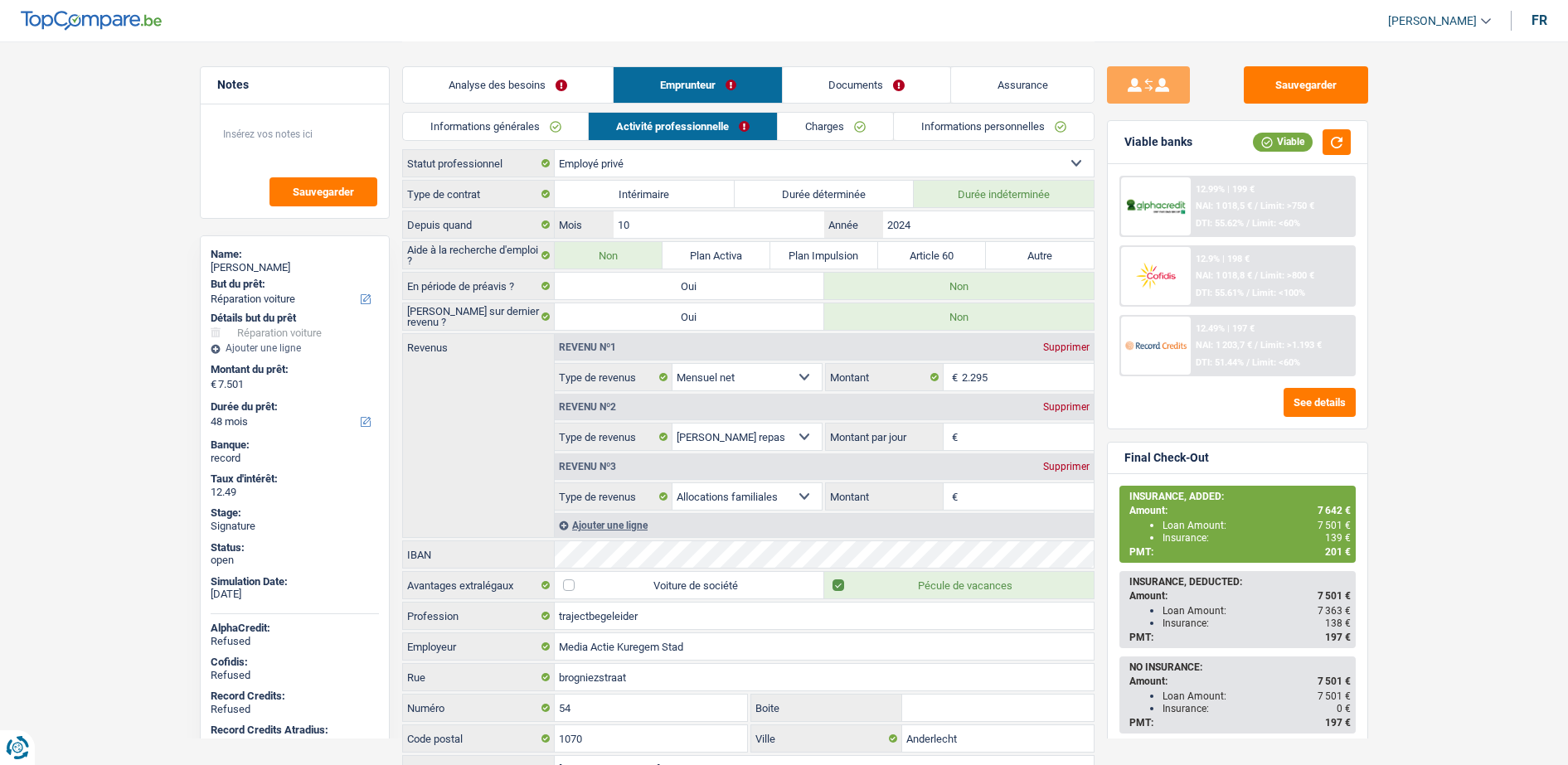
click at [801, 126] on link "Charges" at bounding box center [835, 126] width 115 height 27
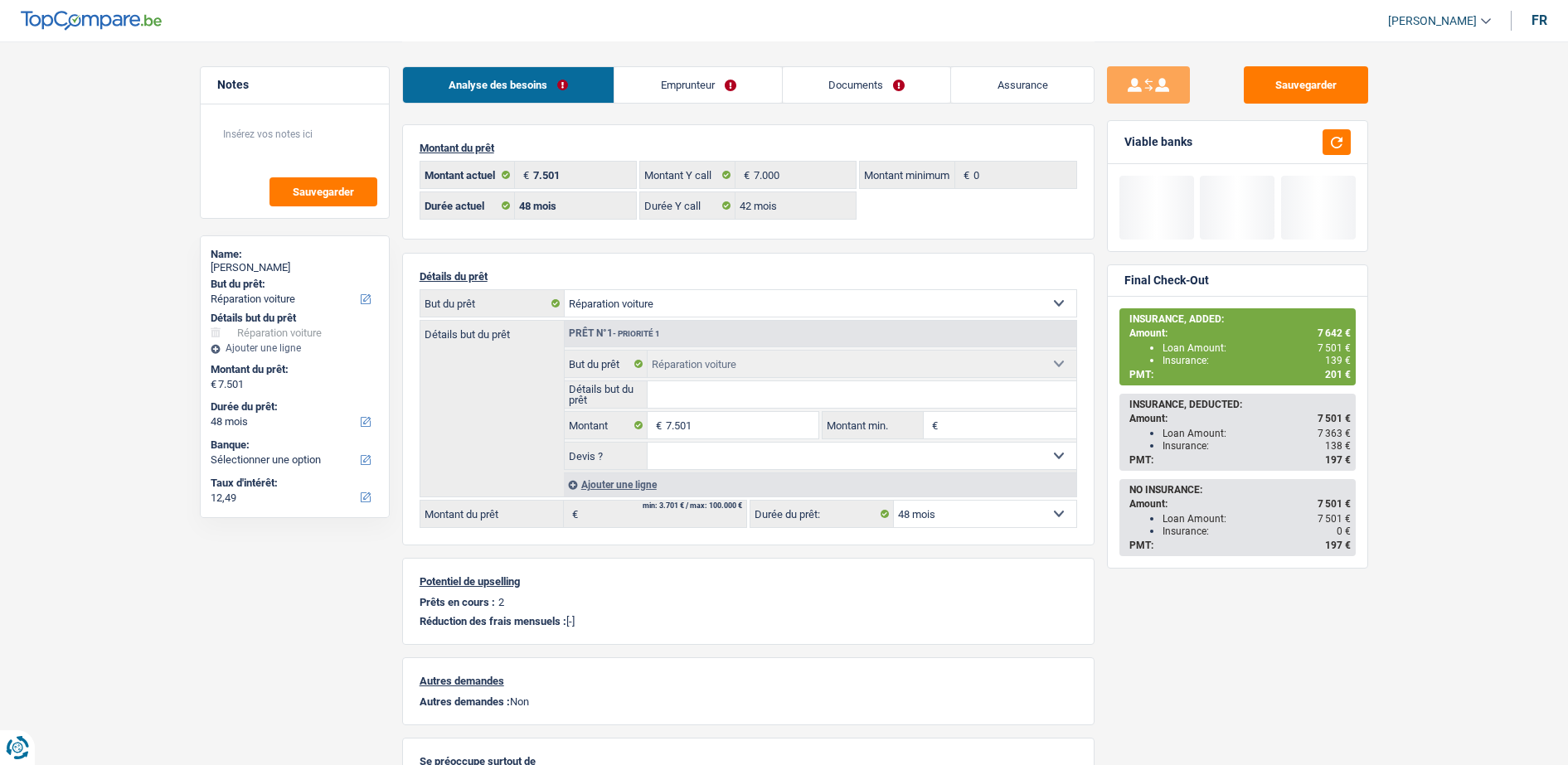
select select "carRepair"
select select "48"
select select "32"
select select "single"
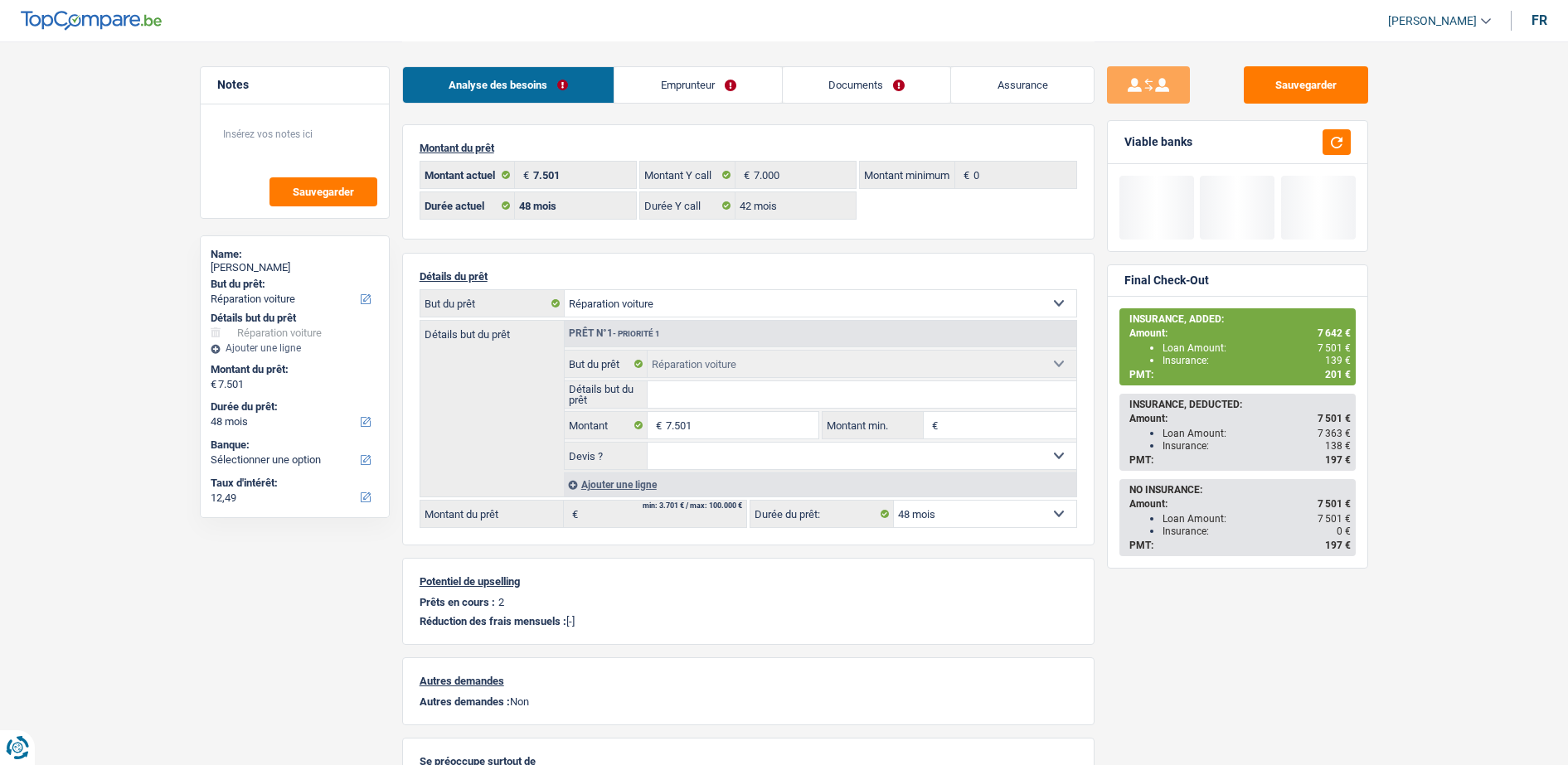
drag, startPoint x: 0, startPoint y: 0, endPoint x: 664, endPoint y: 105, distance: 672.3
click at [666, 87] on link "Emprunteur" at bounding box center [698, 85] width 167 height 36
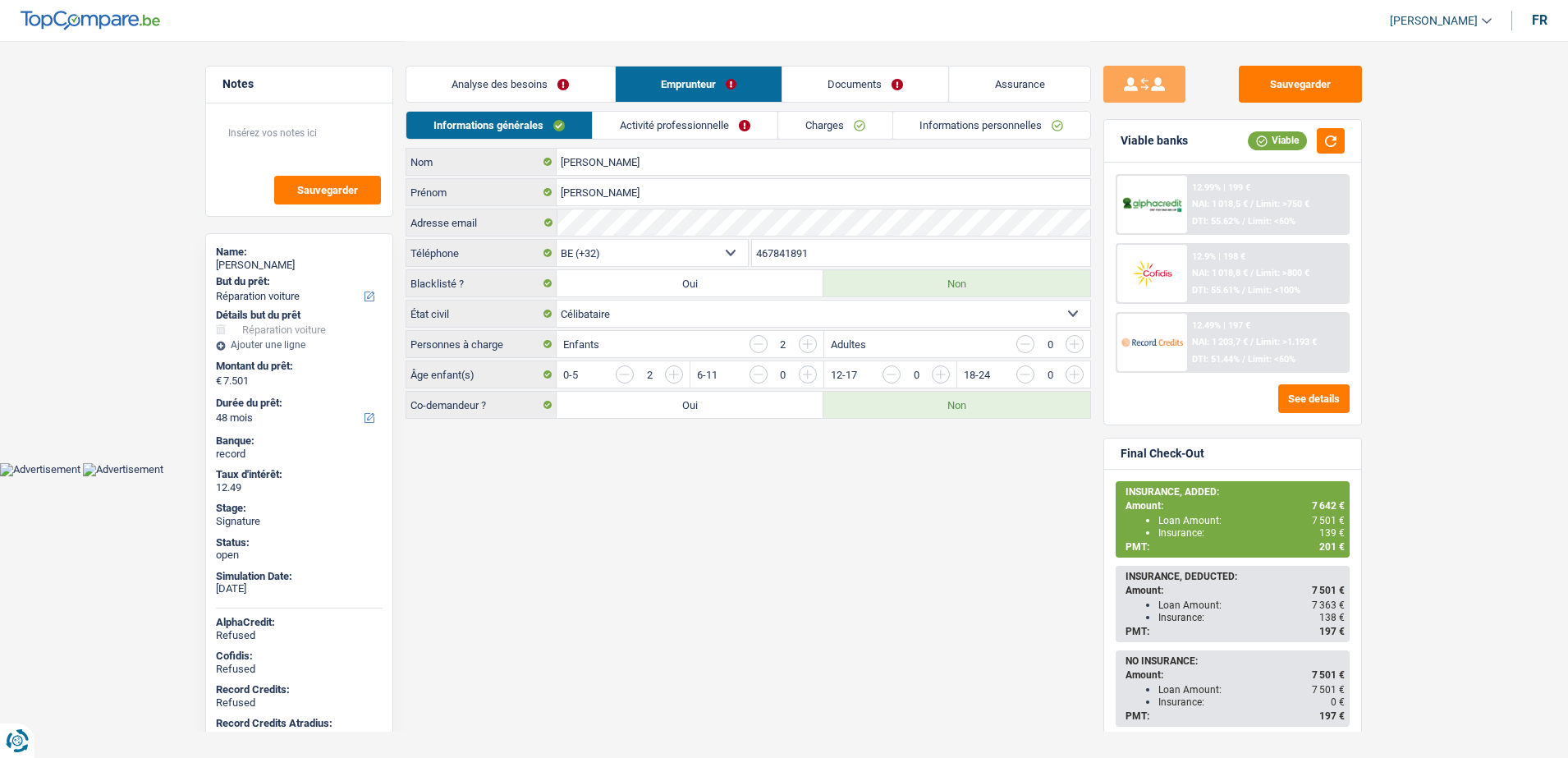
click at [646, 209] on div "Adresse email" at bounding box center [748, 223] width 685 height 28
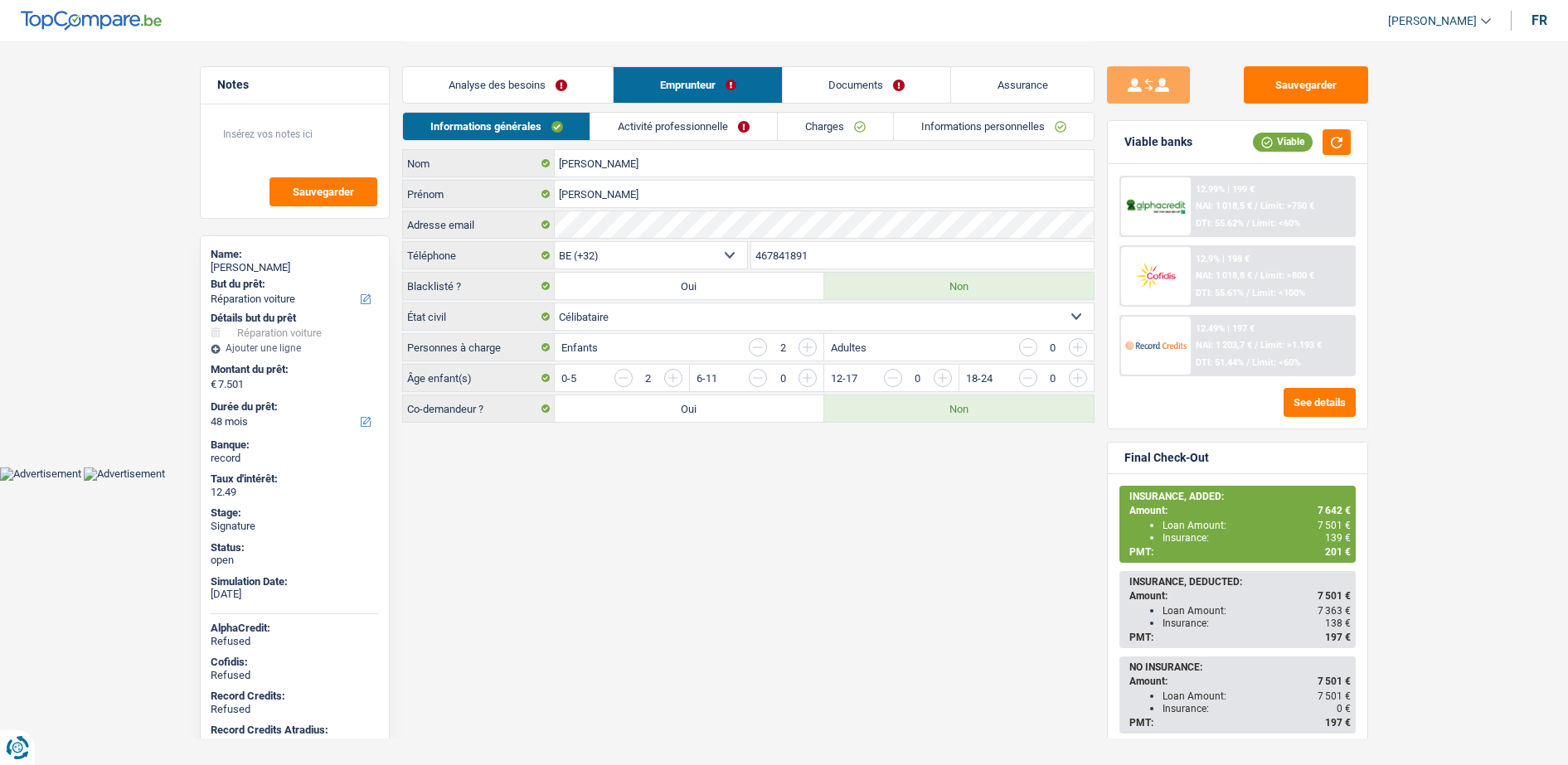
select select "carRepair"
select select "48"
select select "32"
select select "single"
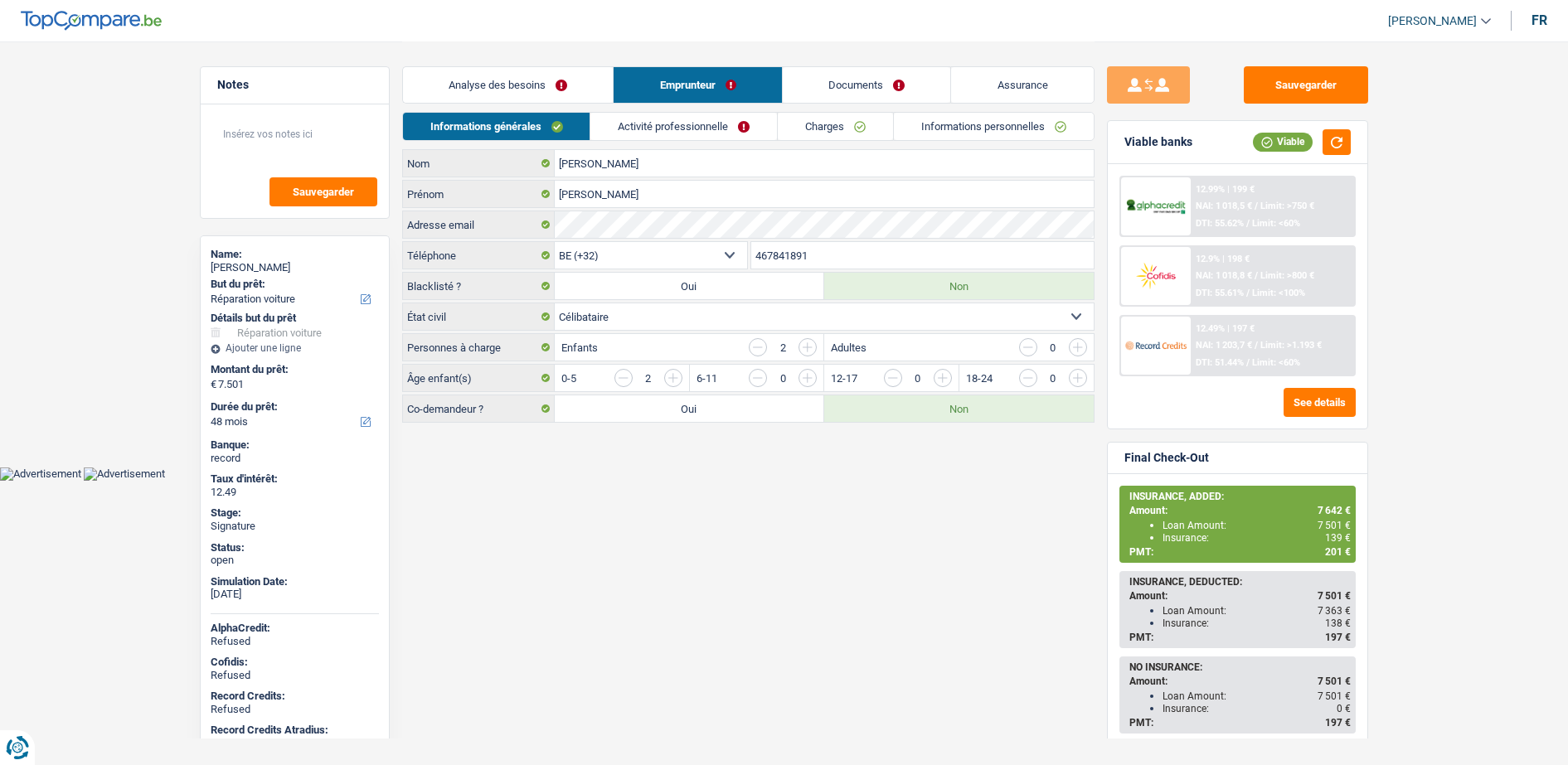
select select "privateEmployee"
select select "netSalary"
select select "mealVouchers"
select select "familyAllowances"
select select "BE"
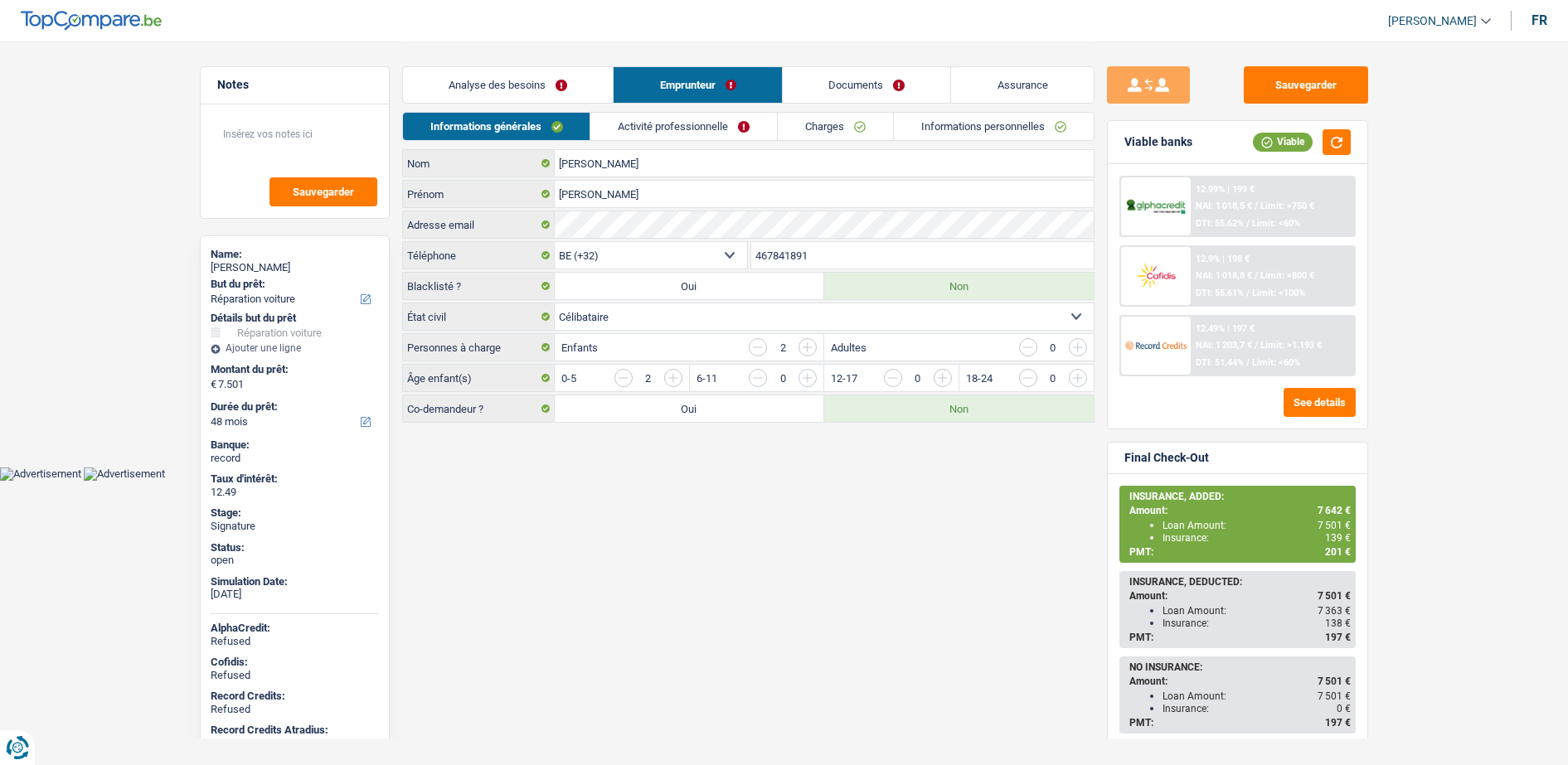
select select "bigCompanies"
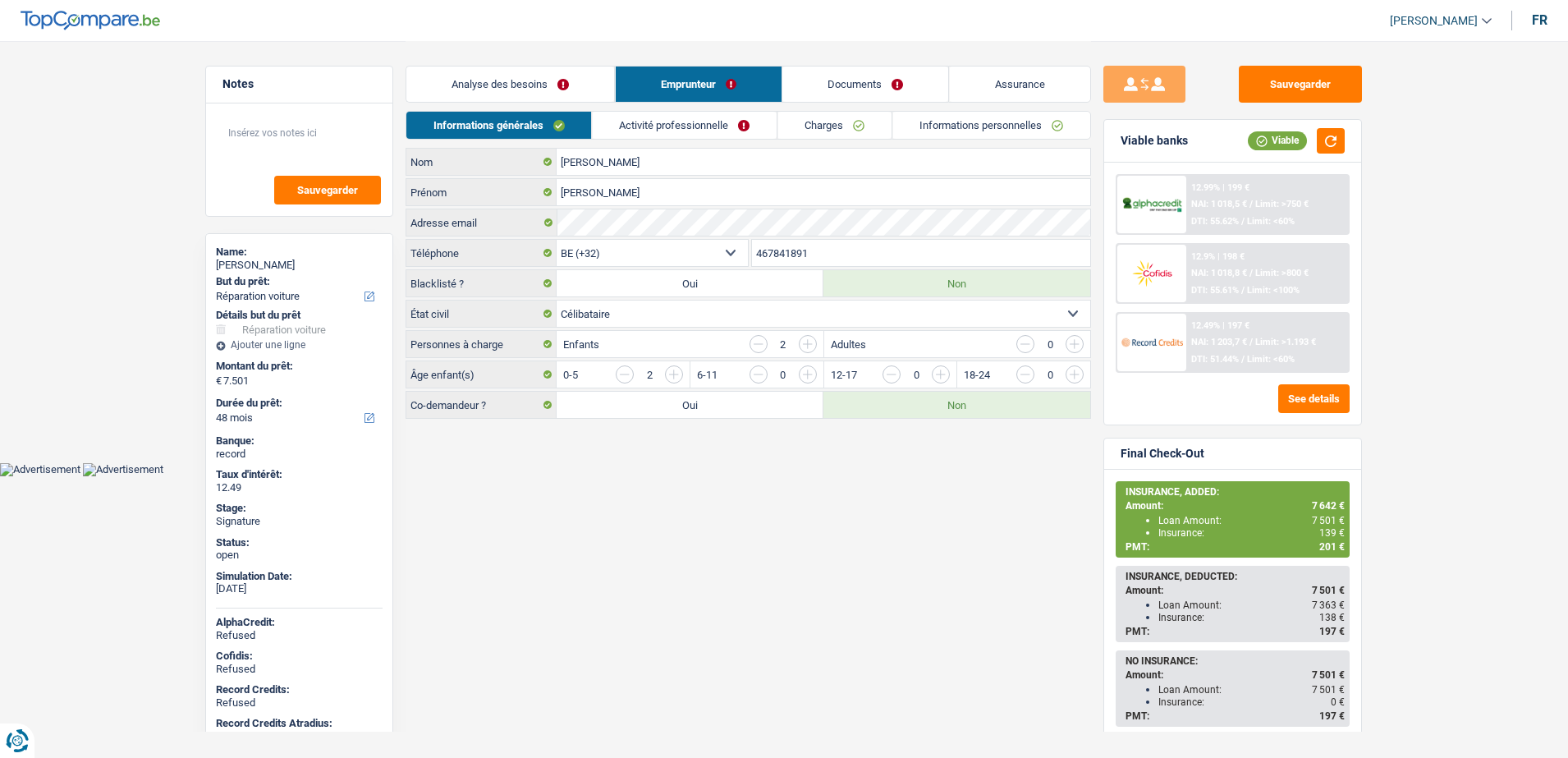
click at [674, 139] on div "Informations générales Activité professionnelle Charges Informations personnell…" at bounding box center [748, 129] width 685 height 37
click at [670, 128] on link "Activité professionnelle" at bounding box center [685, 125] width 185 height 27
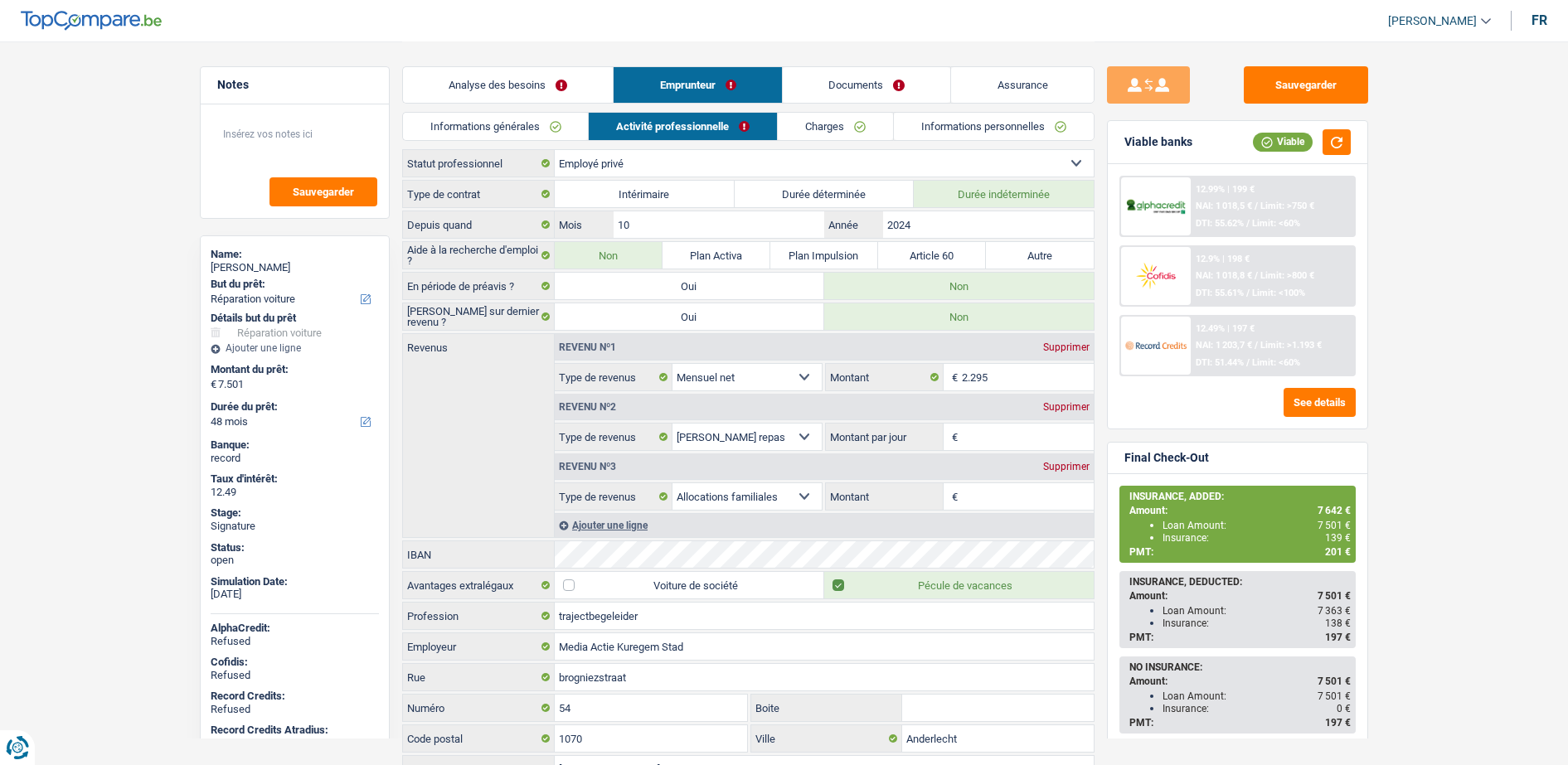
click at [825, 122] on link "Charges" at bounding box center [835, 126] width 115 height 27
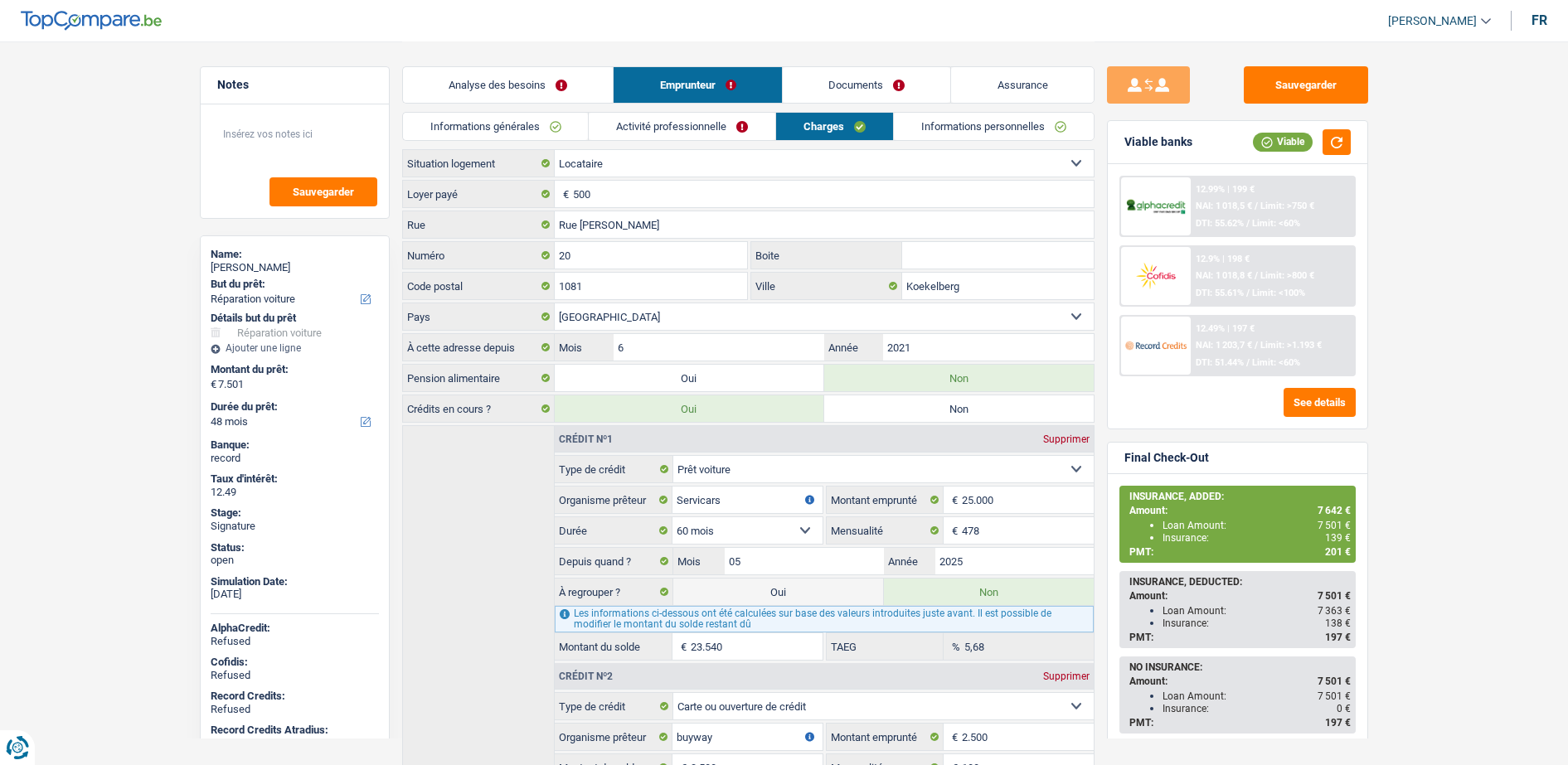
click at [754, 123] on link "Activité professionnelle" at bounding box center [682, 126] width 187 height 27
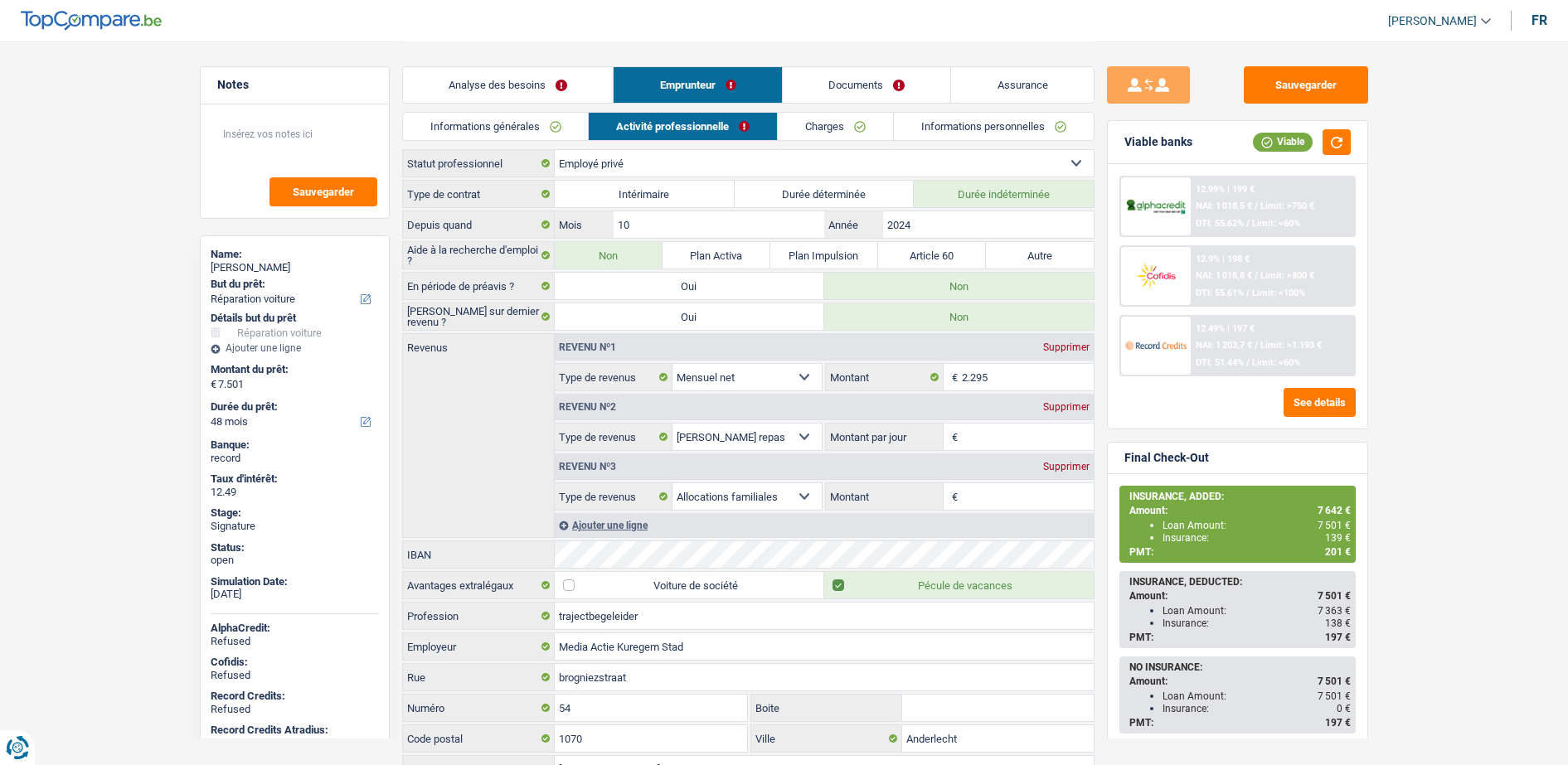
click at [837, 94] on link "Documents" at bounding box center [867, 85] width 168 height 36
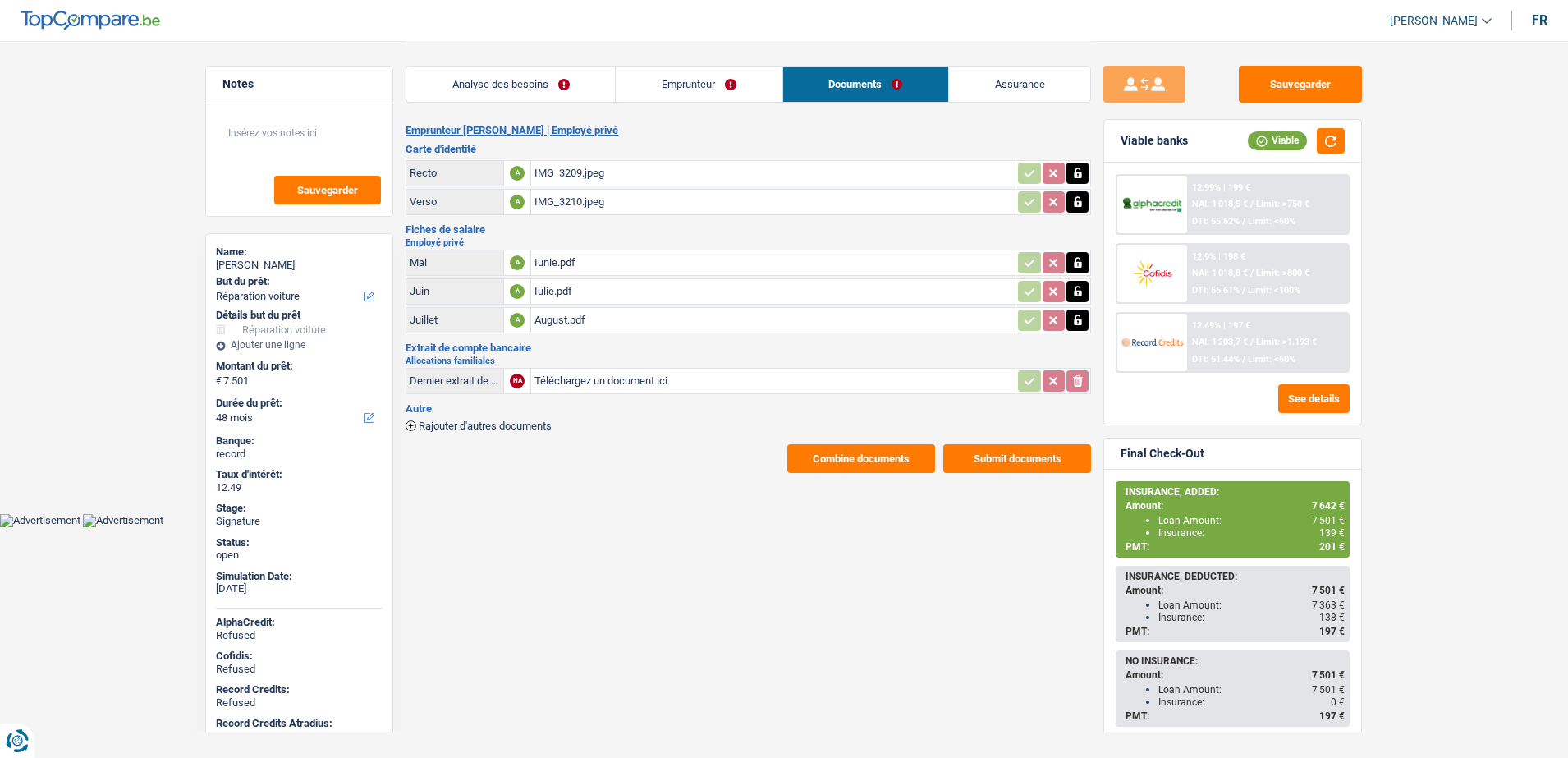
click at [557, 265] on div "Iunie.pdf" at bounding box center [773, 263] width 478 height 25
click at [561, 318] on div "August.pdf" at bounding box center [773, 320] width 478 height 25
click at [692, 109] on div "Analyse des besoins Emprunteur Documents Assurance" at bounding box center [748, 76] width 685 height 70
click at [683, 84] on link "Emprunteur" at bounding box center [698, 84] width 166 height 35
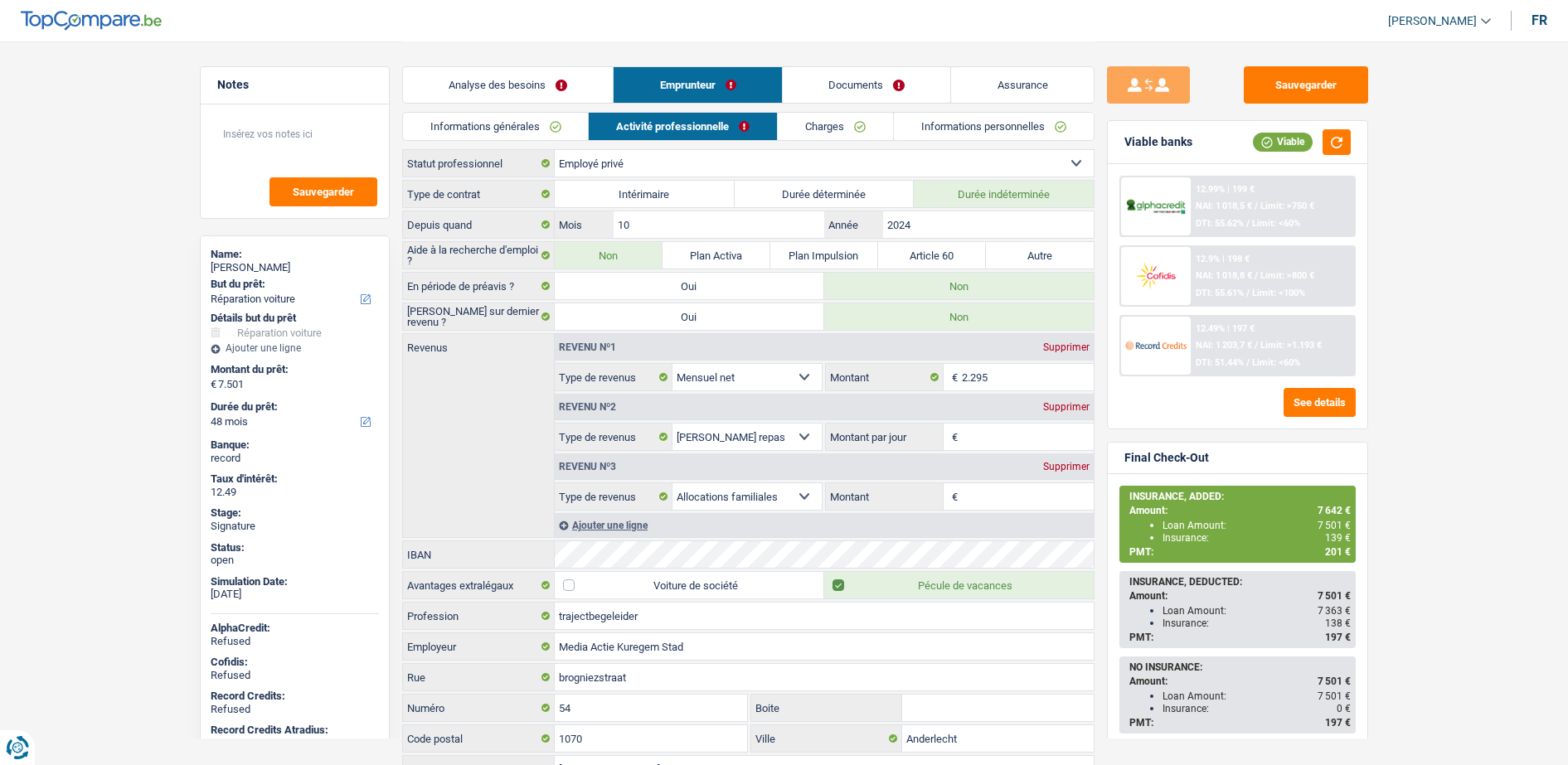
drag, startPoint x: 877, startPoint y: 88, endPoint x: 844, endPoint y: 148, distance: 68.5
click at [875, 88] on link "Documents" at bounding box center [867, 85] width 168 height 36
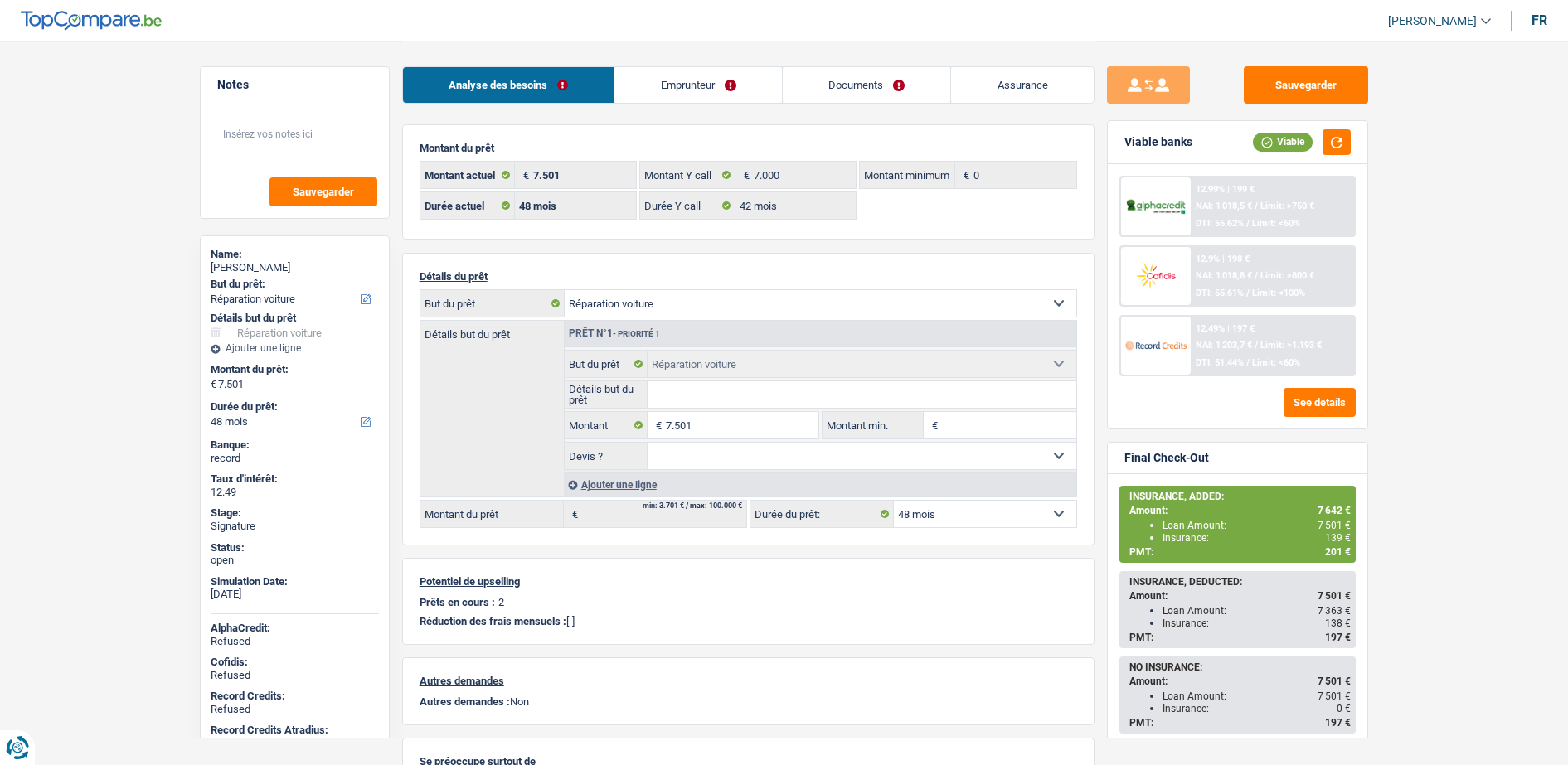
select select "carRepair"
select select "48"
select select "42"
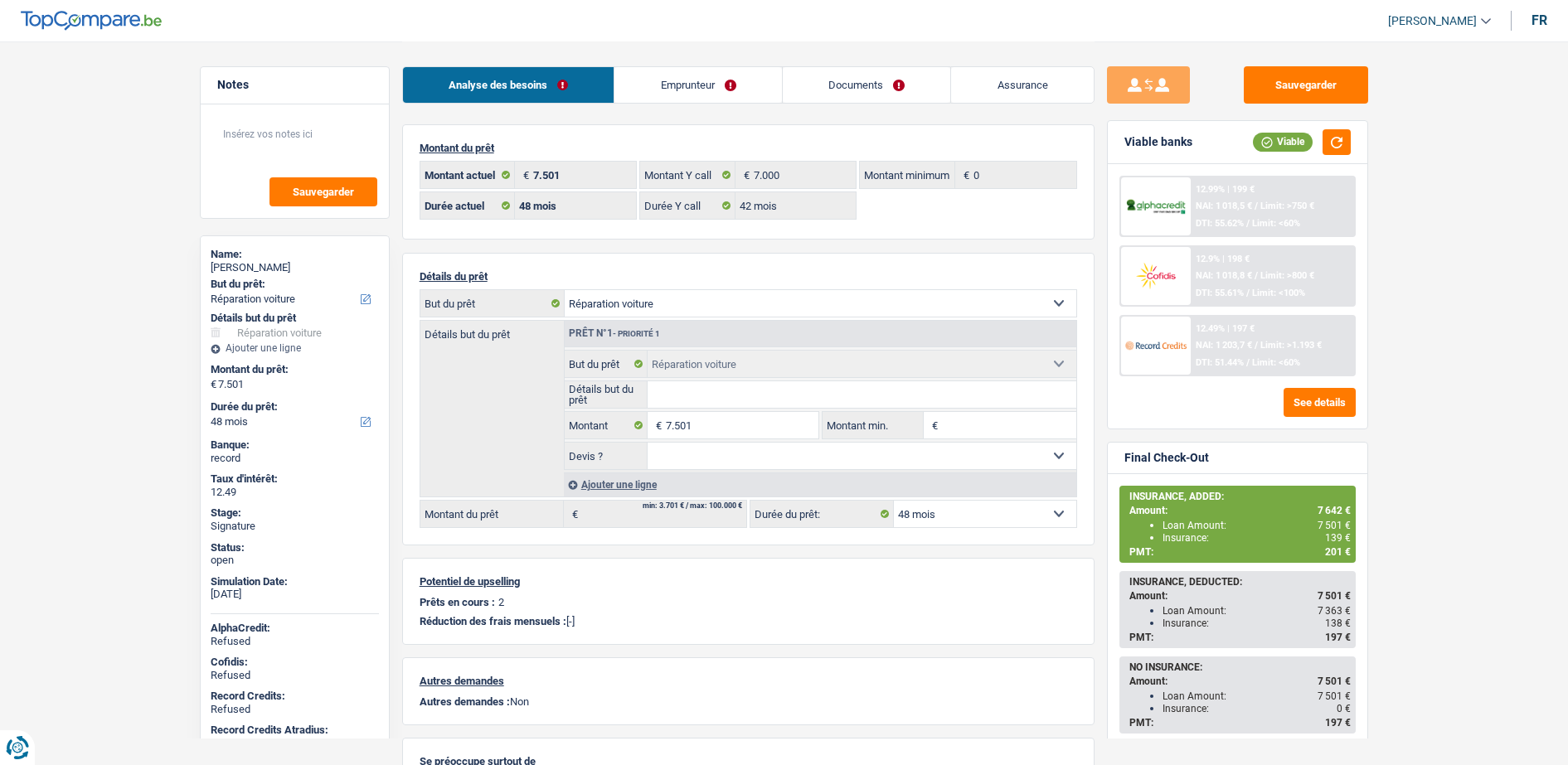
select select "carRepair"
select select "48"
